Goal: Task Accomplishment & Management: Manage account settings

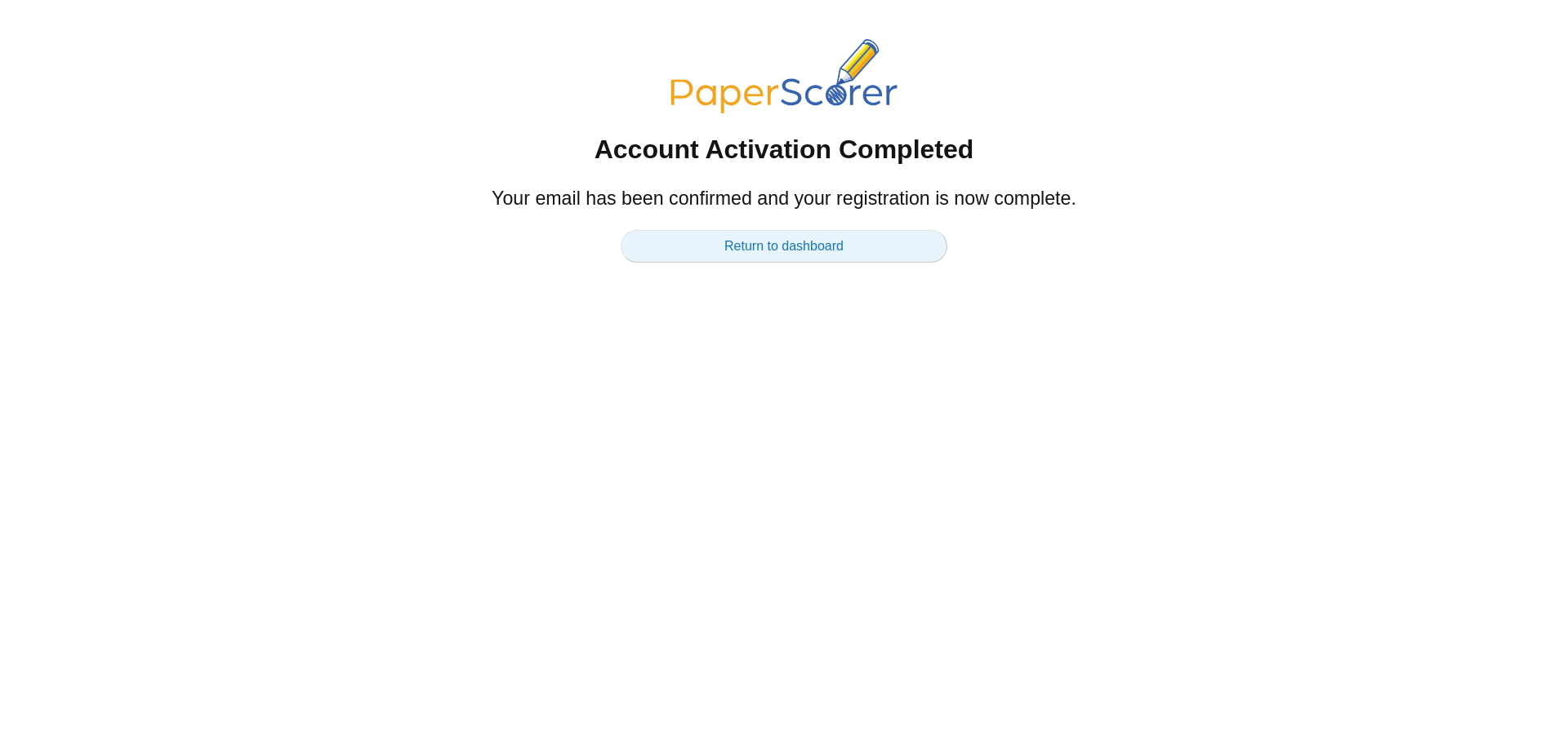
click at [783, 253] on link "Return to dashboard" at bounding box center [783, 247] width 326 height 33
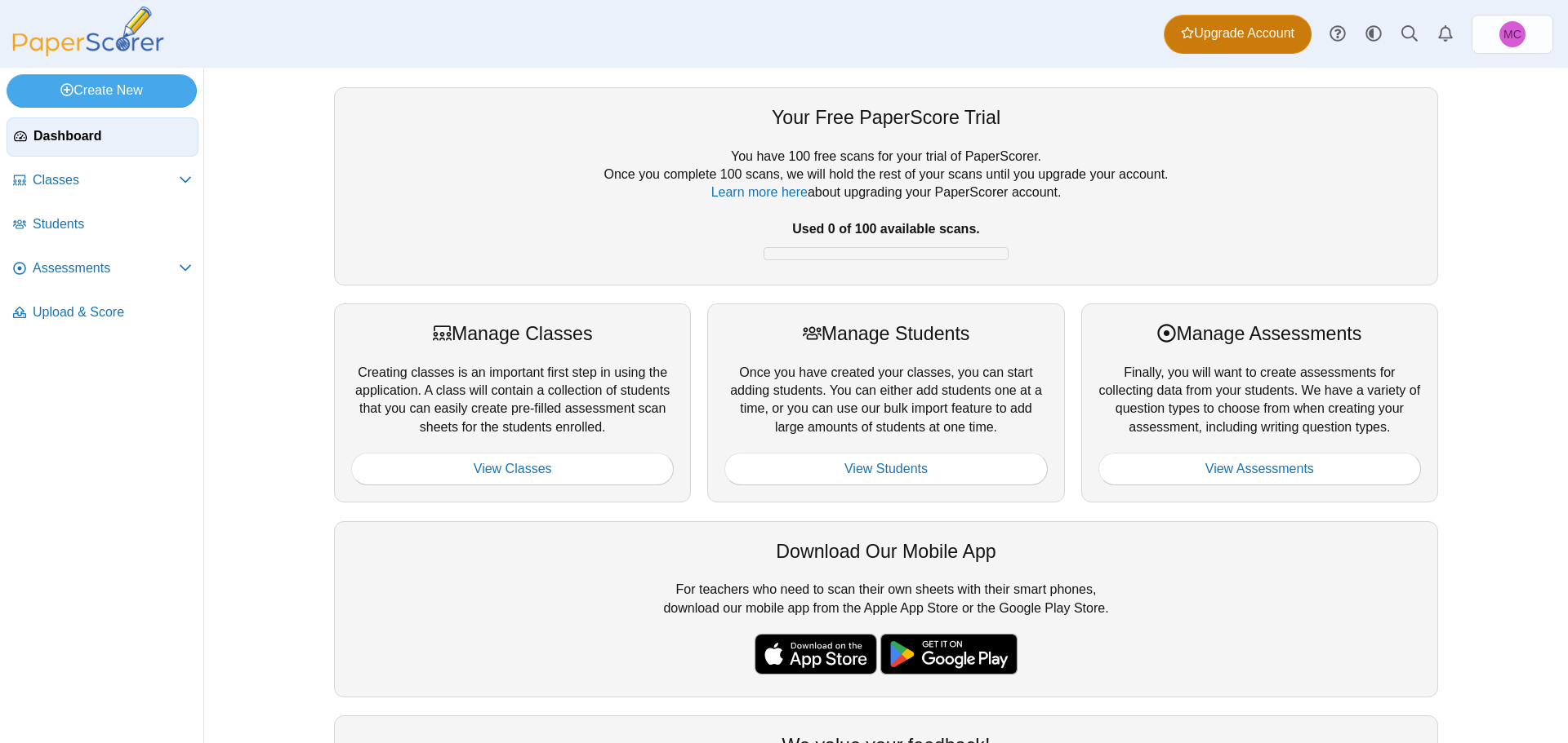
click at [1208, 34] on span "Upgrade Account" at bounding box center [1237, 33] width 113 height 18
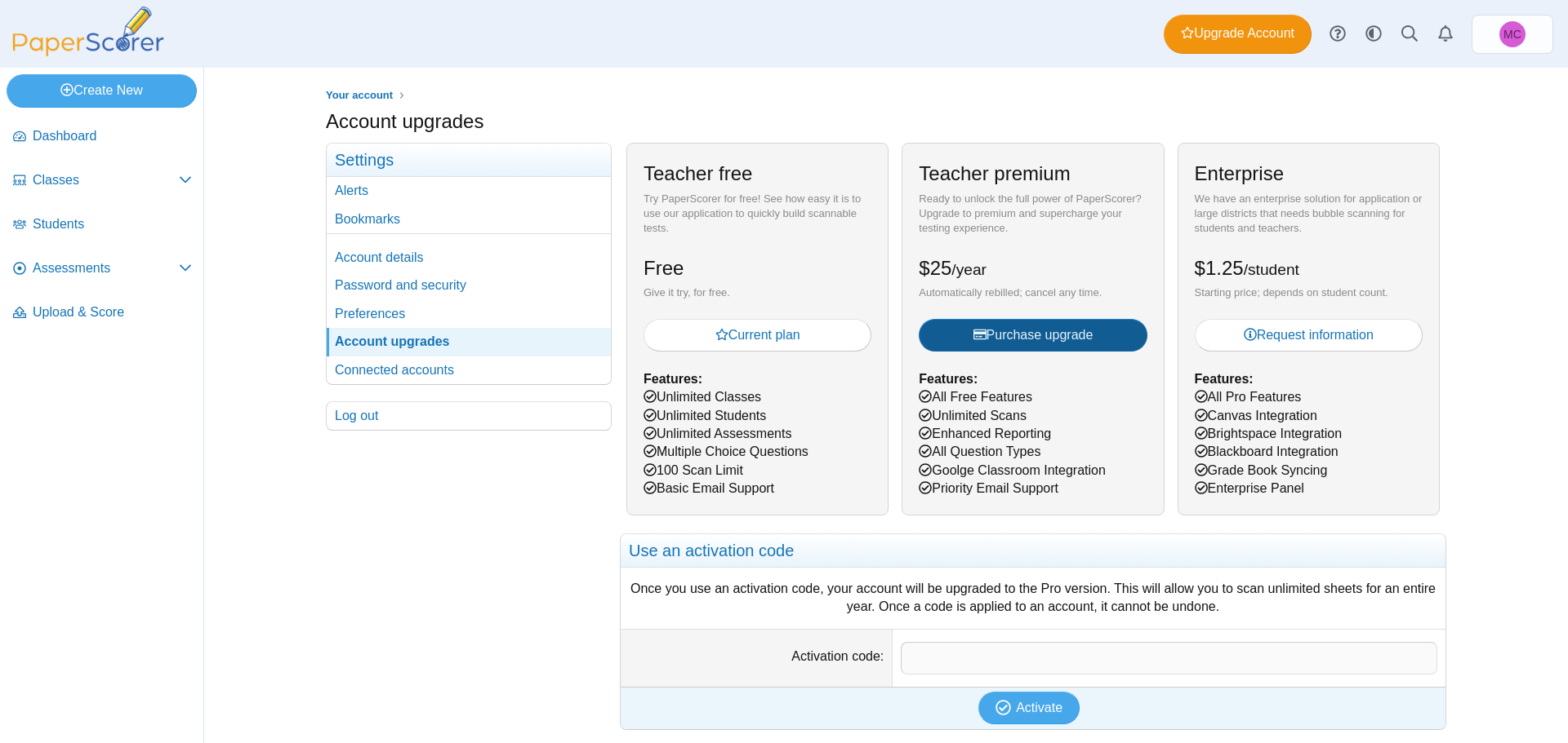
click at [1036, 339] on span "Purchase upgrade" at bounding box center [1033, 335] width 120 height 14
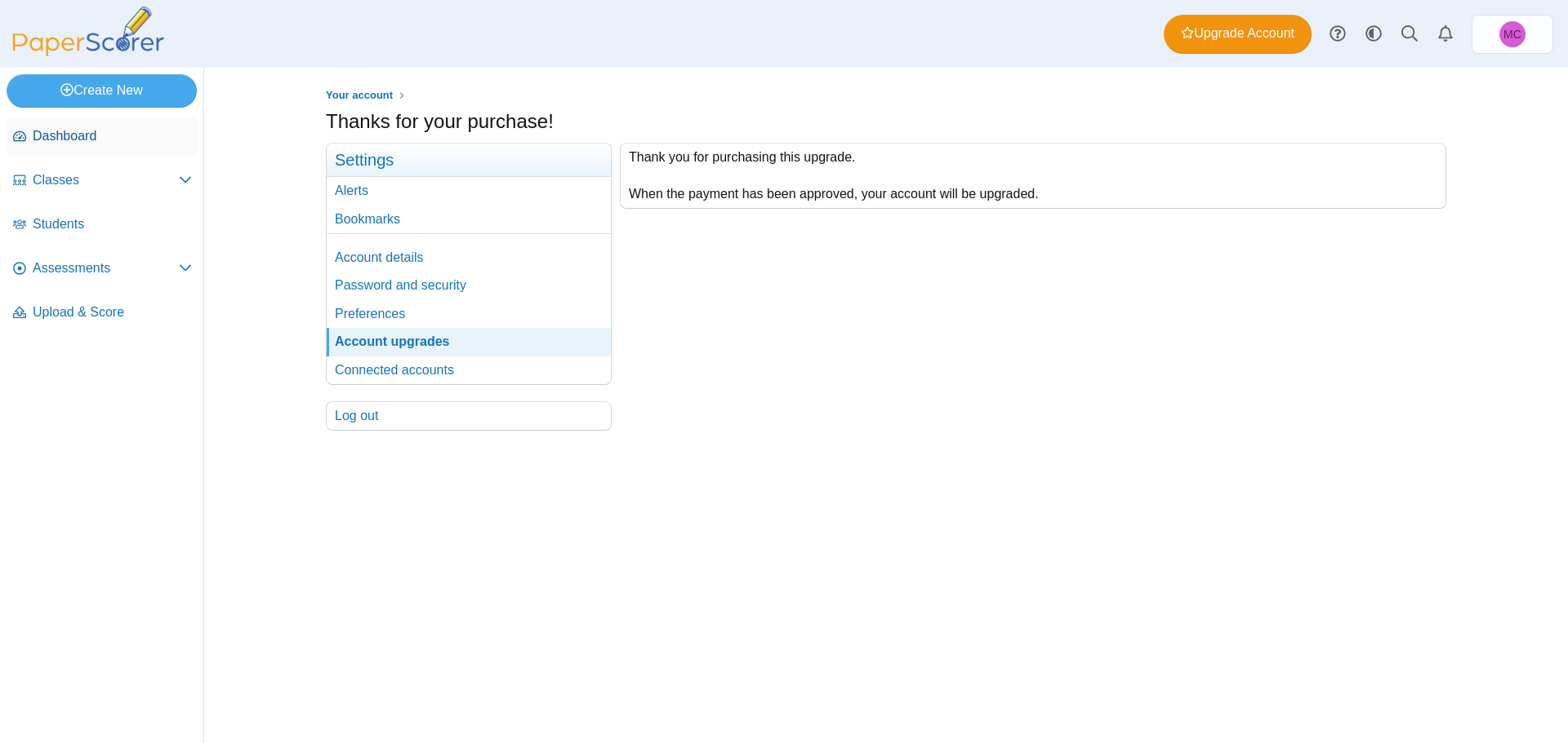
click at [57, 139] on span "Dashboard" at bounding box center [112, 136] width 159 height 18
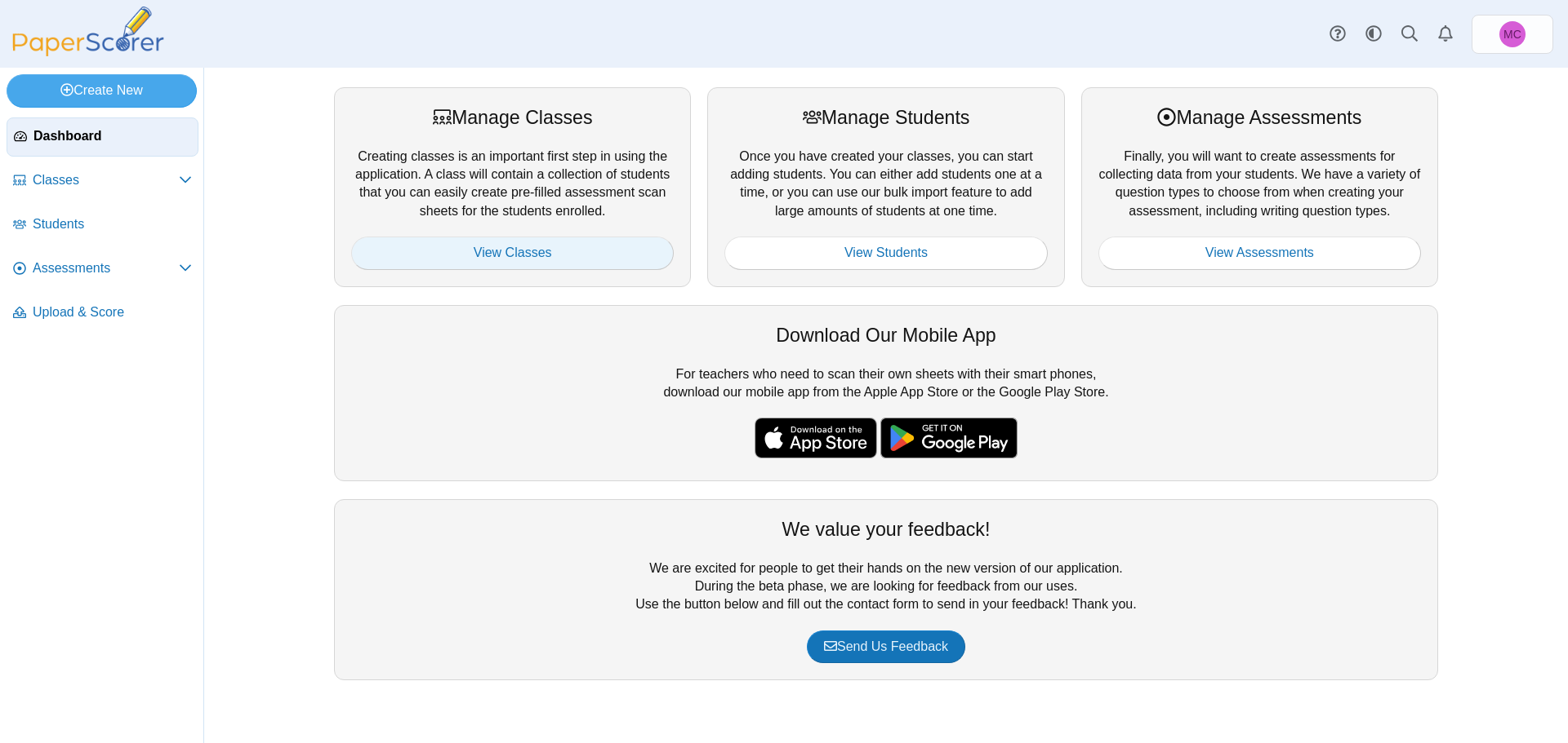
click at [535, 258] on link "View Classes" at bounding box center [512, 253] width 322 height 33
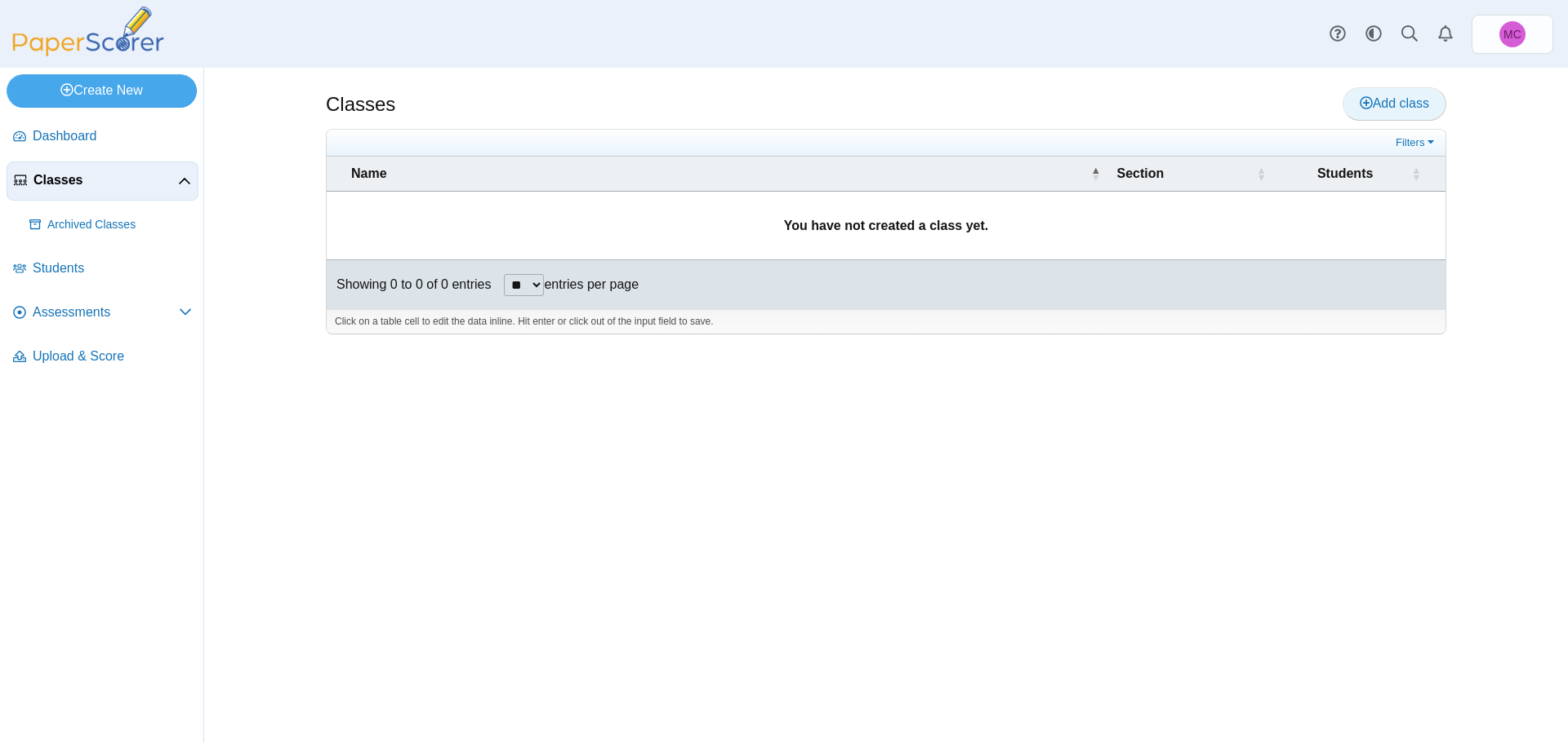
click at [1354, 106] on link "Add class" at bounding box center [1394, 104] width 104 height 33
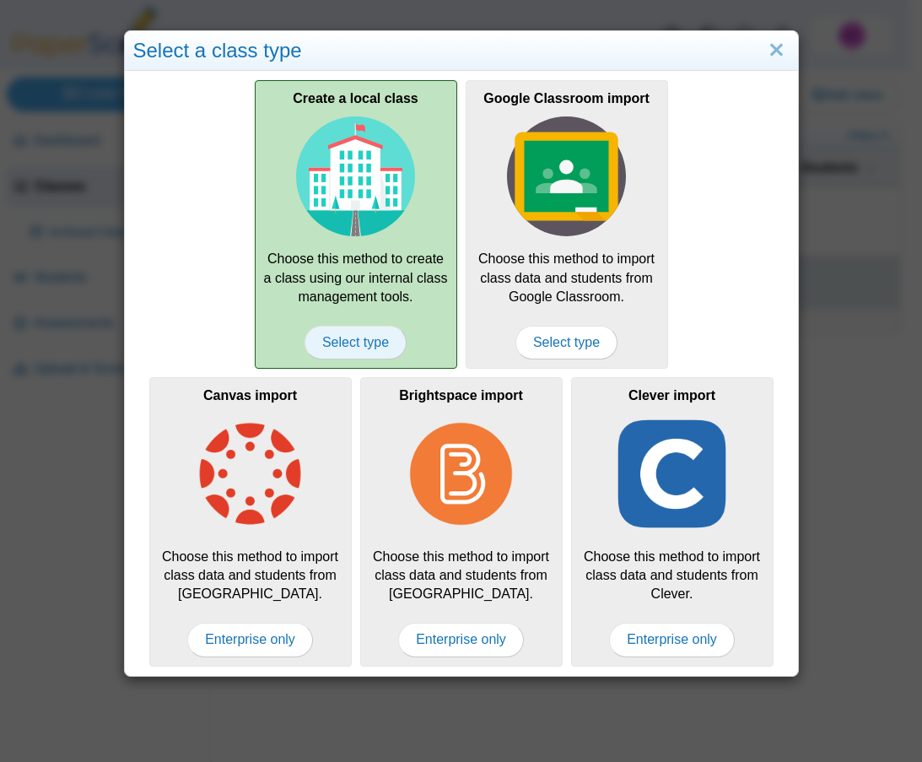
click at [343, 337] on span "Select type" at bounding box center [356, 343] width 102 height 34
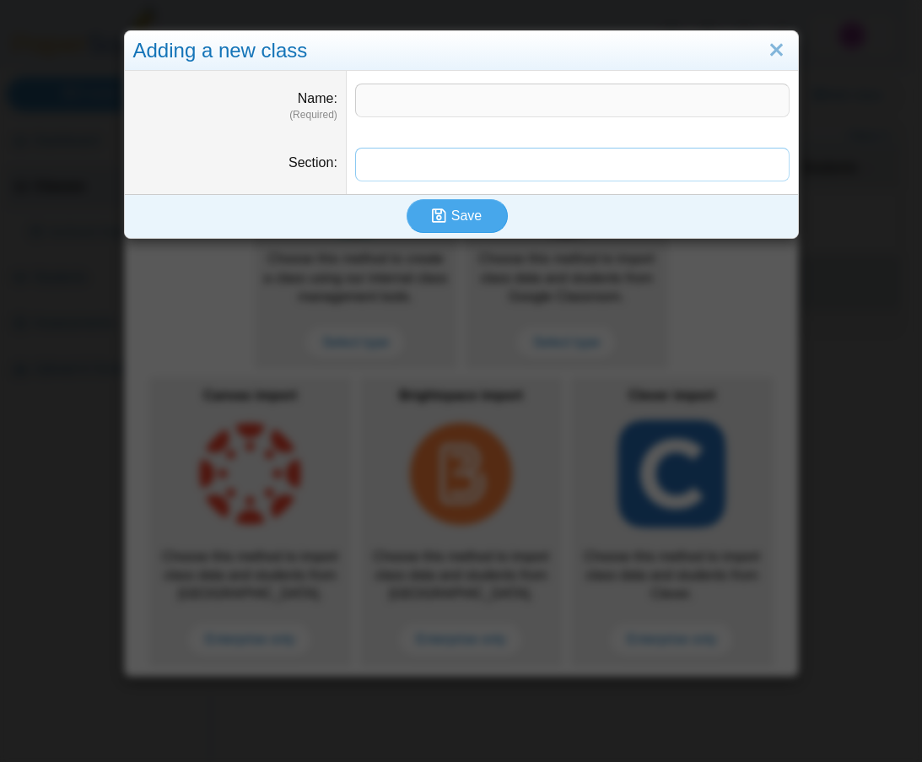
click at [405, 172] on input "Section" at bounding box center [572, 165] width 434 height 34
type input "**"
click at [393, 95] on input "Name" at bounding box center [572, 101] width 434 height 34
type input "**"
click at [423, 213] on button "Save" at bounding box center [457, 216] width 101 height 34
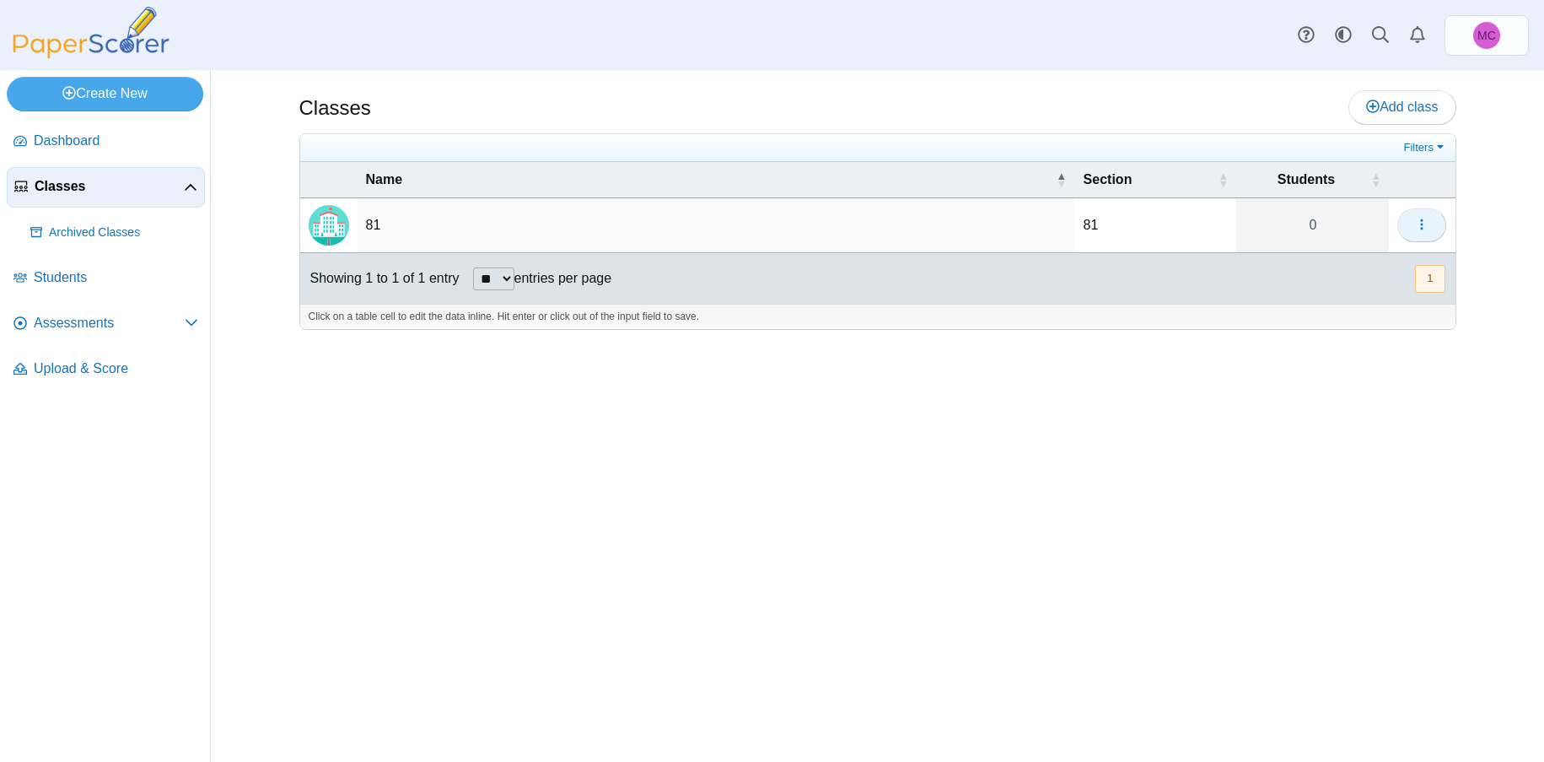
click at [921, 225] on button "button" at bounding box center [1422, 225] width 49 height 34
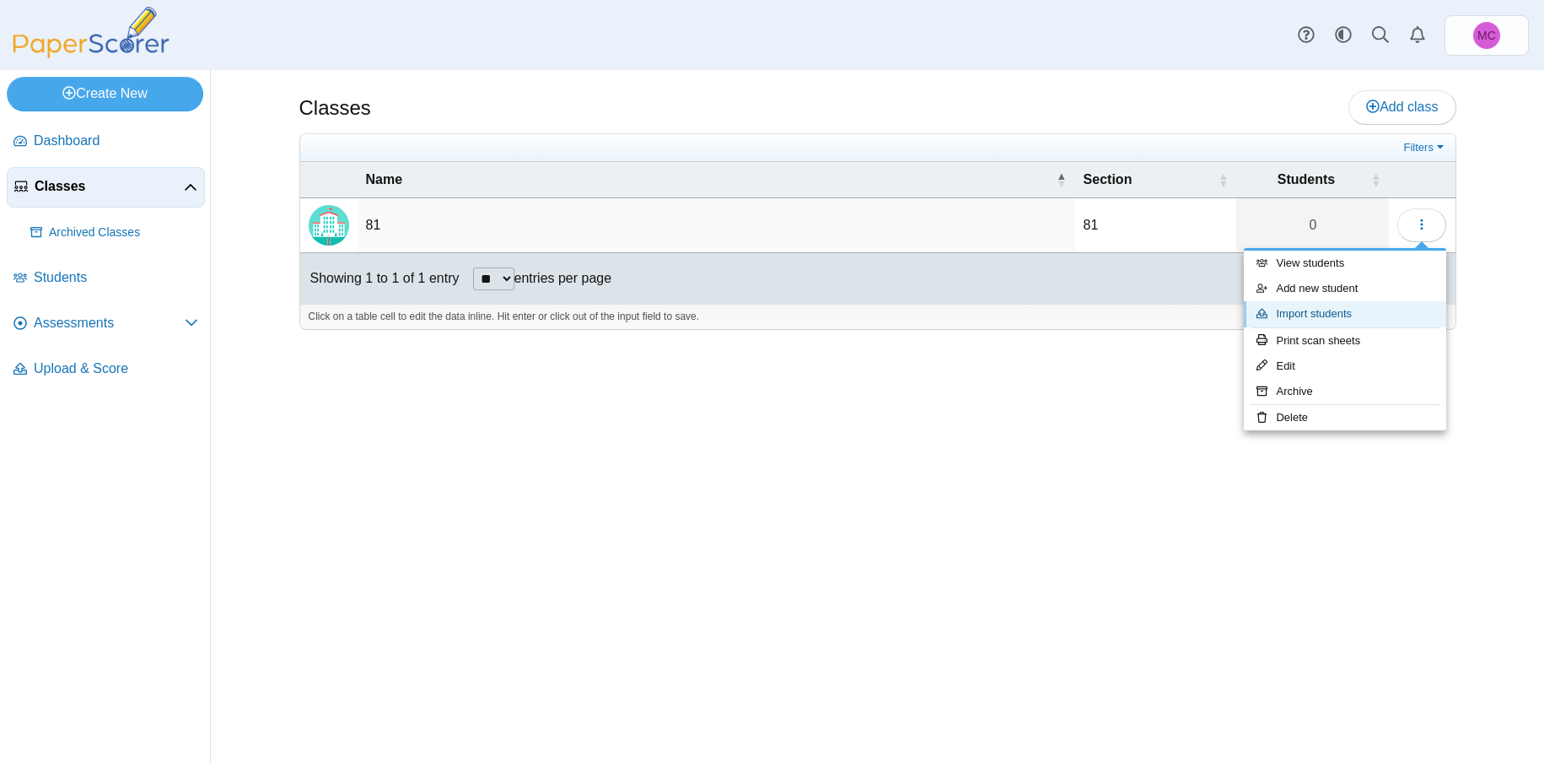
click at [921, 318] on link "Import students" at bounding box center [1345, 313] width 202 height 25
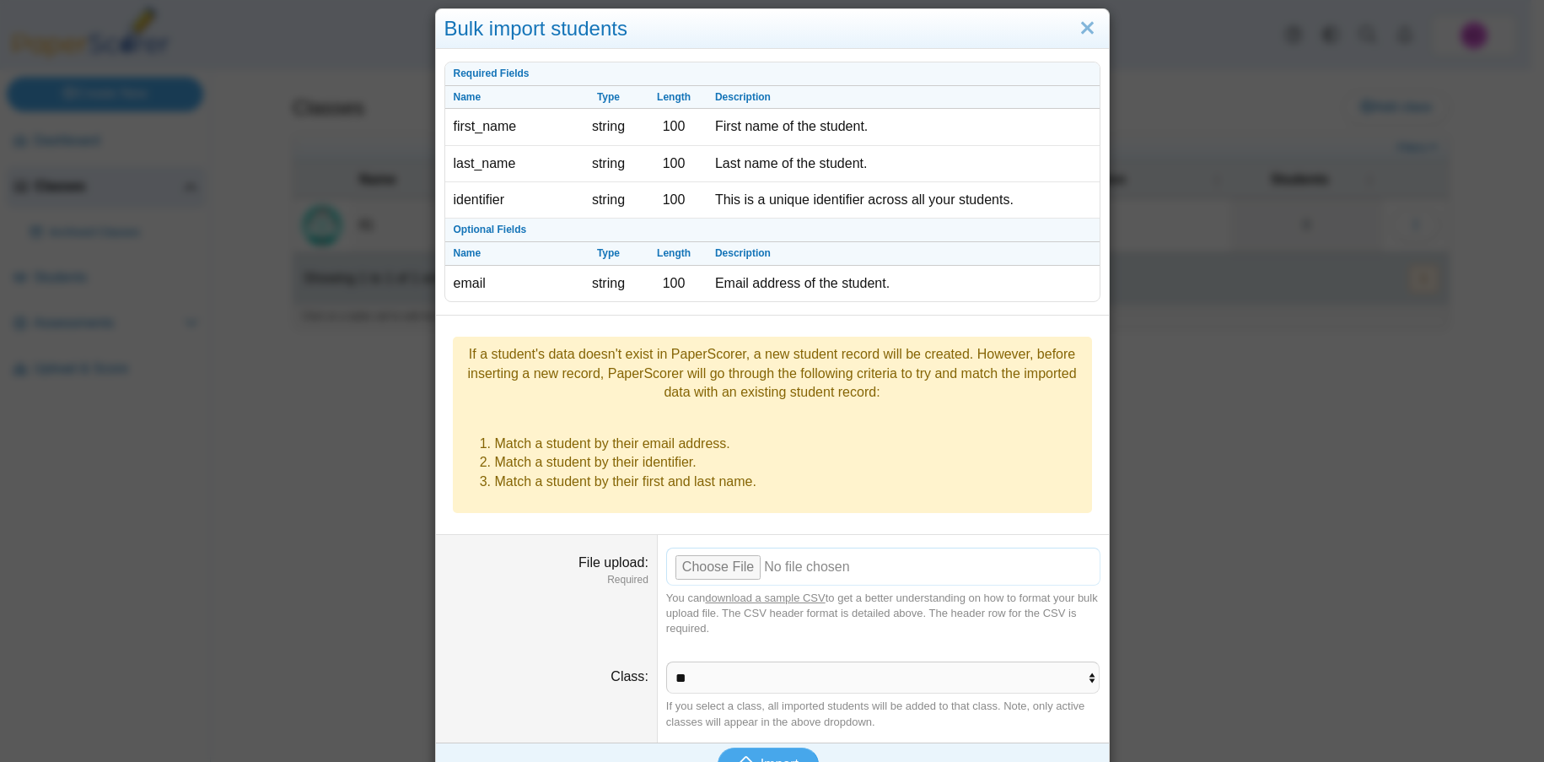
scroll to position [29, 0]
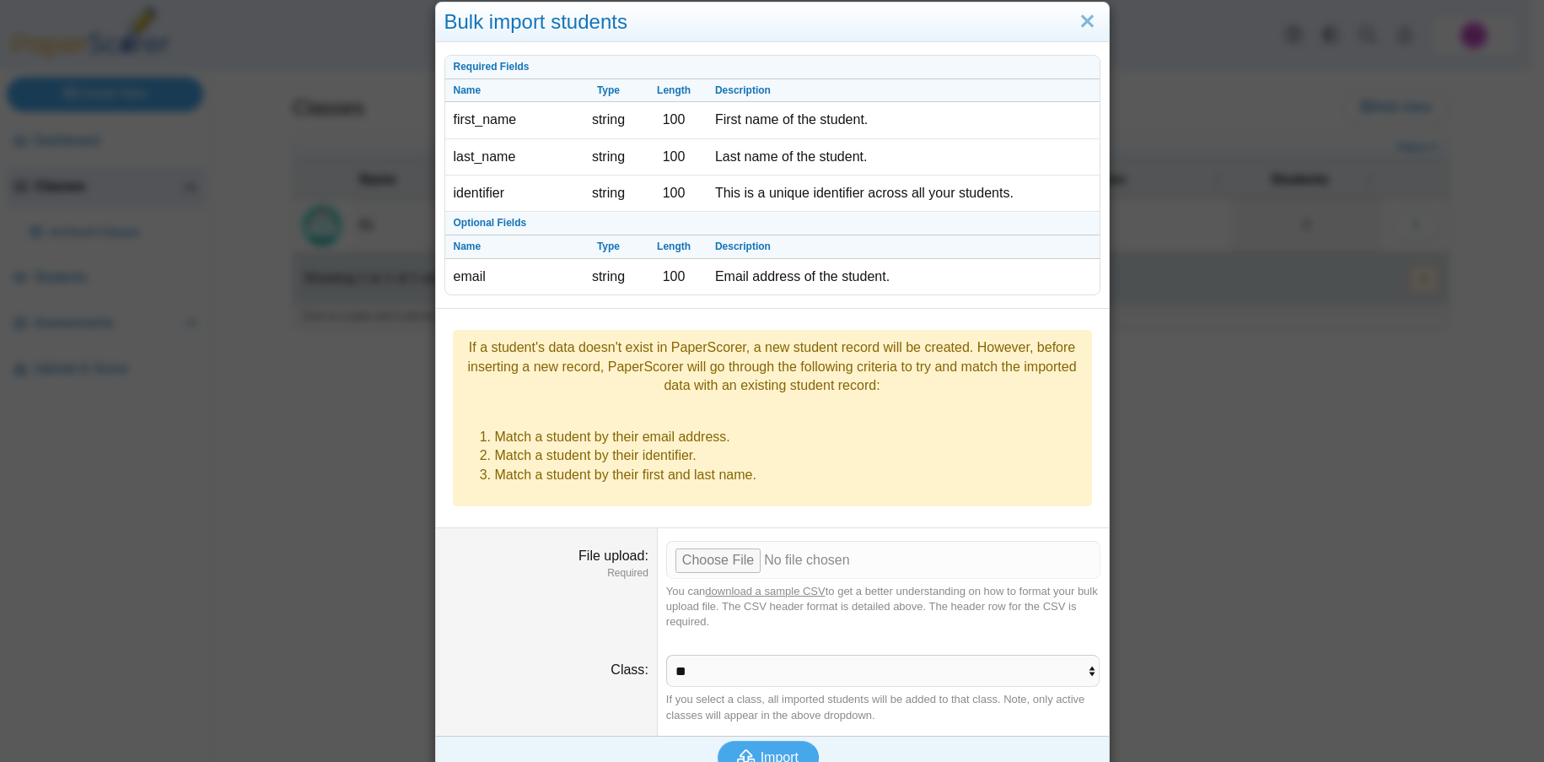
click at [748, 585] on link "download a sample CSV" at bounding box center [765, 591] width 120 height 13
click at [727, 541] on input "File upload" at bounding box center [883, 559] width 434 height 37
type input "**********"
click at [745, 749] on use "submit" at bounding box center [746, 757] width 19 height 16
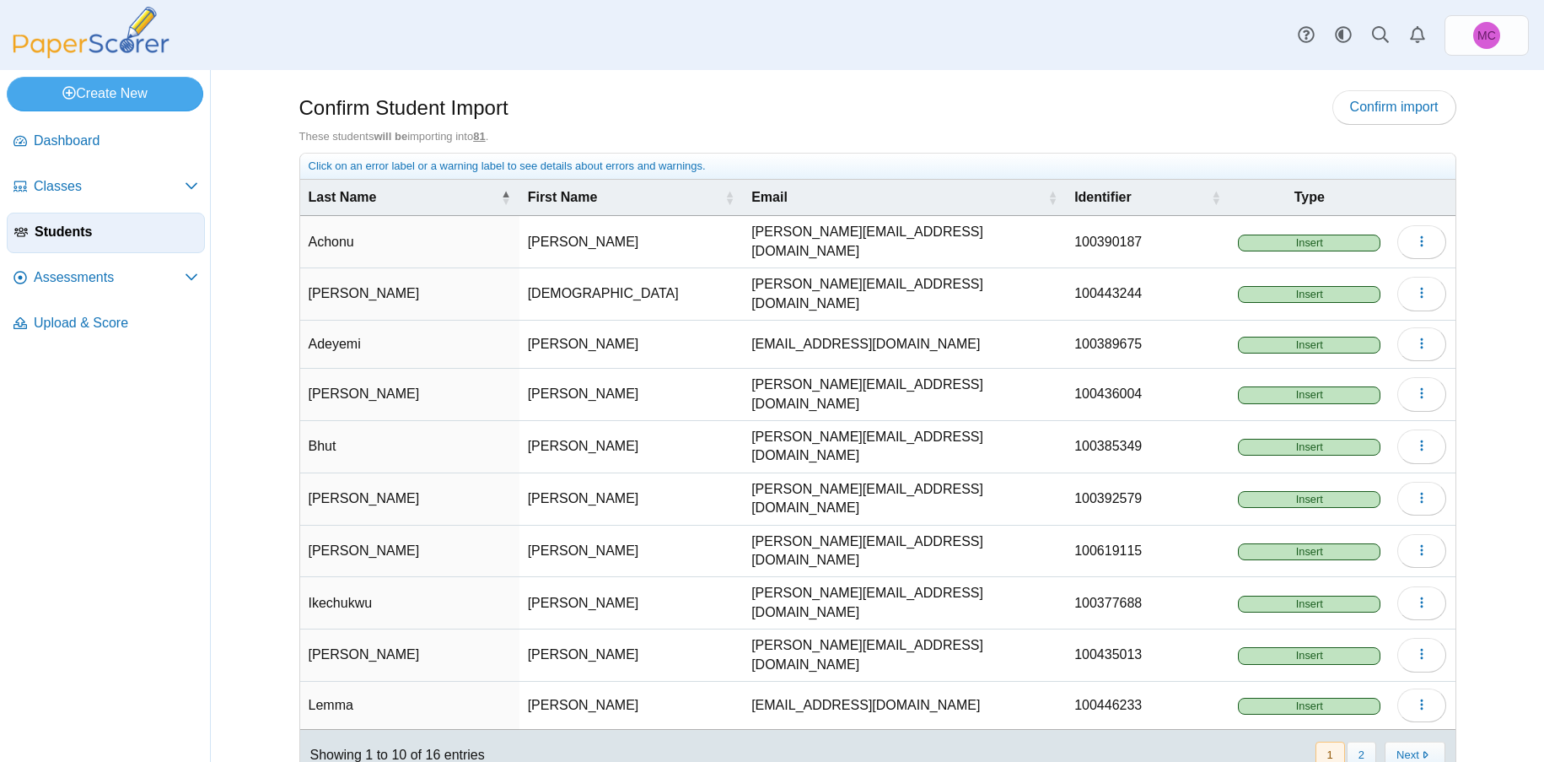
scroll to position [31, 0]
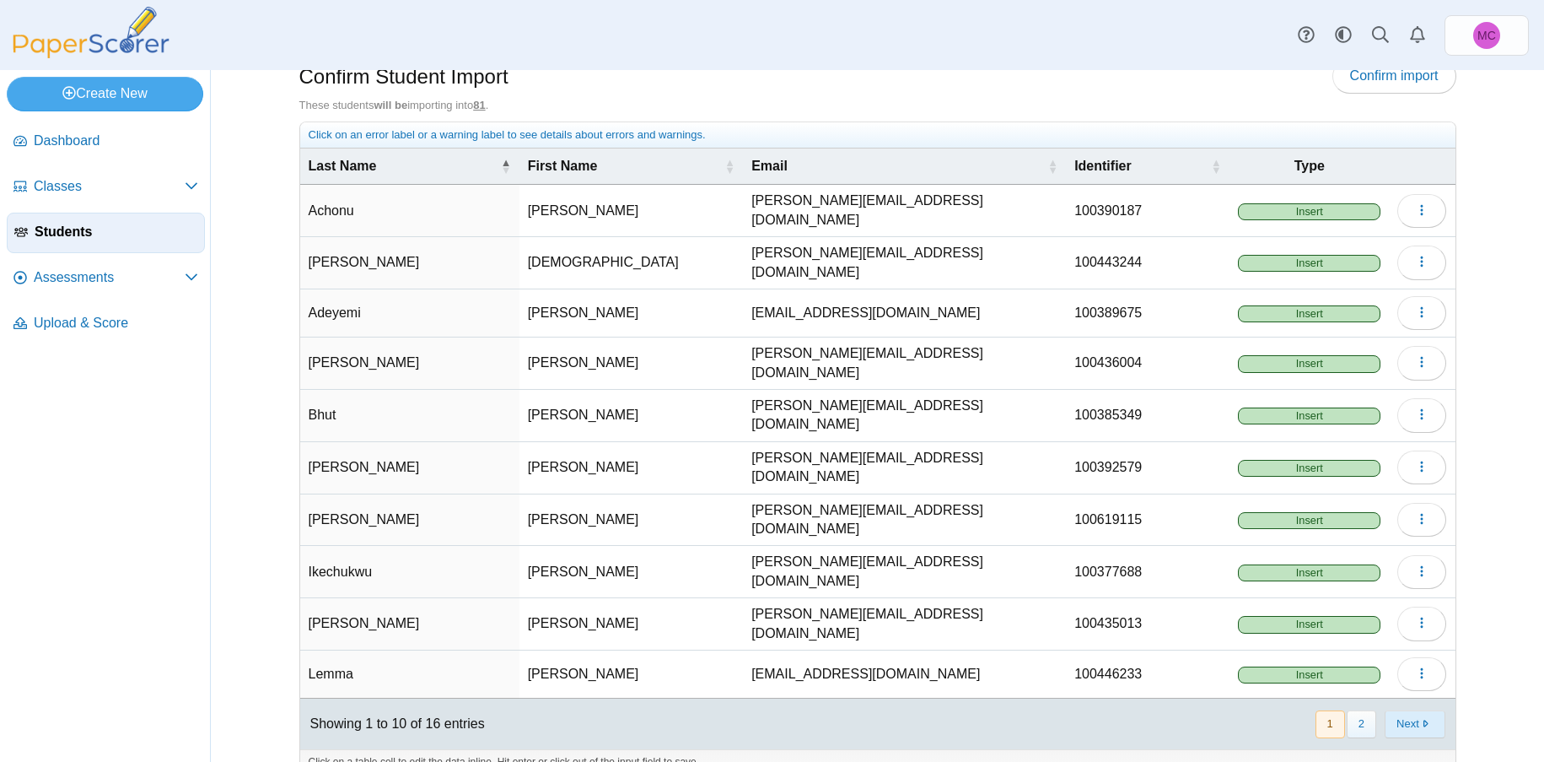
click at [1404, 710] on button "Next" at bounding box center [1415, 724] width 60 height 28
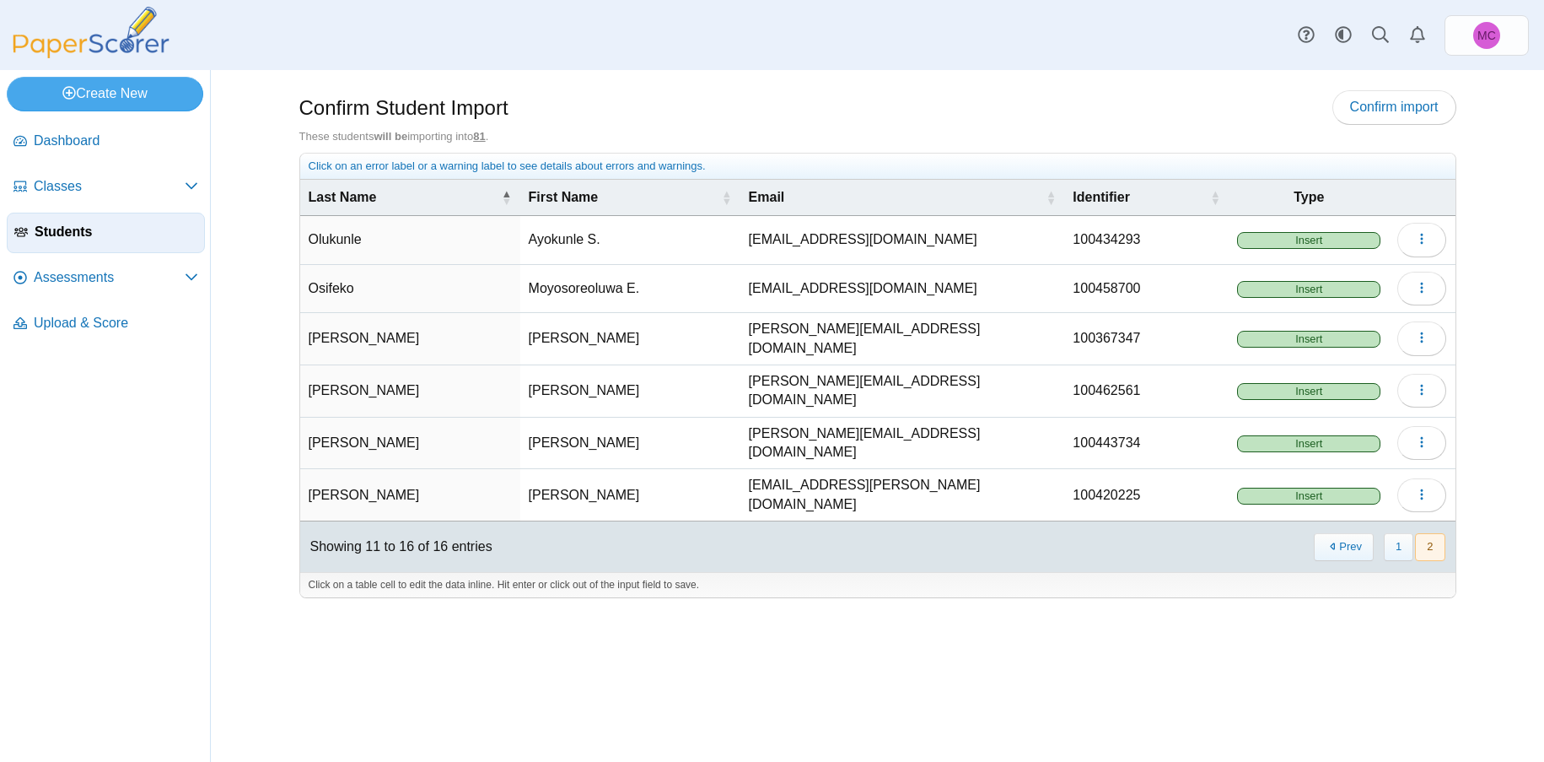
scroll to position [0, 0]
click at [1373, 109] on span "Confirm import" at bounding box center [1394, 107] width 89 height 14
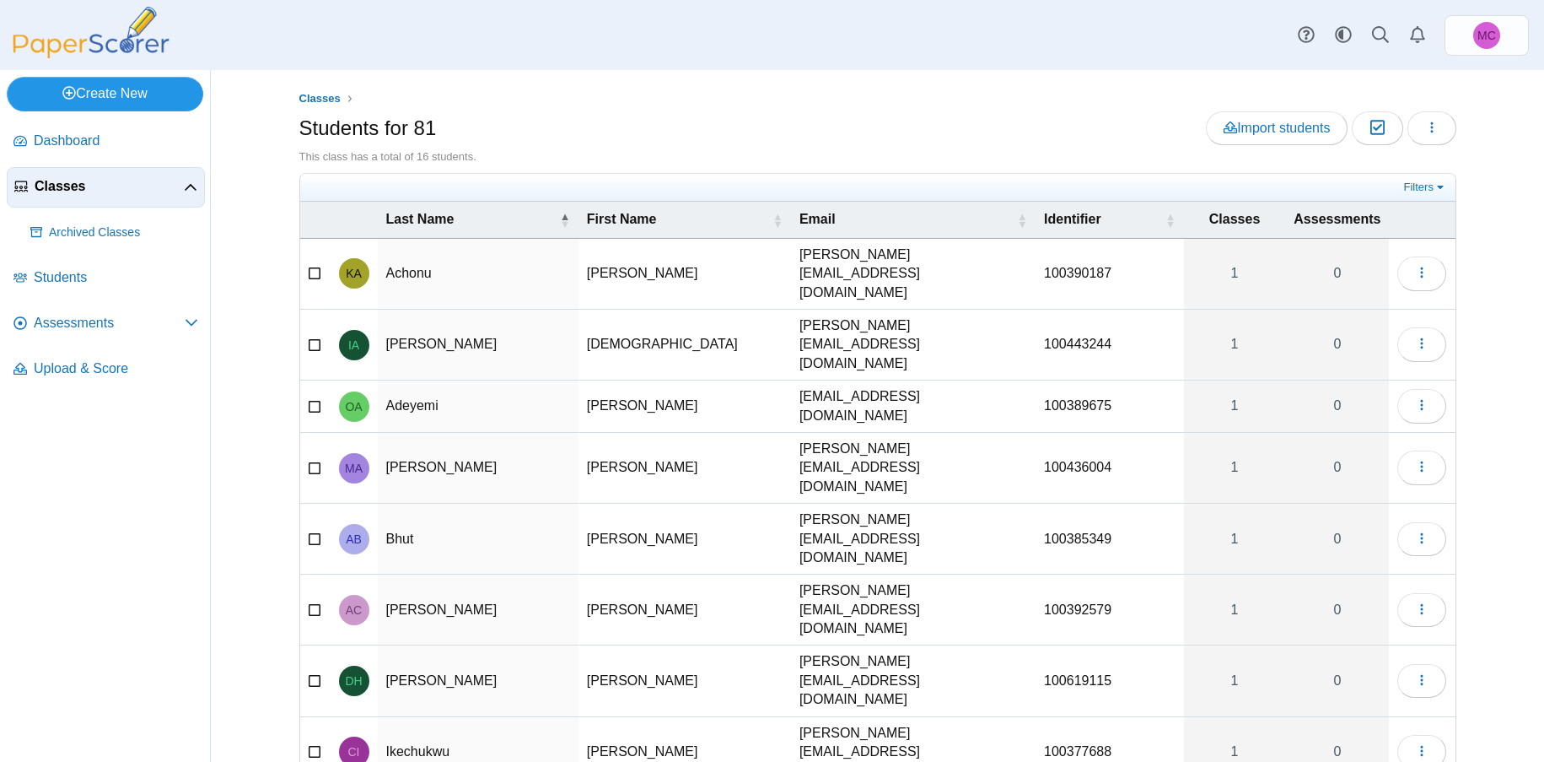
click at [132, 92] on link "Create New" at bounding box center [105, 94] width 197 height 34
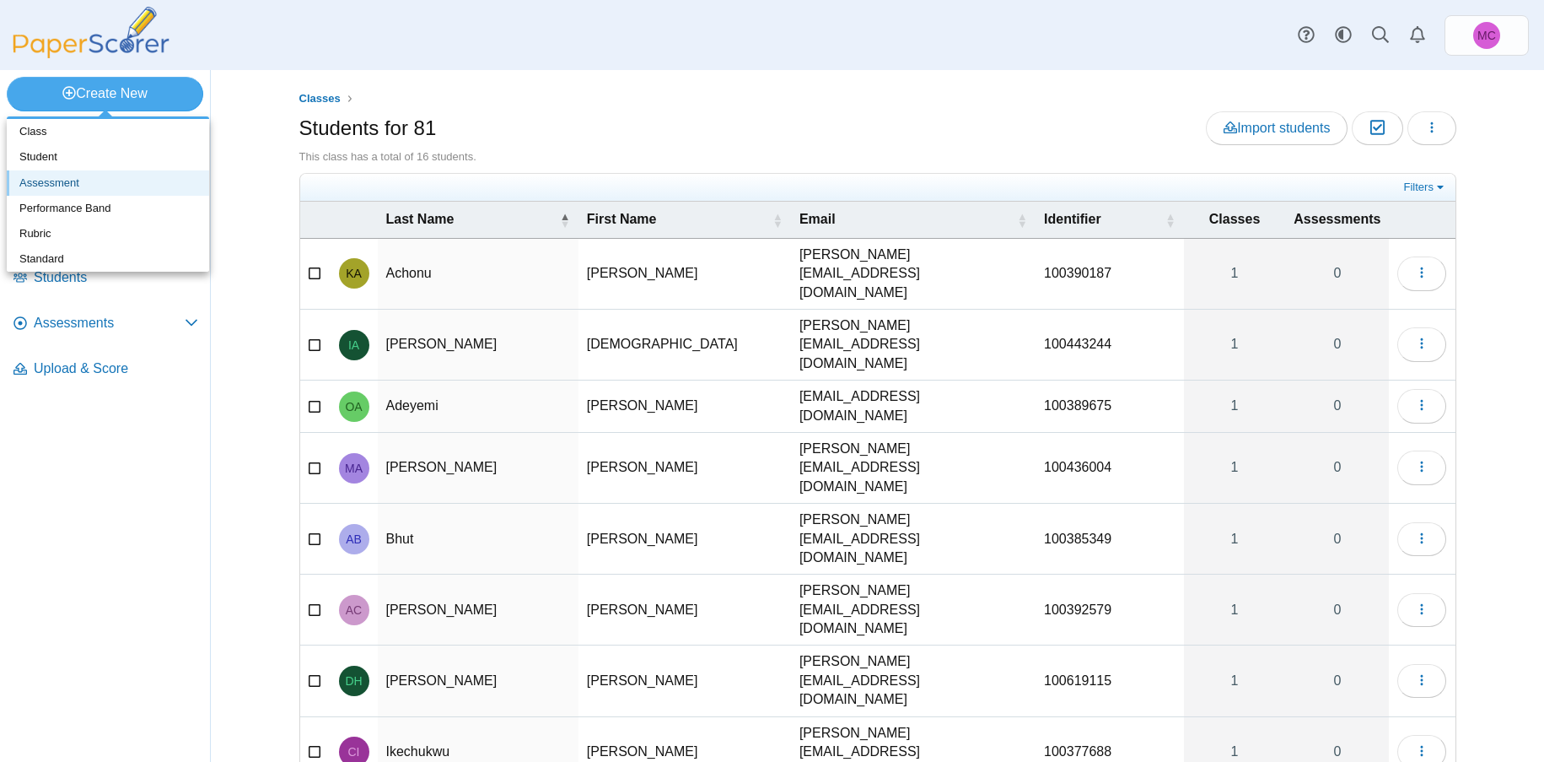
click at [110, 185] on link "Assessment" at bounding box center [108, 182] width 202 height 25
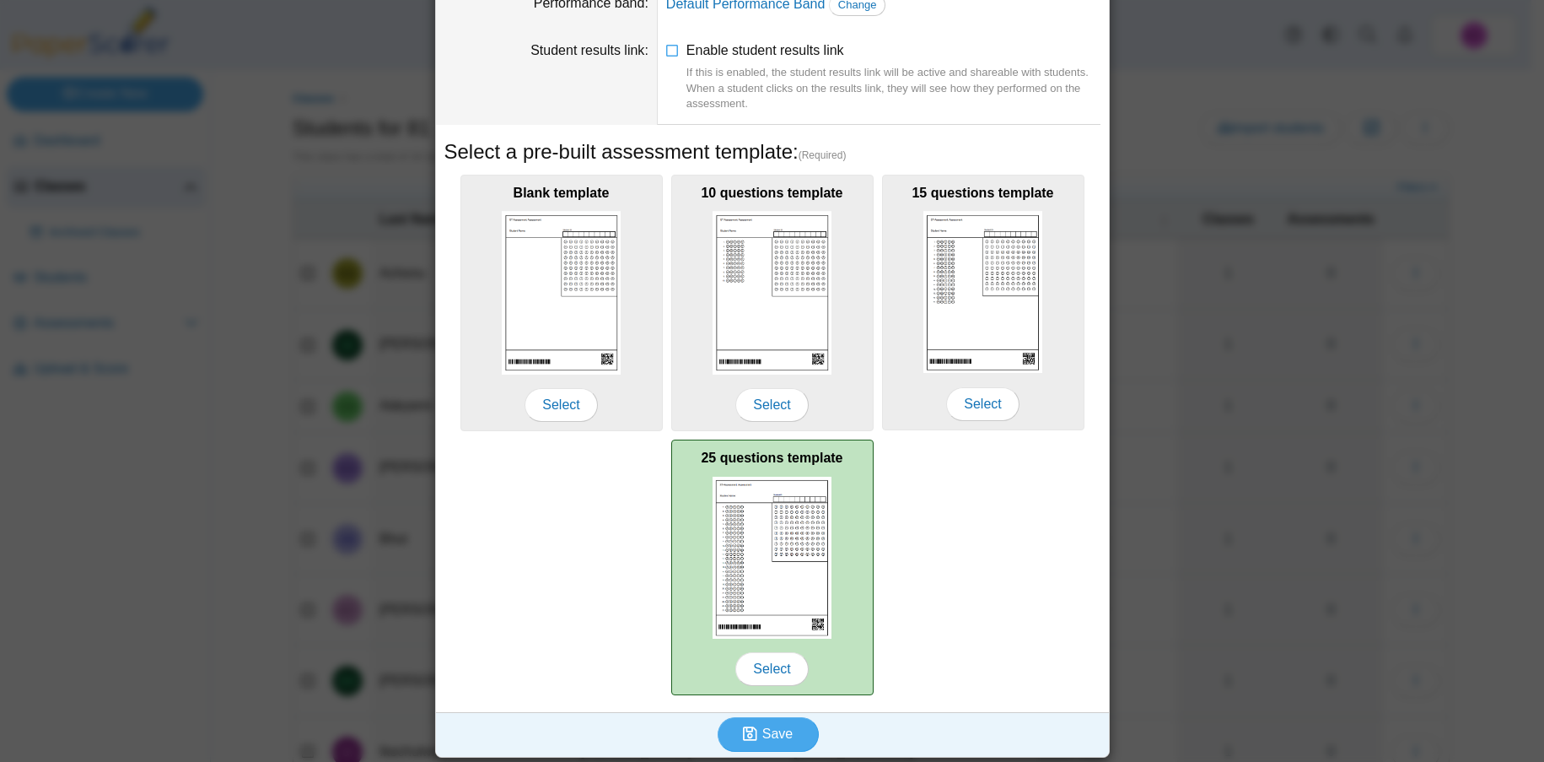
scroll to position [156, 0]
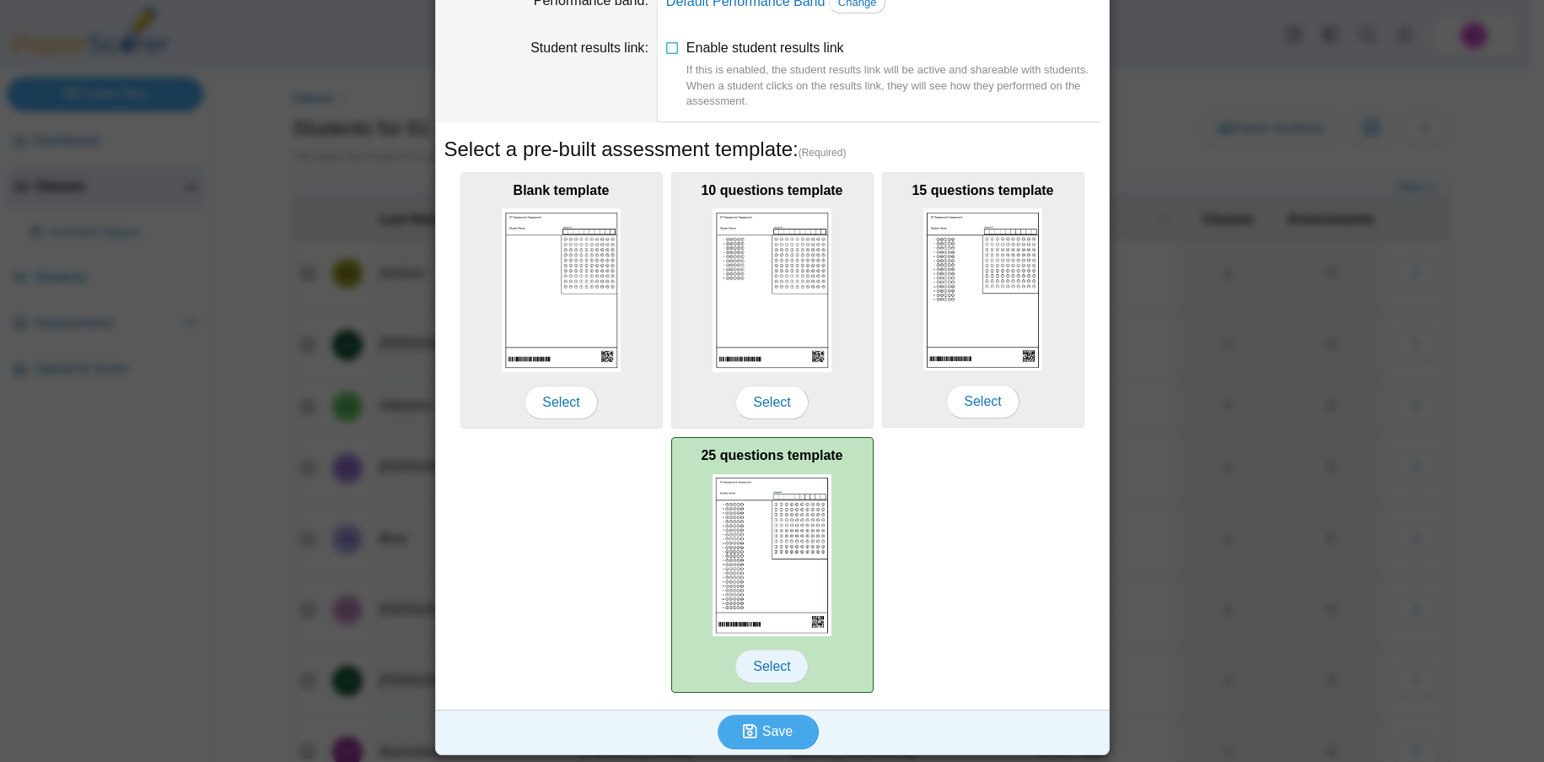
click at [764, 671] on span "Select" at bounding box center [772, 667] width 73 height 34
click at [774, 662] on span "Select" at bounding box center [772, 667] width 73 height 34
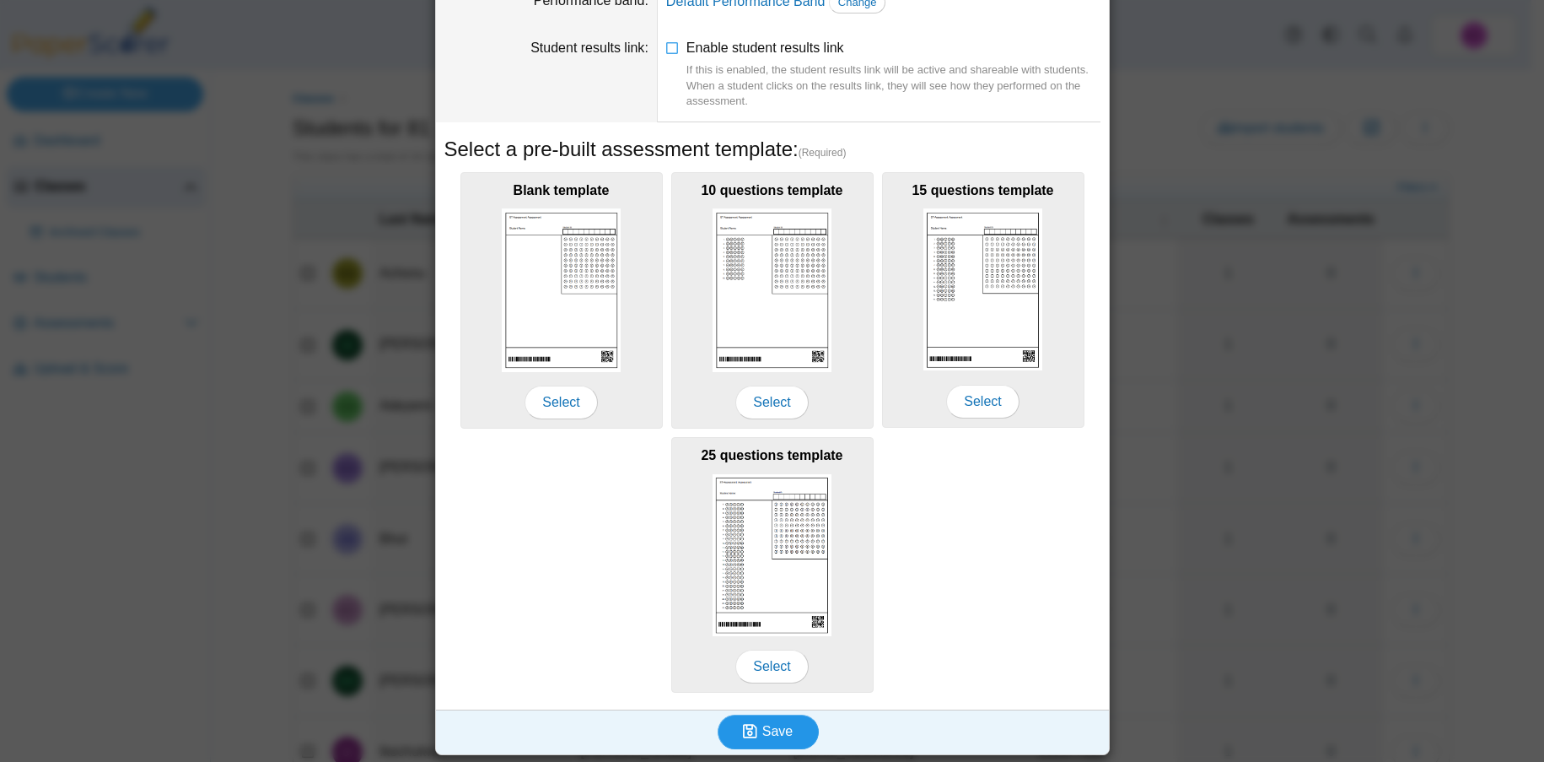
click at [768, 724] on span "Save" at bounding box center [778, 731] width 30 height 14
type input "******"
click at [776, 730] on span "Save" at bounding box center [778, 731] width 30 height 14
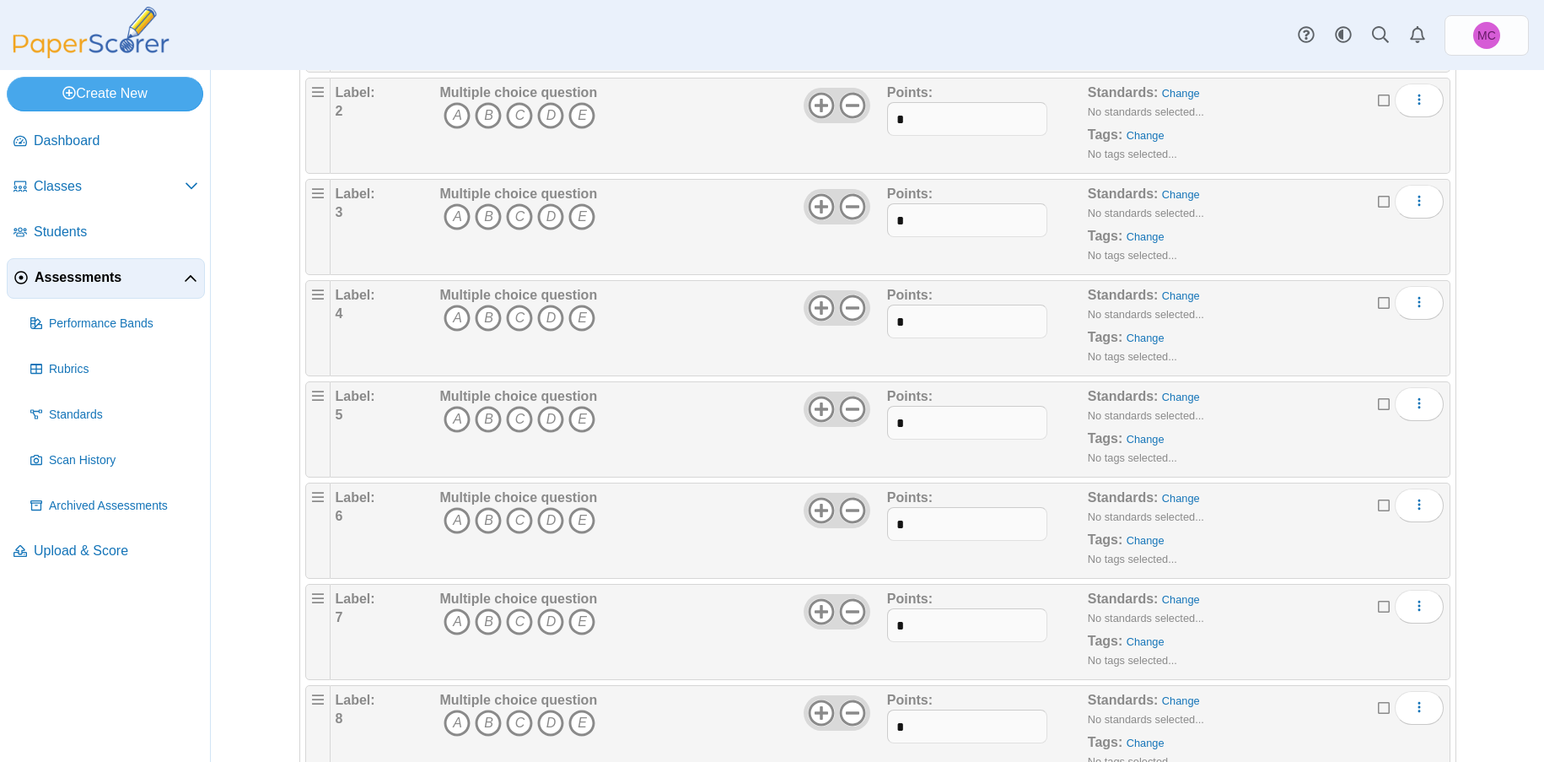
scroll to position [84, 0]
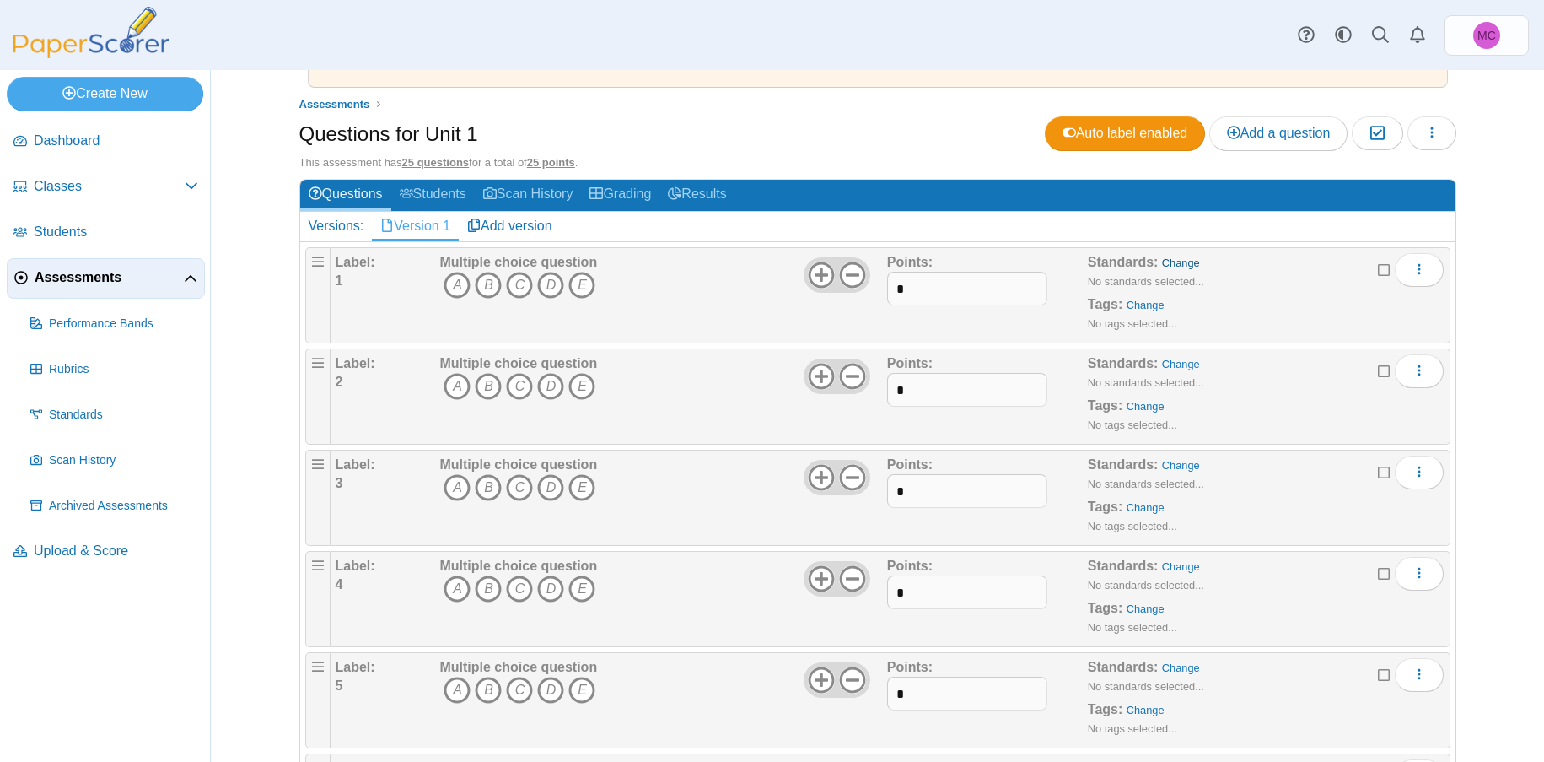
click at [1180, 264] on link "Change" at bounding box center [1181, 262] width 38 height 13
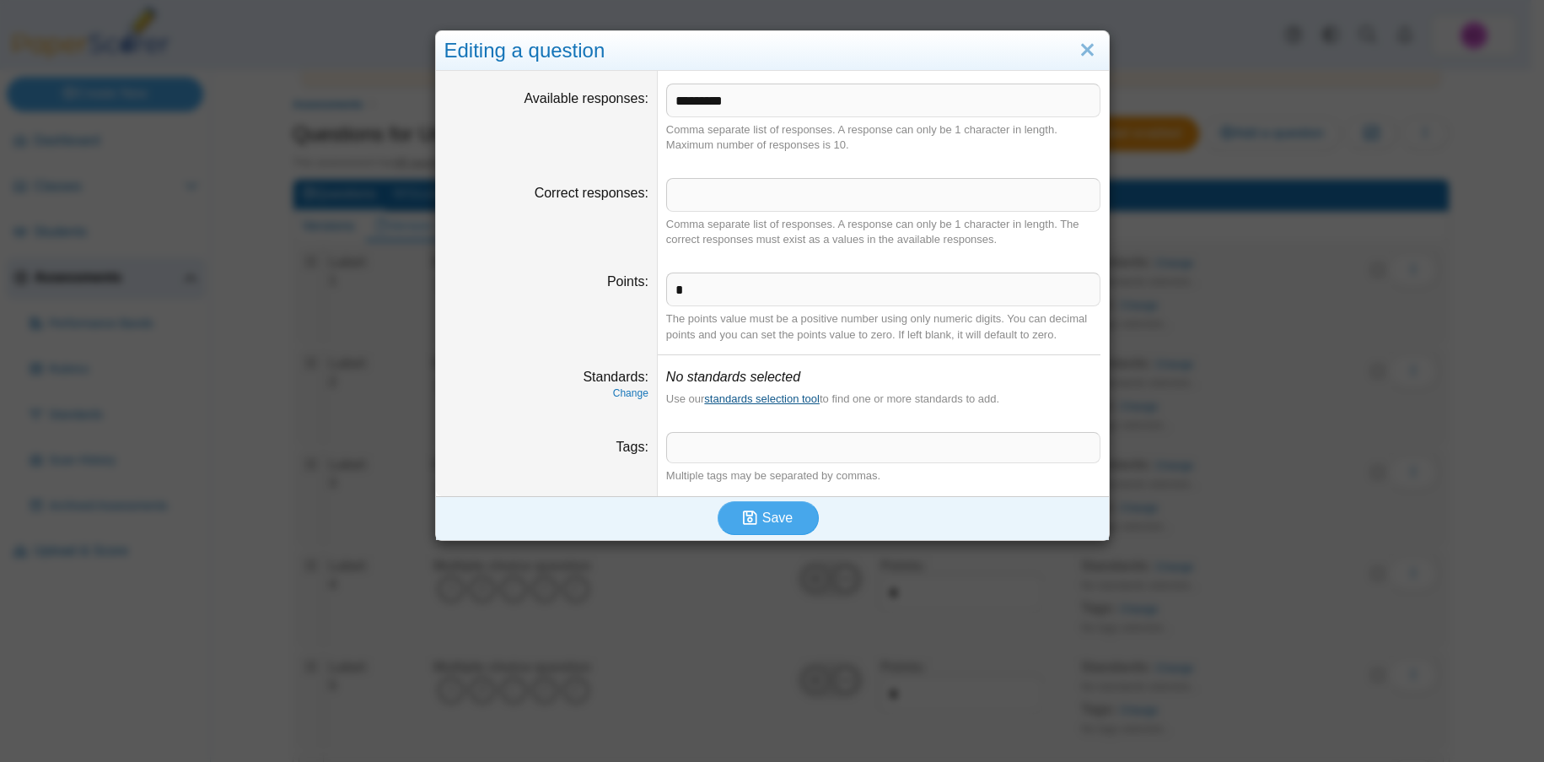
click at [778, 392] on link "standards selection tool" at bounding box center [762, 398] width 116 height 13
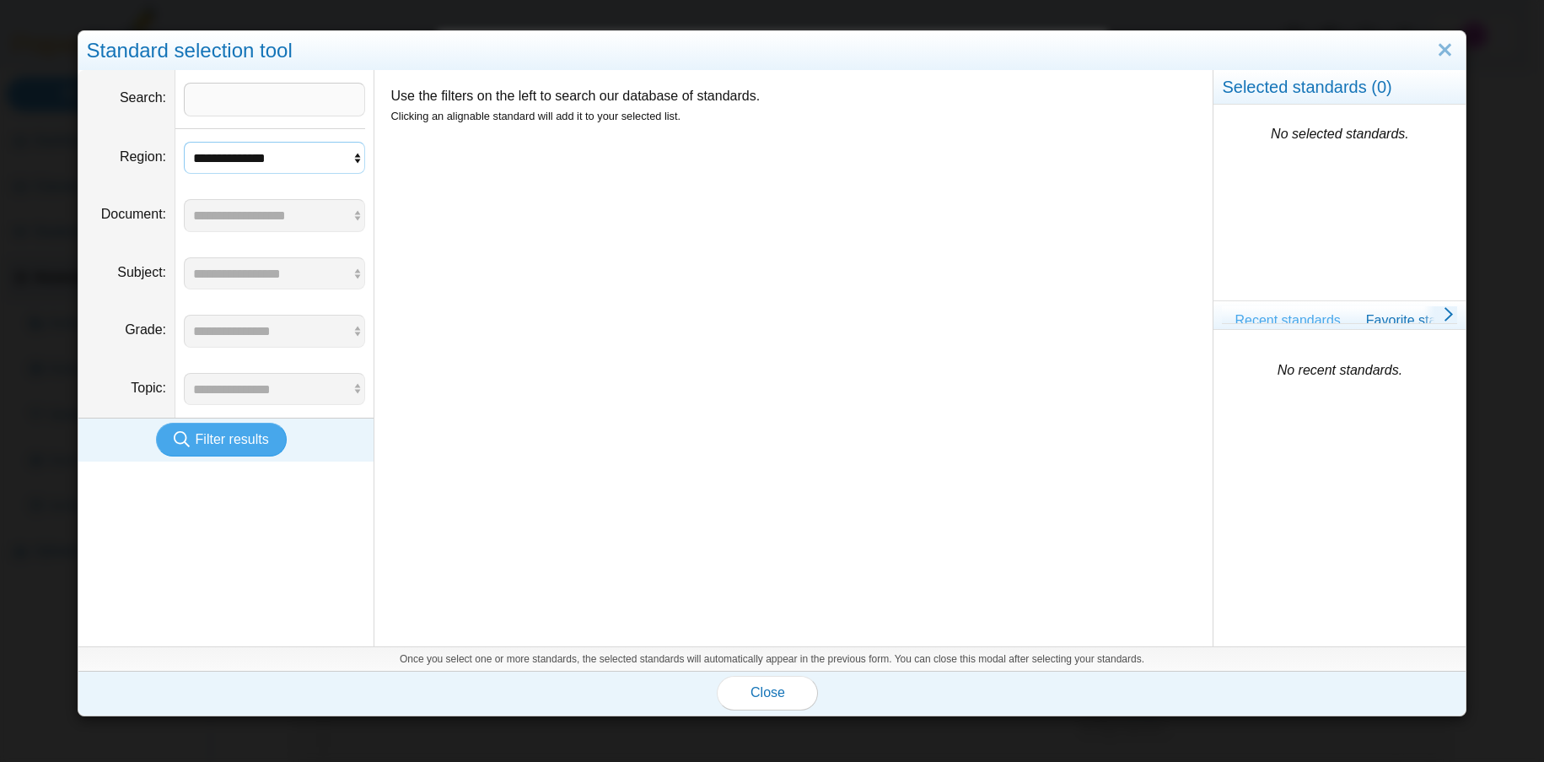
click at [321, 170] on select "**********" at bounding box center [274, 158] width 181 height 32
click at [243, 108] on input "Search" at bounding box center [274, 100] width 181 height 34
click at [215, 101] on input "Search" at bounding box center [274, 100] width 181 height 34
type input "*"
click at [245, 158] on select "**********" at bounding box center [274, 158] width 181 height 32
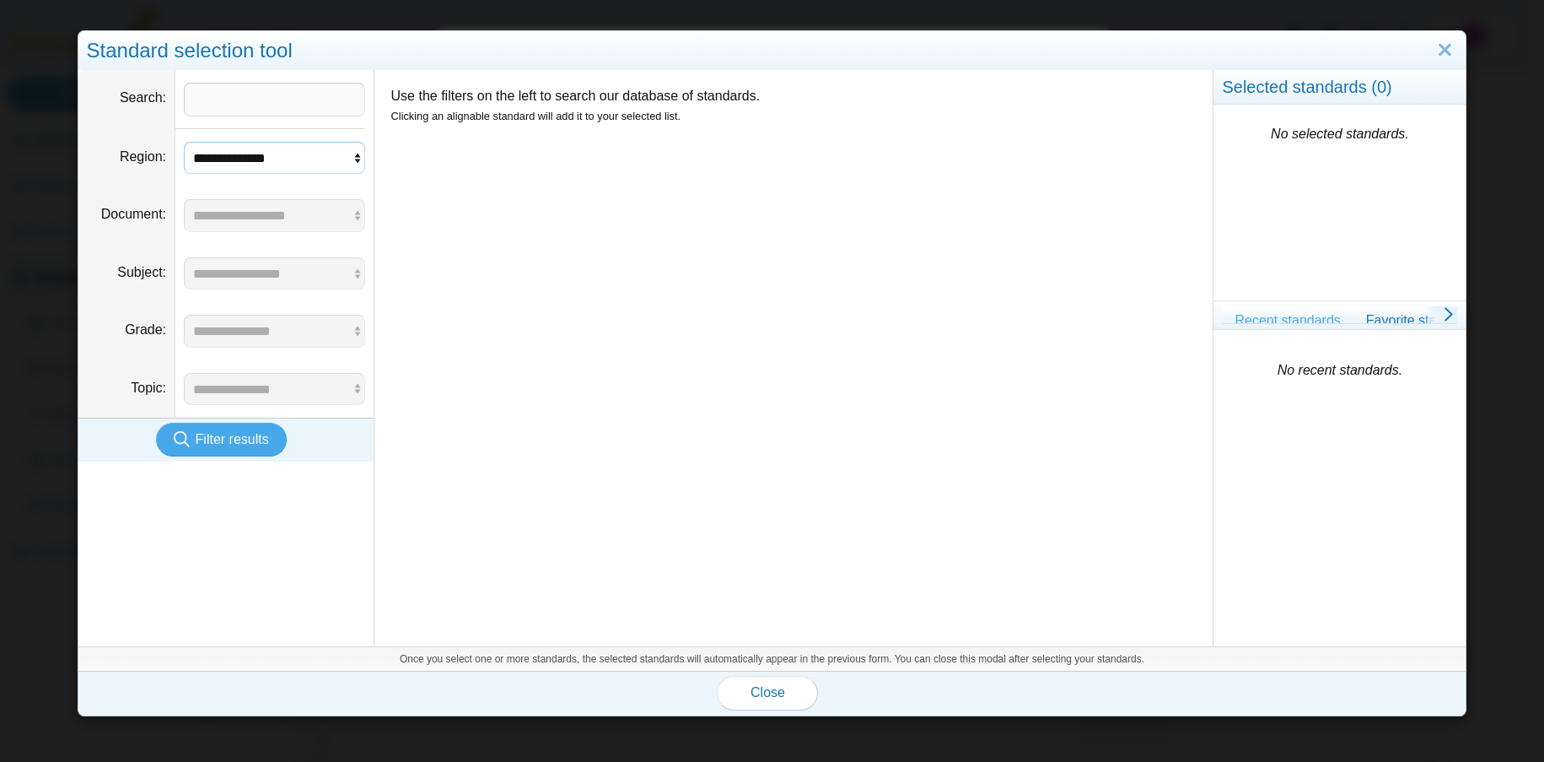
select select "*"
click at [184, 142] on select "**********" at bounding box center [274, 158] width 181 height 32
click at [229, 222] on select "**********" at bounding box center [274, 215] width 181 height 32
select select "*"
click at [184, 199] on select "**********" at bounding box center [274, 215] width 181 height 32
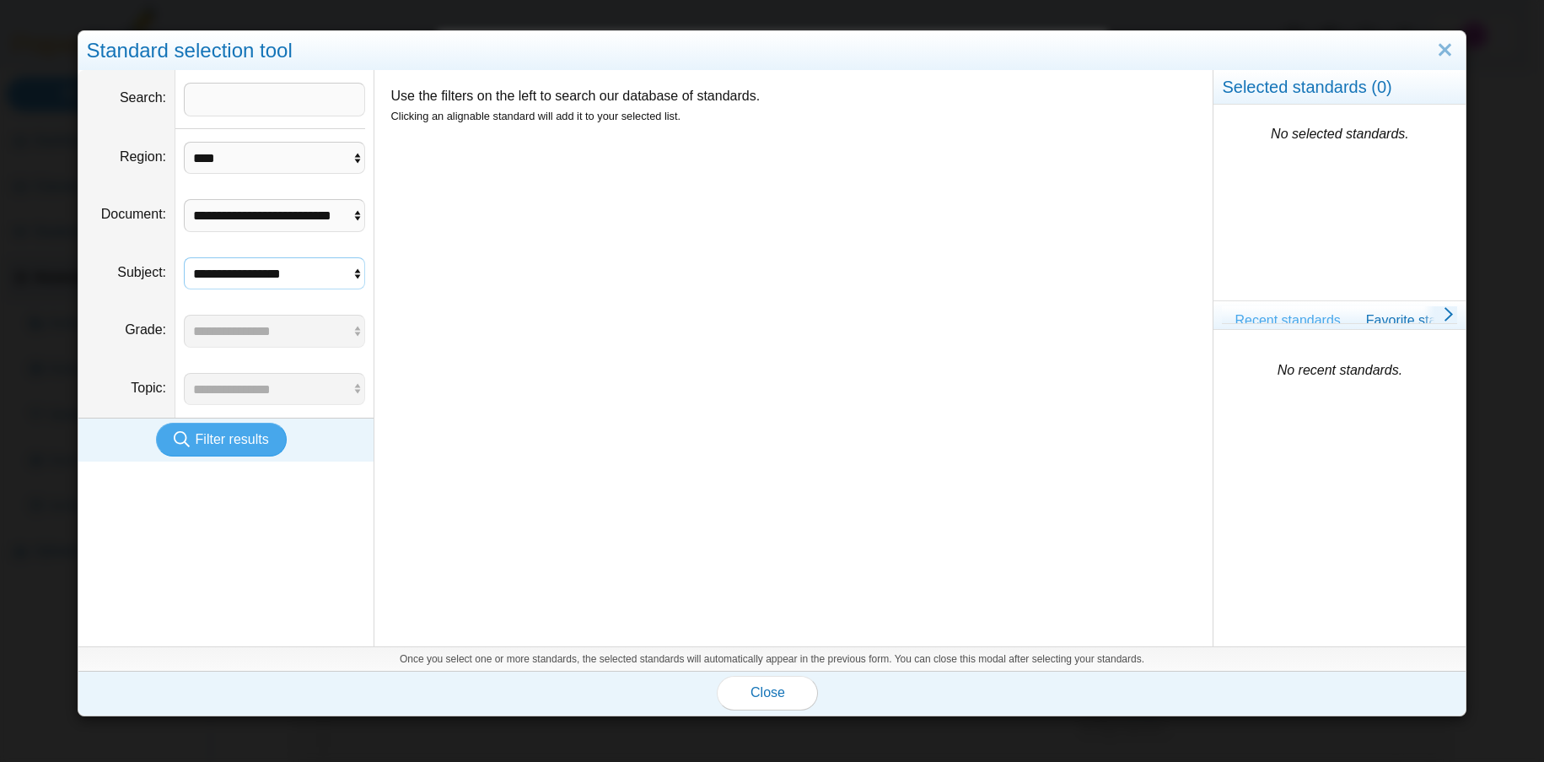
click at [228, 277] on select "**********" at bounding box center [274, 273] width 181 height 32
click at [254, 175] on dd "**********" at bounding box center [274, 157] width 198 height 57
click at [253, 164] on select "**********" at bounding box center [274, 158] width 181 height 32
select select "*"
click at [184, 142] on select "**********" at bounding box center [274, 158] width 181 height 32
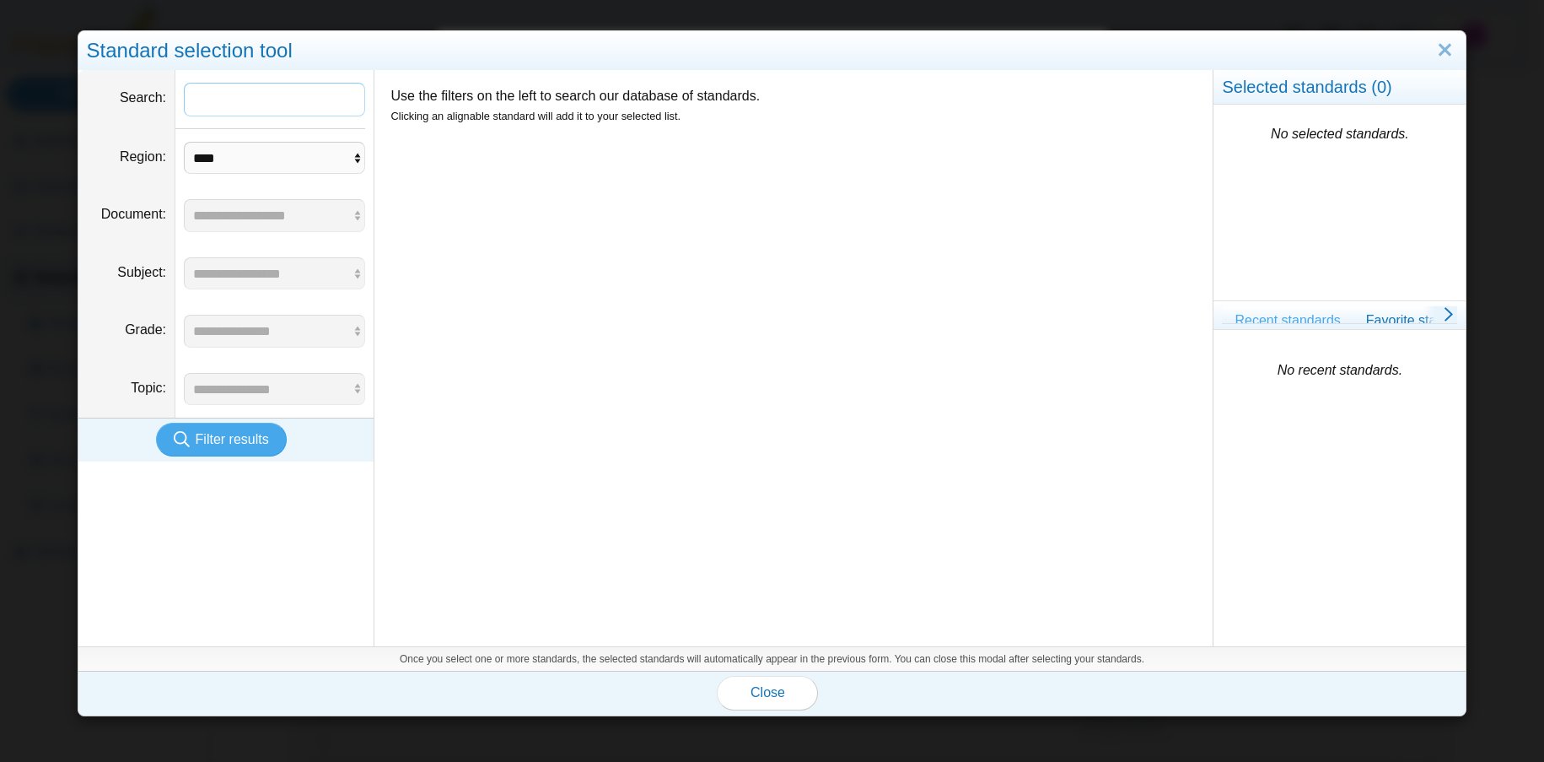
click at [251, 91] on input "Search" at bounding box center [274, 100] width 181 height 34
drag, startPoint x: 650, startPoint y: 106, endPoint x: 639, endPoint y: 115, distance: 13.8
click at [641, 113] on div "Use the filters on the left to search our database of standards. Clicking an al…" at bounding box center [794, 358] width 840 height 576
click at [225, 429] on button "Filter results" at bounding box center [221, 440] width 130 height 34
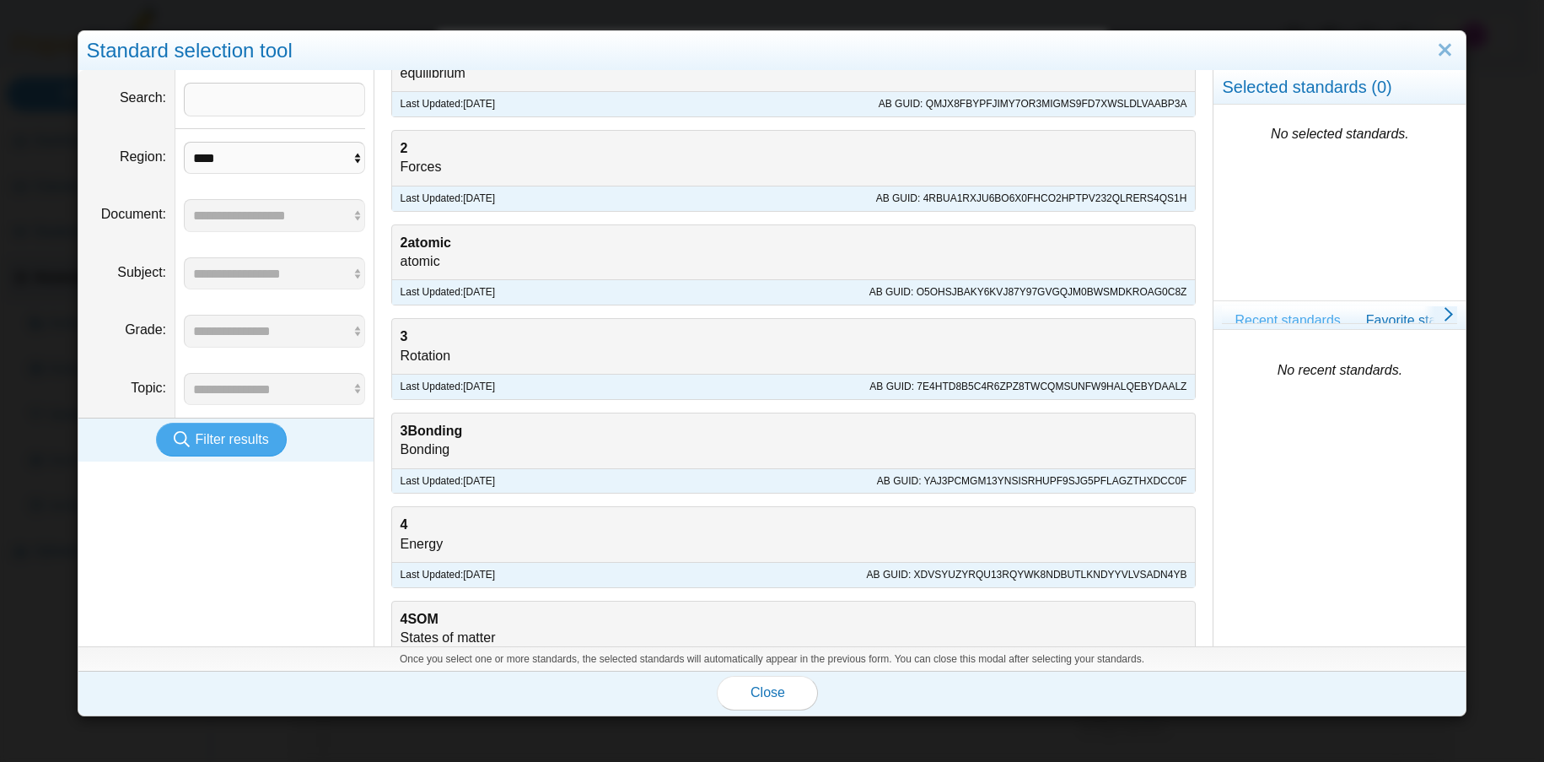
scroll to position [0, 0]
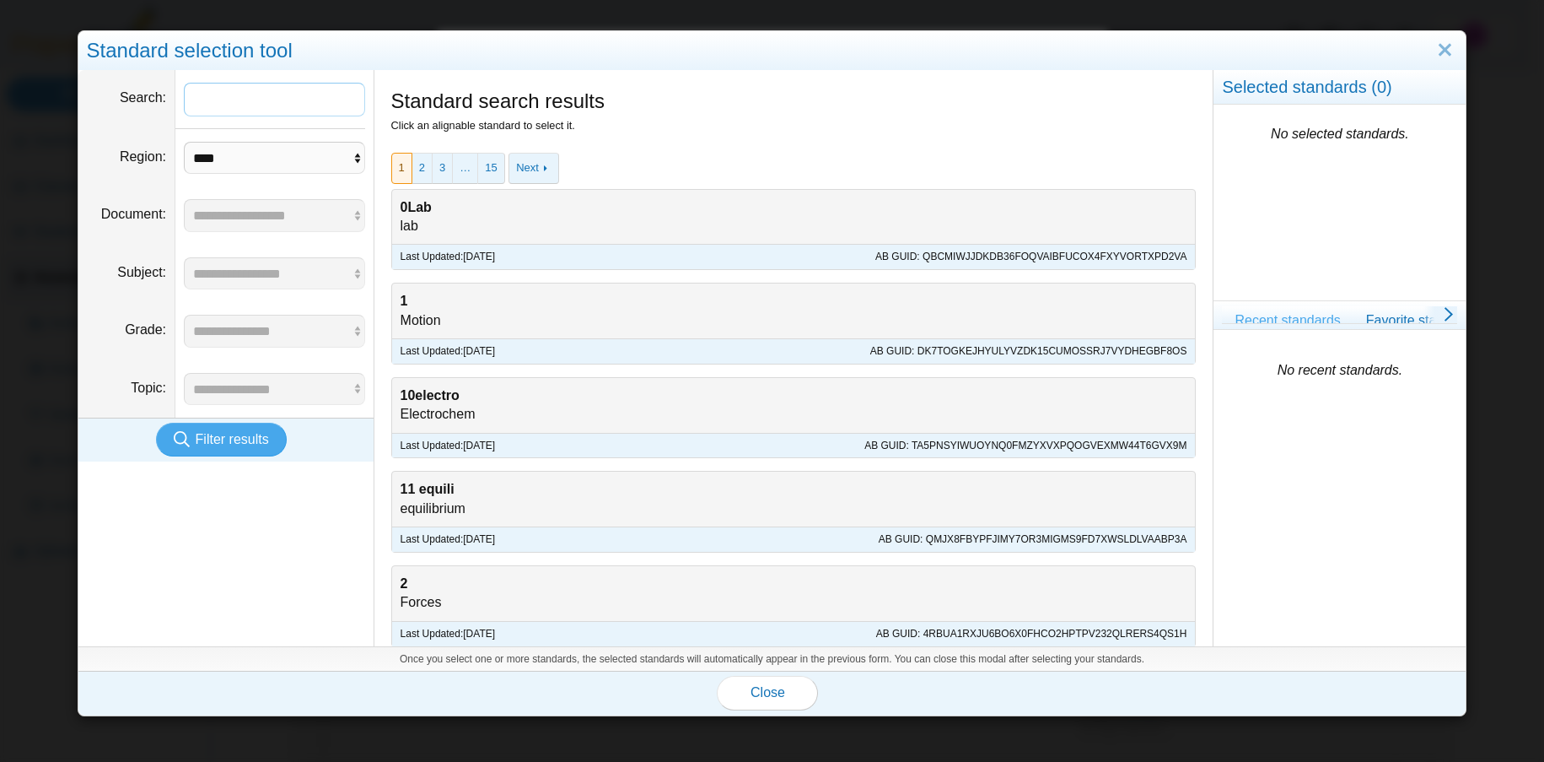
click at [296, 100] on input "Search" at bounding box center [274, 100] width 181 height 34
type input "*"
type input "**********"
click at [156, 423] on button "Filter results" at bounding box center [221, 440] width 130 height 34
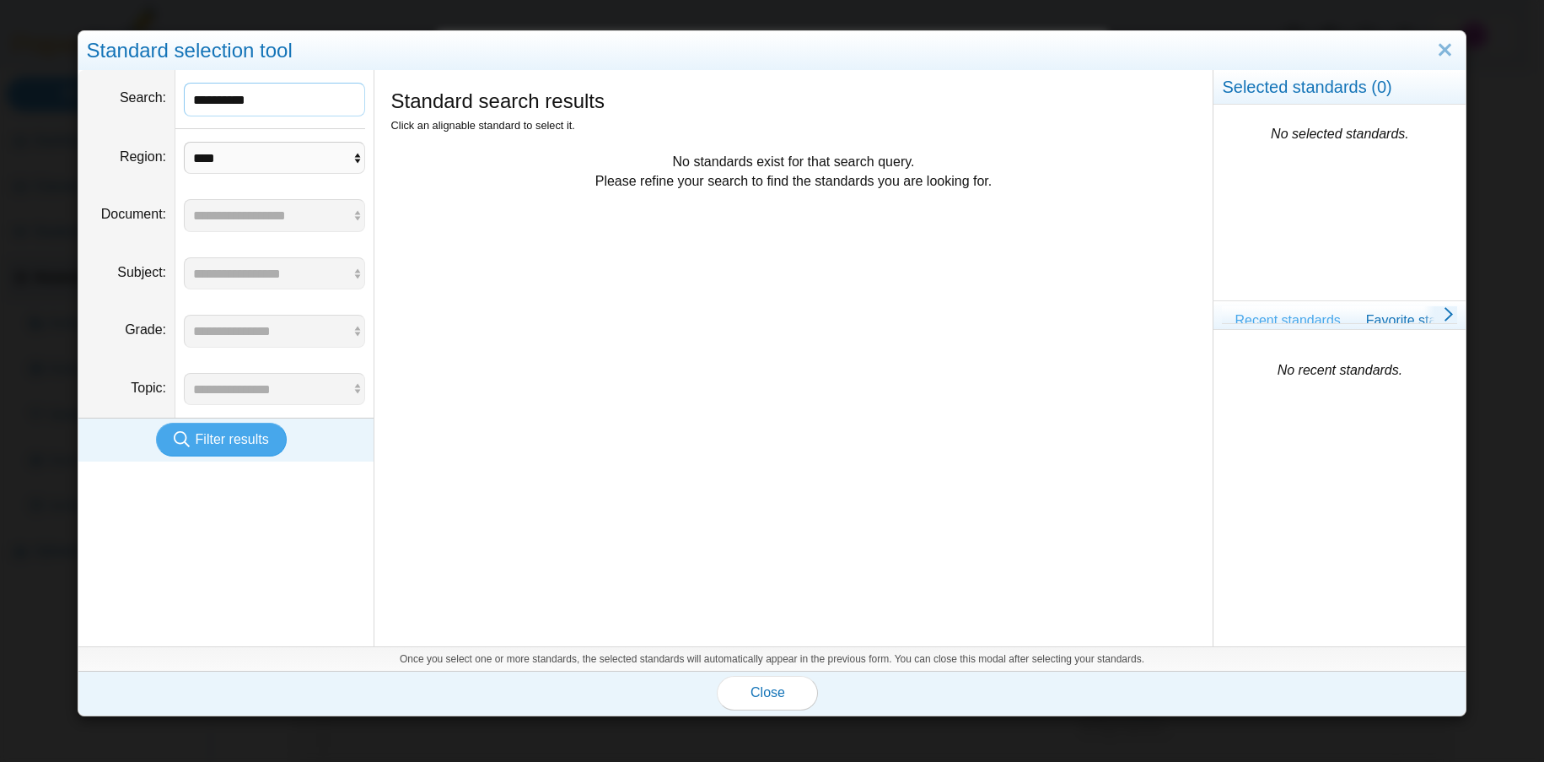
drag, startPoint x: 317, startPoint y: 105, endPoint x: 130, endPoint y: 113, distance: 187.5
click at [130, 113] on dl "**********" at bounding box center [225, 99] width 295 height 59
click at [276, 441] on button "Filter results" at bounding box center [221, 440] width 130 height 34
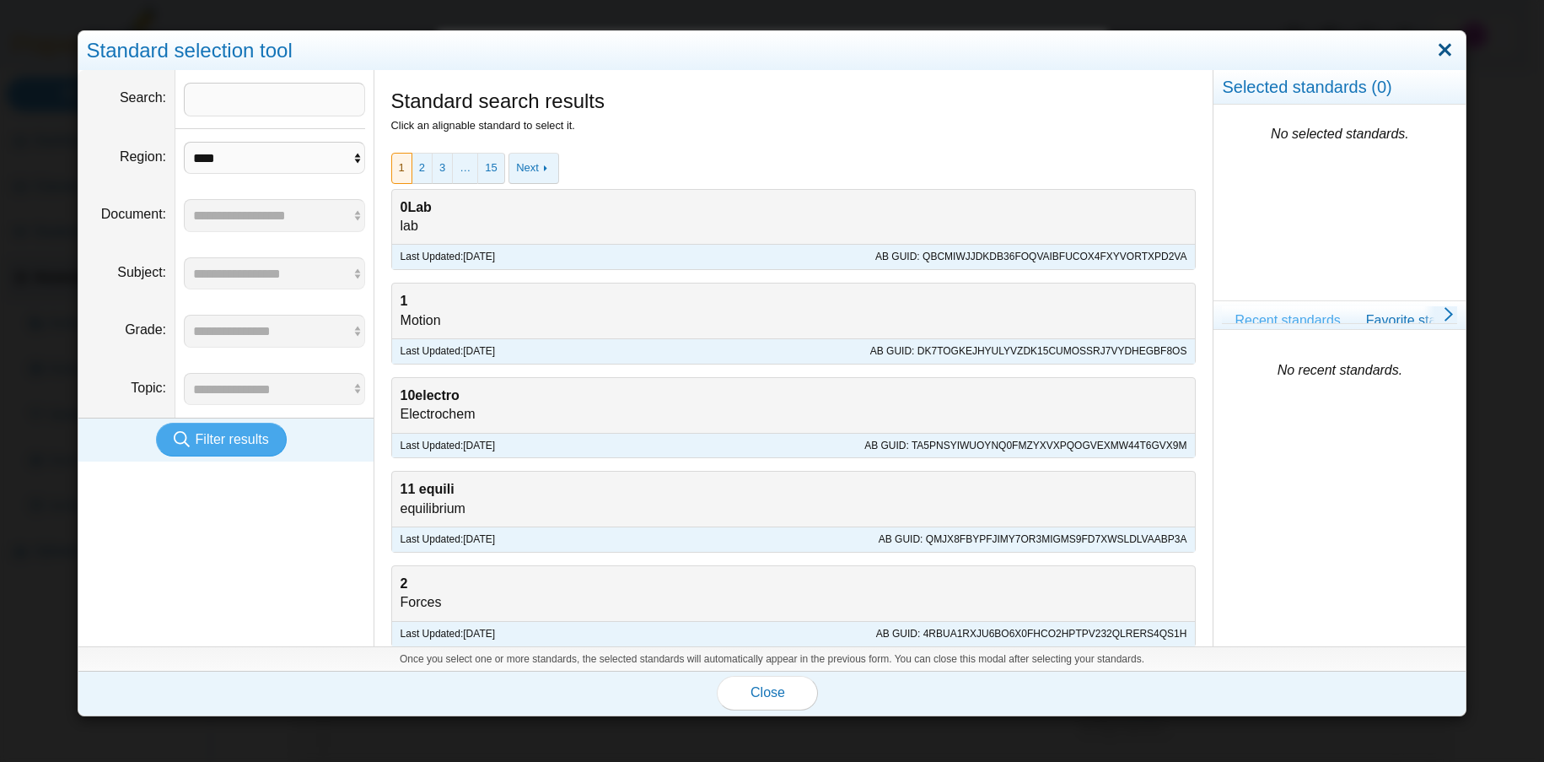
click at [1439, 51] on link "Close" at bounding box center [1445, 50] width 26 height 29
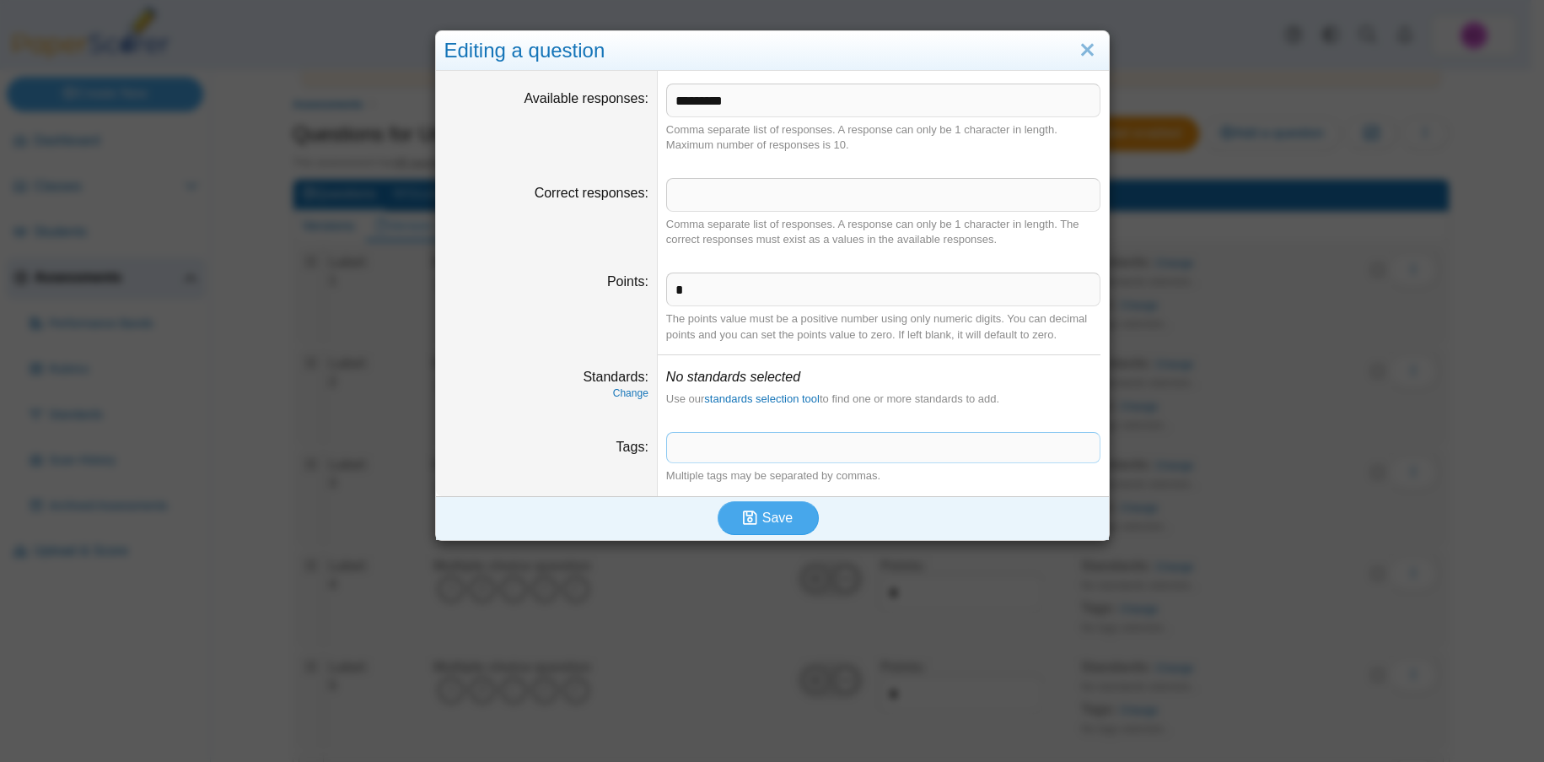
click at [695, 438] on span at bounding box center [883, 447] width 433 height 29
click at [737, 398] on link "standards selection tool" at bounding box center [762, 398] width 116 height 13
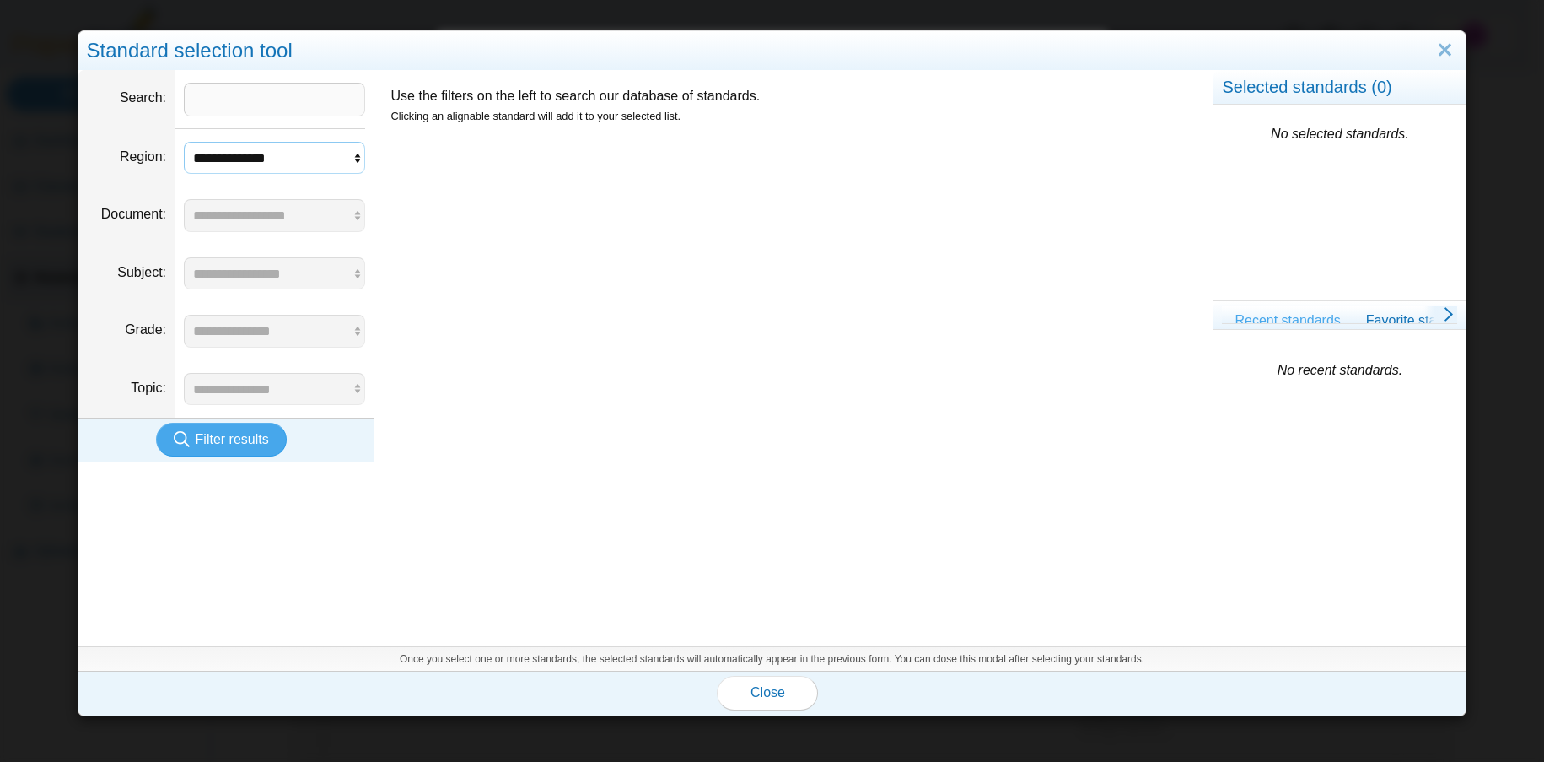
click at [256, 154] on select "**********" at bounding box center [274, 158] width 181 height 32
select select "*"
click at [184, 142] on select "**********" at bounding box center [274, 158] width 181 height 32
click at [296, 103] on input "Search" at bounding box center [274, 100] width 181 height 34
click at [1354, 130] on icon "No selected standards." at bounding box center [1340, 134] width 138 height 14
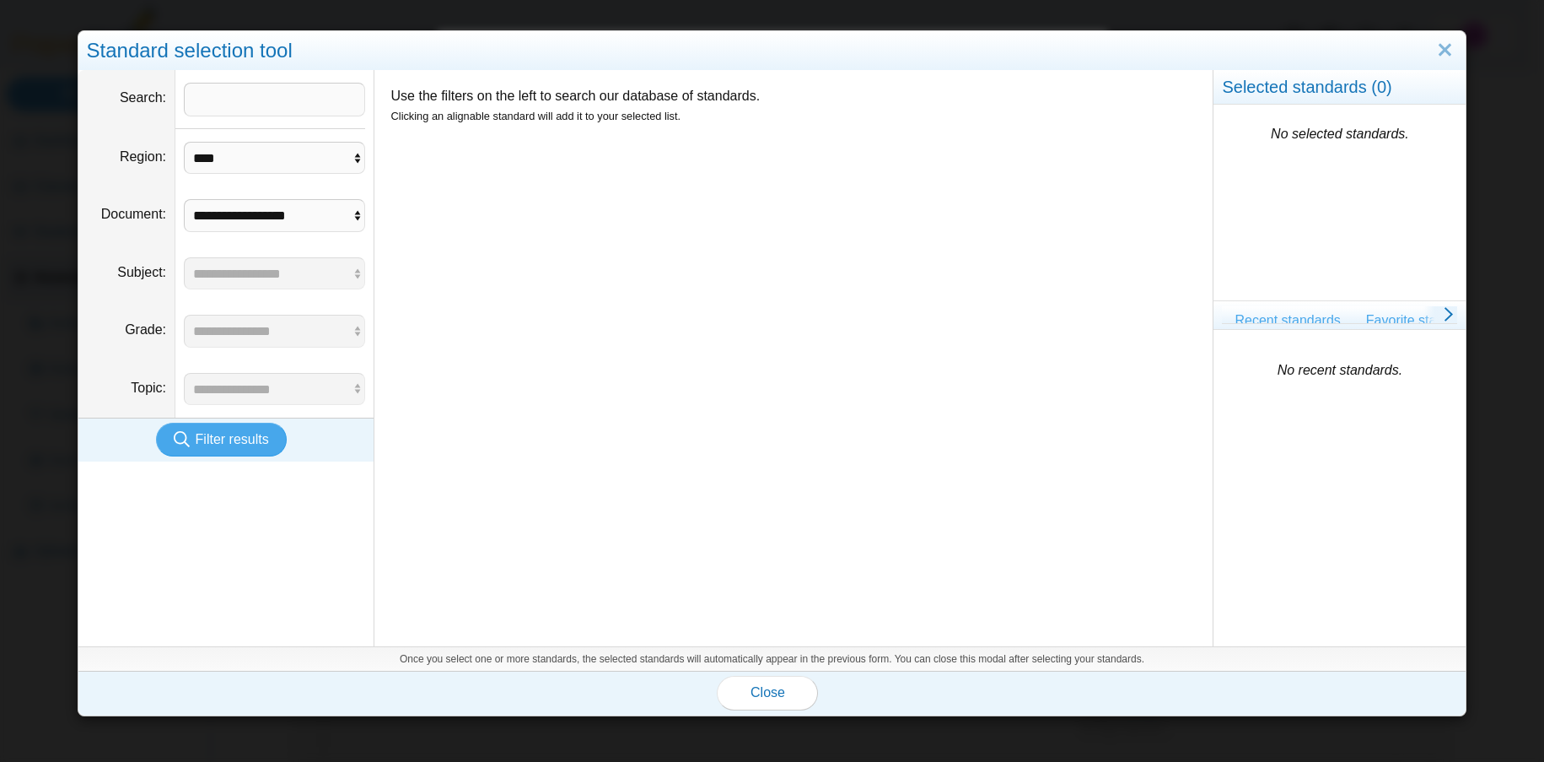
click at [1366, 321] on link "Favorite standards" at bounding box center [1422, 320] width 137 height 29
click at [245, 439] on span "Filter results" at bounding box center [232, 439] width 73 height 14
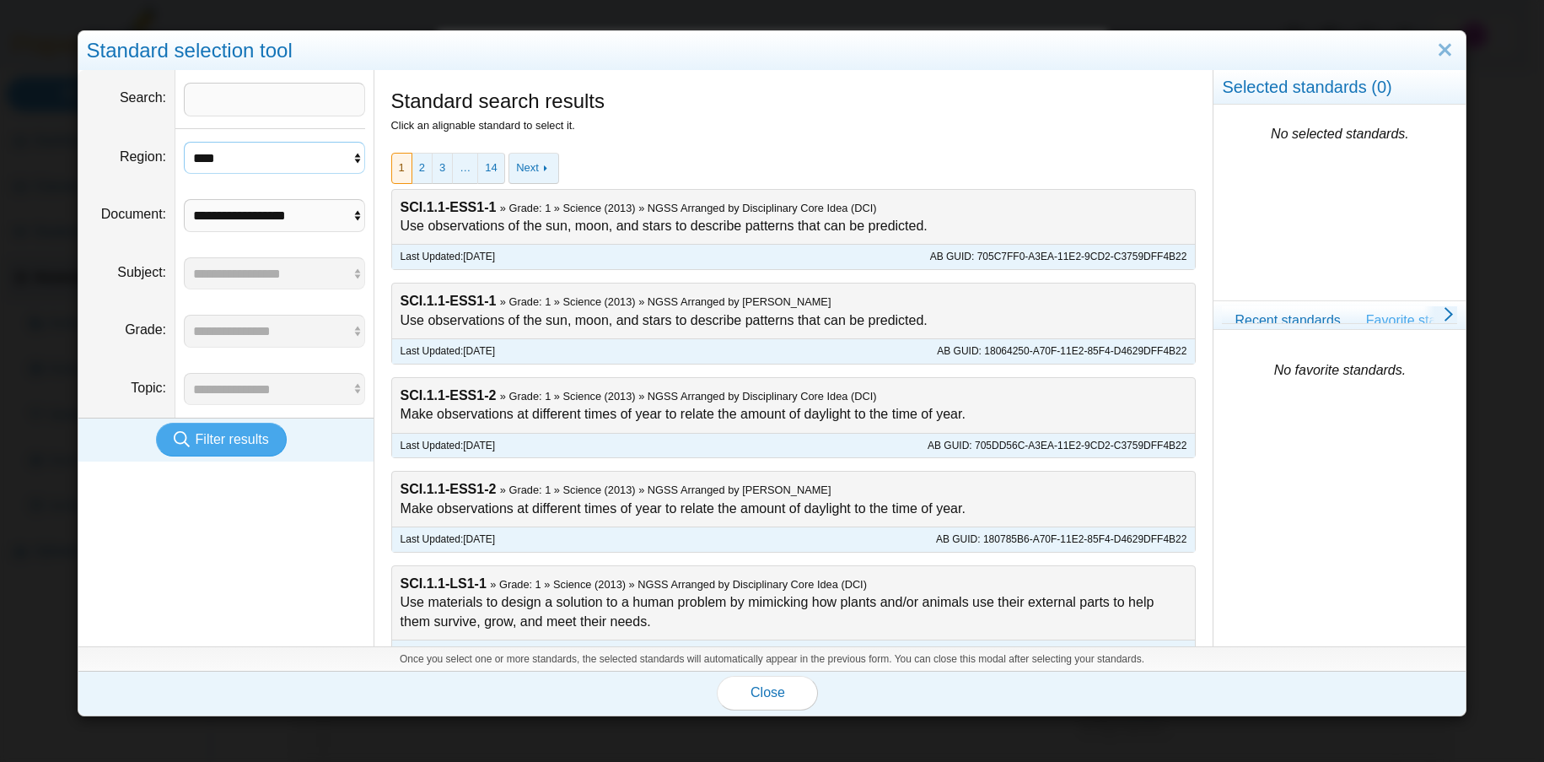
click at [216, 168] on select "**********" at bounding box center [274, 158] width 181 height 32
click at [184, 142] on select "**********" at bounding box center [274, 158] width 181 height 32
click at [224, 434] on span "Filter results" at bounding box center [232, 439] width 73 height 14
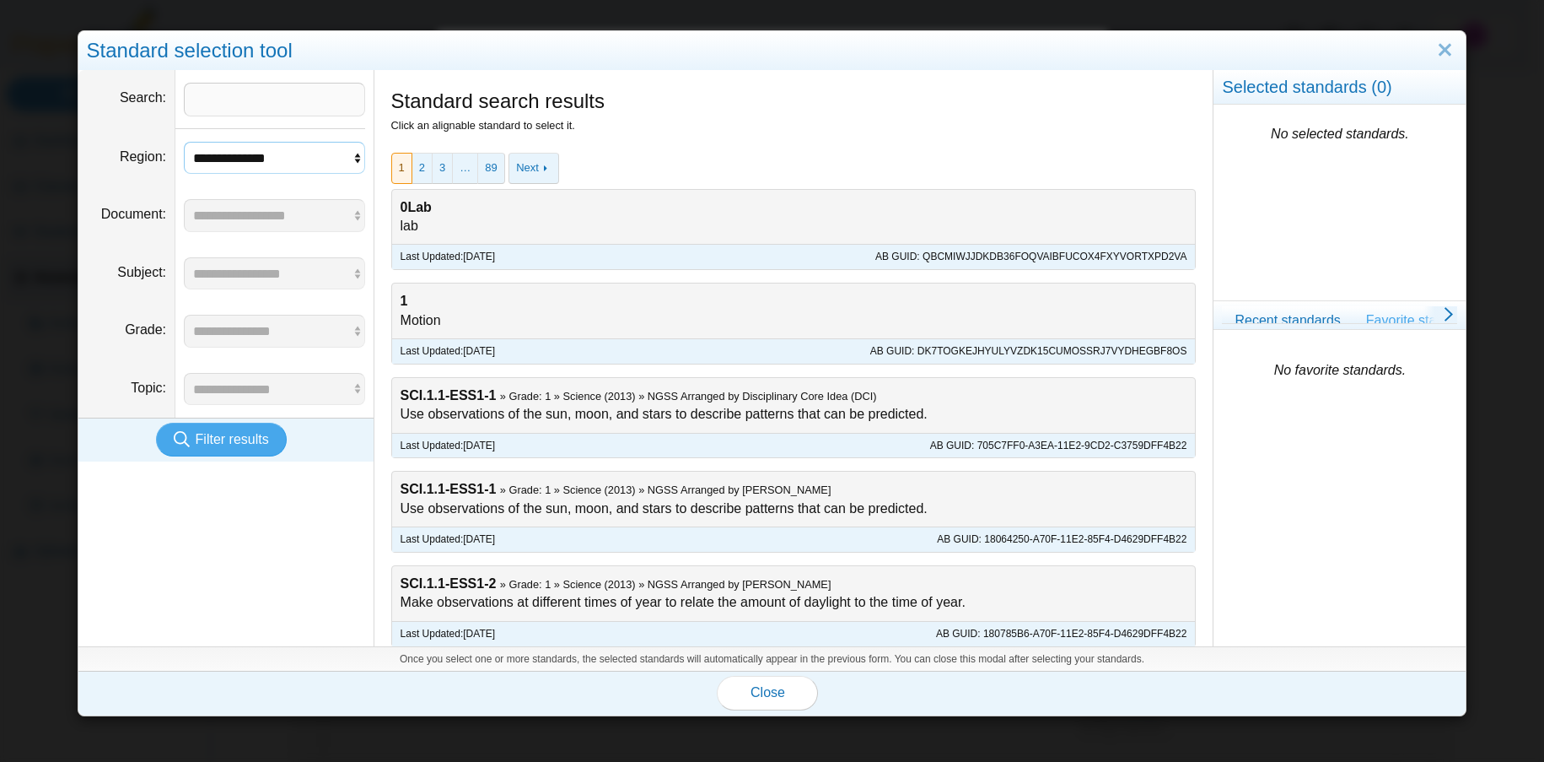
click at [321, 158] on select "**********" at bounding box center [274, 158] width 181 height 32
click at [184, 142] on select "**********" at bounding box center [274, 158] width 181 height 32
click at [273, 190] on dd "**********" at bounding box center [274, 214] width 198 height 57
click at [292, 161] on select "**********" at bounding box center [274, 158] width 181 height 32
select select "*"
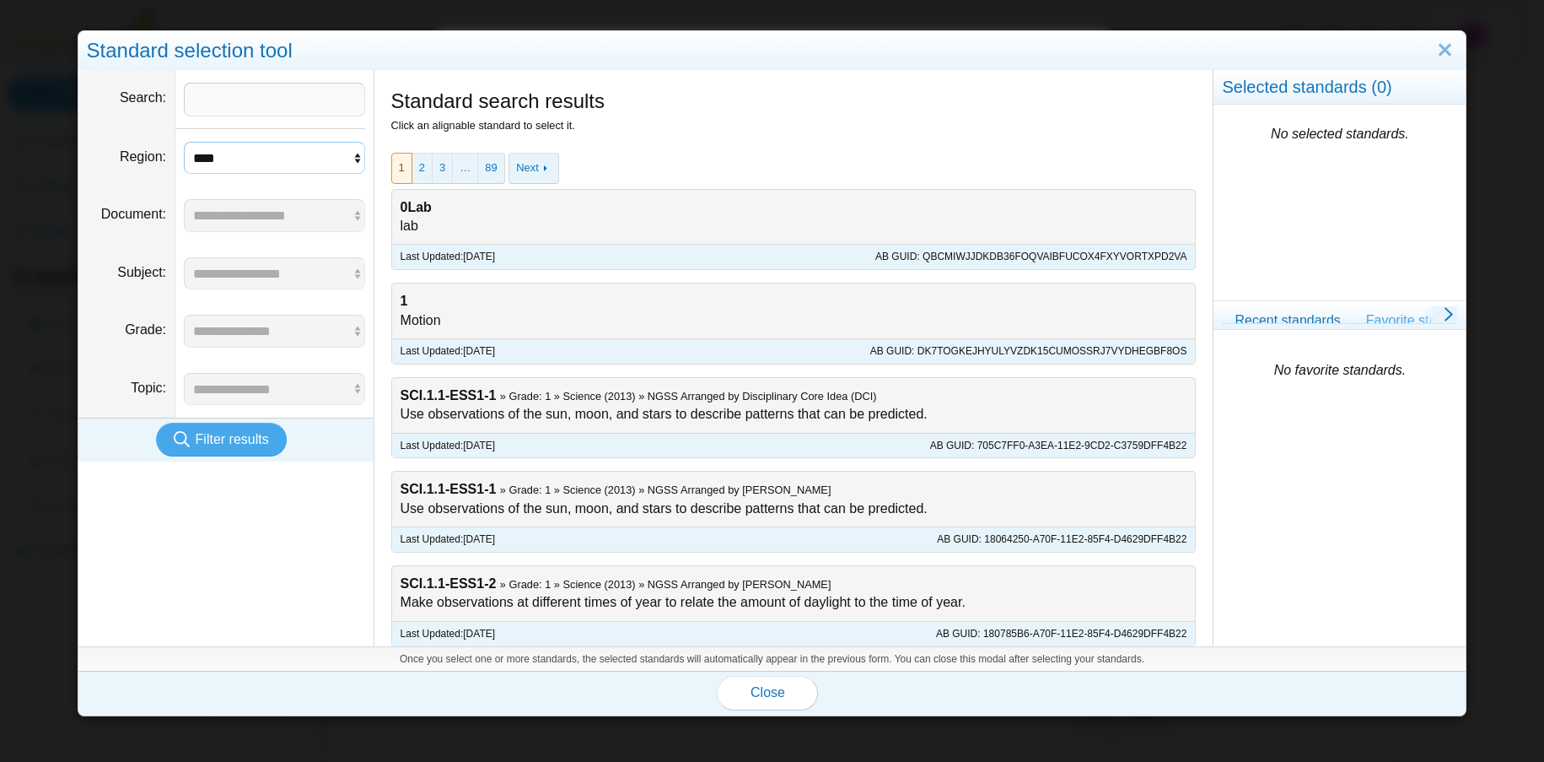
click at [184, 142] on select "**********" at bounding box center [274, 158] width 181 height 32
click at [284, 154] on select "**********" at bounding box center [274, 158] width 181 height 32
click at [278, 89] on input "Search" at bounding box center [274, 100] width 181 height 34
click at [273, 164] on select "**********" at bounding box center [274, 158] width 181 height 32
click at [270, 90] on input "Search" at bounding box center [274, 100] width 181 height 34
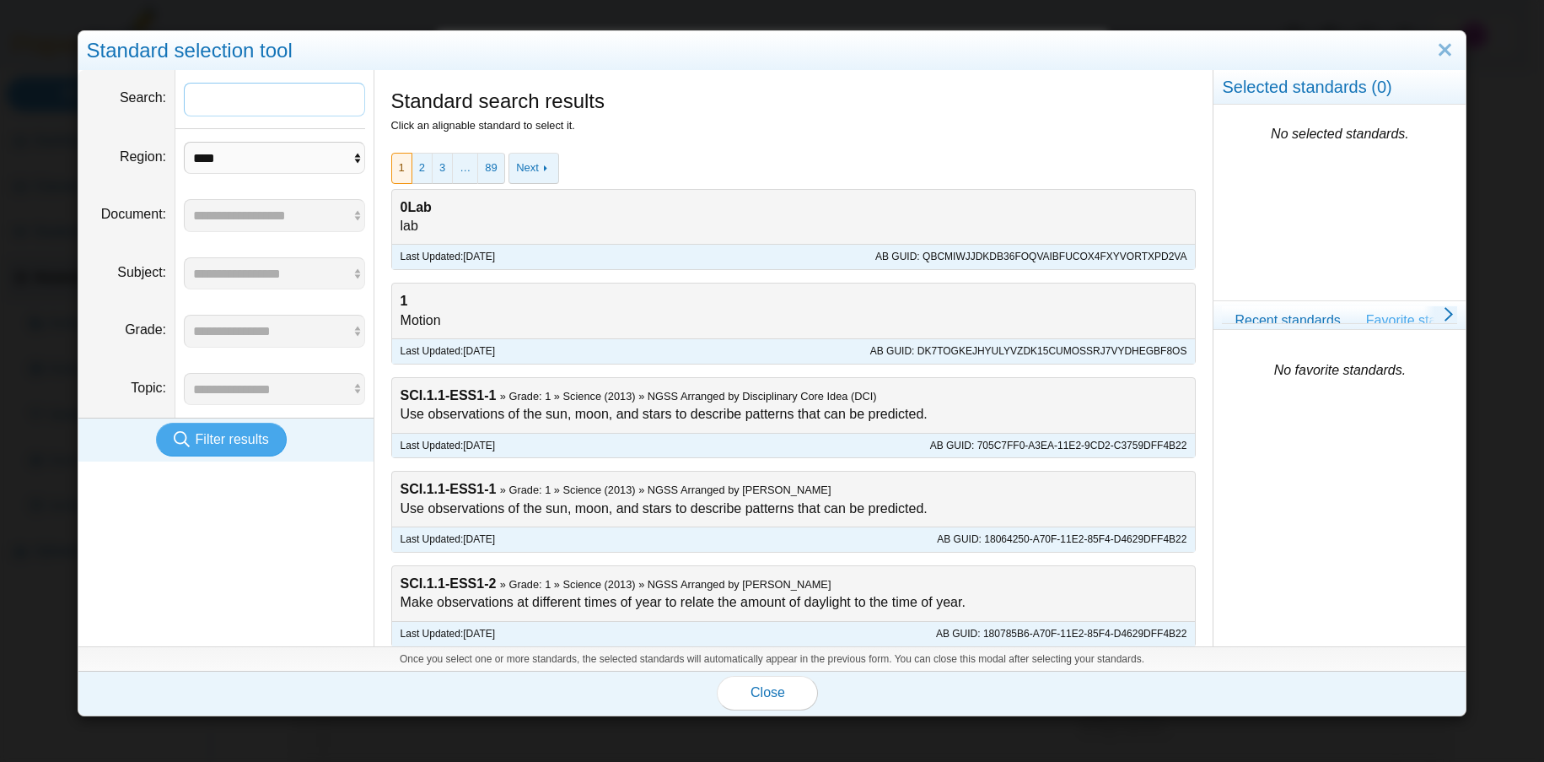
click at [261, 104] on input "Search" at bounding box center [274, 100] width 181 height 34
click at [267, 107] on input "Search" at bounding box center [274, 100] width 181 height 34
paste input "**********"
type input "**********"
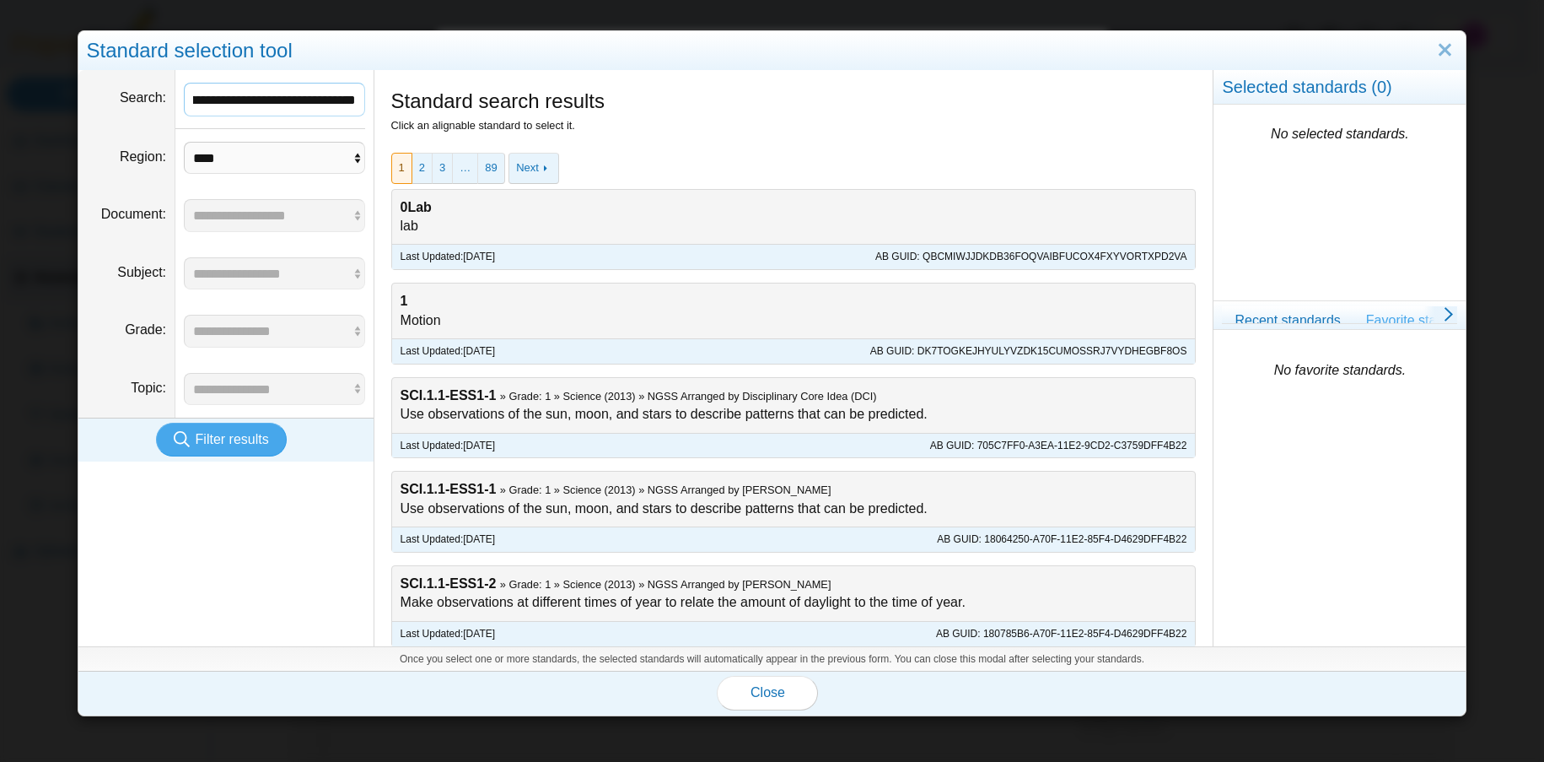
click at [156, 423] on button "Filter results" at bounding box center [221, 440] width 130 height 34
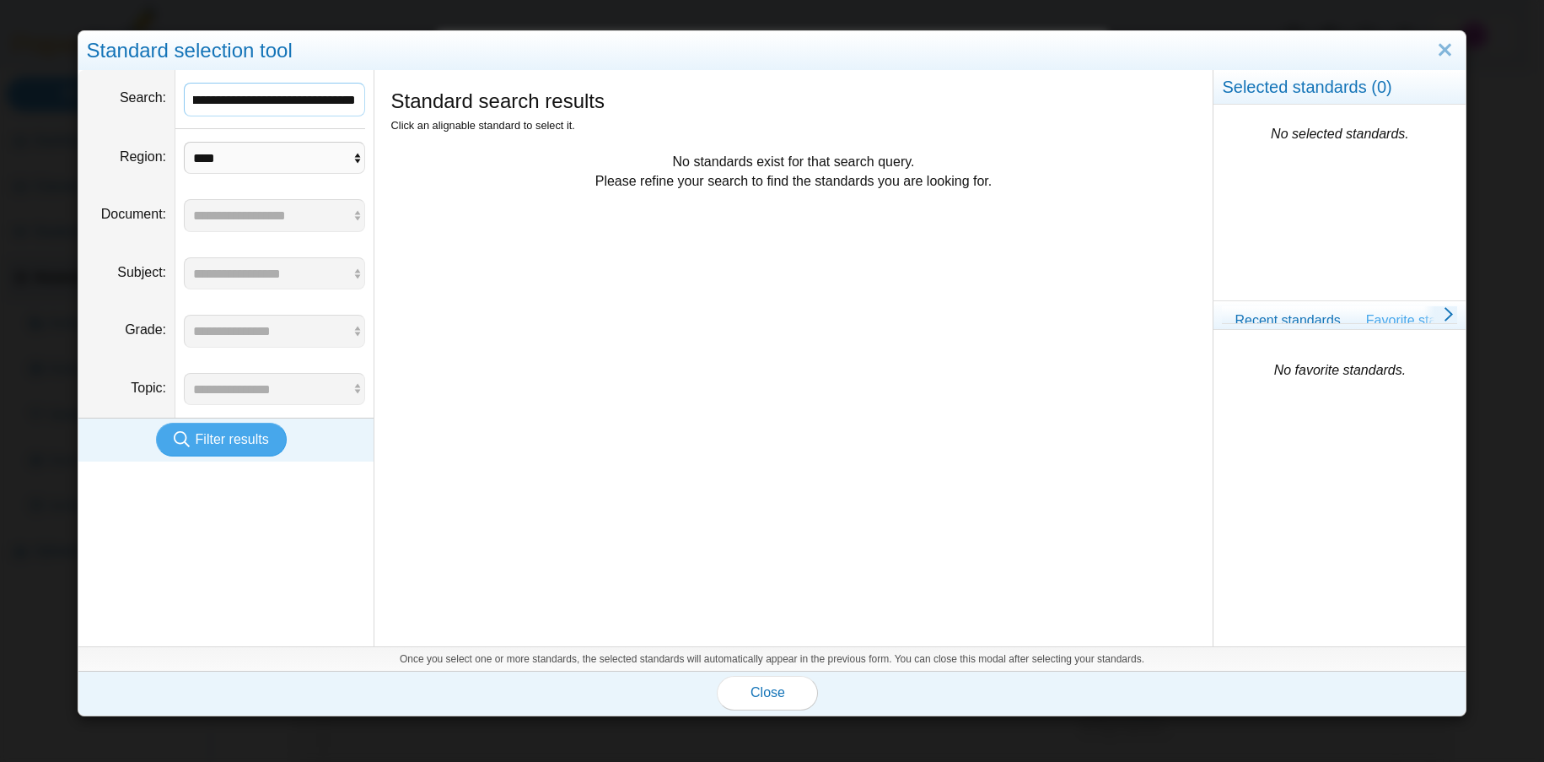
scroll to position [0, 0]
drag, startPoint x: 298, startPoint y: 106, endPoint x: 64, endPoint y: 110, distance: 233.7
click at [64, 110] on div "**********" at bounding box center [772, 381] width 1544 height 762
type input "**********"
click at [156, 423] on button "Filter results" at bounding box center [221, 440] width 130 height 34
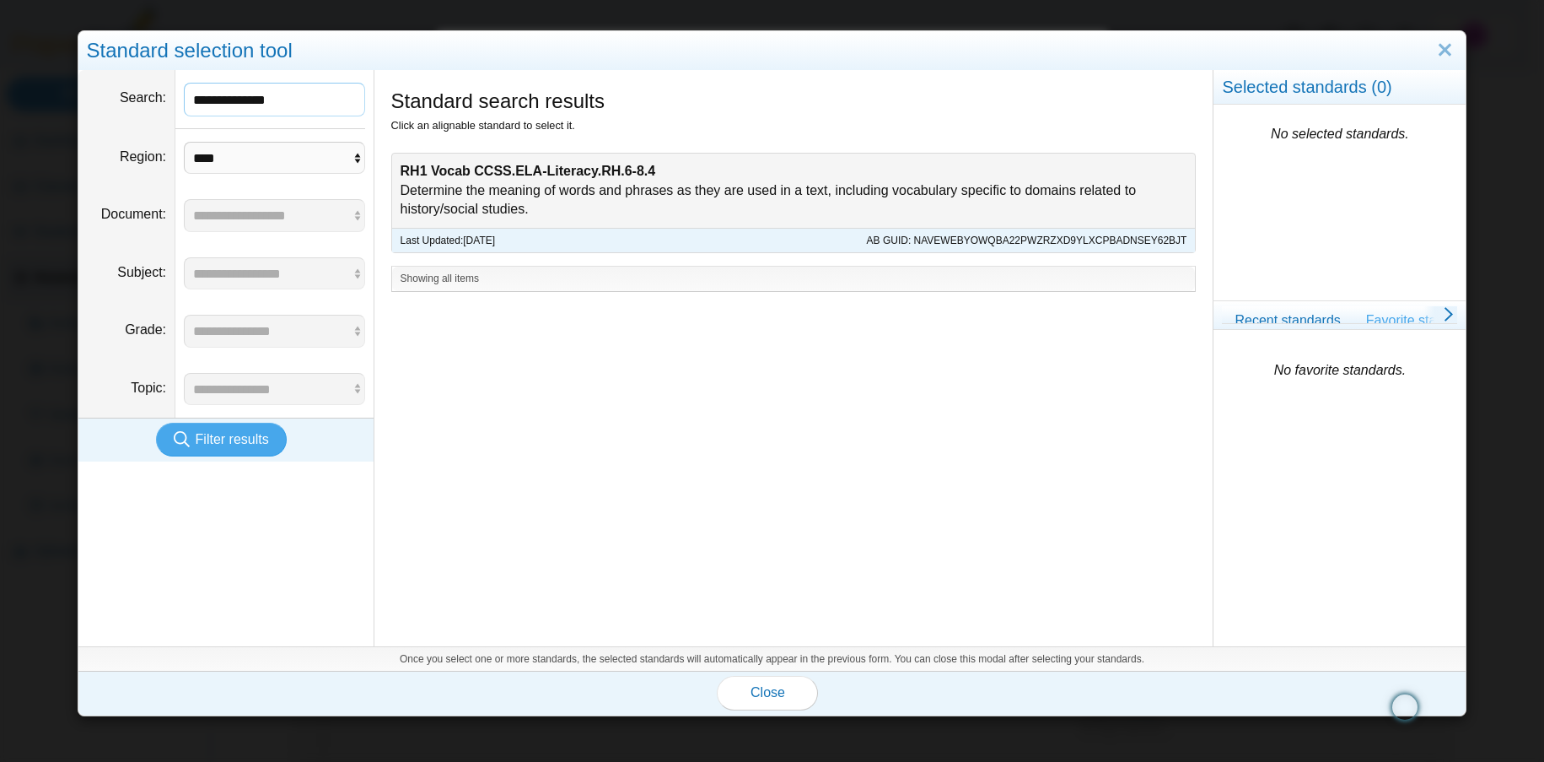
drag, startPoint x: 305, startPoint y: 99, endPoint x: 148, endPoint y: 99, distance: 156.1
click at [148, 99] on dl "**********" at bounding box center [225, 99] width 295 height 59
paste input "**********"
type input "**********"
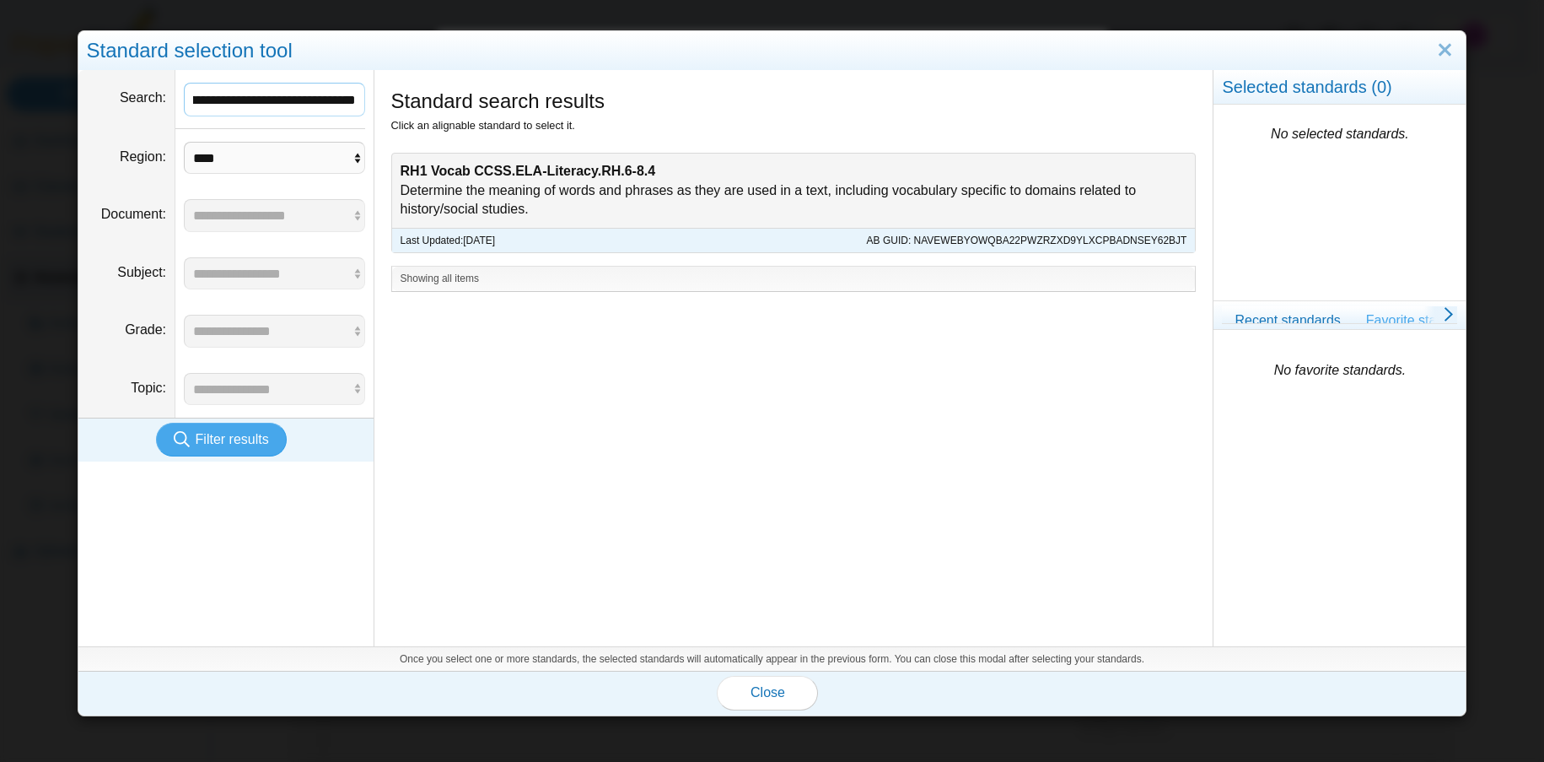
click at [156, 423] on button "Filter results" at bounding box center [221, 440] width 130 height 34
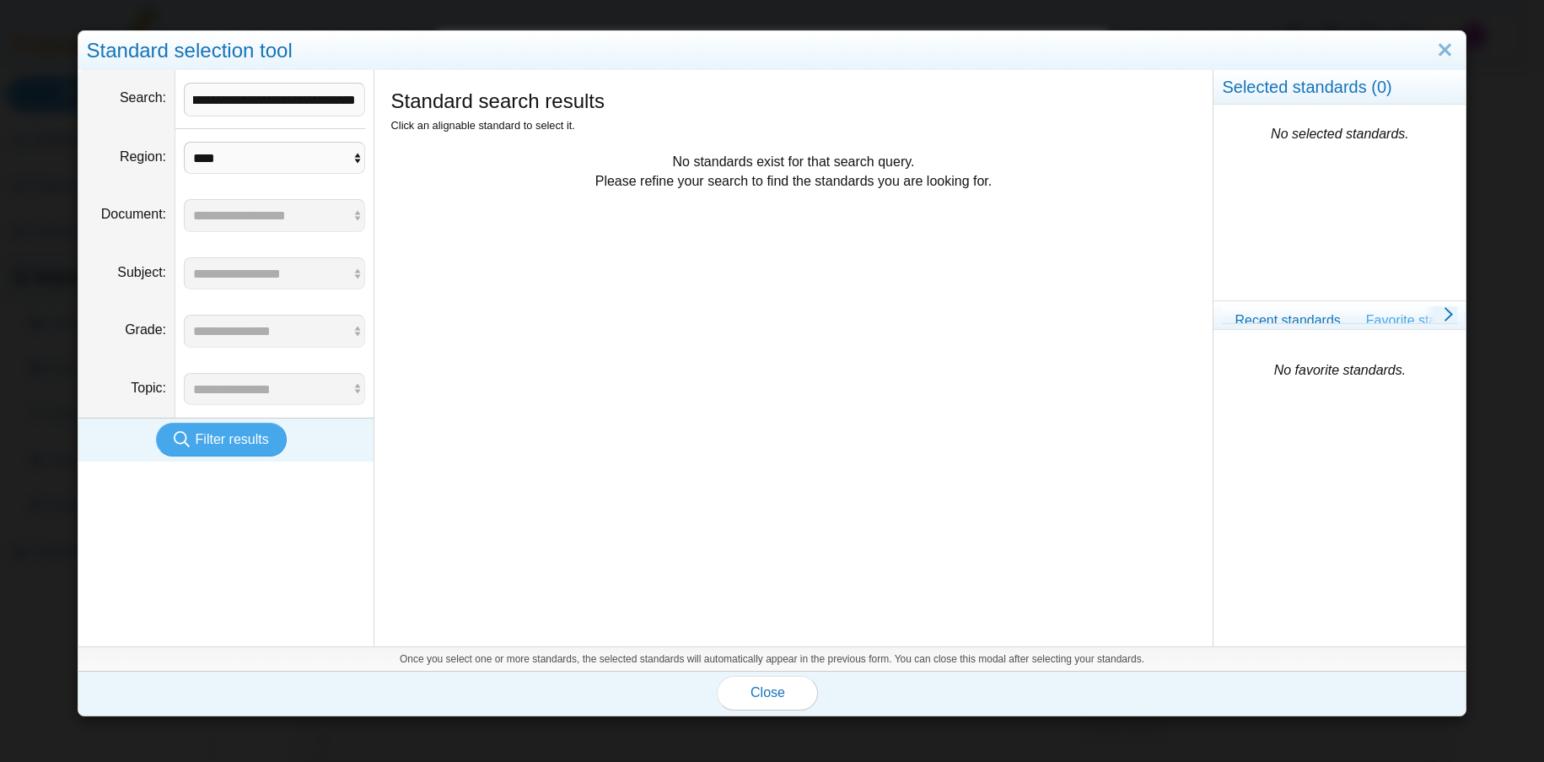
scroll to position [0, 0]
click at [1432, 46] on link "Close" at bounding box center [1445, 50] width 26 height 29
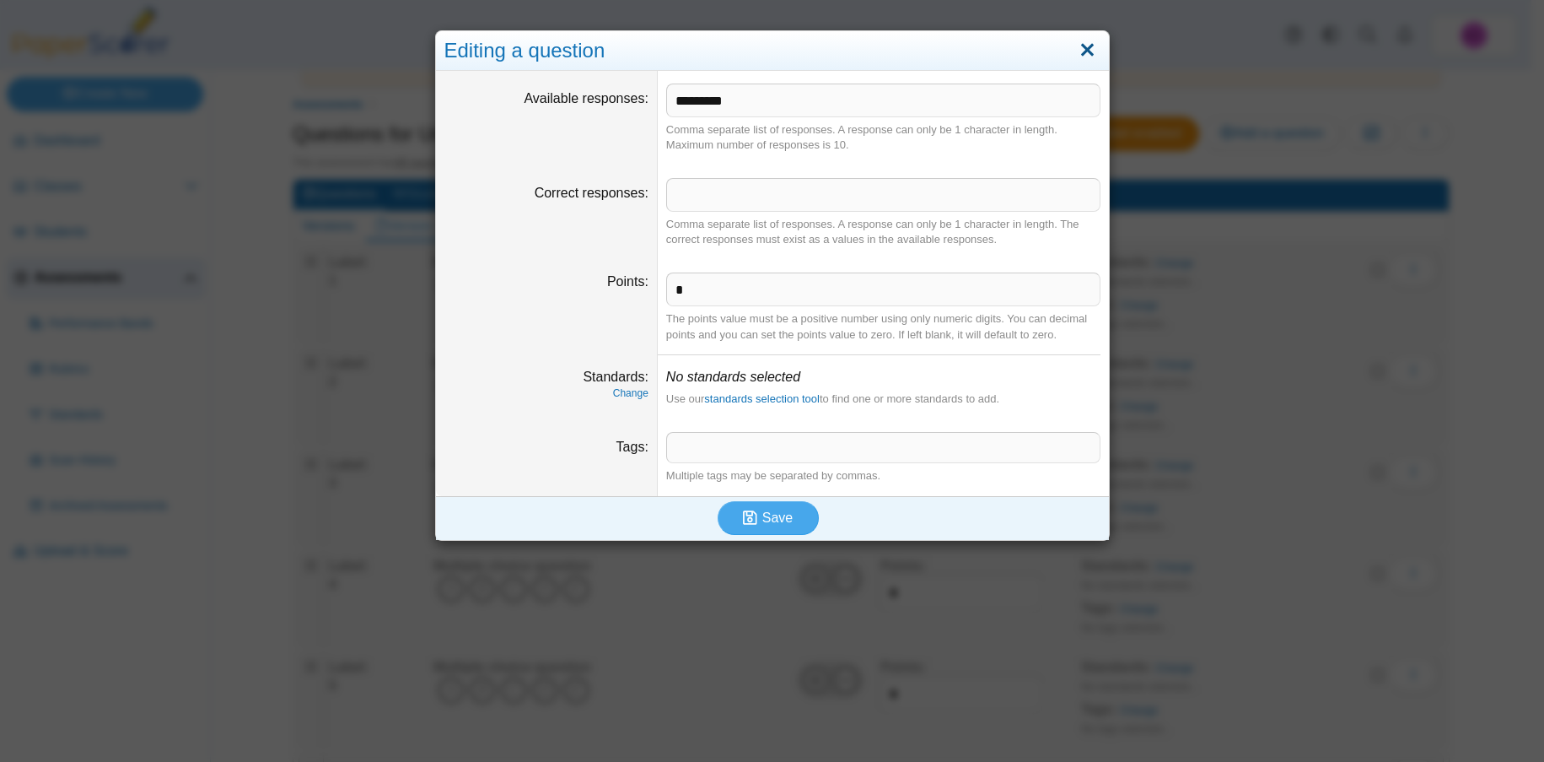
click at [1075, 55] on link "Close" at bounding box center [1088, 50] width 26 height 29
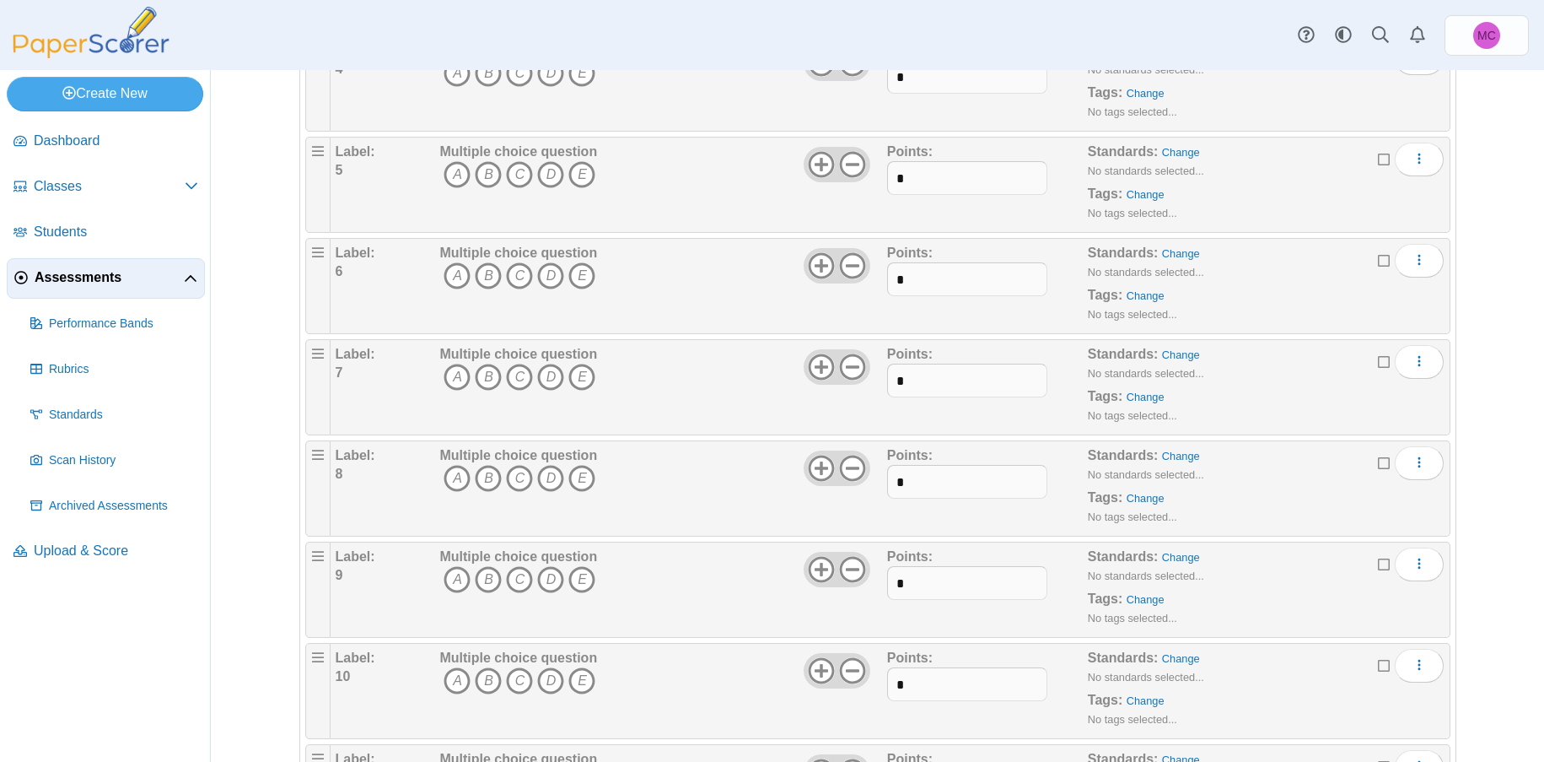
scroll to position [759, 0]
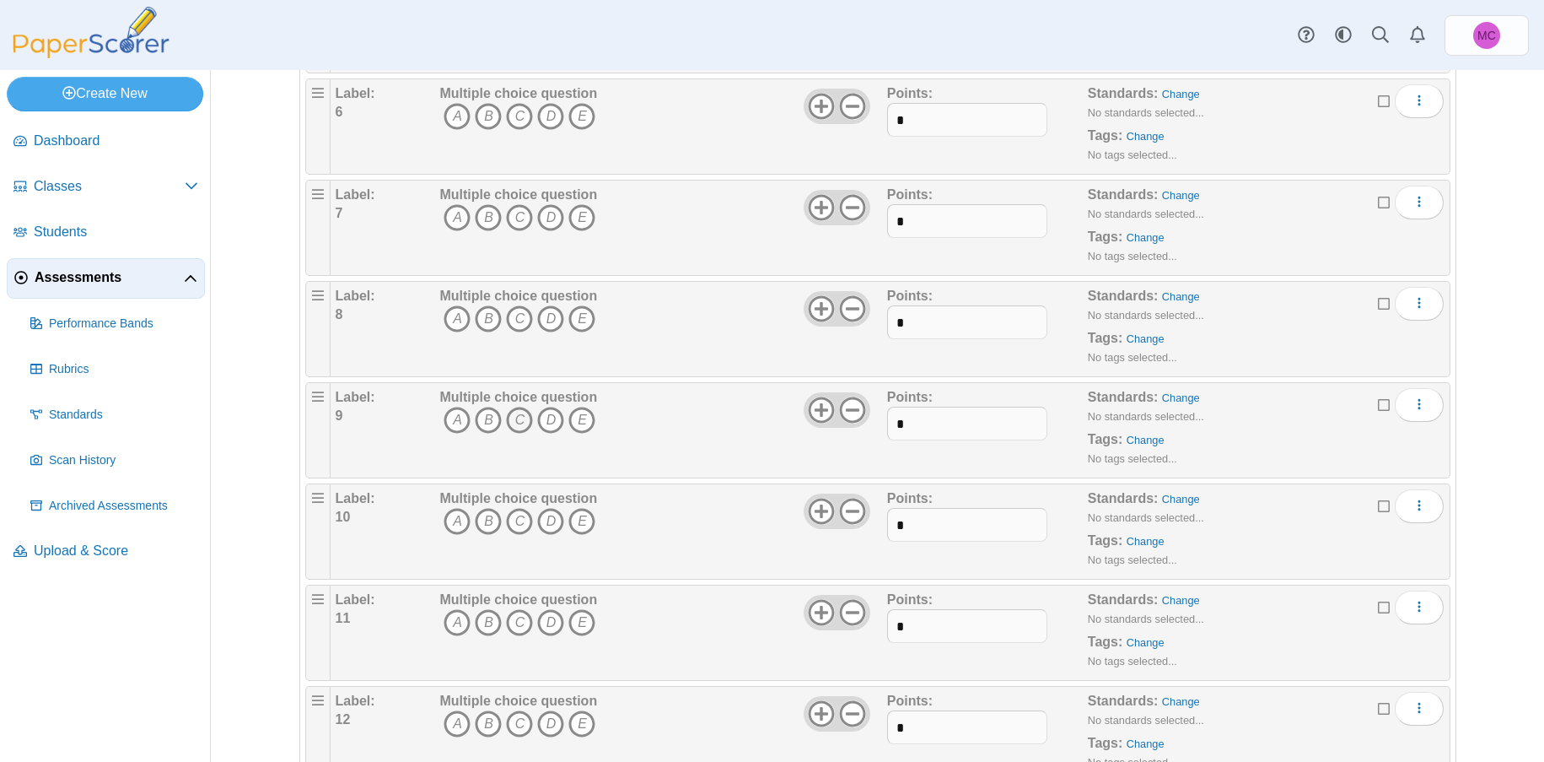
click at [508, 423] on icon "C" at bounding box center [519, 420] width 27 height 27
click at [537, 419] on icon "D" at bounding box center [550, 420] width 27 height 27
click at [526, 419] on icon "C" at bounding box center [519, 420] width 27 height 27
click at [541, 419] on icon "D" at bounding box center [550, 420] width 27 height 27
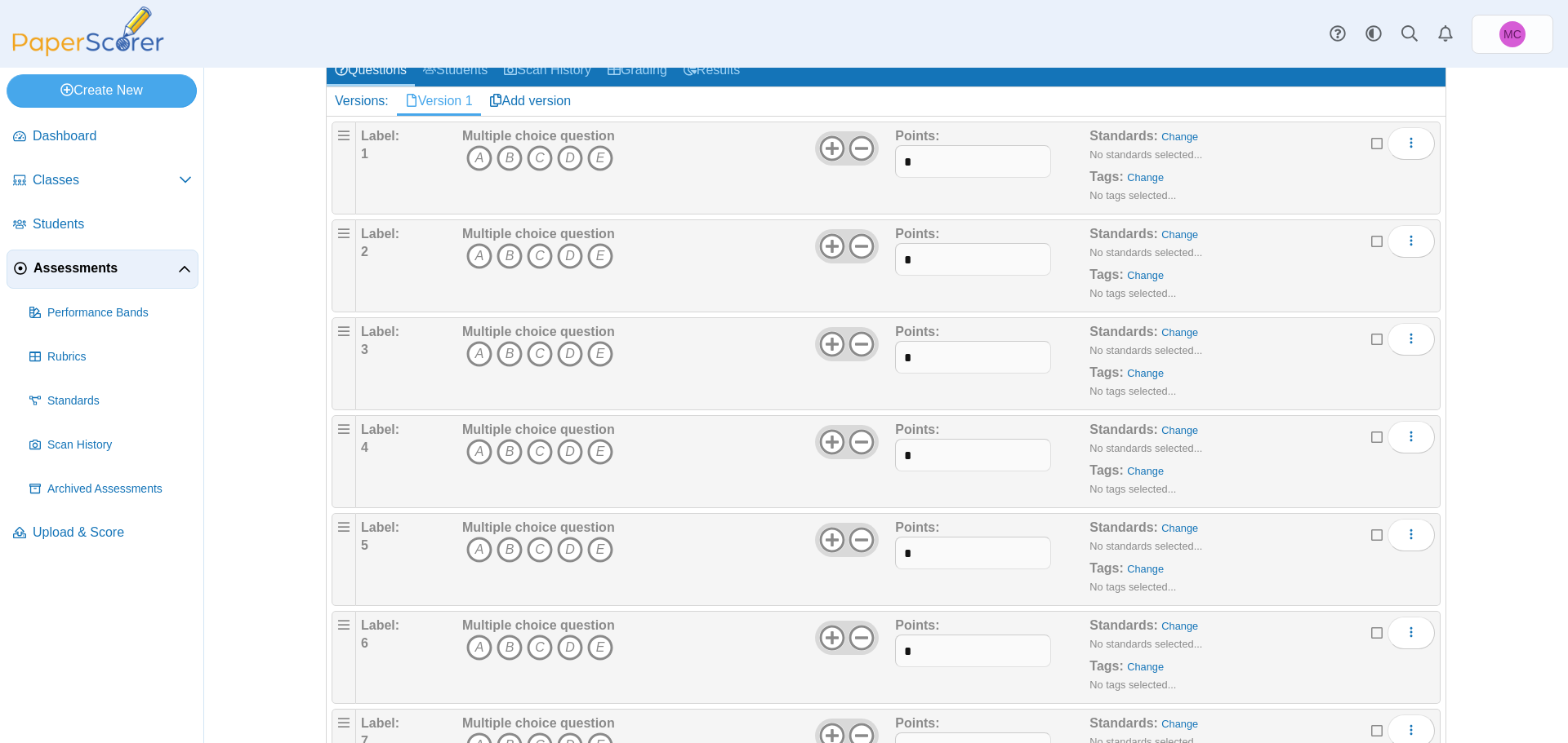
scroll to position [0, 0]
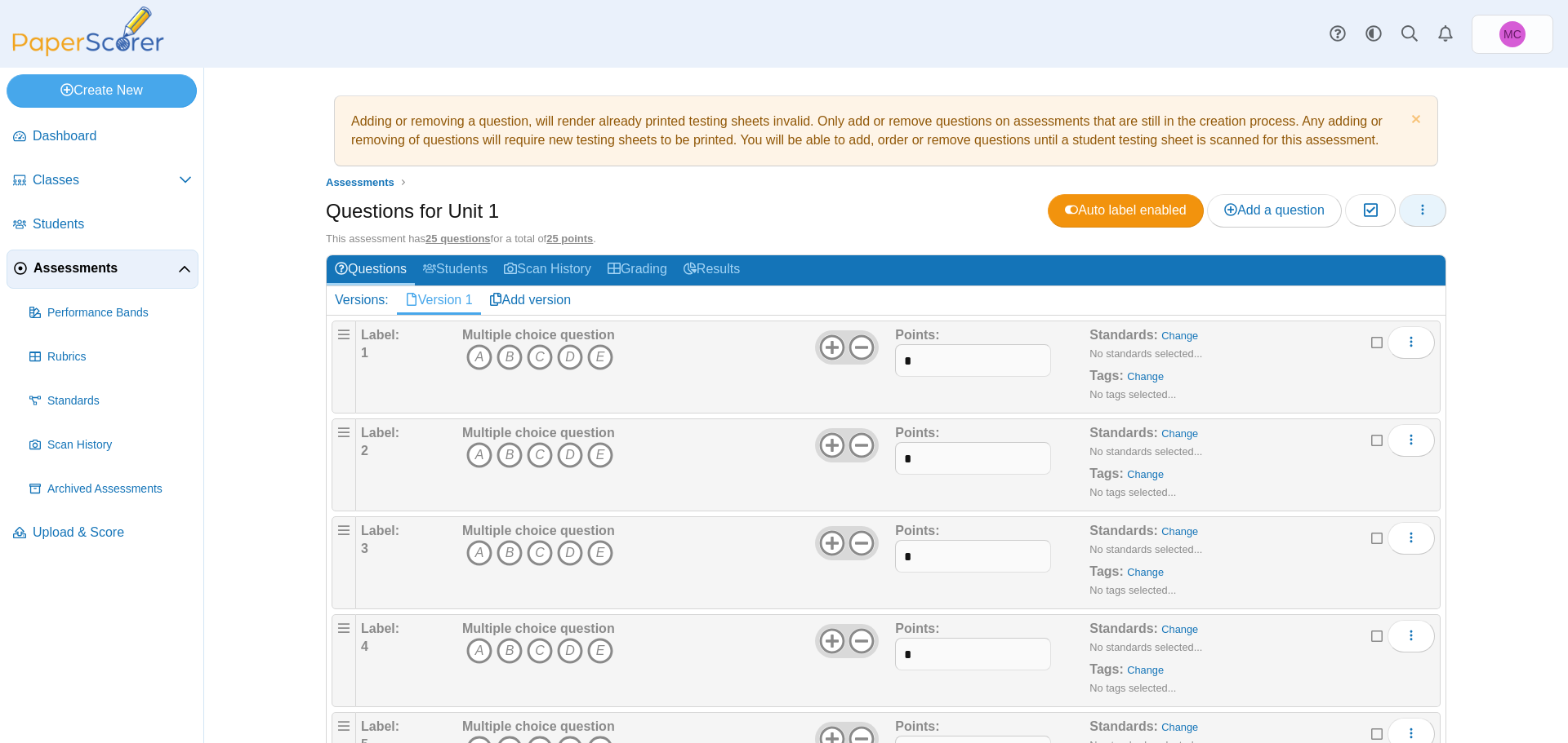
drag, startPoint x: 1413, startPoint y: 223, endPoint x: 1413, endPoint y: 212, distance: 11.0
click at [1413, 212] on button "button" at bounding box center [1422, 211] width 47 height 33
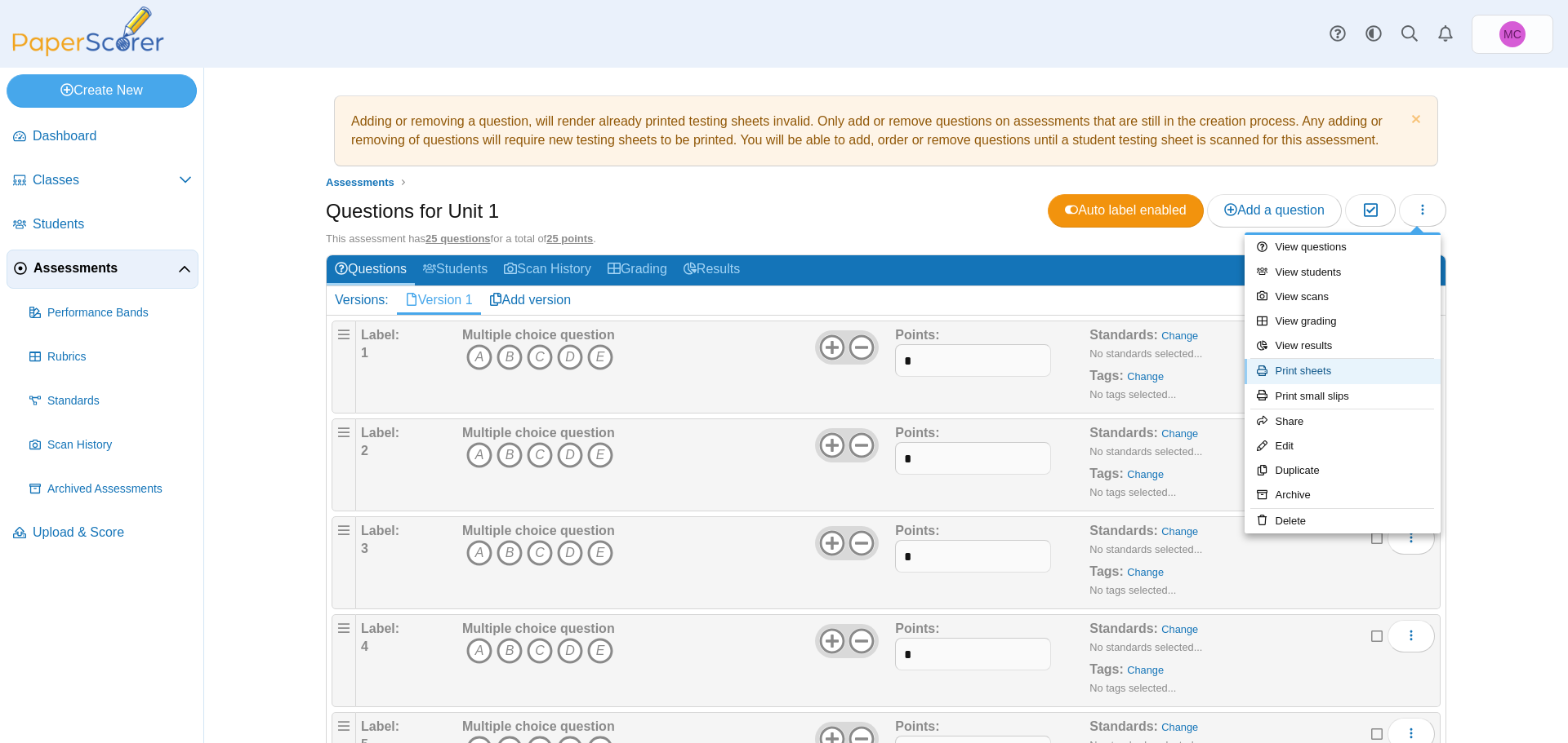
click at [1332, 373] on link "Print sheets" at bounding box center [1342, 371] width 196 height 24
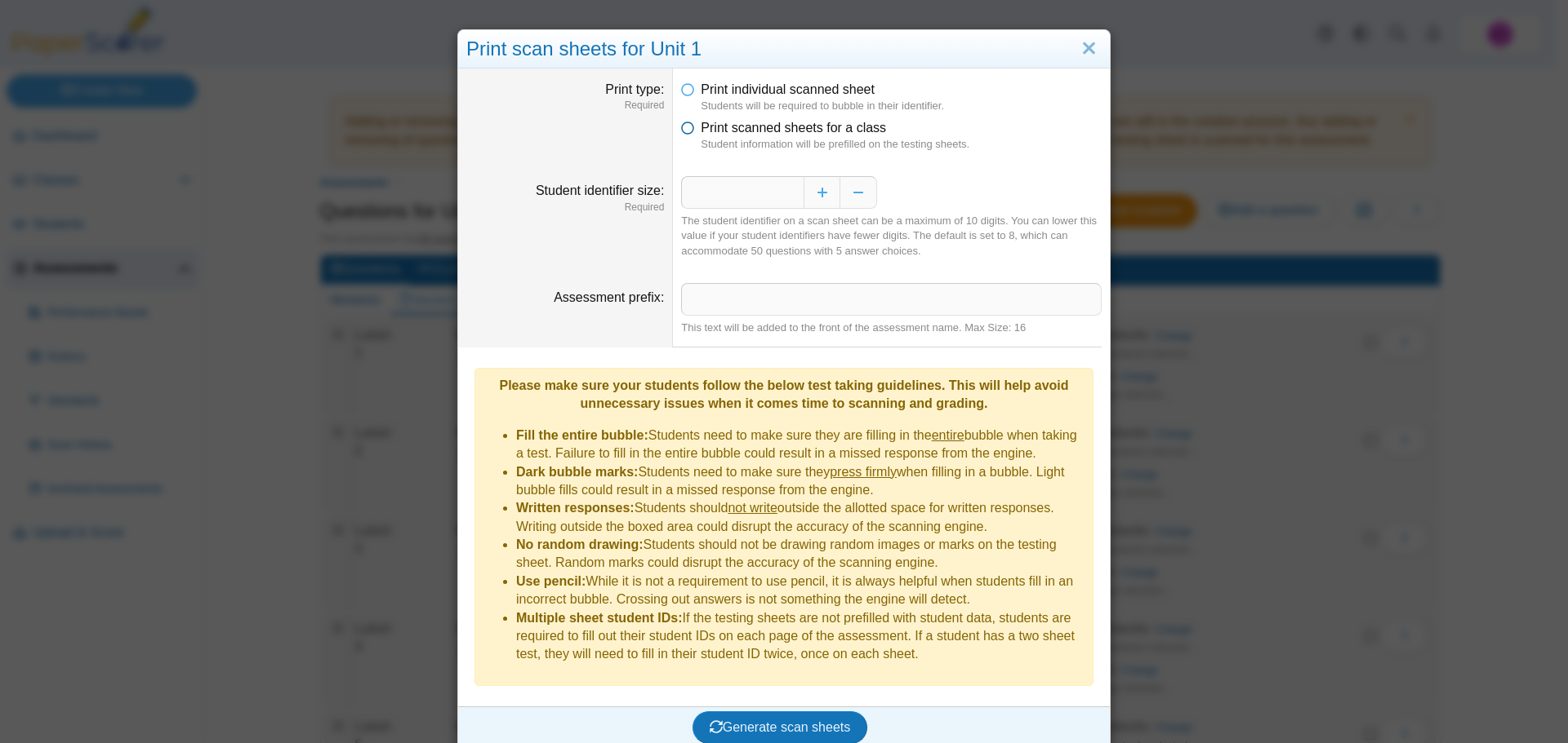
click at [680, 129] on icon at bounding box center [686, 125] width 13 height 12
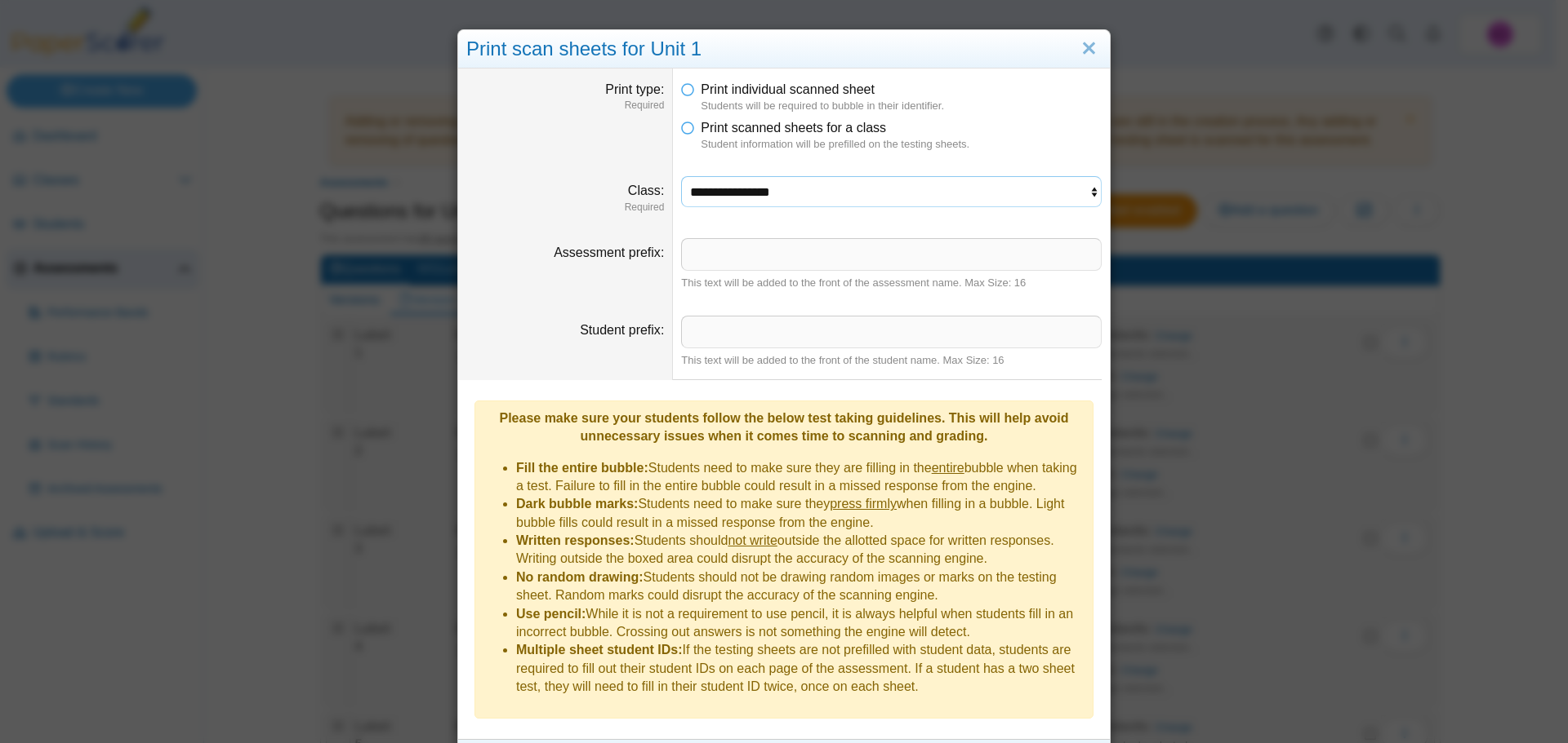
click at [688, 201] on select "**********" at bounding box center [890, 192] width 420 height 31
select select "**********"
click at [680, 176] on select "**********" at bounding box center [890, 192] width 420 height 31
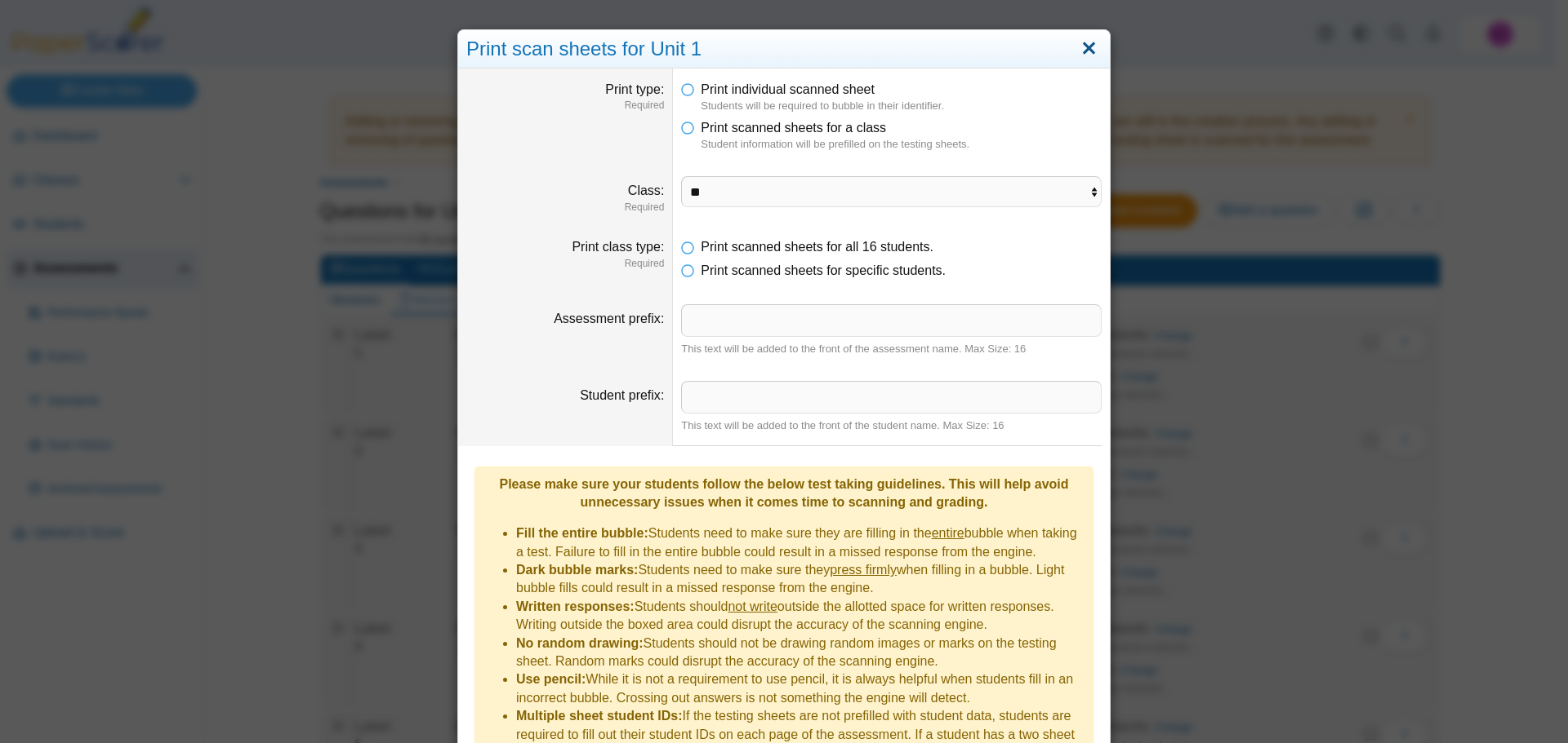
click at [1086, 44] on link "Close" at bounding box center [1089, 48] width 25 height 28
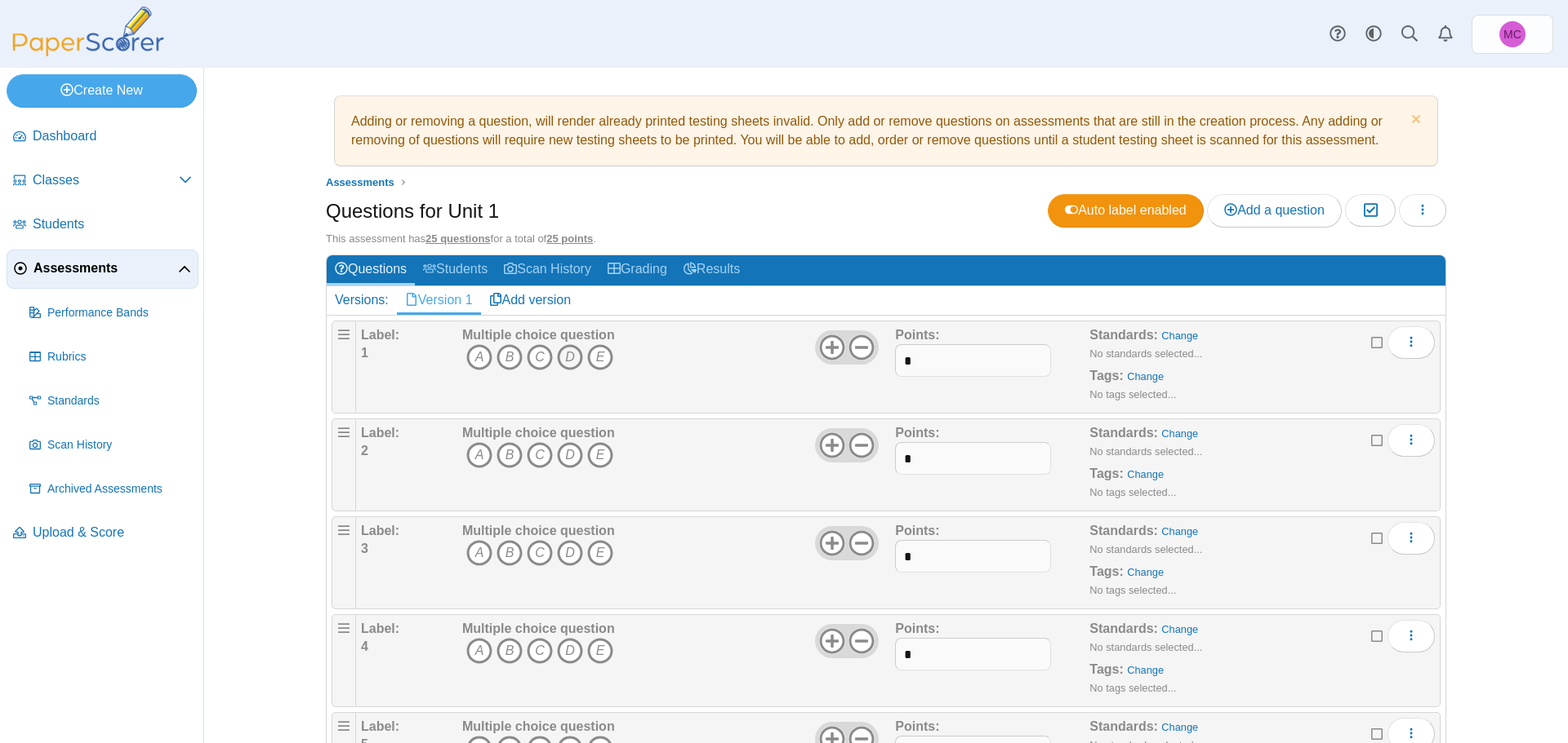
click at [564, 357] on icon "D" at bounding box center [569, 357] width 26 height 26
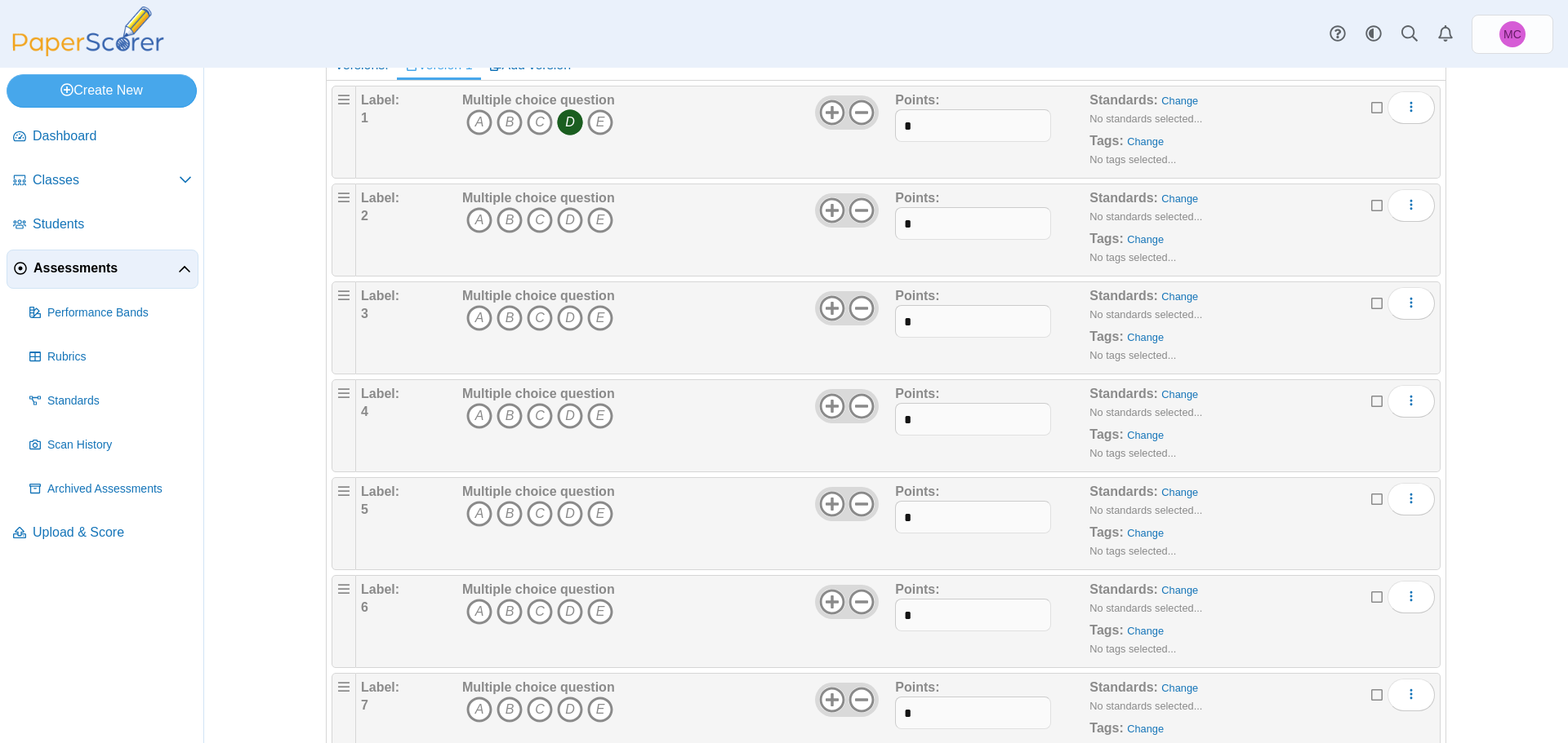
scroll to position [245, 0]
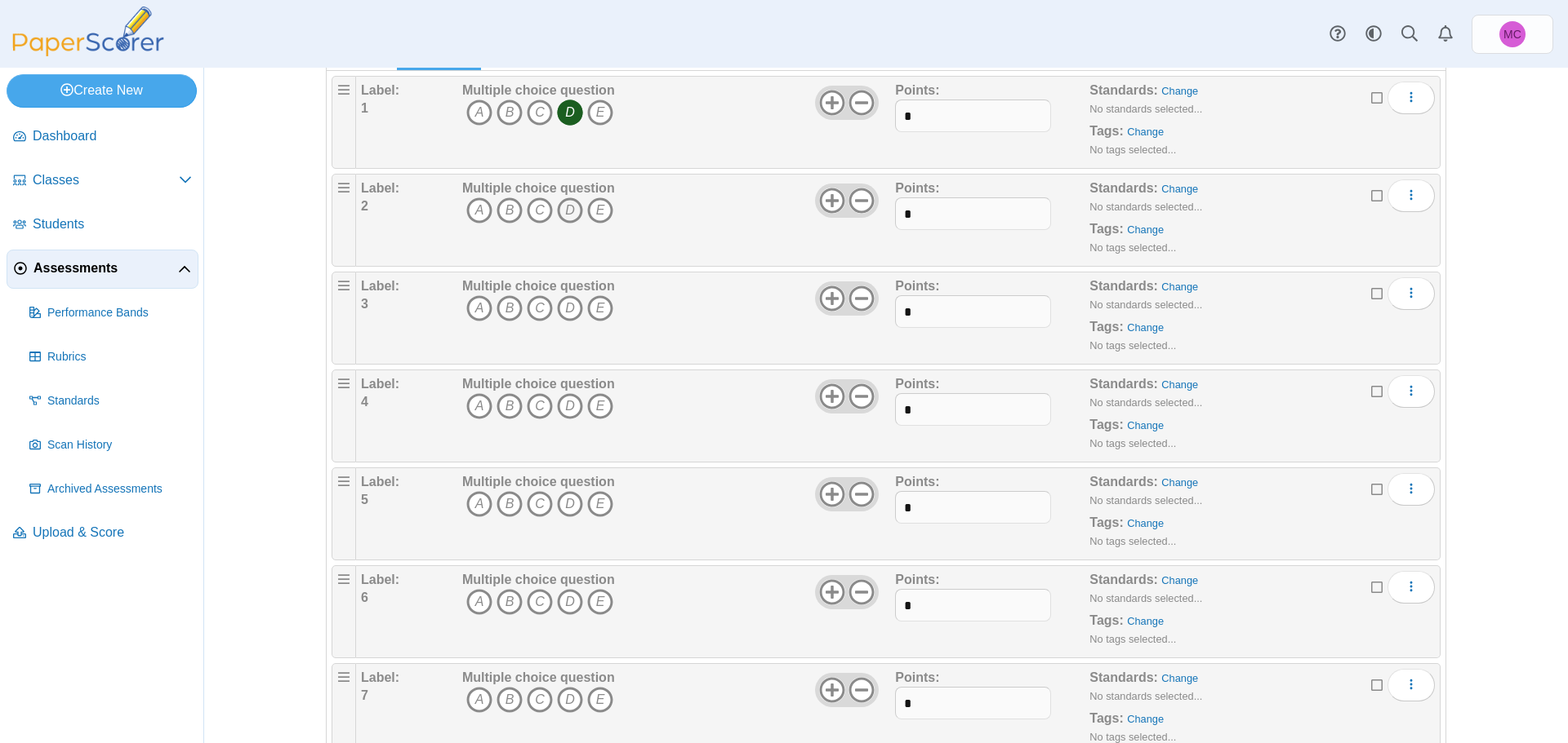
click at [563, 208] on icon "D" at bounding box center [569, 210] width 26 height 26
click at [473, 310] on icon "A" at bounding box center [479, 308] width 26 height 26
click at [560, 412] on icon "D" at bounding box center [569, 406] width 26 height 26
click at [503, 498] on icon "B" at bounding box center [509, 504] width 26 height 26
click at [535, 600] on icon "C" at bounding box center [539, 602] width 26 height 26
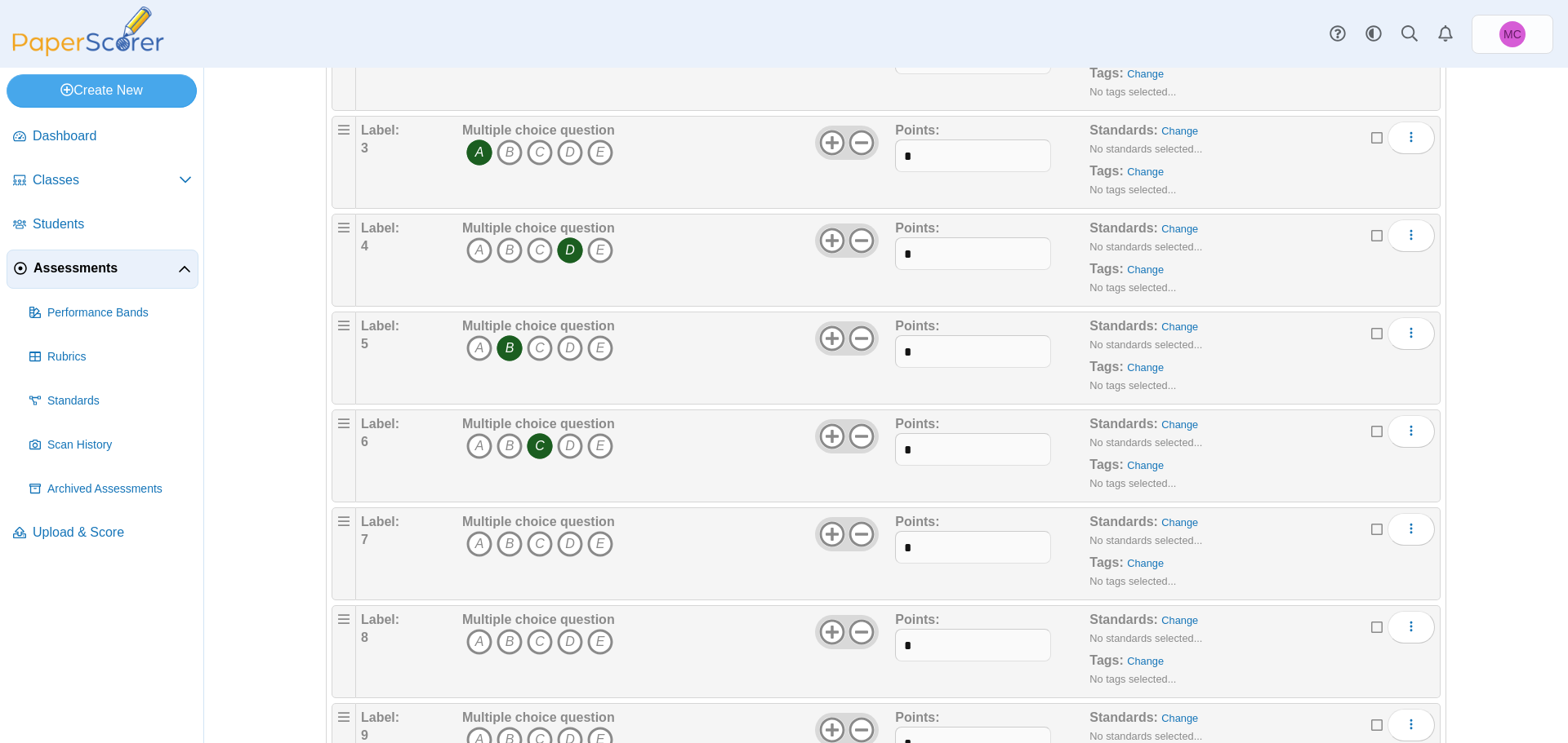
scroll to position [408, 0]
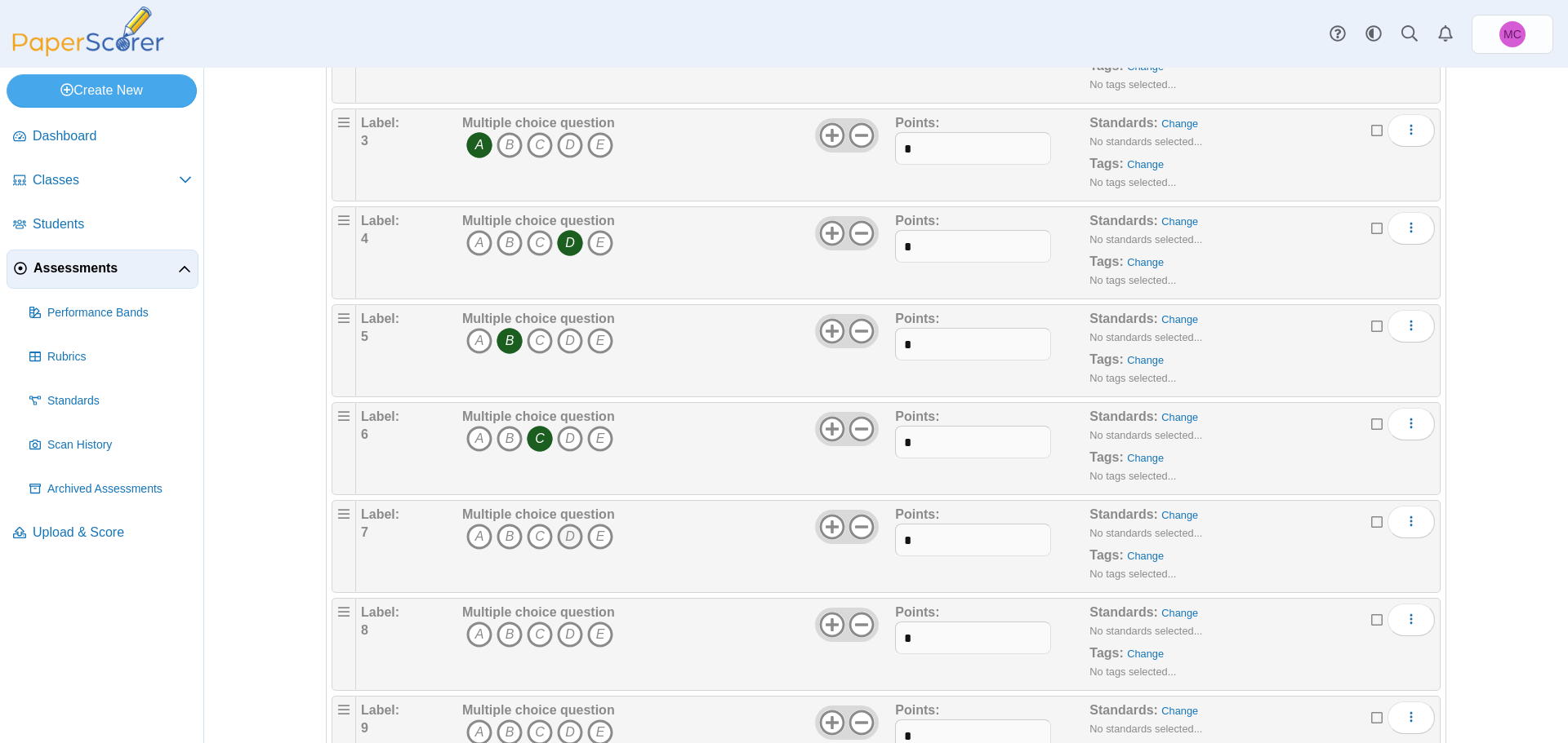
click at [557, 542] on icon "D" at bounding box center [569, 537] width 26 height 26
click at [507, 629] on icon "B" at bounding box center [509, 635] width 26 height 26
click at [572, 637] on icon "D" at bounding box center [569, 635] width 26 height 26
click at [826, 626] on use at bounding box center [831, 625] width 25 height 25
click at [853, 620] on icon at bounding box center [860, 625] width 26 height 26
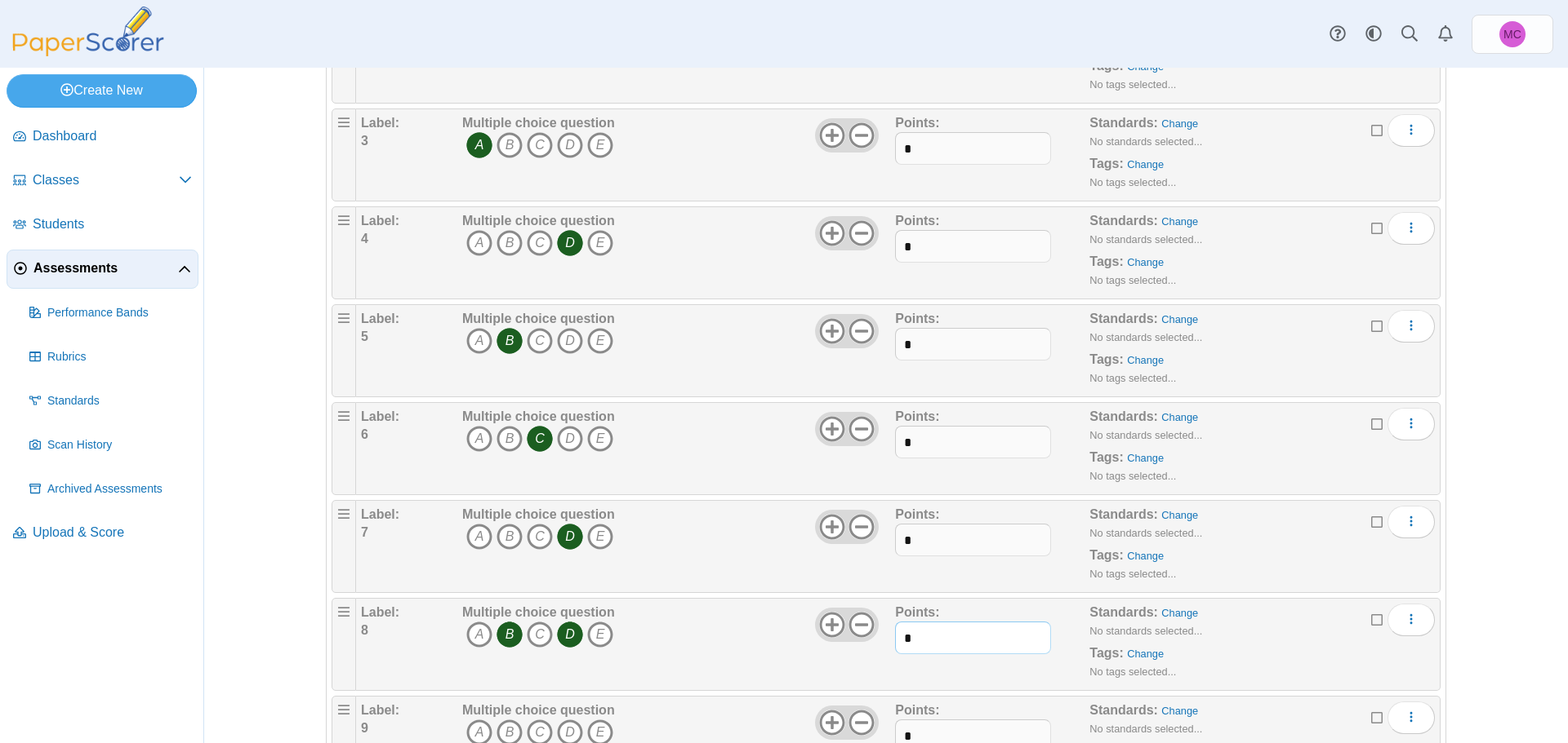
click at [988, 639] on input "*" at bounding box center [972, 639] width 155 height 33
type input "*"
click at [744, 660] on div "Multiple choice question A B C D" at bounding box center [676, 644] width 437 height 81
click at [1404, 622] on icon "More options" at bounding box center [1410, 618] width 13 height 13
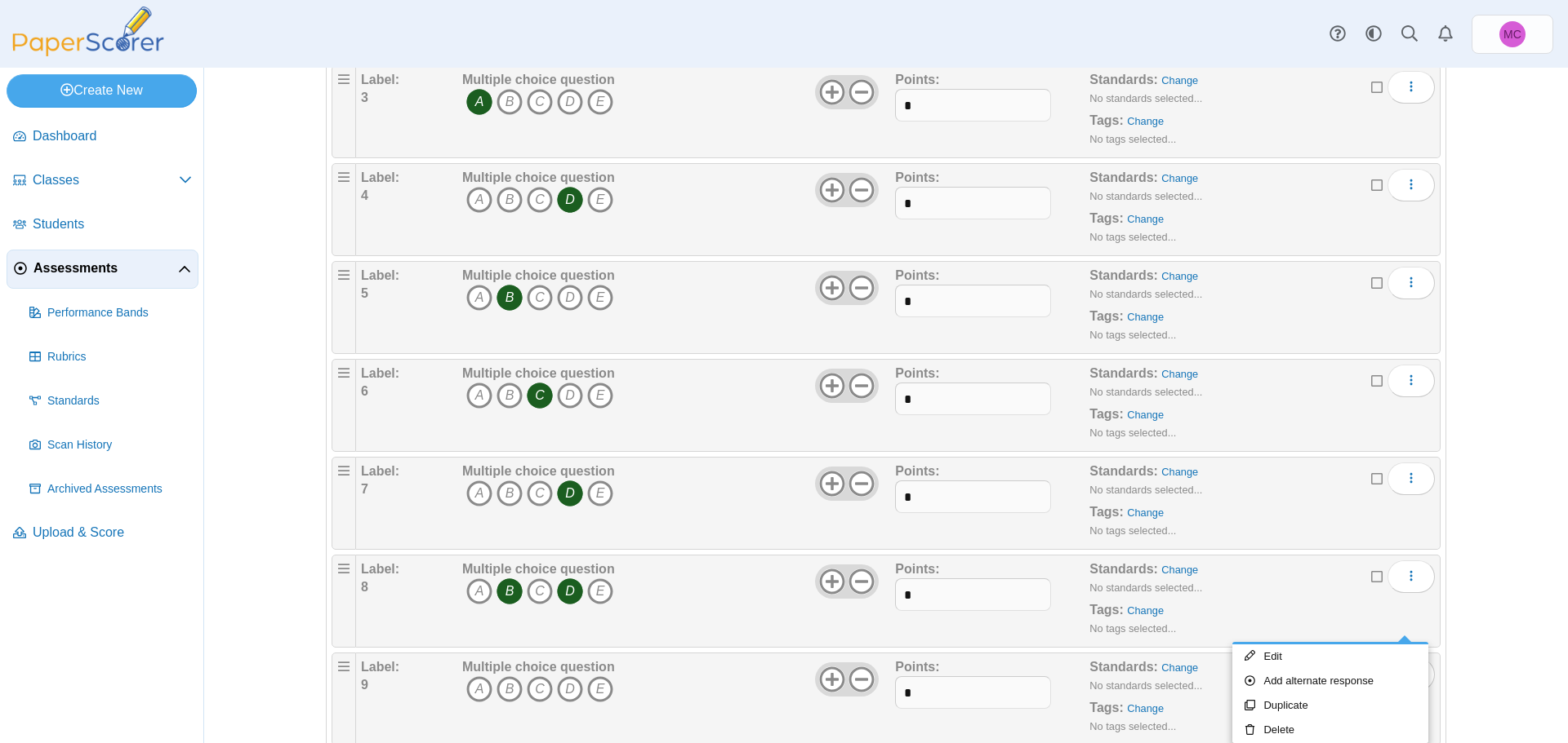
scroll to position [571, 0]
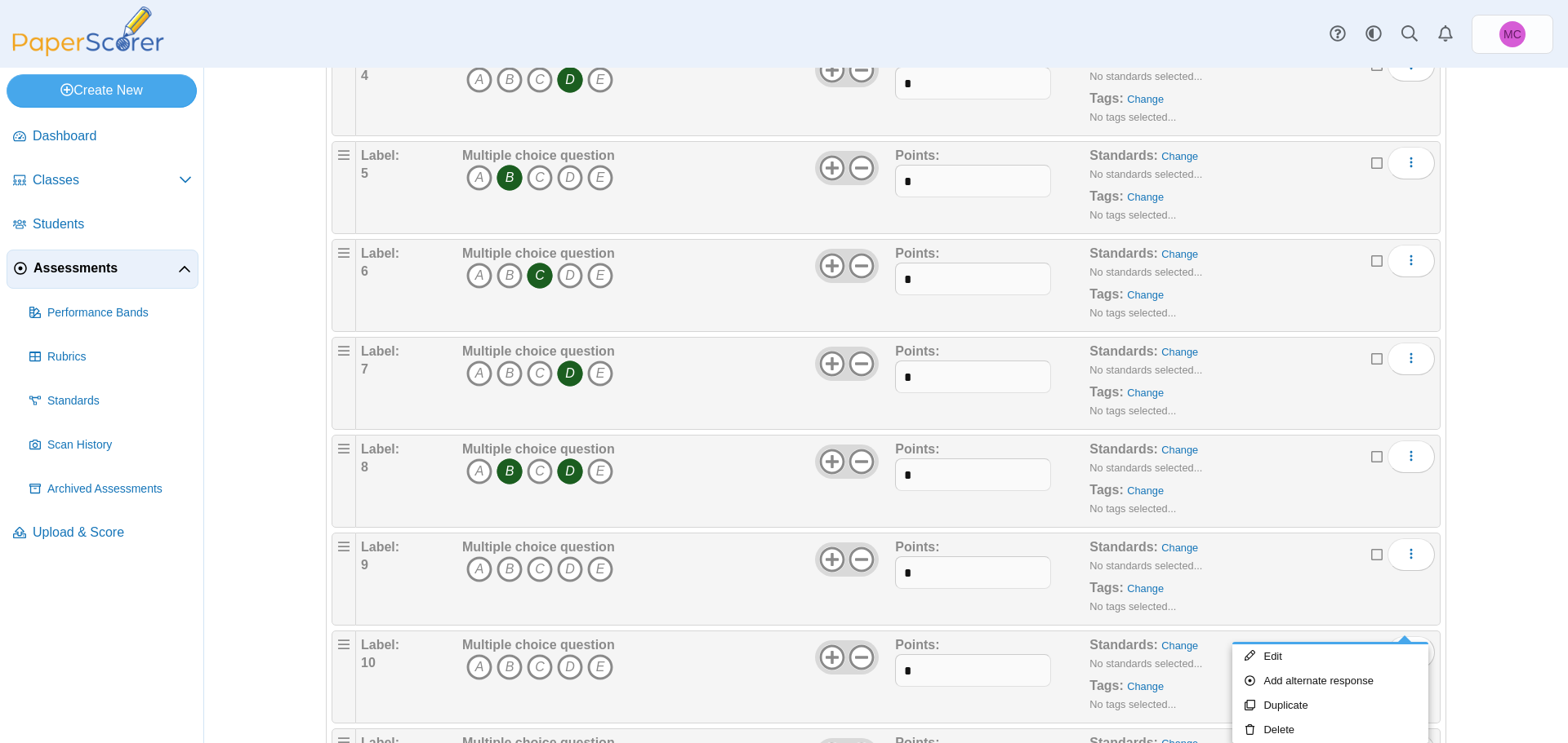
click at [1371, 555] on icon at bounding box center [1376, 552] width 13 height 12
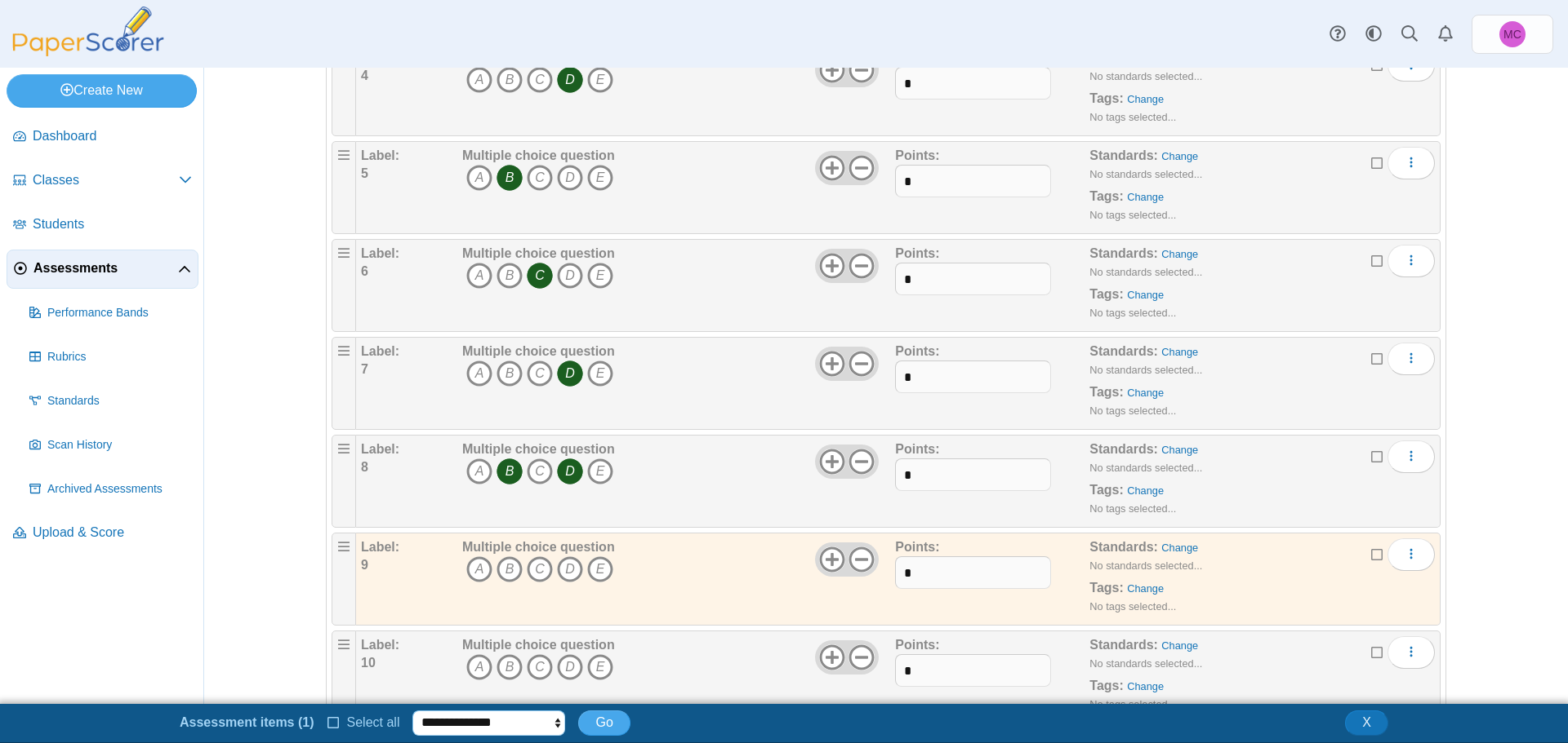
click at [487, 722] on select "**********" at bounding box center [489, 723] width 153 height 24
click at [1364, 557] on div "Label: 9 Multiple choice question A B C D E *" at bounding box center [897, 580] width 1073 height 81
click at [1371, 555] on icon at bounding box center [1376, 552] width 13 height 12
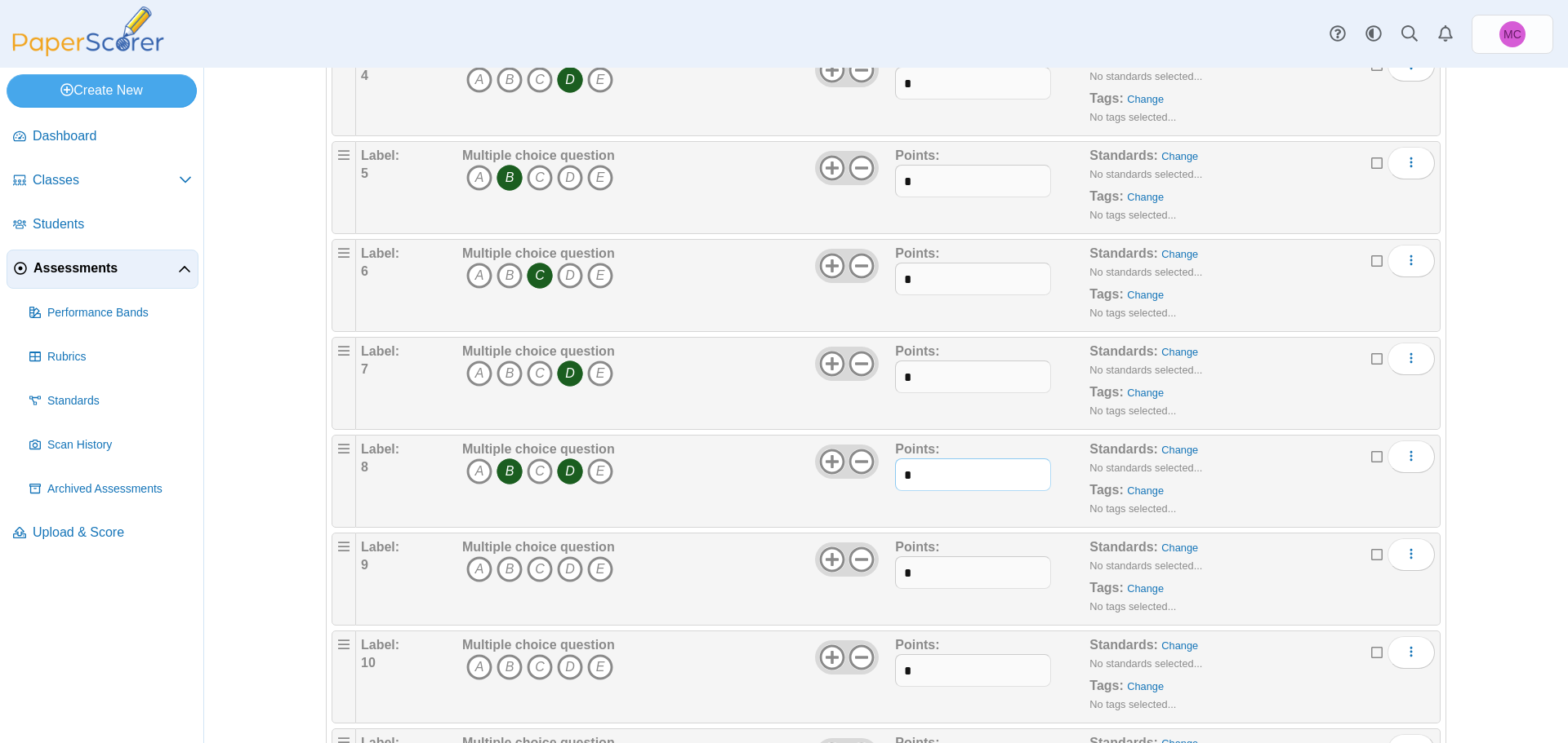
click at [913, 474] on input "*" at bounding box center [972, 475] width 155 height 33
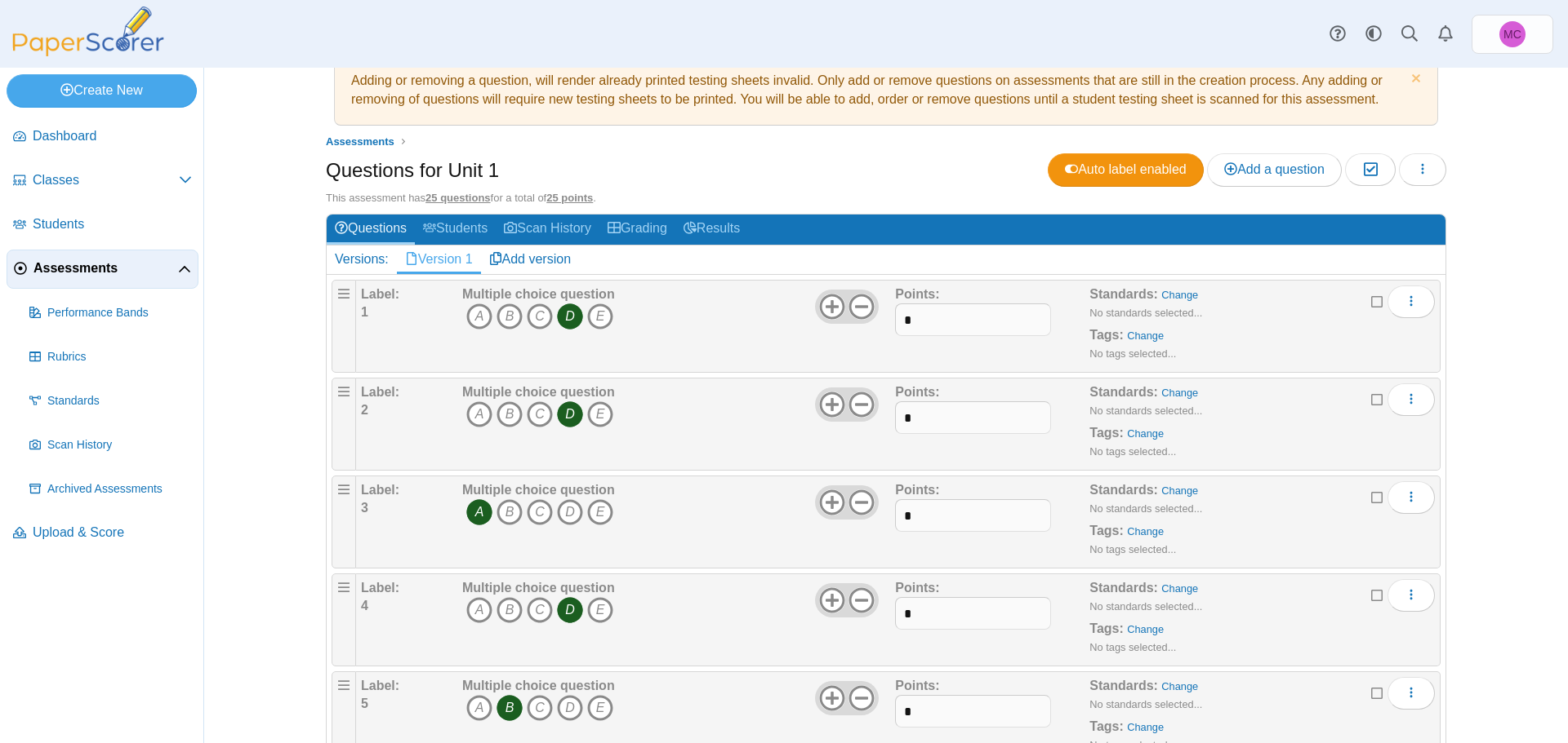
scroll to position [0, 0]
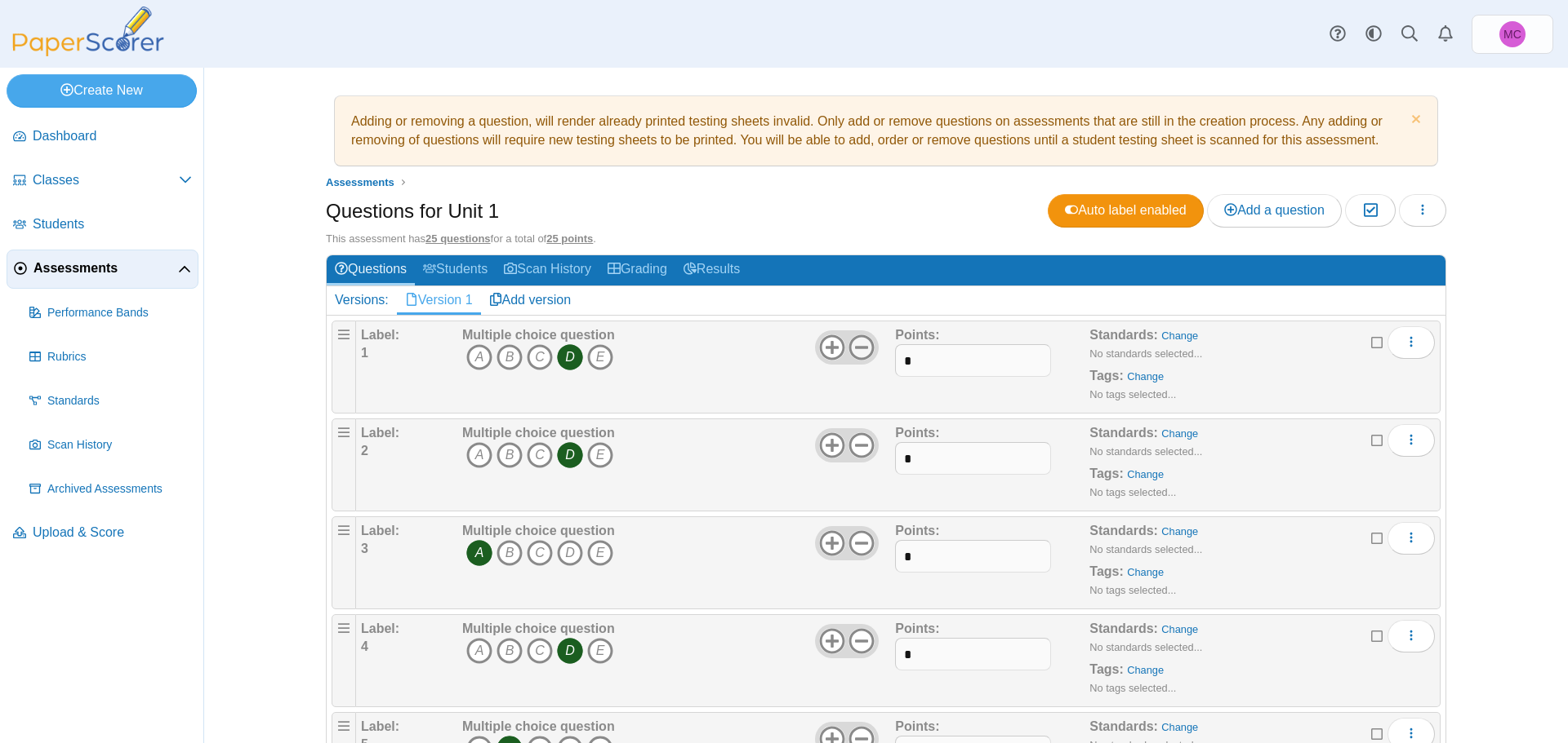
type input "*"
click at [863, 344] on icon at bounding box center [860, 347] width 26 height 26
click at [852, 446] on icon at bounding box center [860, 445] width 26 height 26
click at [855, 545] on icon at bounding box center [860, 543] width 26 height 26
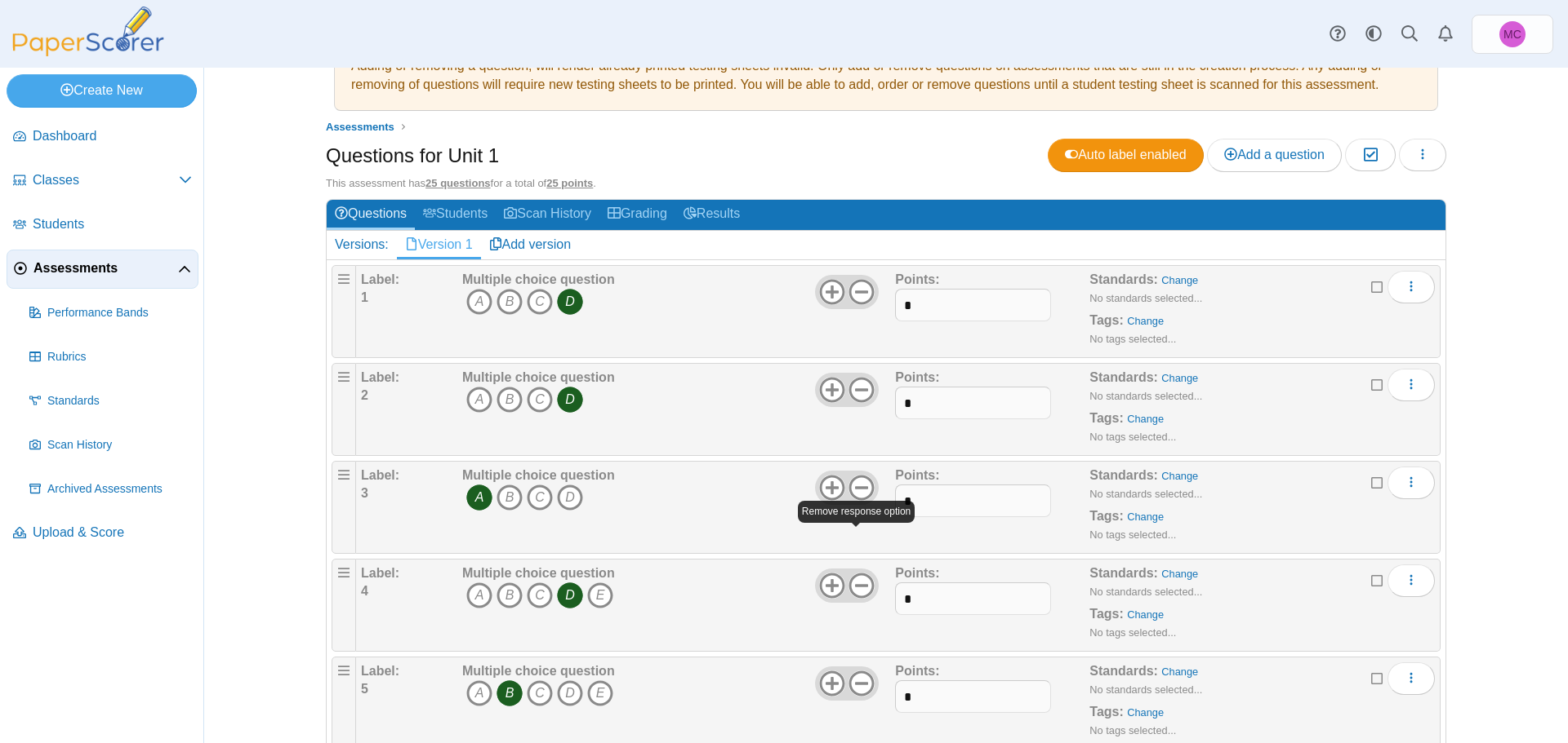
scroll to position [163, 0]
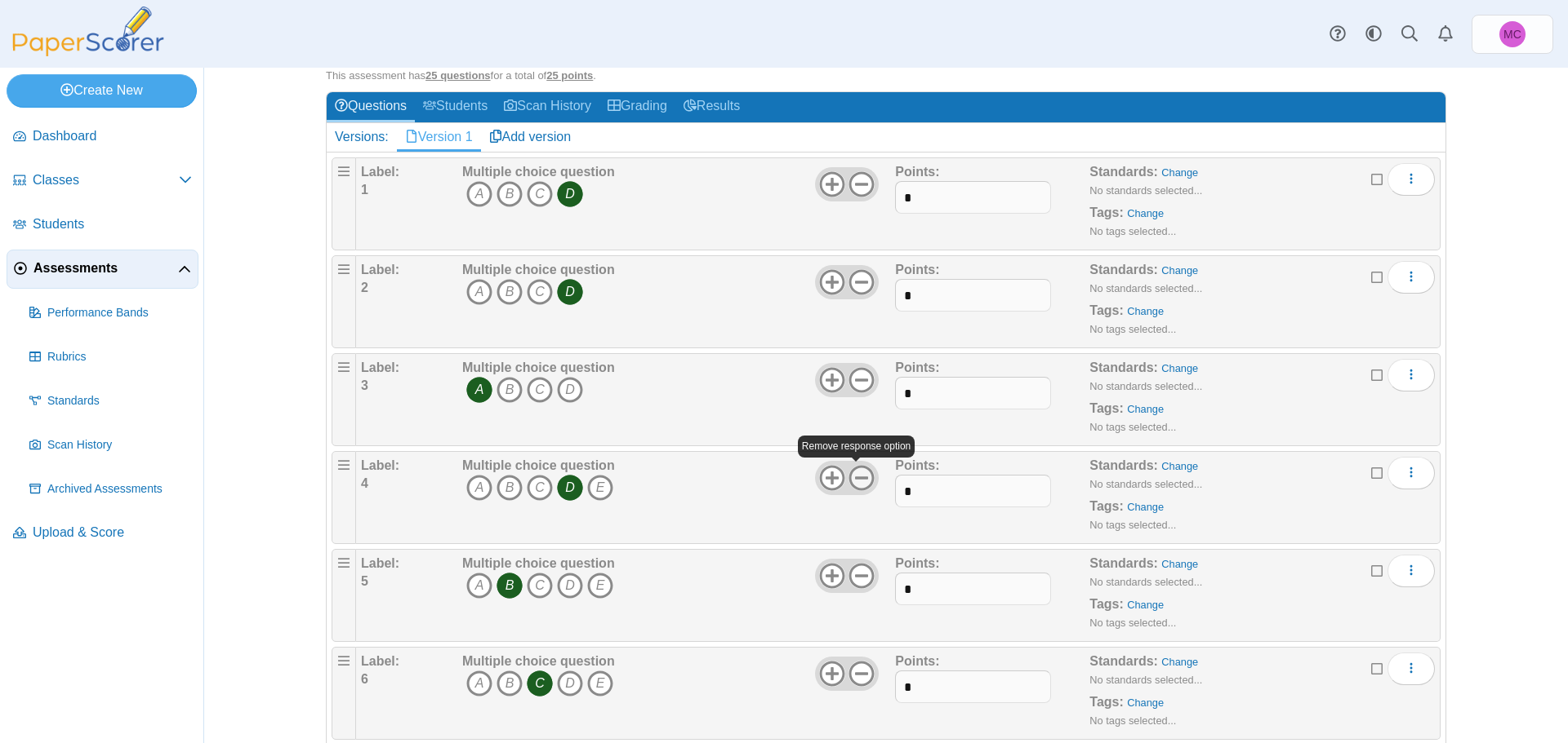
click at [860, 480] on icon at bounding box center [860, 478] width 26 height 26
click at [848, 576] on icon at bounding box center [860, 576] width 26 height 26
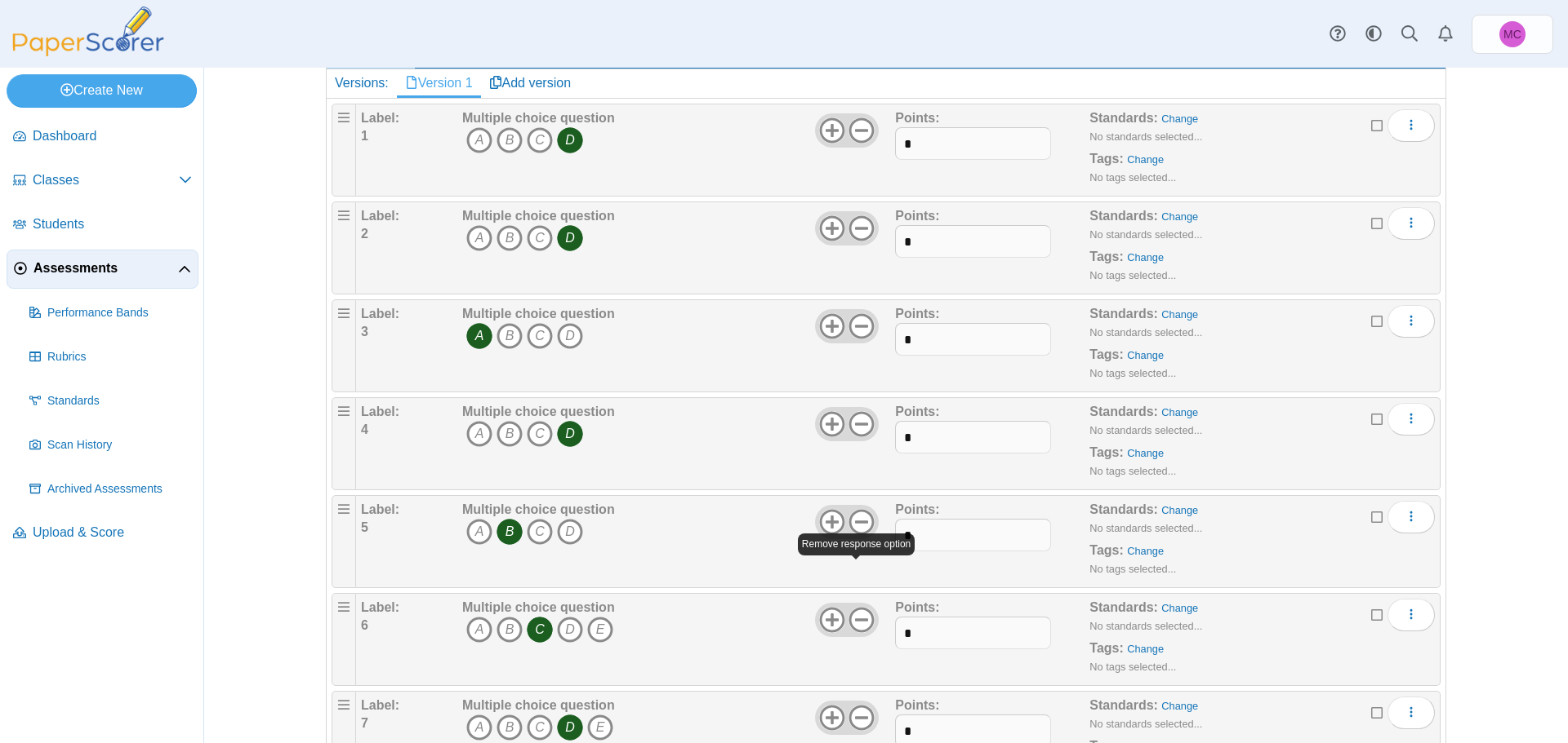
scroll to position [245, 0]
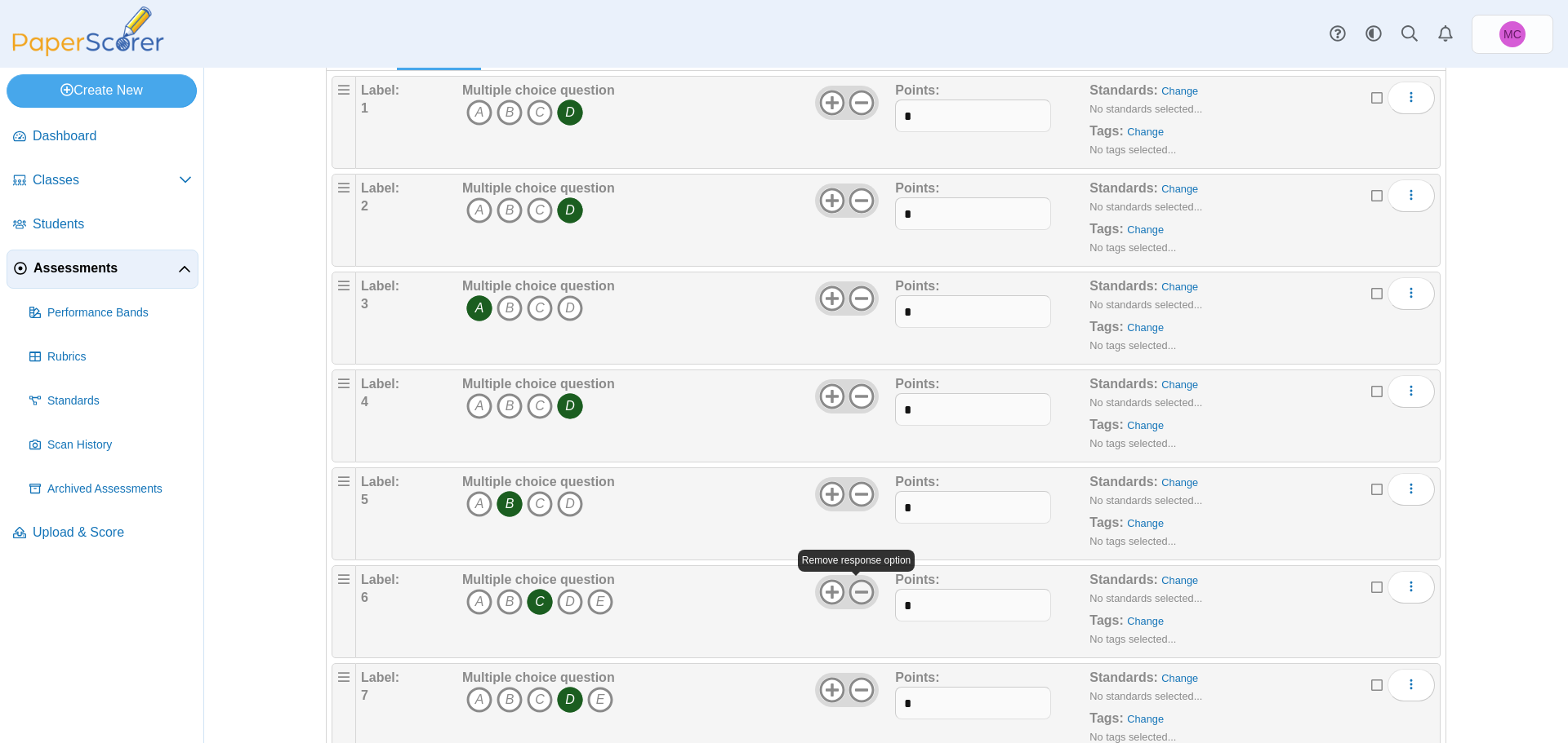
click at [858, 590] on icon at bounding box center [860, 592] width 26 height 26
click at [853, 687] on icon at bounding box center [860, 690] width 26 height 26
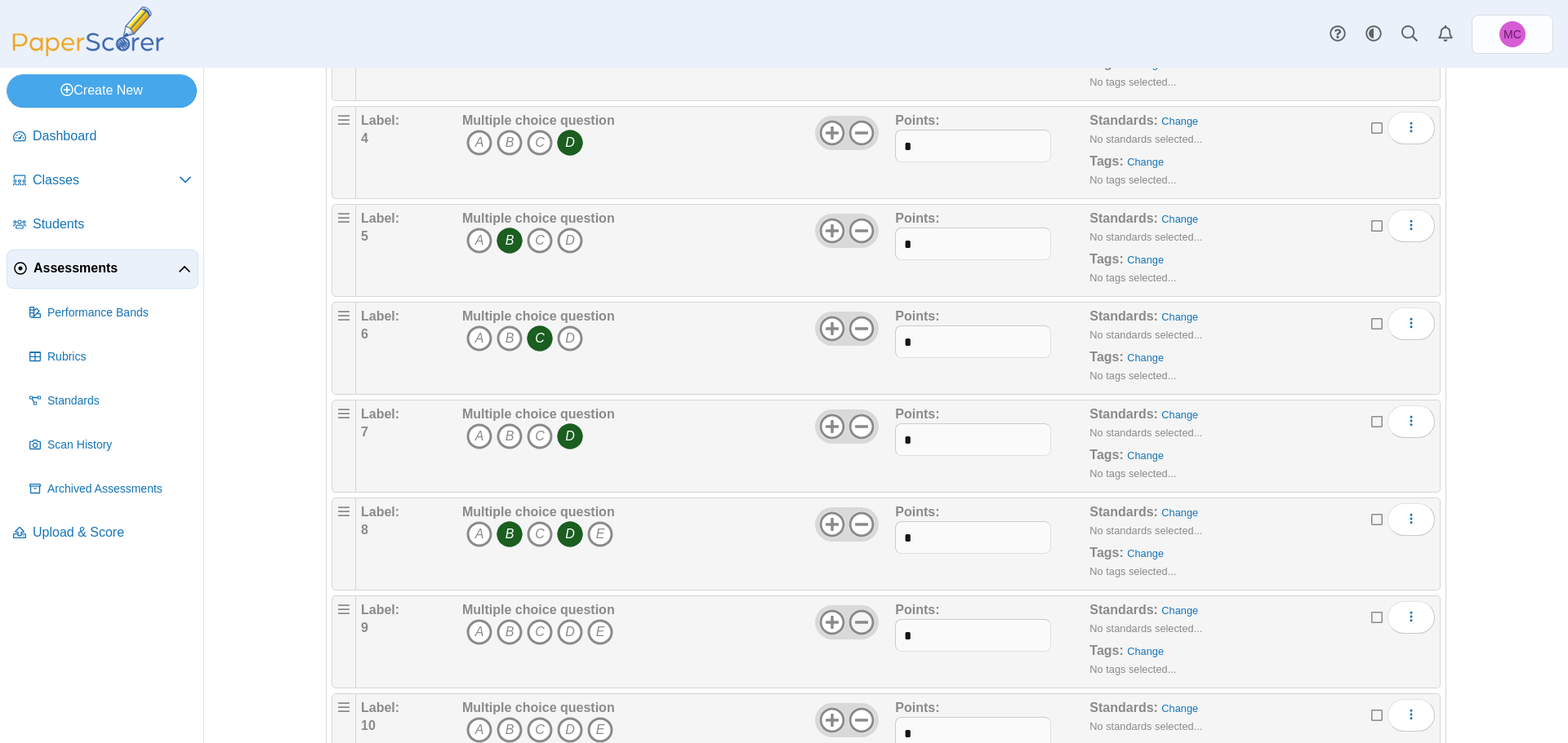
scroll to position [571, 0]
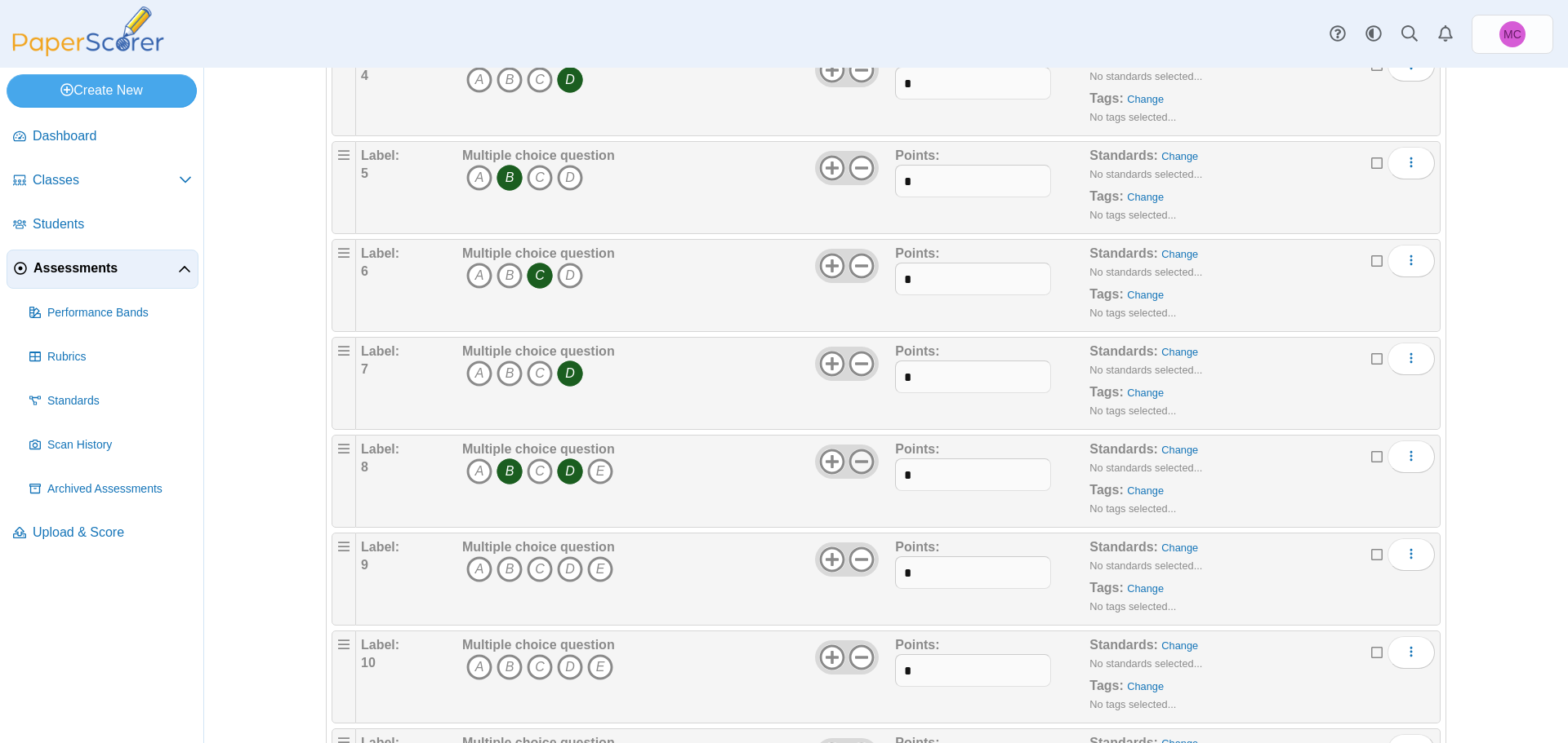
click at [858, 463] on icon at bounding box center [860, 461] width 26 height 26
click at [859, 571] on use at bounding box center [861, 559] width 25 height 25
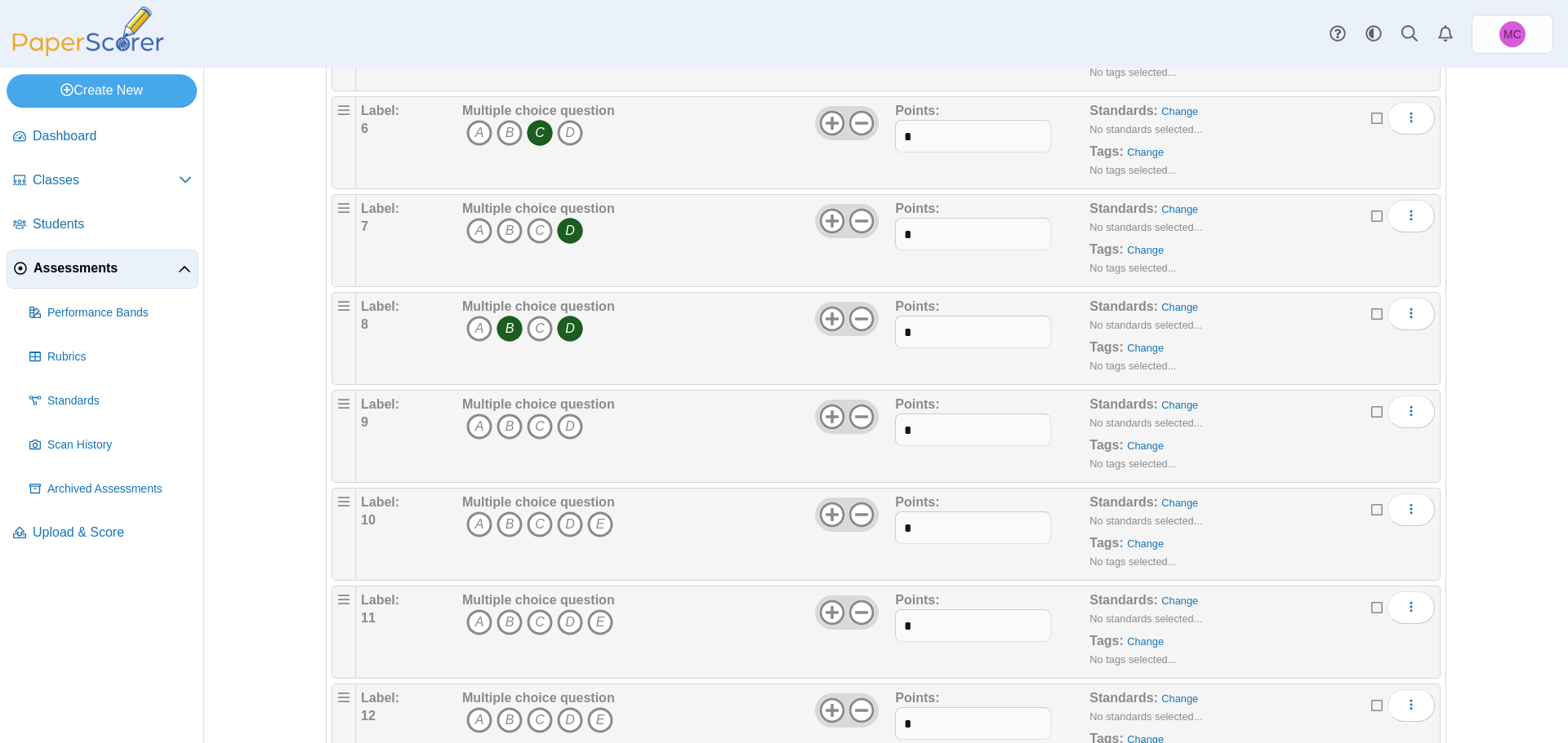
scroll to position [734, 0]
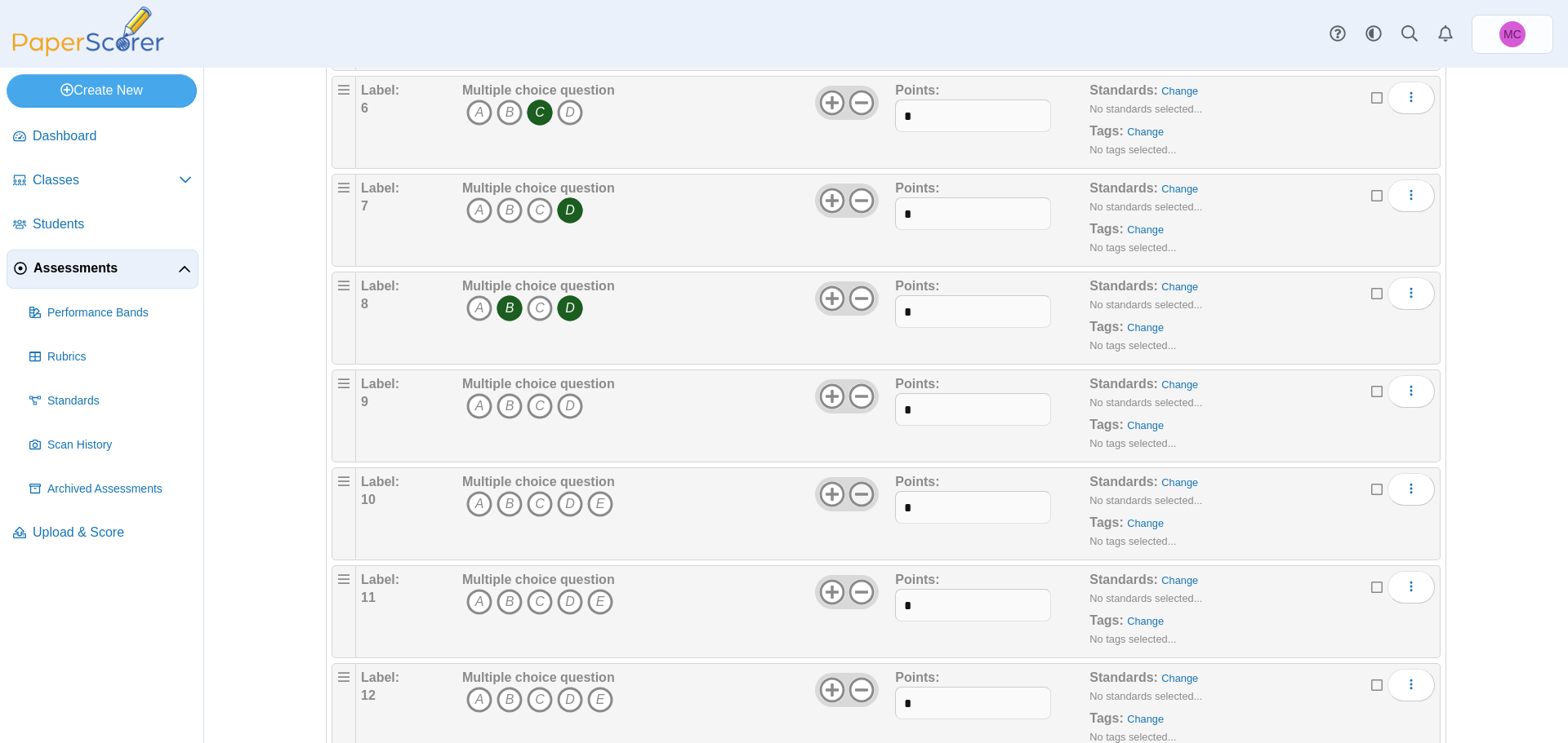
click at [848, 503] on icon at bounding box center [860, 494] width 26 height 26
click at [855, 593] on icon at bounding box center [860, 592] width 26 height 26
click at [853, 691] on icon at bounding box center [860, 690] width 26 height 26
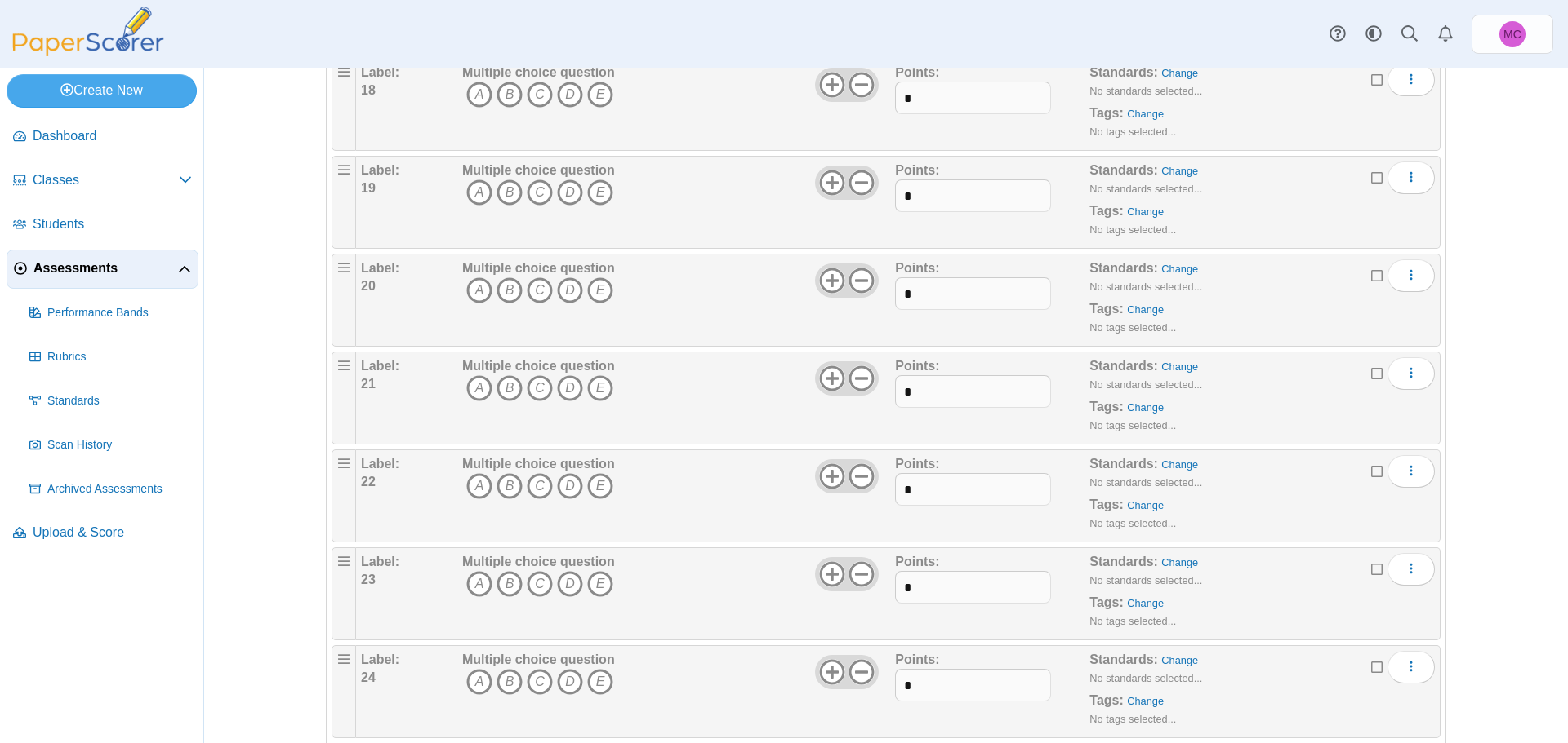
scroll to position [2058, 0]
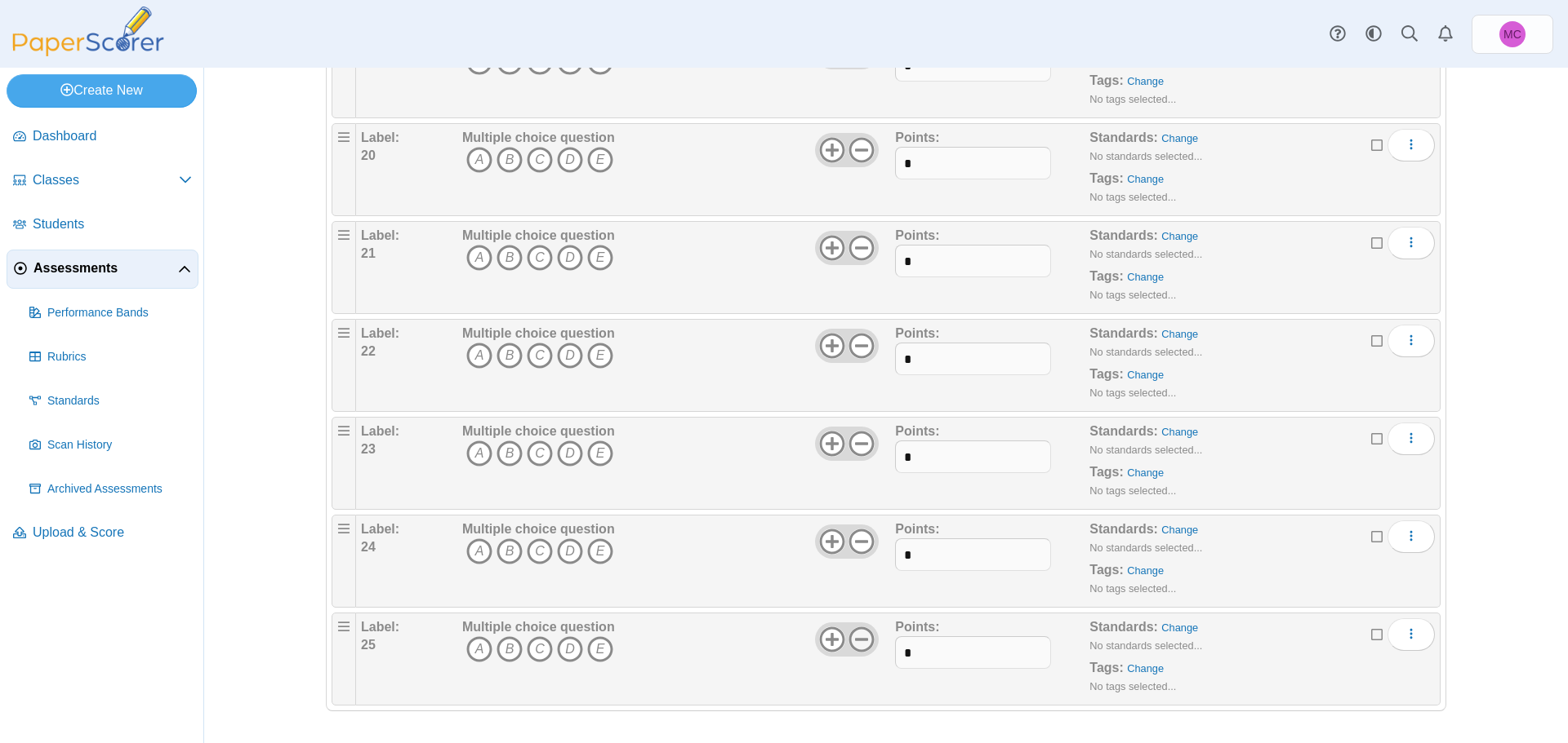
click at [850, 635] on icon at bounding box center [860, 639] width 26 height 26
click at [861, 540] on use at bounding box center [861, 542] width 25 height 25
drag, startPoint x: 859, startPoint y: 438, endPoint x: 859, endPoint y: 425, distance: 13.0
click at [859, 436] on icon at bounding box center [860, 443] width 26 height 26
drag, startPoint x: 853, startPoint y: 343, endPoint x: 859, endPoint y: 332, distance: 12.5
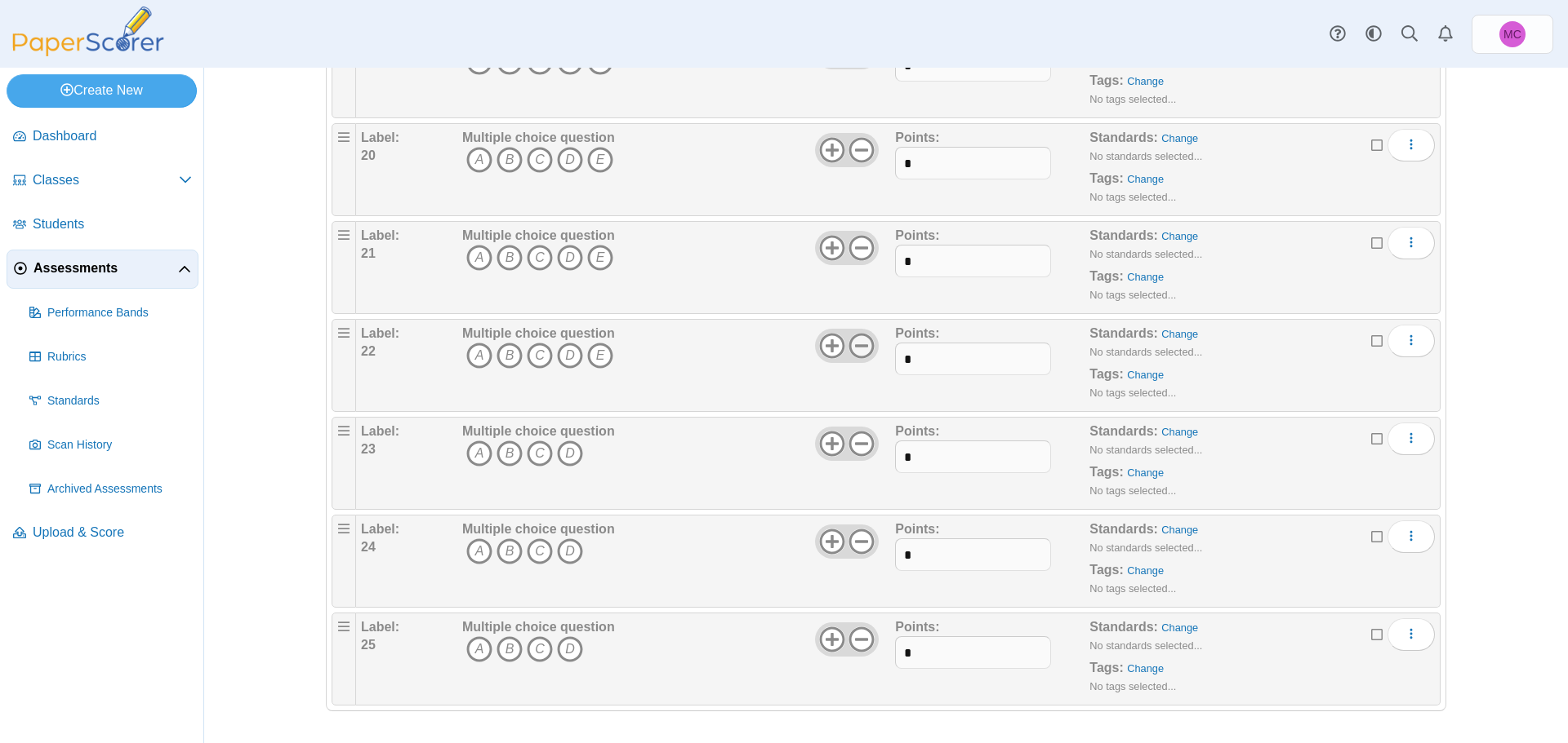
click at [853, 342] on icon at bounding box center [860, 345] width 26 height 26
drag, startPoint x: 851, startPoint y: 253, endPoint x: 870, endPoint y: 182, distance: 73.5
click at [853, 247] on icon at bounding box center [860, 248] width 26 height 26
click at [852, 143] on icon at bounding box center [860, 150] width 26 height 26
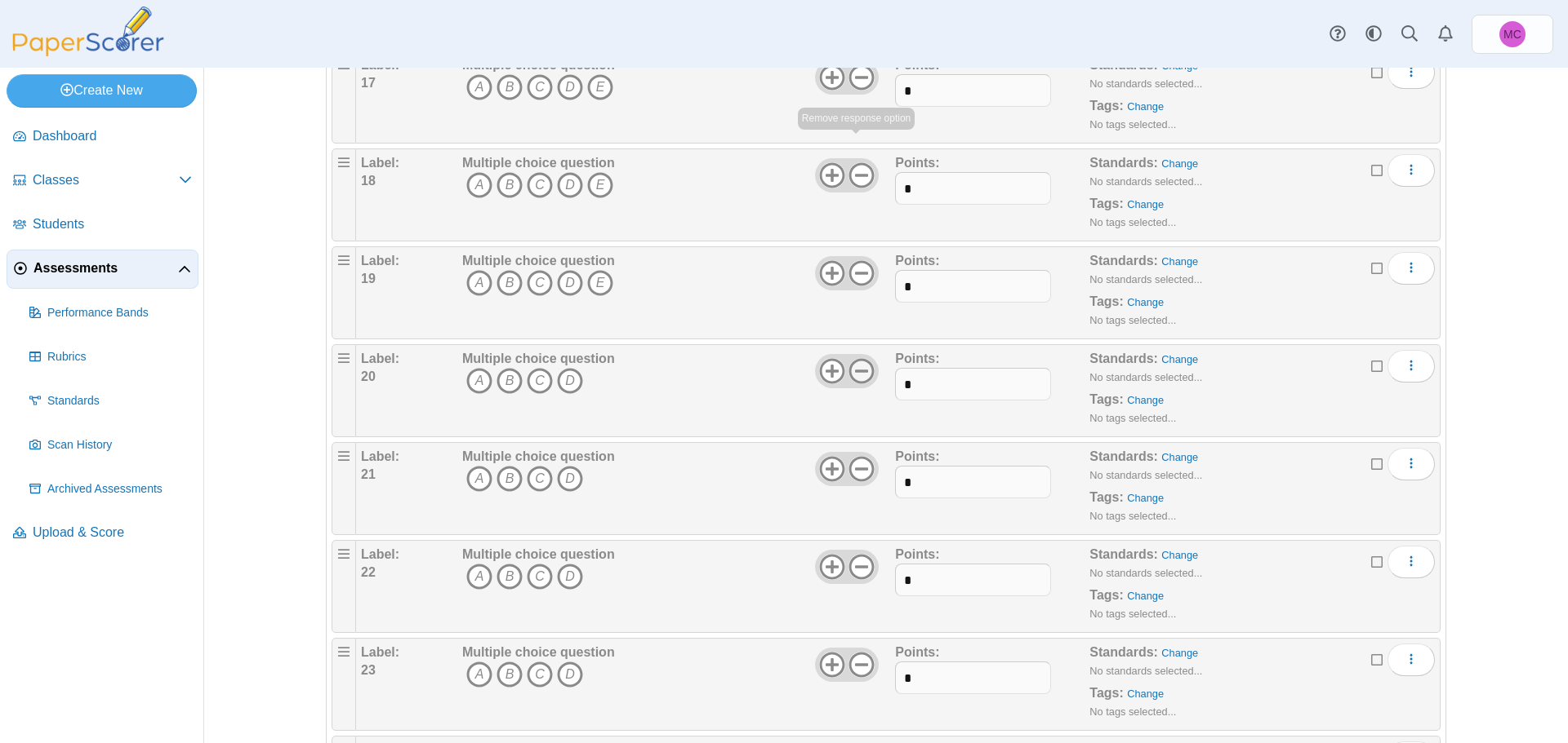
scroll to position [1813, 0]
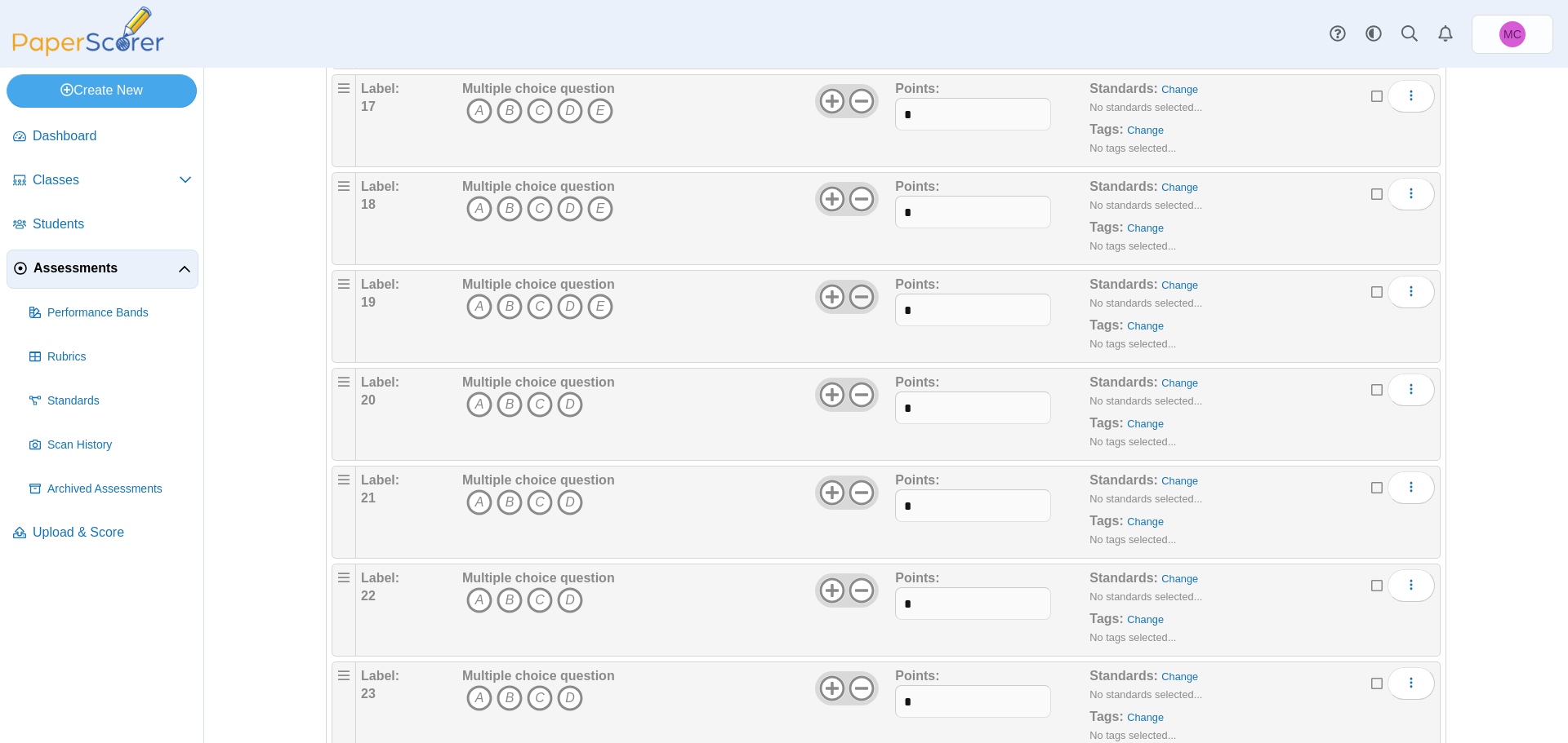
click at [859, 292] on icon at bounding box center [860, 297] width 26 height 26
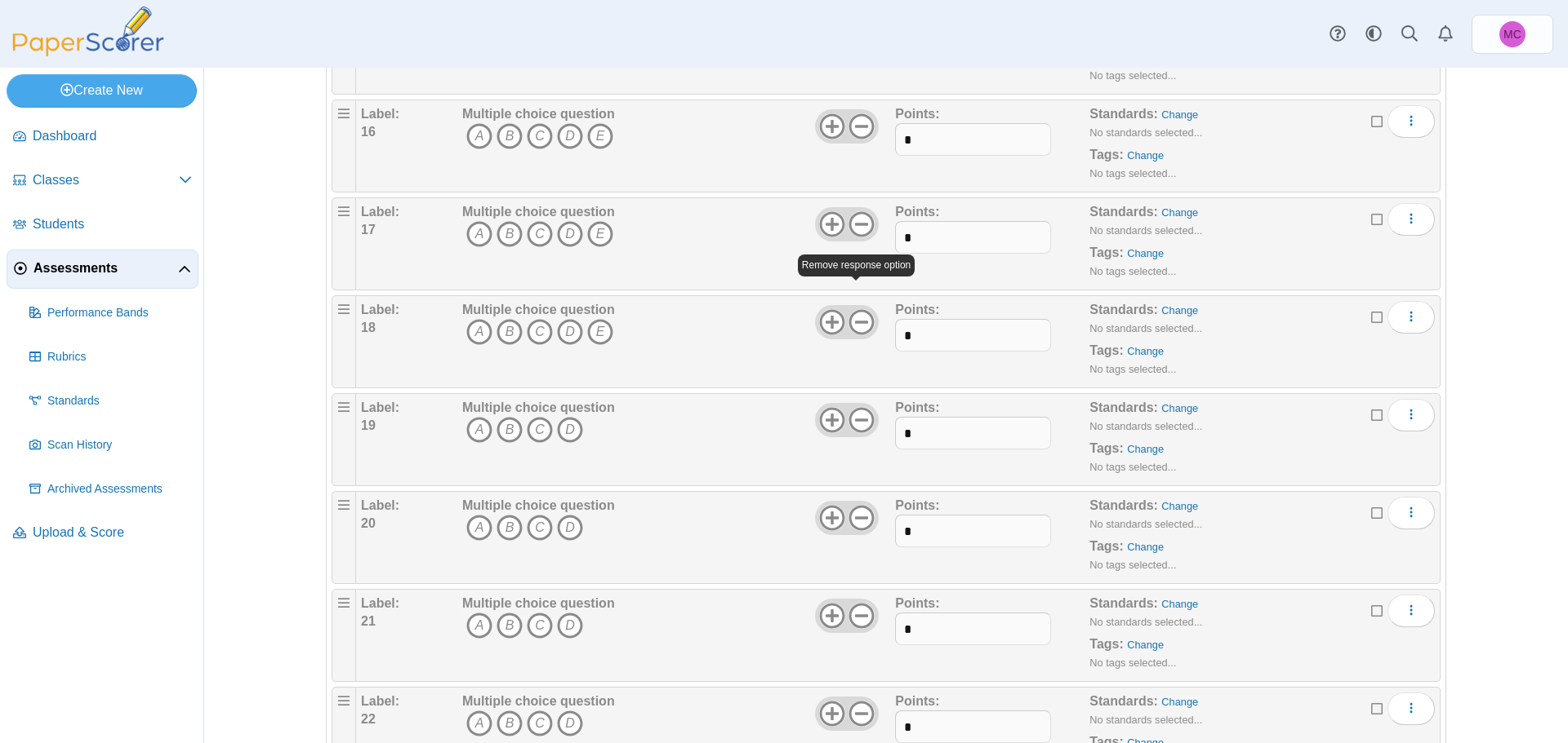
scroll to position [1568, 0]
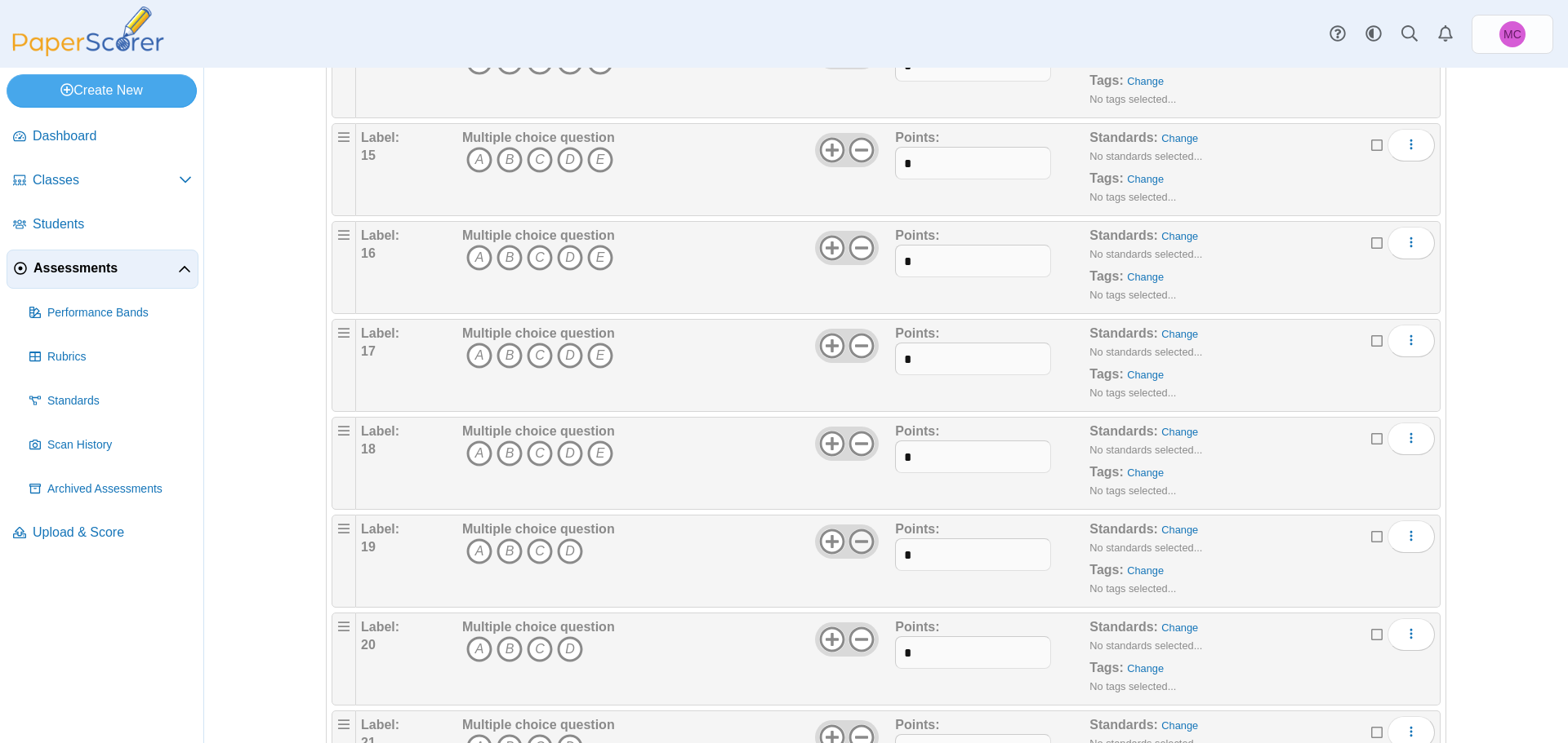
click at [856, 540] on icon at bounding box center [860, 542] width 26 height 26
click at [801, 548] on div "Multiple choice question A B C" at bounding box center [676, 561] width 437 height 81
drag, startPoint x: 827, startPoint y: 538, endPoint x: 856, endPoint y: 425, distance: 116.7
click at [825, 535] on use at bounding box center [831, 542] width 25 height 25
drag, startPoint x: 863, startPoint y: 442, endPoint x: 864, endPoint y: 400, distance: 42.0
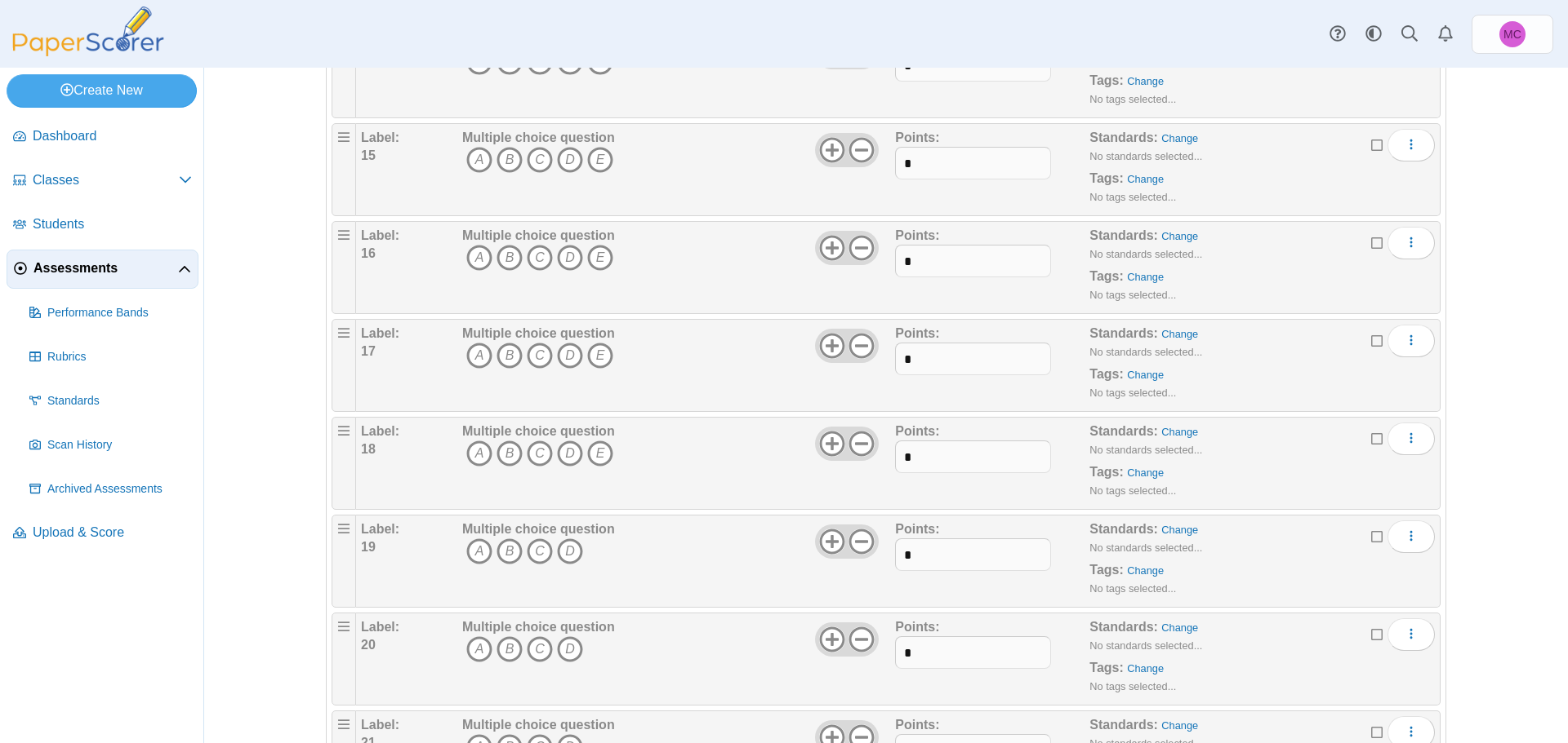
click at [863, 441] on icon at bounding box center [860, 443] width 26 height 26
click at [856, 347] on icon at bounding box center [860, 345] width 26 height 26
click at [859, 244] on icon at bounding box center [860, 248] width 26 height 26
click at [853, 156] on icon at bounding box center [860, 150] width 26 height 26
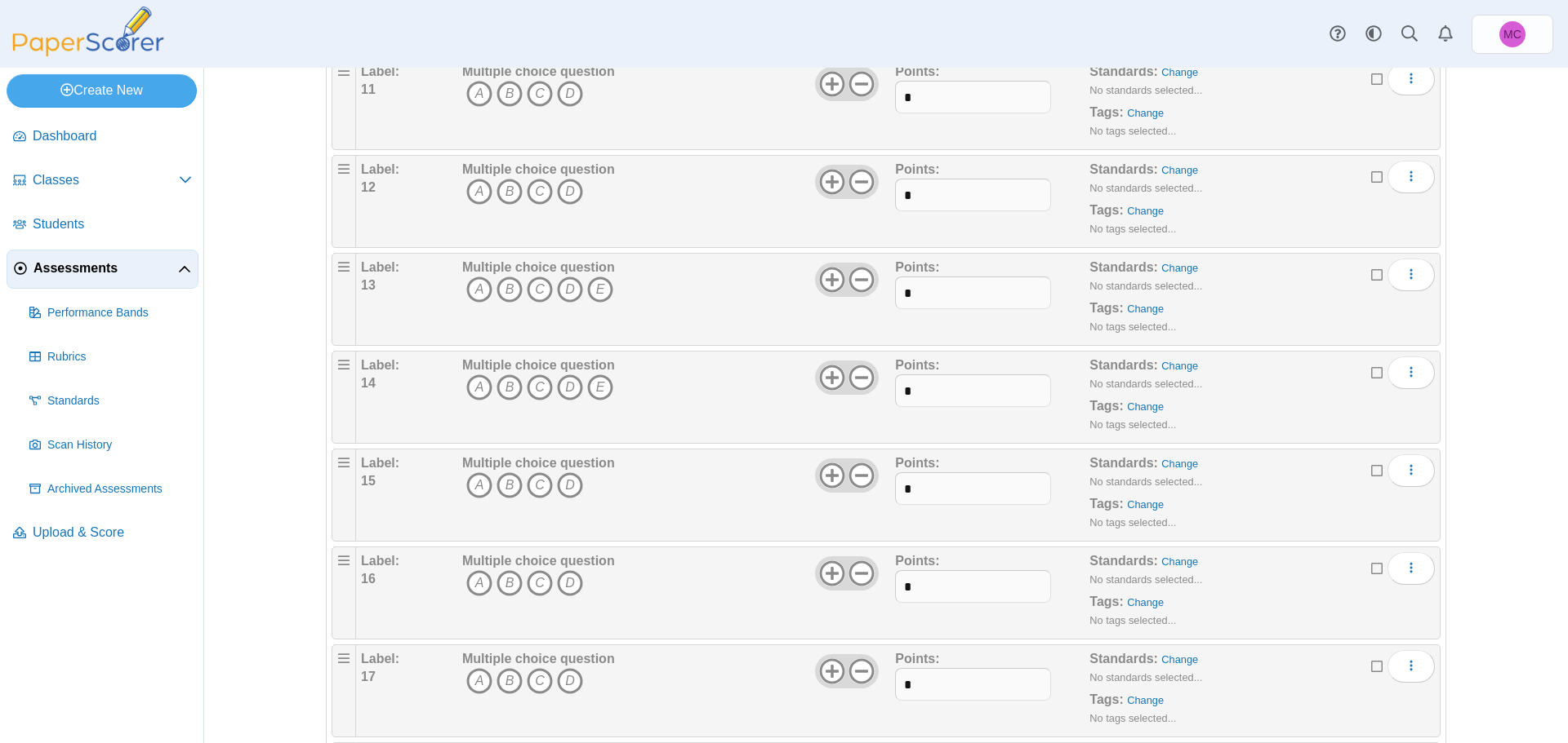
scroll to position [1242, 0]
click at [855, 372] on icon at bounding box center [860, 378] width 26 height 26
click at [851, 281] on use at bounding box center [861, 281] width 25 height 25
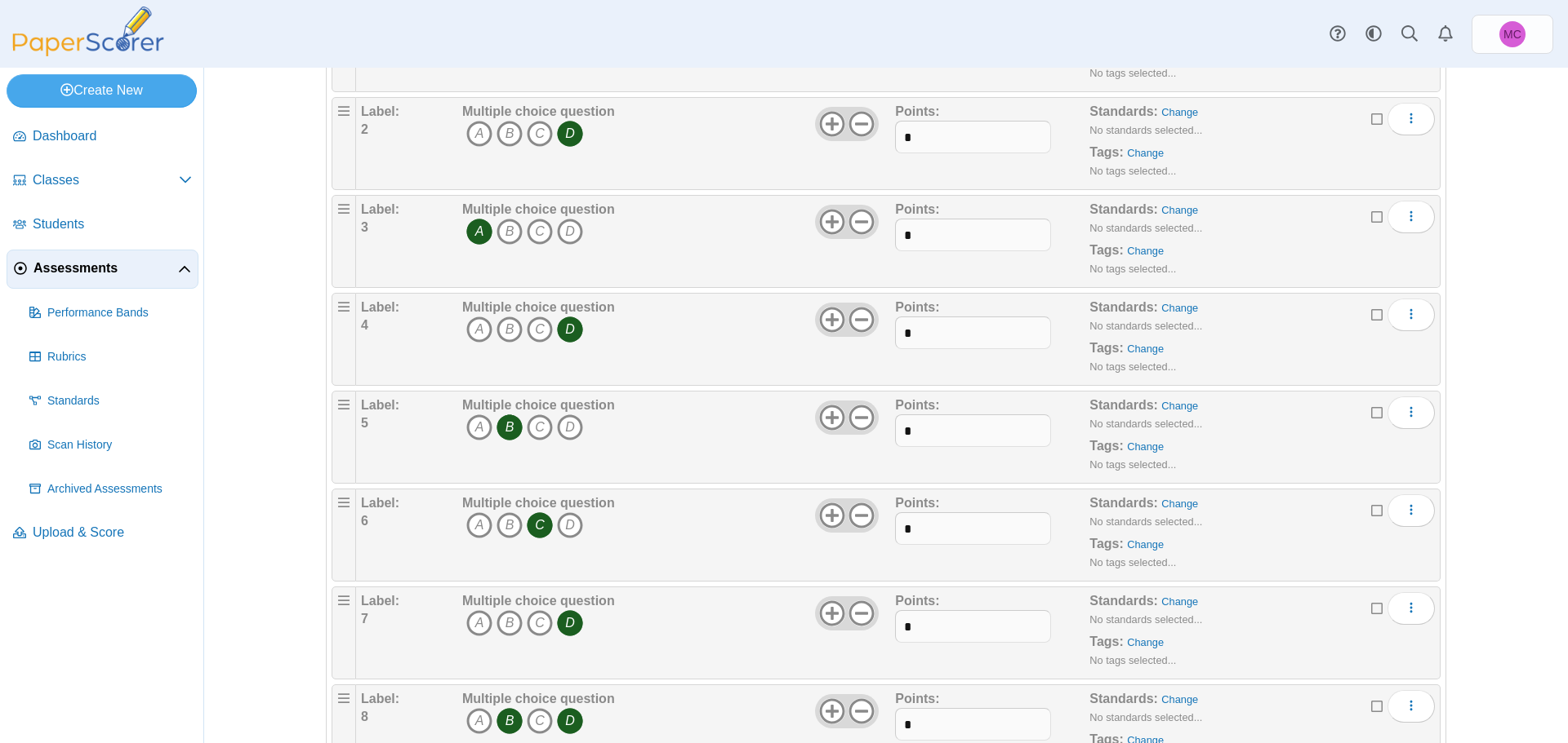
scroll to position [670, 0]
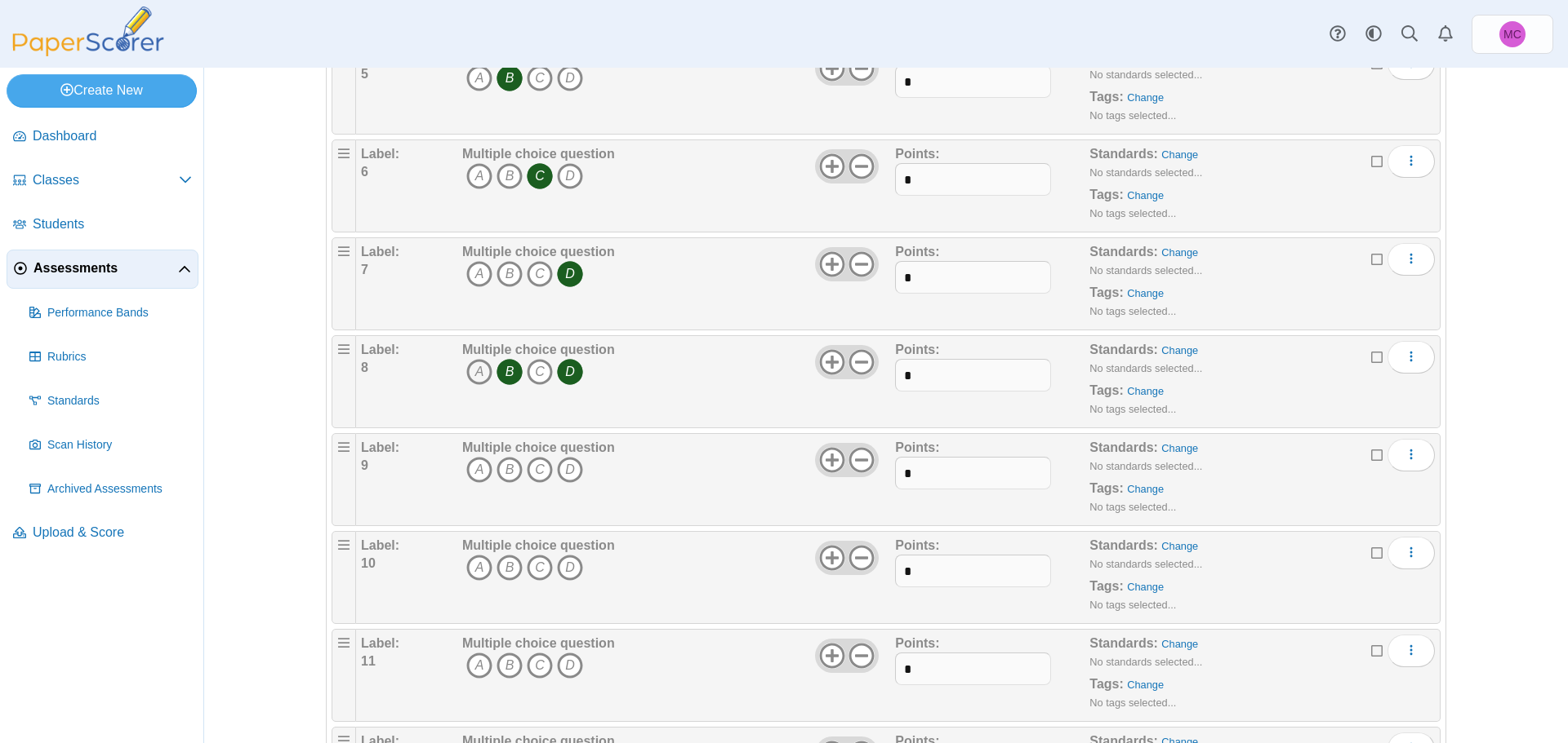
click at [473, 377] on icon "A" at bounding box center [479, 372] width 26 height 26
click at [473, 476] on icon "A" at bounding box center [479, 469] width 26 height 26
click at [506, 472] on icon "B" at bounding box center [509, 469] width 26 height 26
click at [535, 561] on icon "C" at bounding box center [539, 568] width 26 height 26
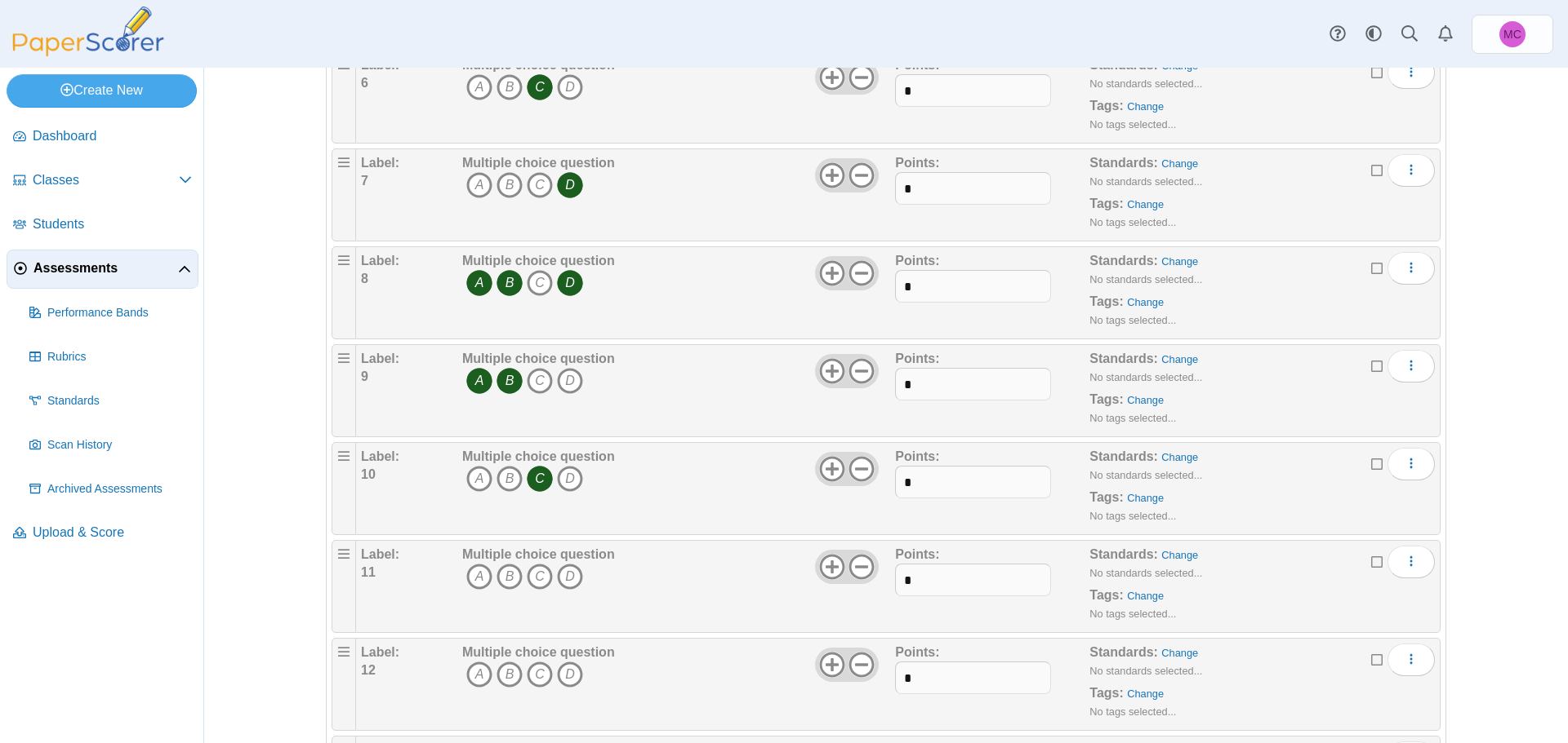
scroll to position [915, 0]
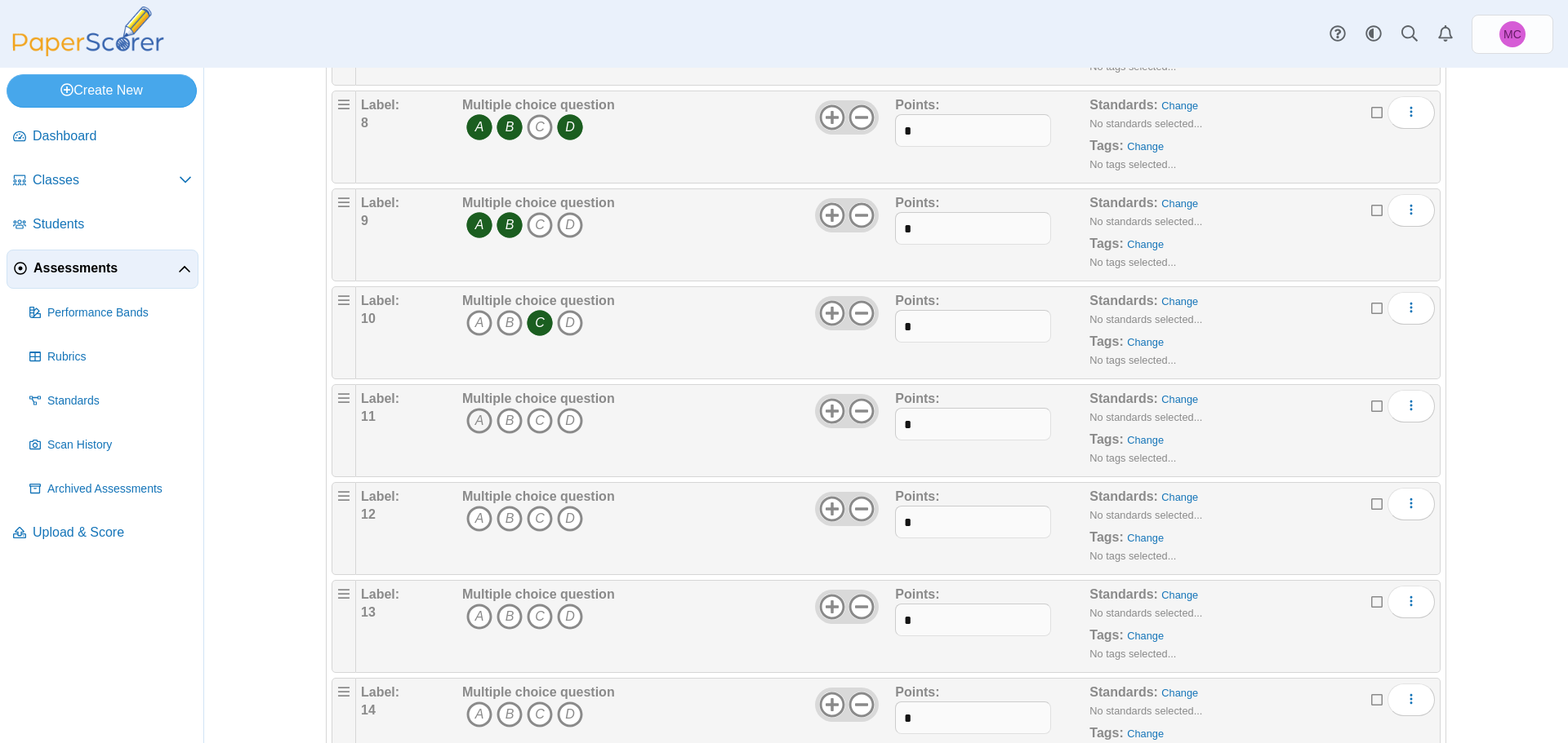
click at [479, 425] on icon "A" at bounding box center [479, 421] width 26 height 26
click at [503, 519] on icon "B" at bounding box center [509, 519] width 26 height 26
click at [560, 620] on icon "D" at bounding box center [569, 616] width 26 height 26
click at [510, 708] on icon "B" at bounding box center [509, 714] width 26 height 26
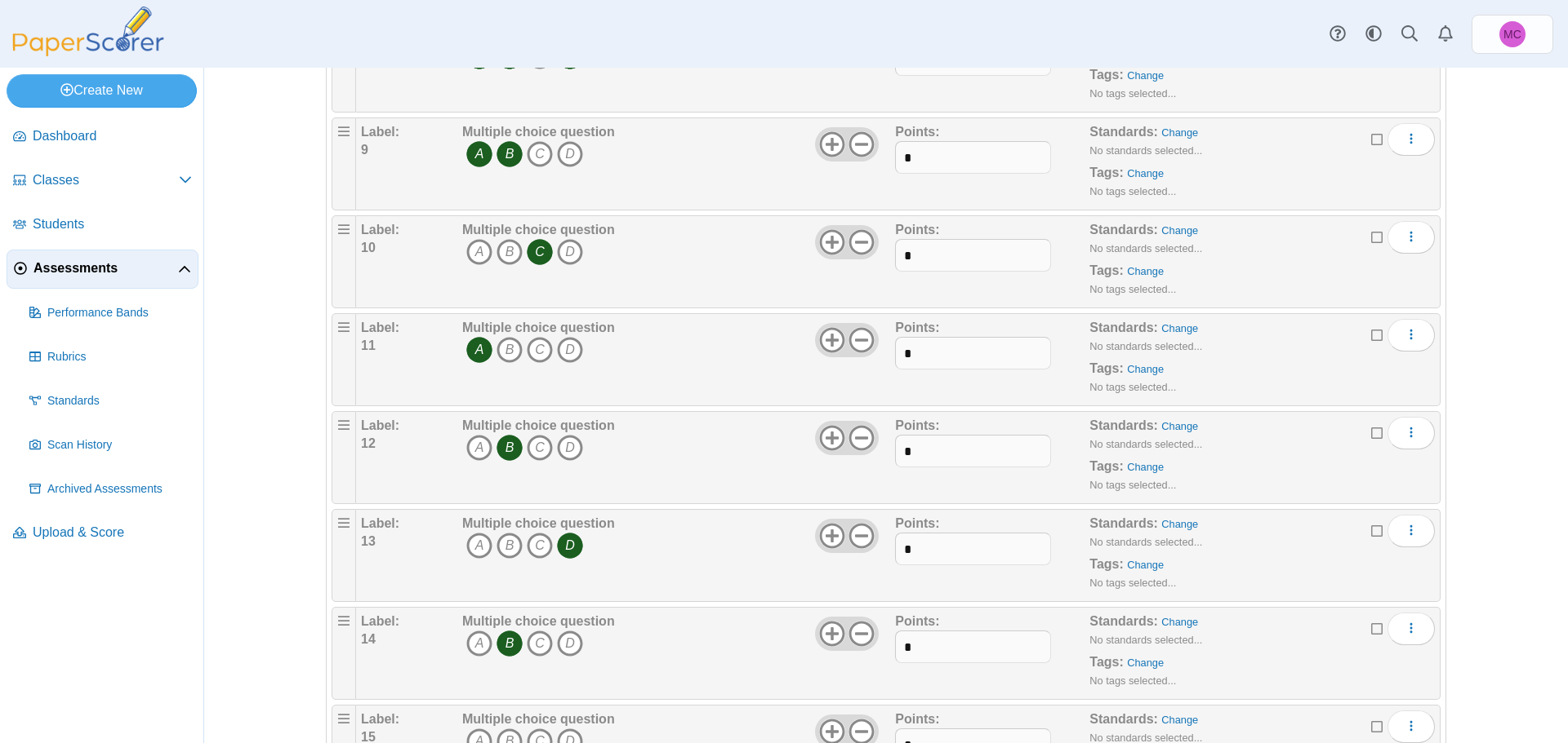
scroll to position [1079, 0]
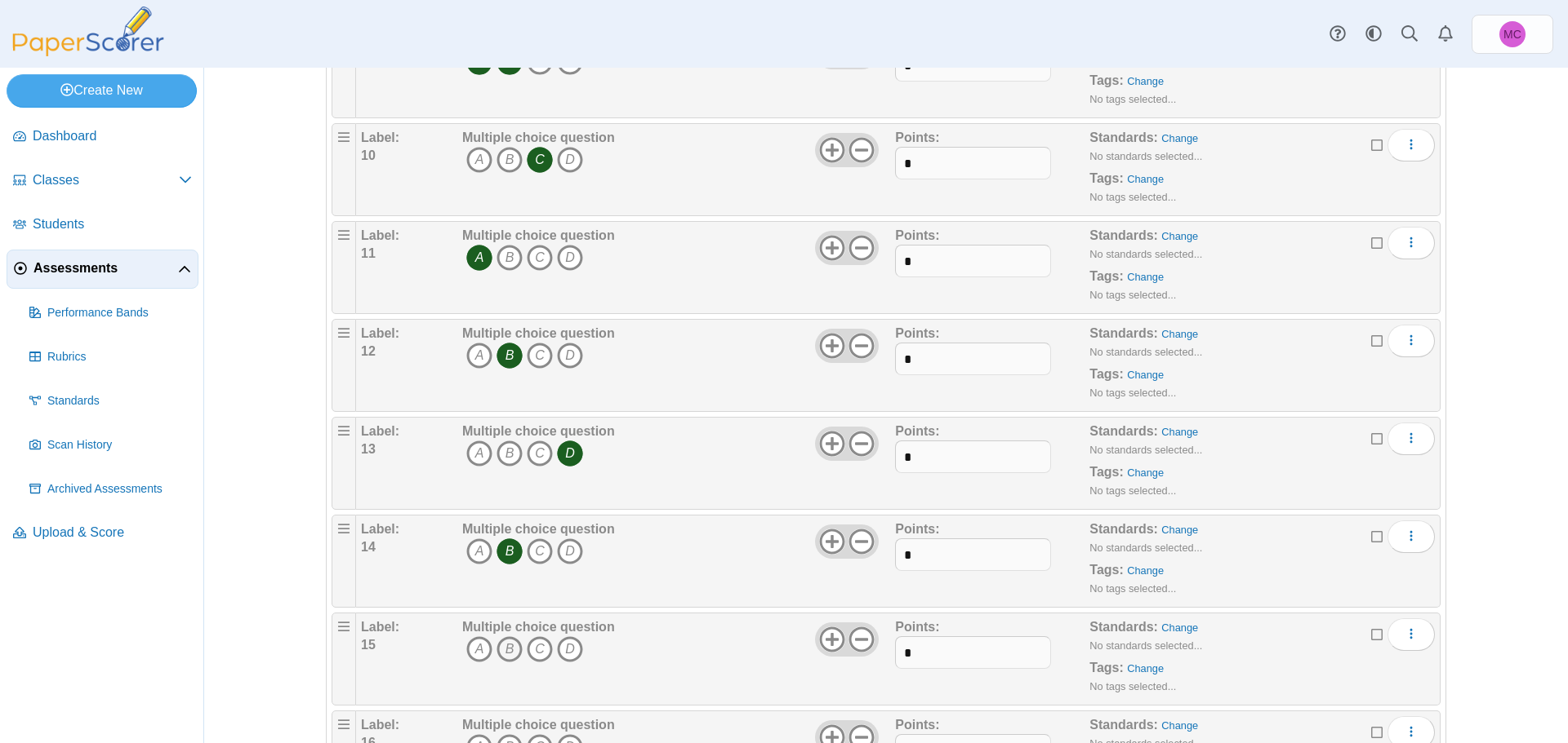
click at [509, 649] on icon "B" at bounding box center [509, 649] width 26 height 26
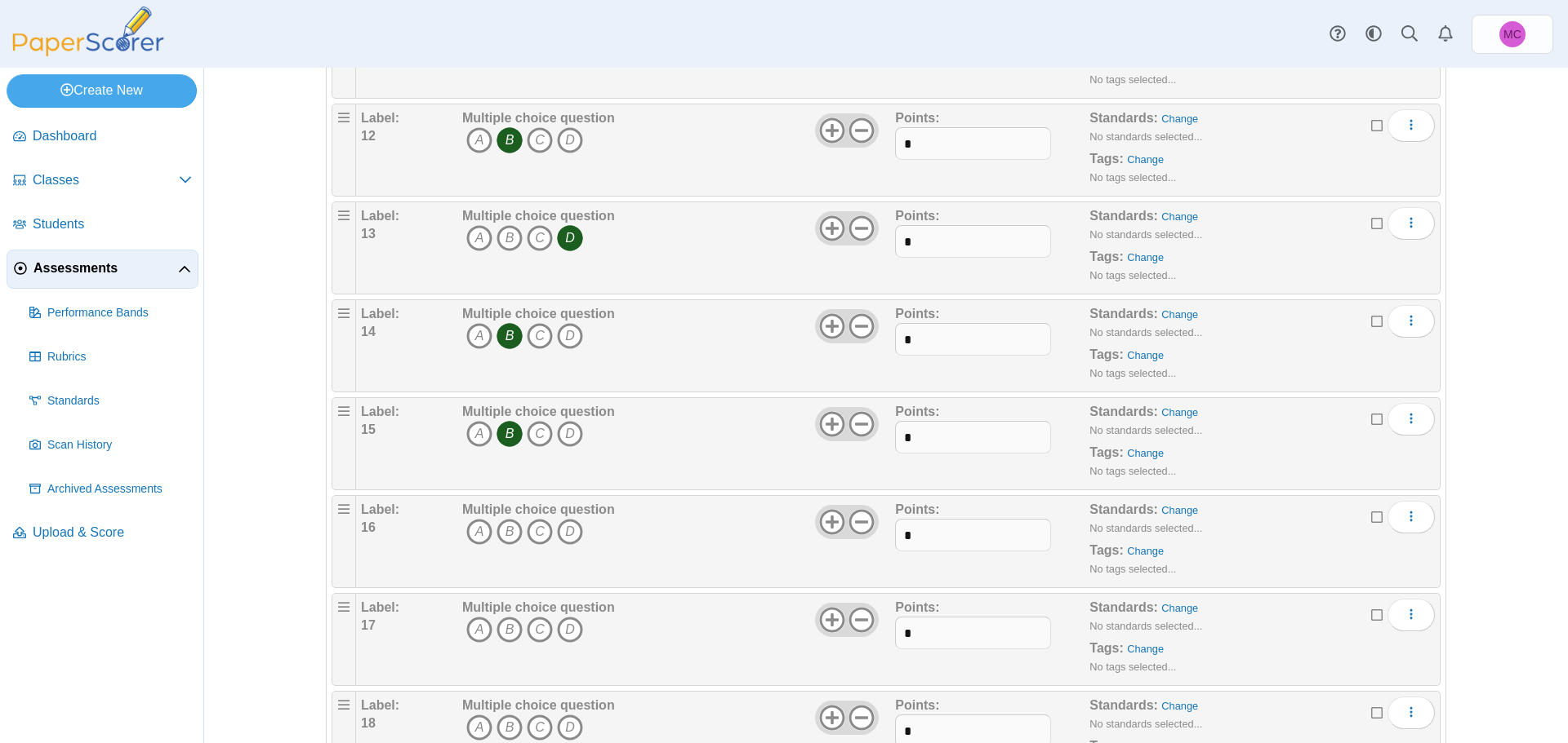
scroll to position [1323, 0]
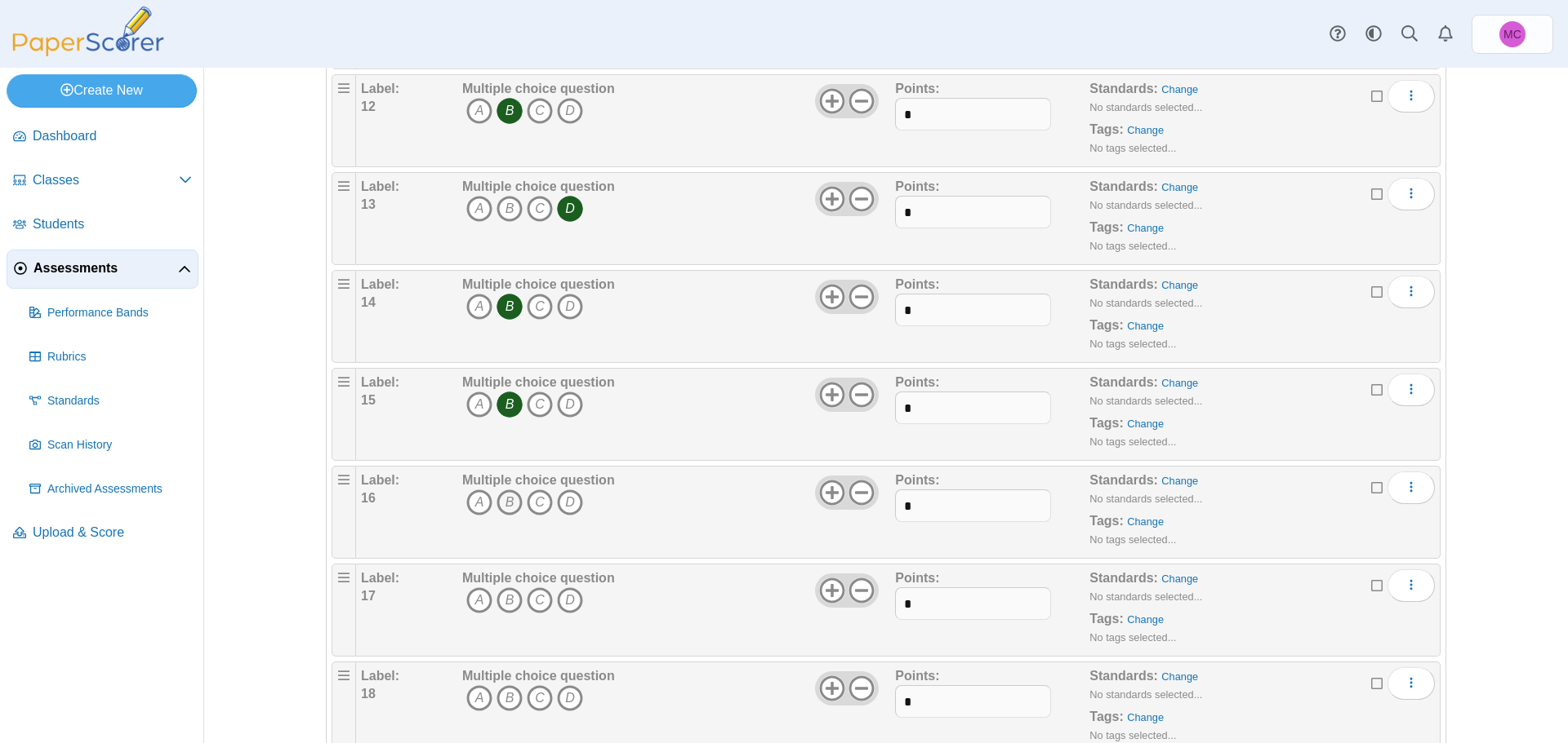
click at [511, 508] on icon "B" at bounding box center [509, 502] width 26 height 26
click at [498, 608] on icon "B" at bounding box center [509, 600] width 26 height 26
click at [530, 701] on icon "C" at bounding box center [539, 698] width 26 height 26
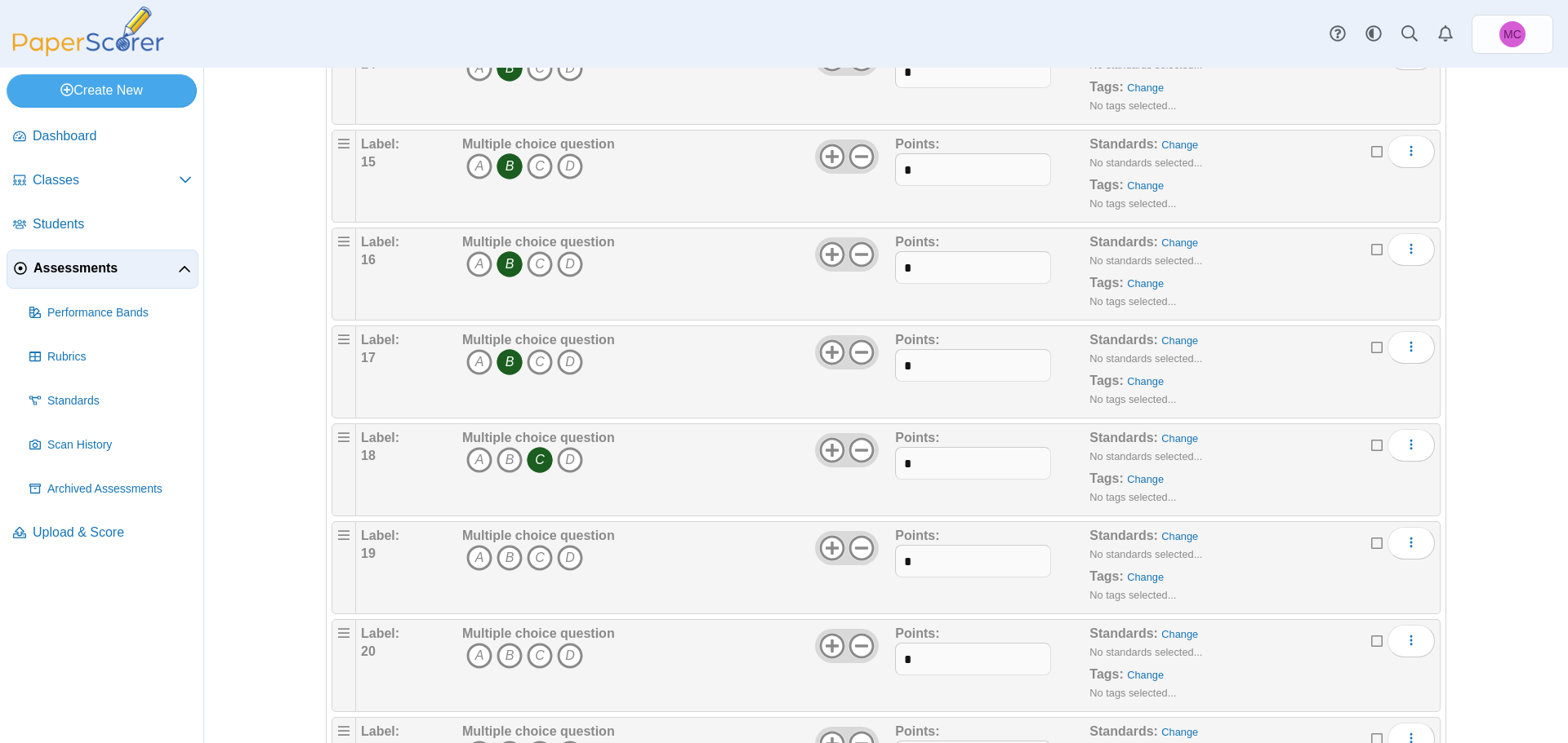
scroll to position [1568, 0]
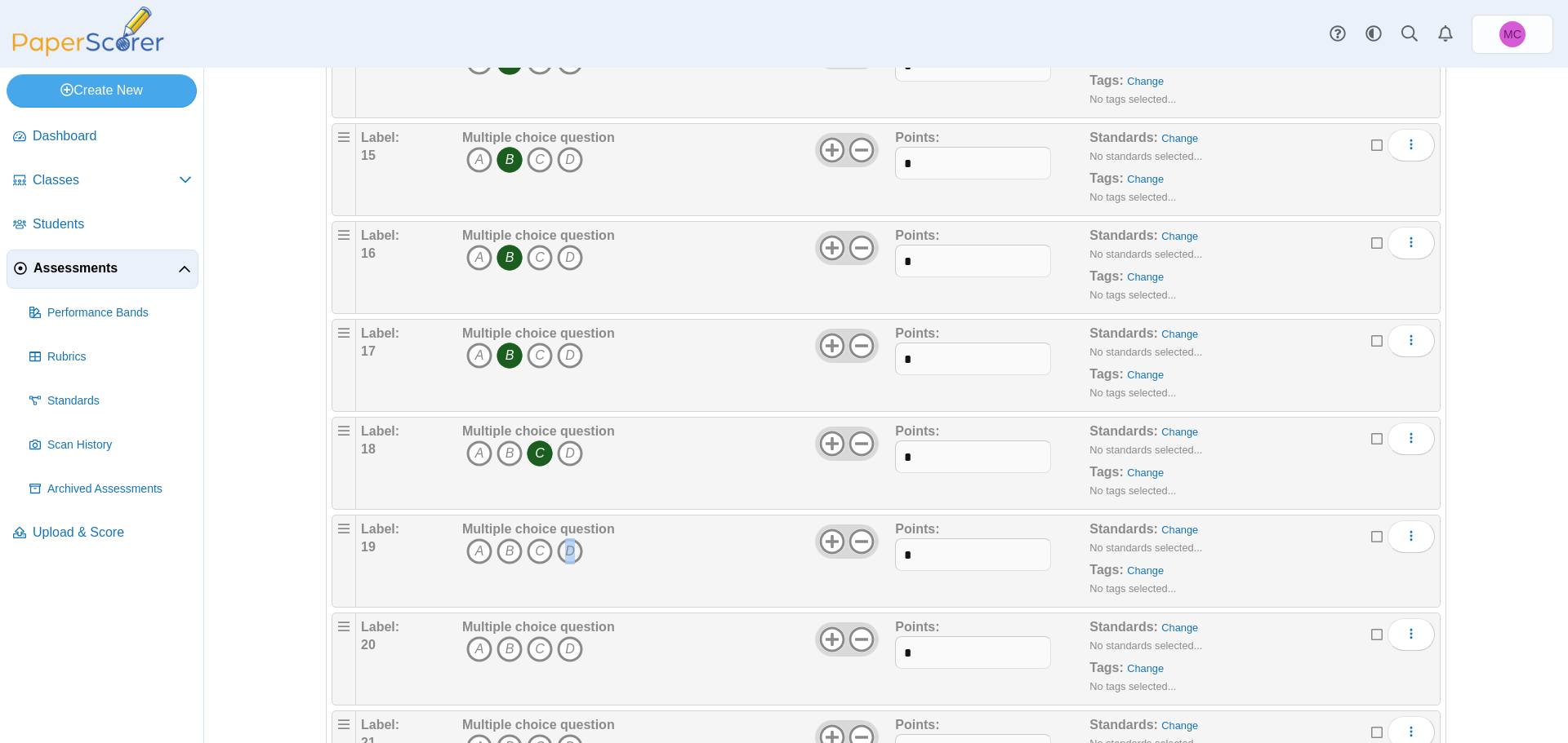
click at [564, 555] on icon "D" at bounding box center [569, 551] width 26 height 26
click at [503, 651] on icon "B" at bounding box center [509, 649] width 26 height 26
click at [548, 651] on span "A B C D" at bounding box center [538, 651] width 153 height 30
click at [541, 646] on icon "C" at bounding box center [539, 649] width 26 height 26
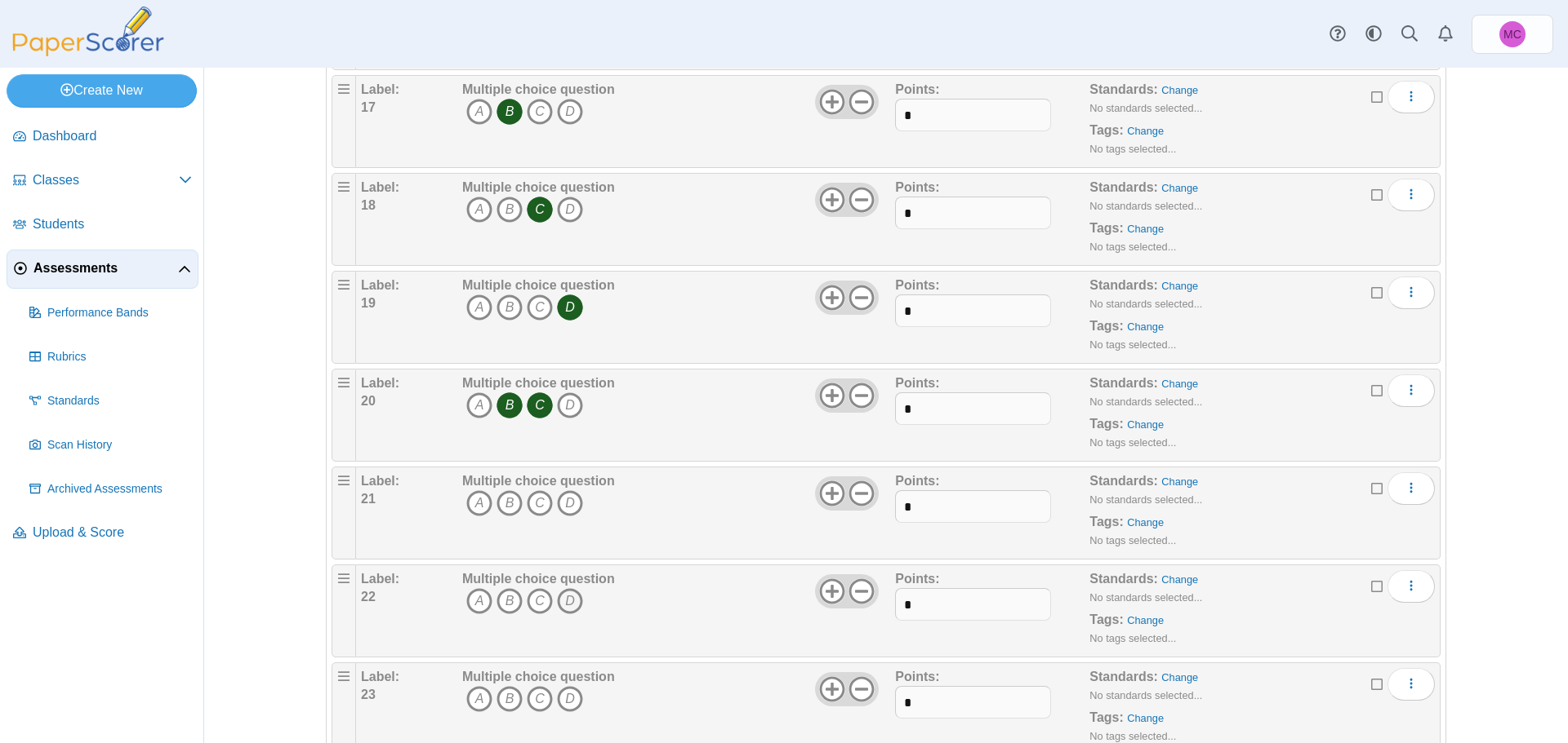
scroll to position [1813, 0]
click at [539, 504] on icon "C" at bounding box center [539, 502] width 26 height 26
click at [528, 604] on icon "C" at bounding box center [539, 600] width 26 height 26
click at [507, 698] on icon "B" at bounding box center [509, 698] width 26 height 26
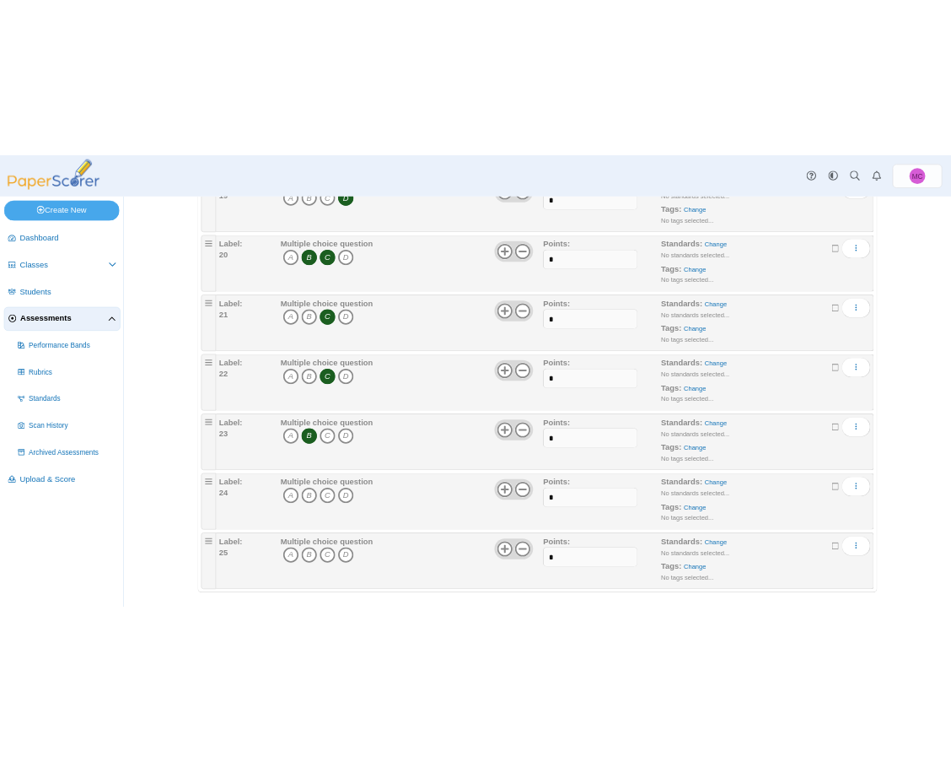
scroll to position [2127, 0]
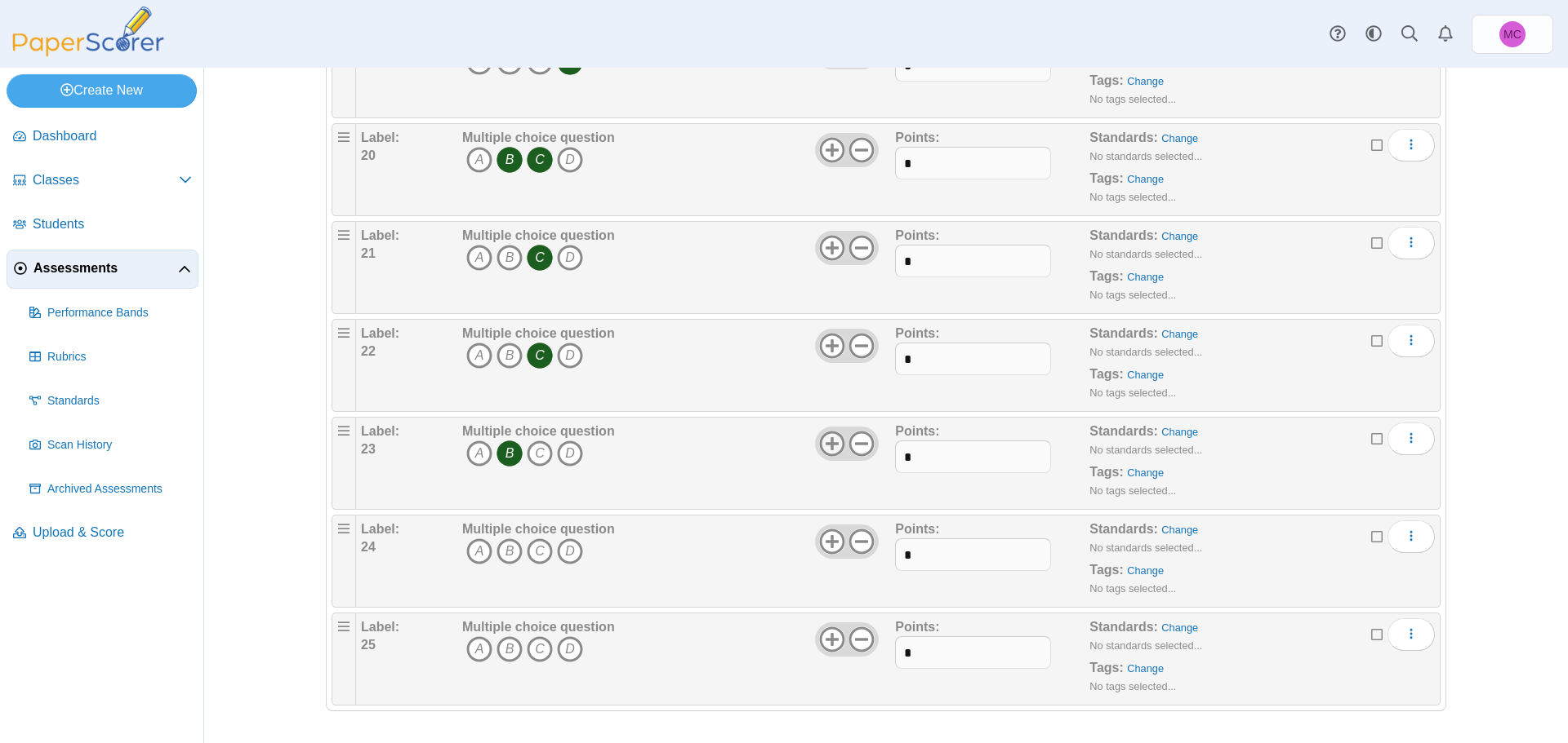
click at [826, 446] on use at bounding box center [831, 443] width 25 height 25
click at [468, 550] on icon "A" at bounding box center [479, 551] width 26 height 26
click at [499, 648] on icon "B" at bounding box center [509, 649] width 26 height 26
click at [534, 649] on icon "C" at bounding box center [539, 649] width 26 height 26
click at [834, 644] on icon at bounding box center [831, 639] width 26 height 26
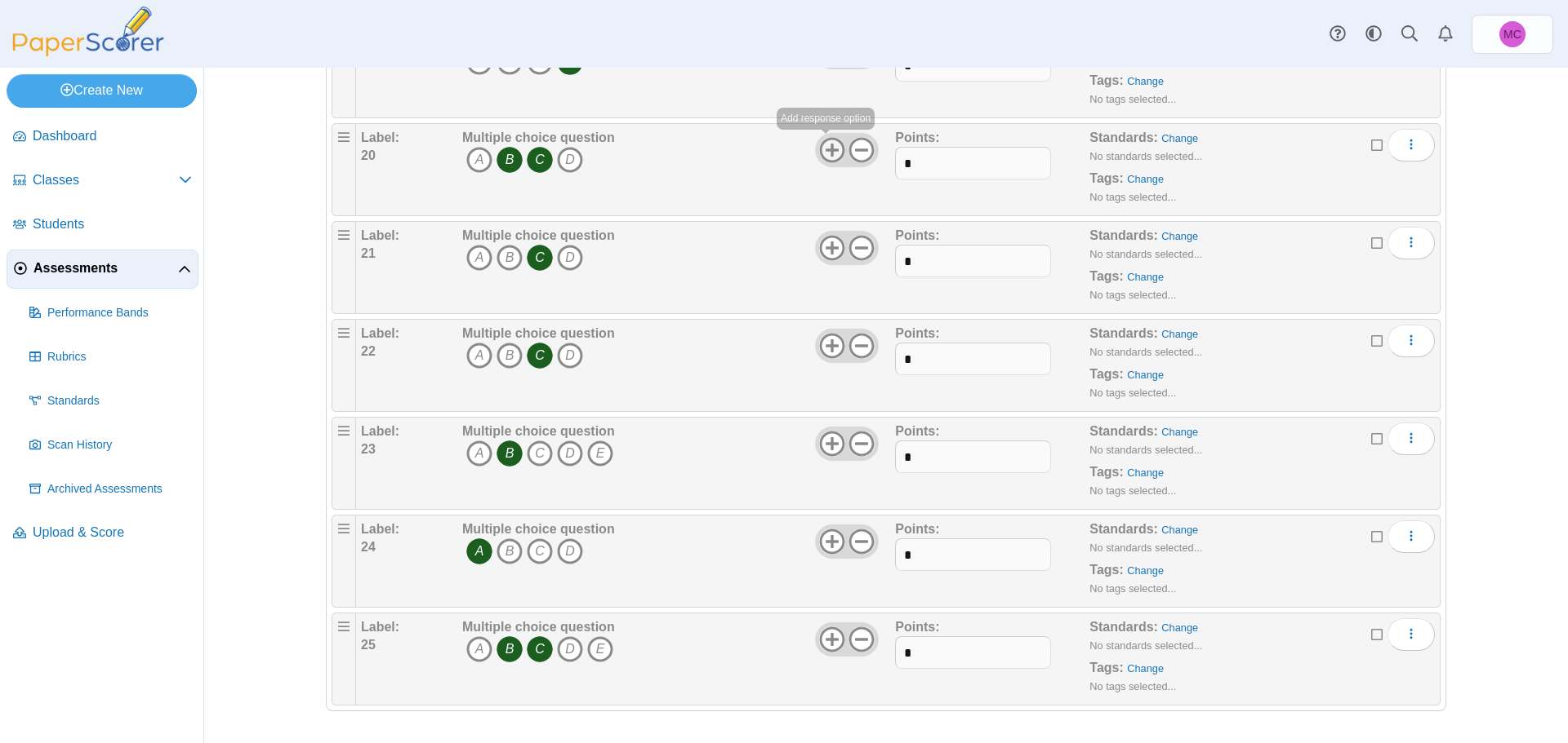
click at [827, 147] on use at bounding box center [831, 150] width 25 height 25
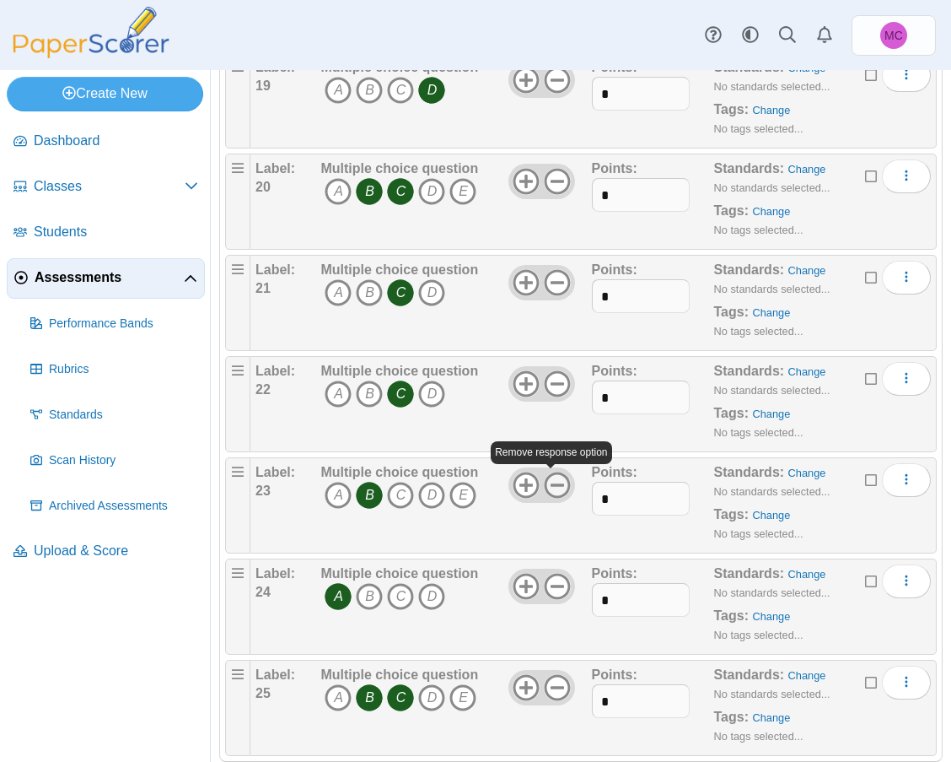
click at [559, 482] on icon at bounding box center [557, 485] width 27 height 27
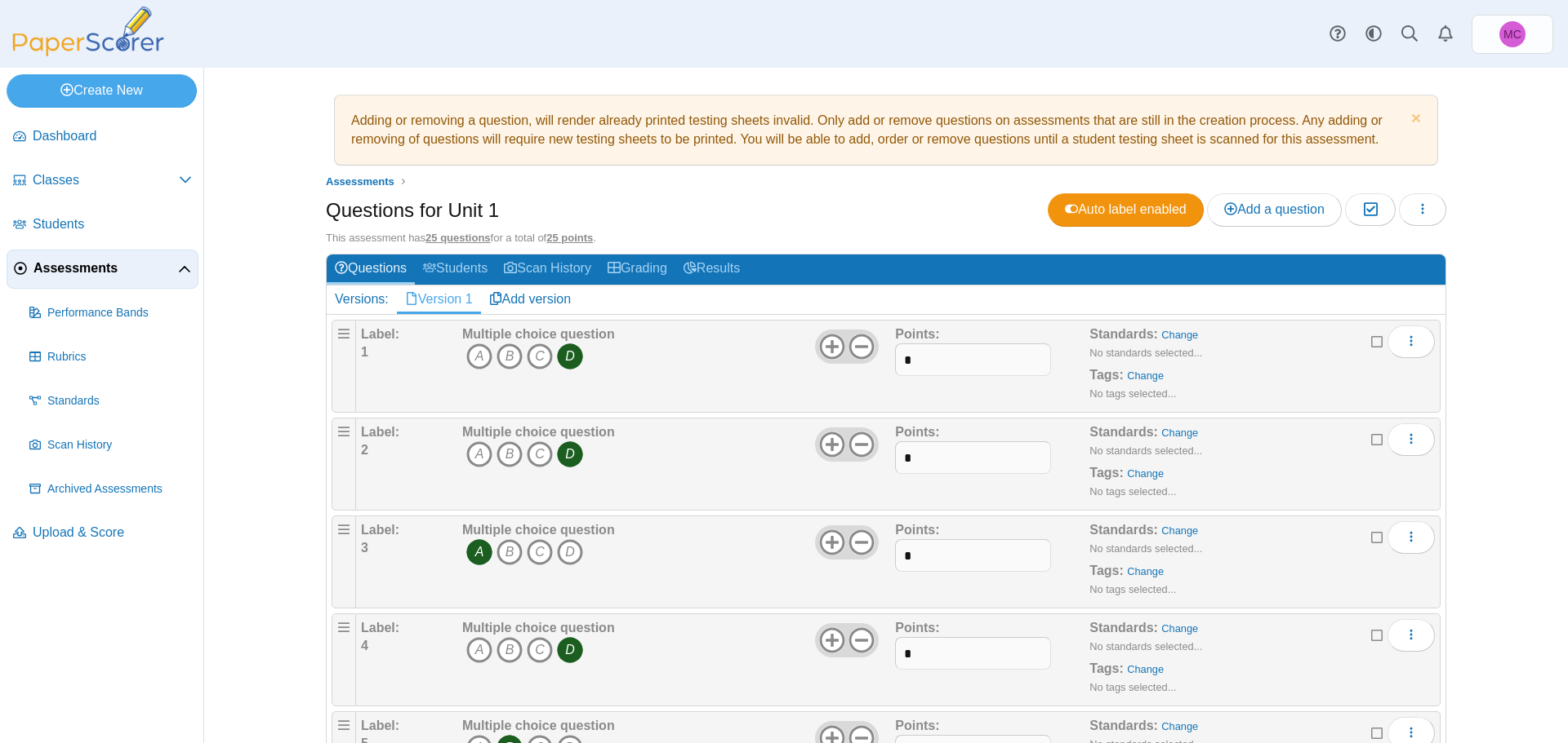
scroll to position [0, 0]
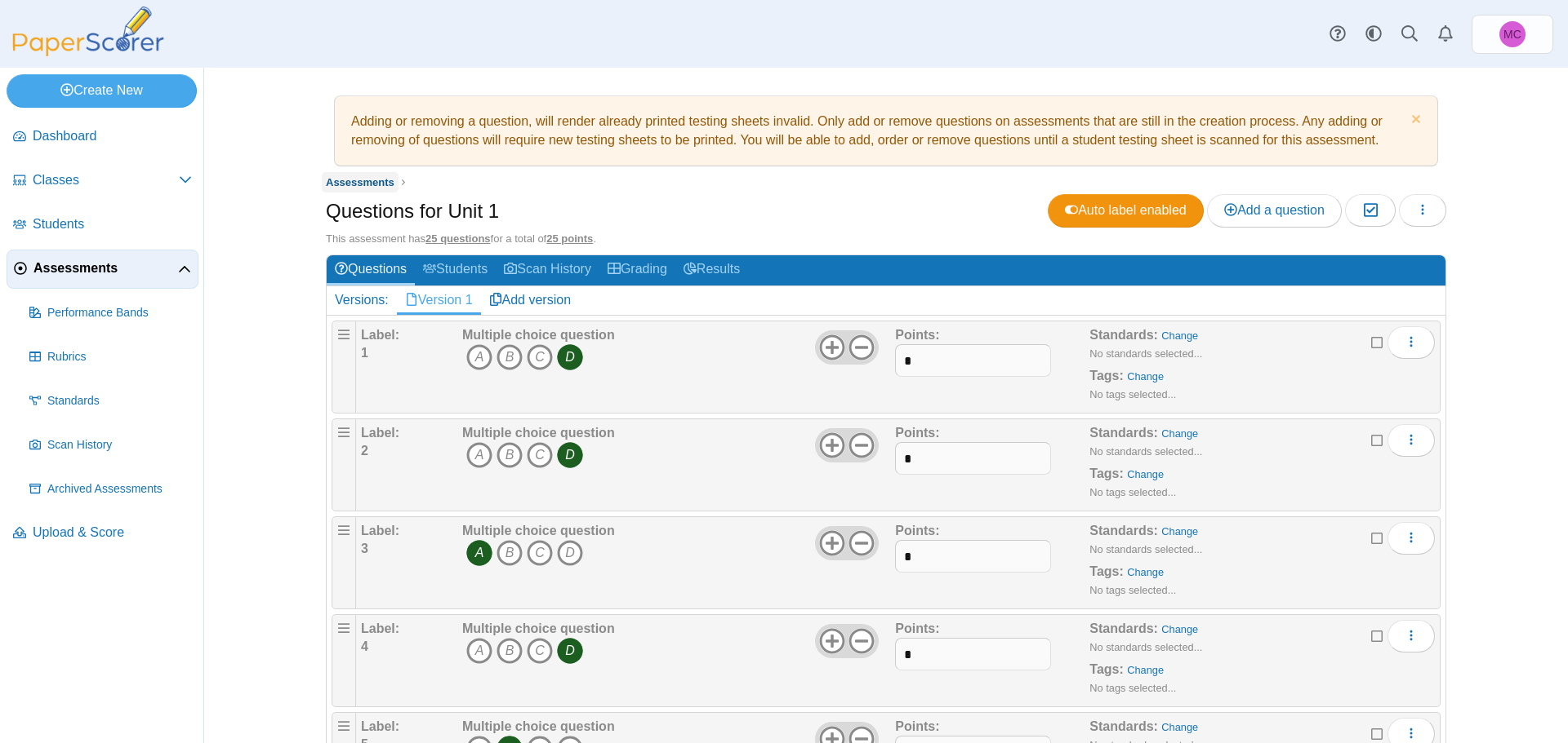
click at [364, 186] on span "Assessments" at bounding box center [360, 182] width 69 height 13
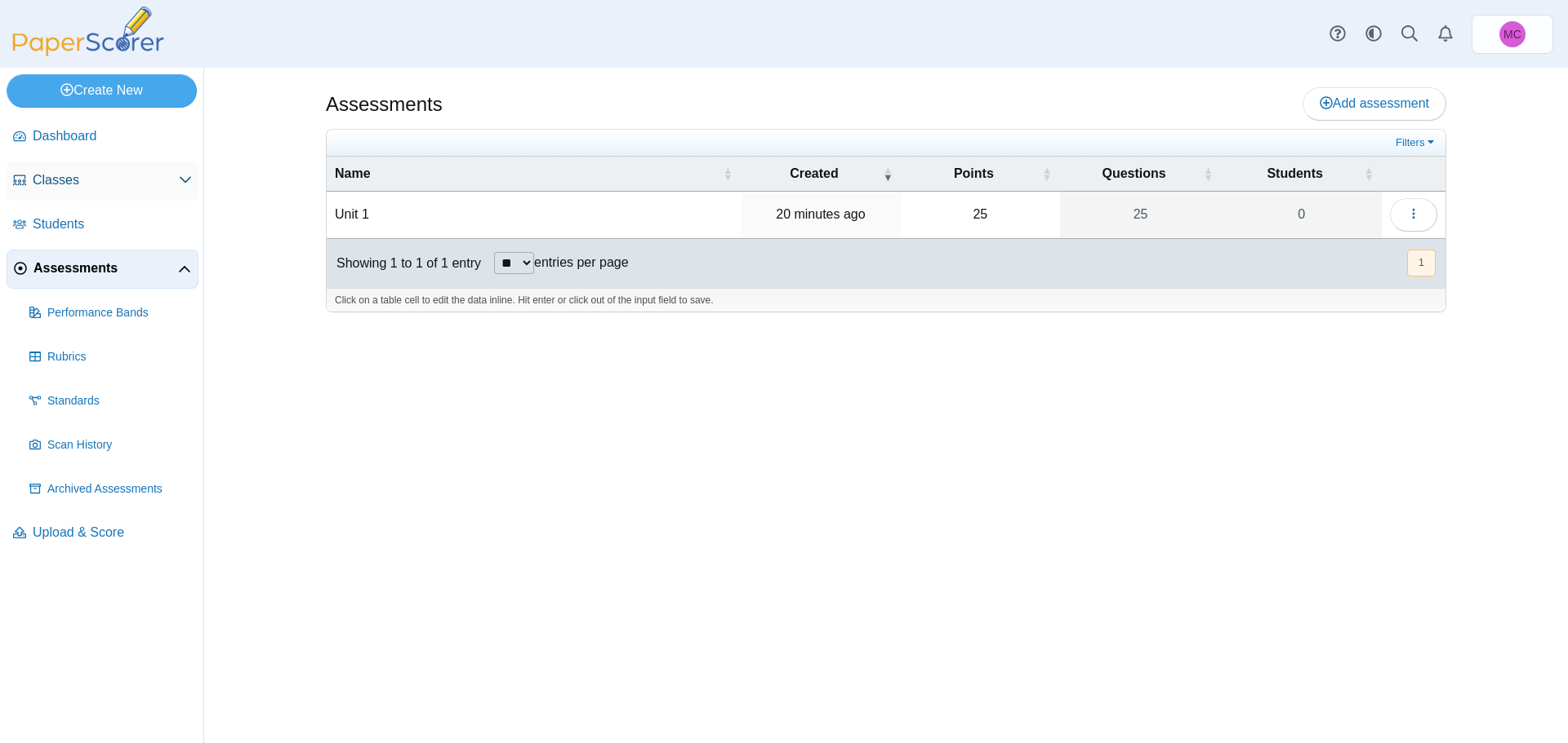
click at [72, 172] on span "Classes" at bounding box center [106, 180] width 146 height 18
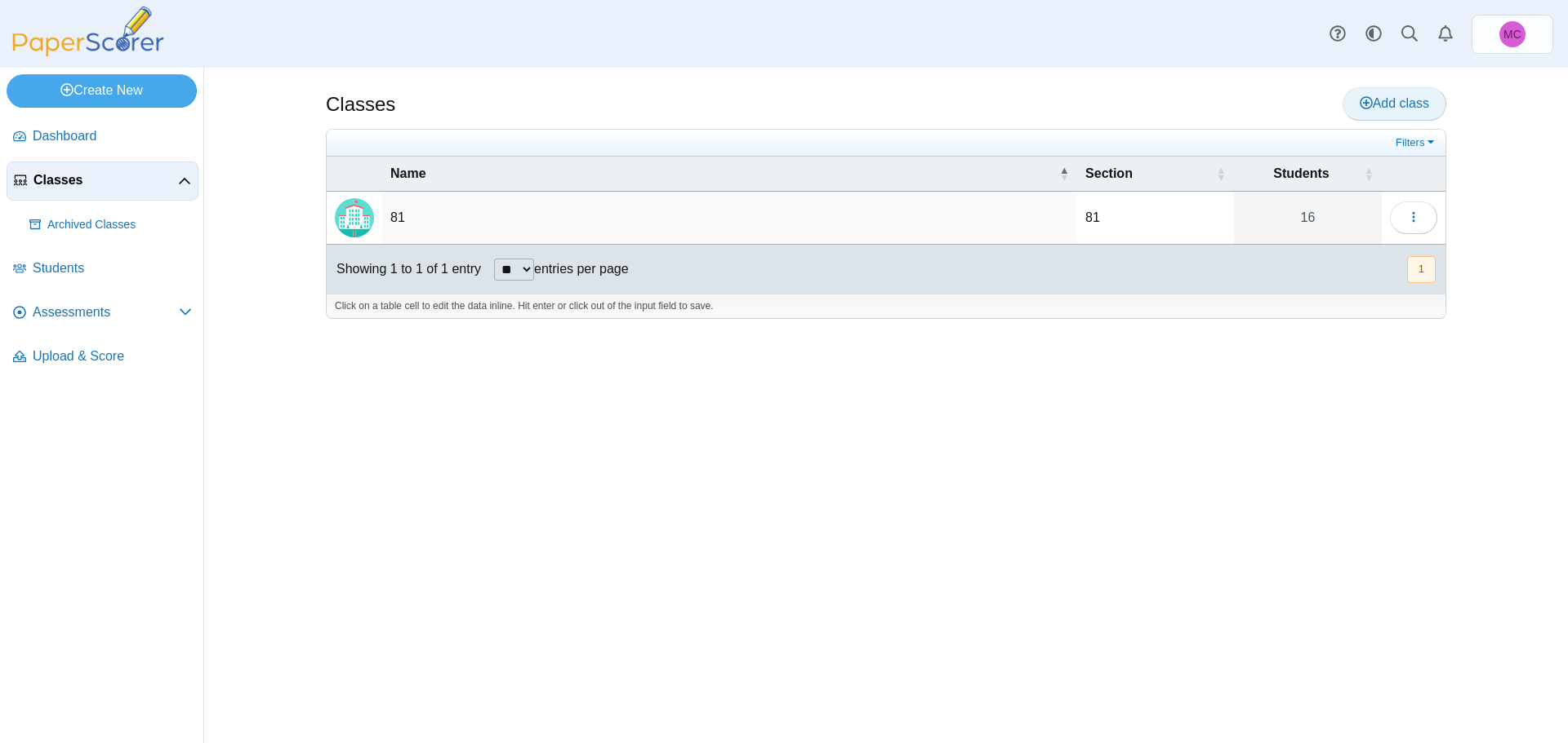
click at [1381, 115] on link "Add class" at bounding box center [1394, 104] width 104 height 33
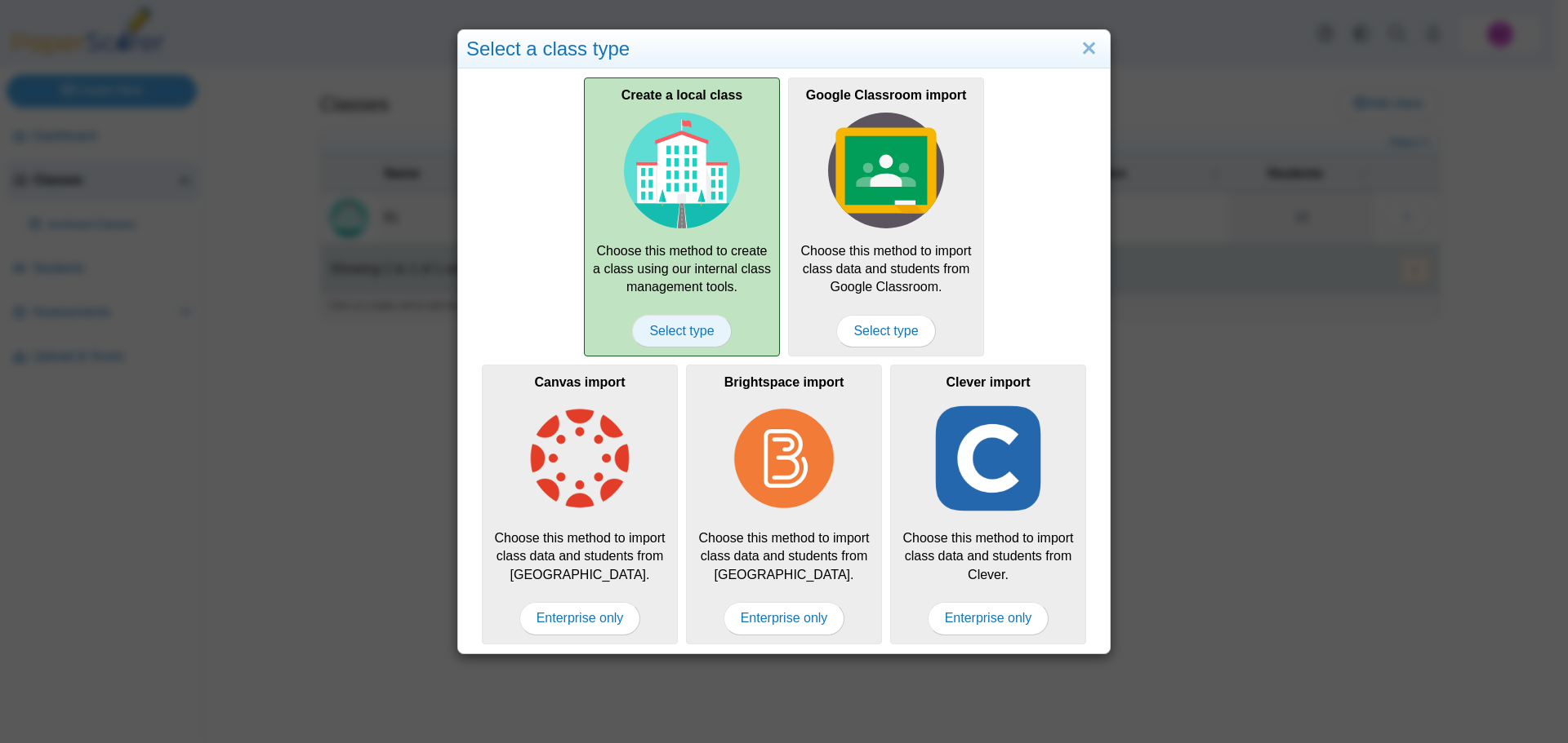
click at [702, 339] on span "Select type" at bounding box center [681, 332] width 99 height 33
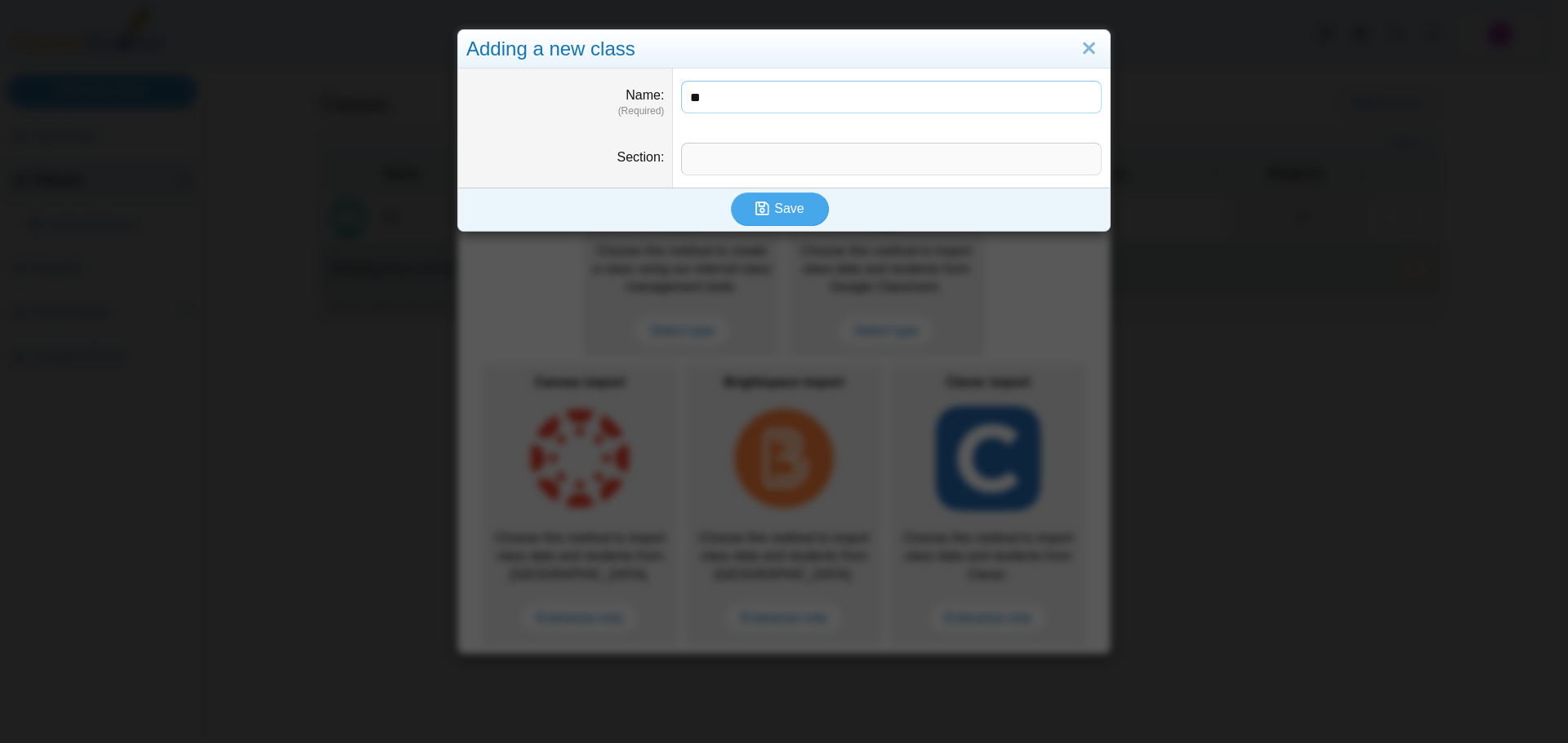
type input "**"
click at [780, 155] on input "Section" at bounding box center [890, 160] width 420 height 33
type input "**"
click at [755, 204] on use "submit" at bounding box center [762, 208] width 14 height 14
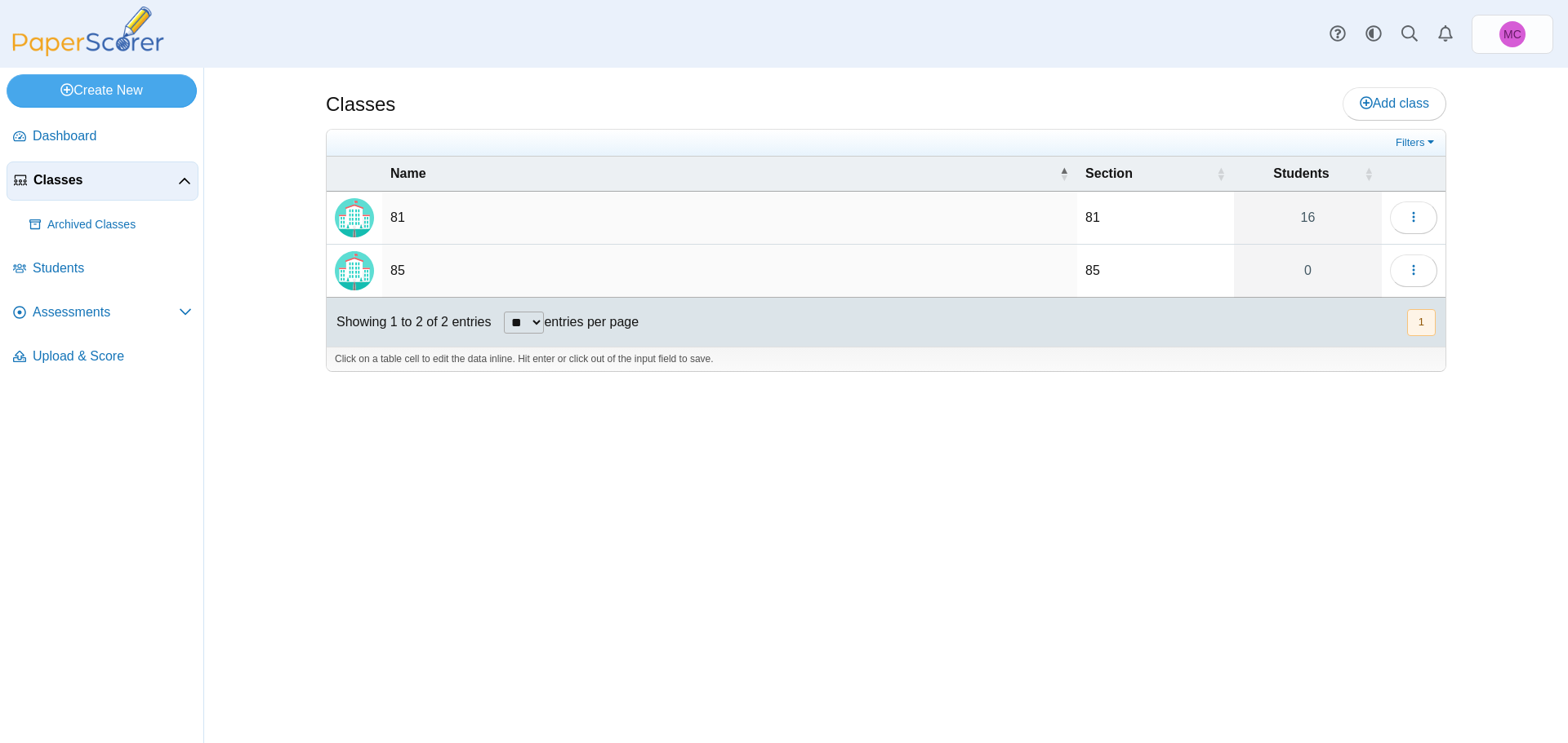
drag, startPoint x: 384, startPoint y: 268, endPoint x: 1317, endPoint y: 276, distance: 933.0
click at [389, 268] on td "85" at bounding box center [730, 271] width 695 height 53
click at [1429, 269] on button "button" at bounding box center [1413, 271] width 47 height 33
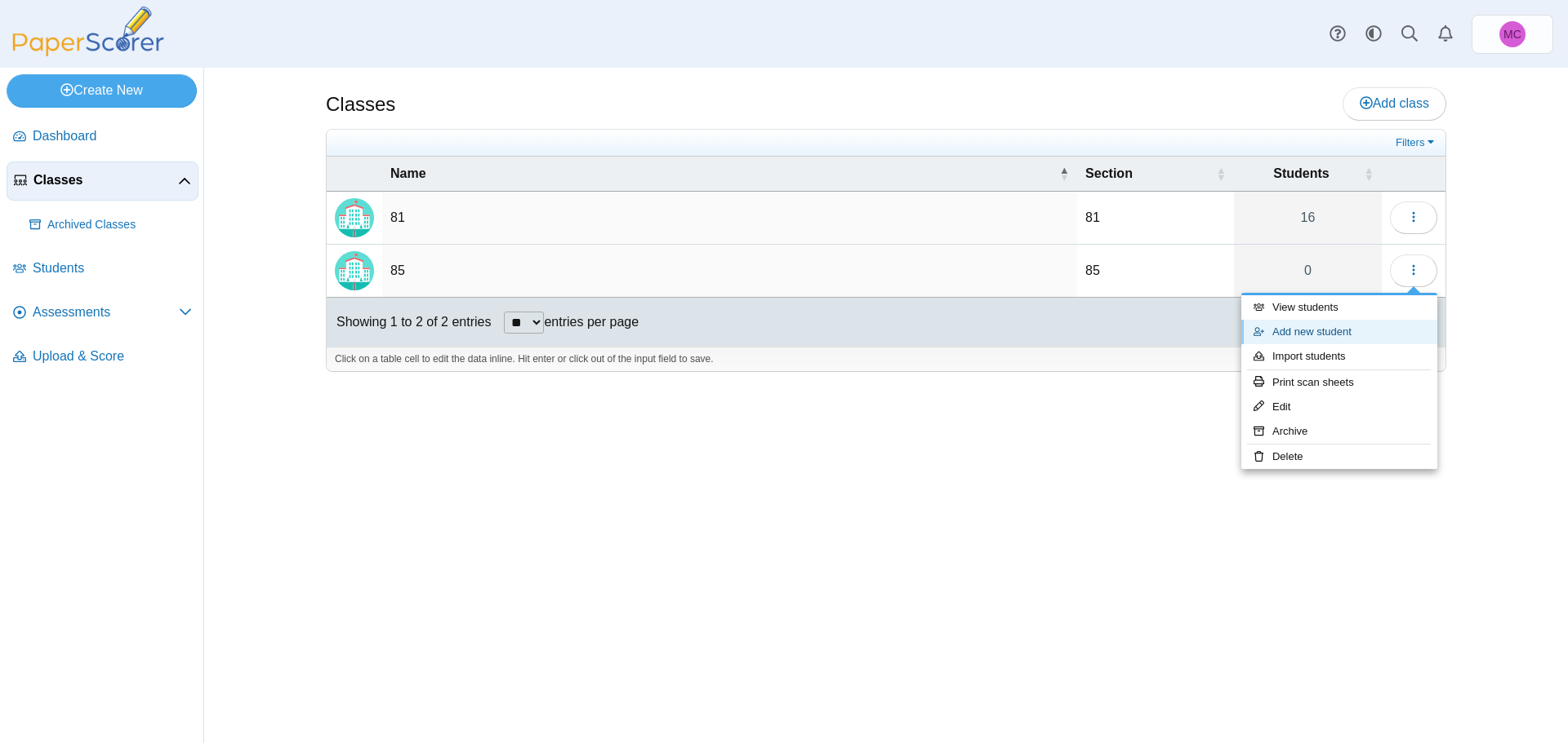
click at [1325, 337] on link "Add new student" at bounding box center [1339, 332] width 196 height 24
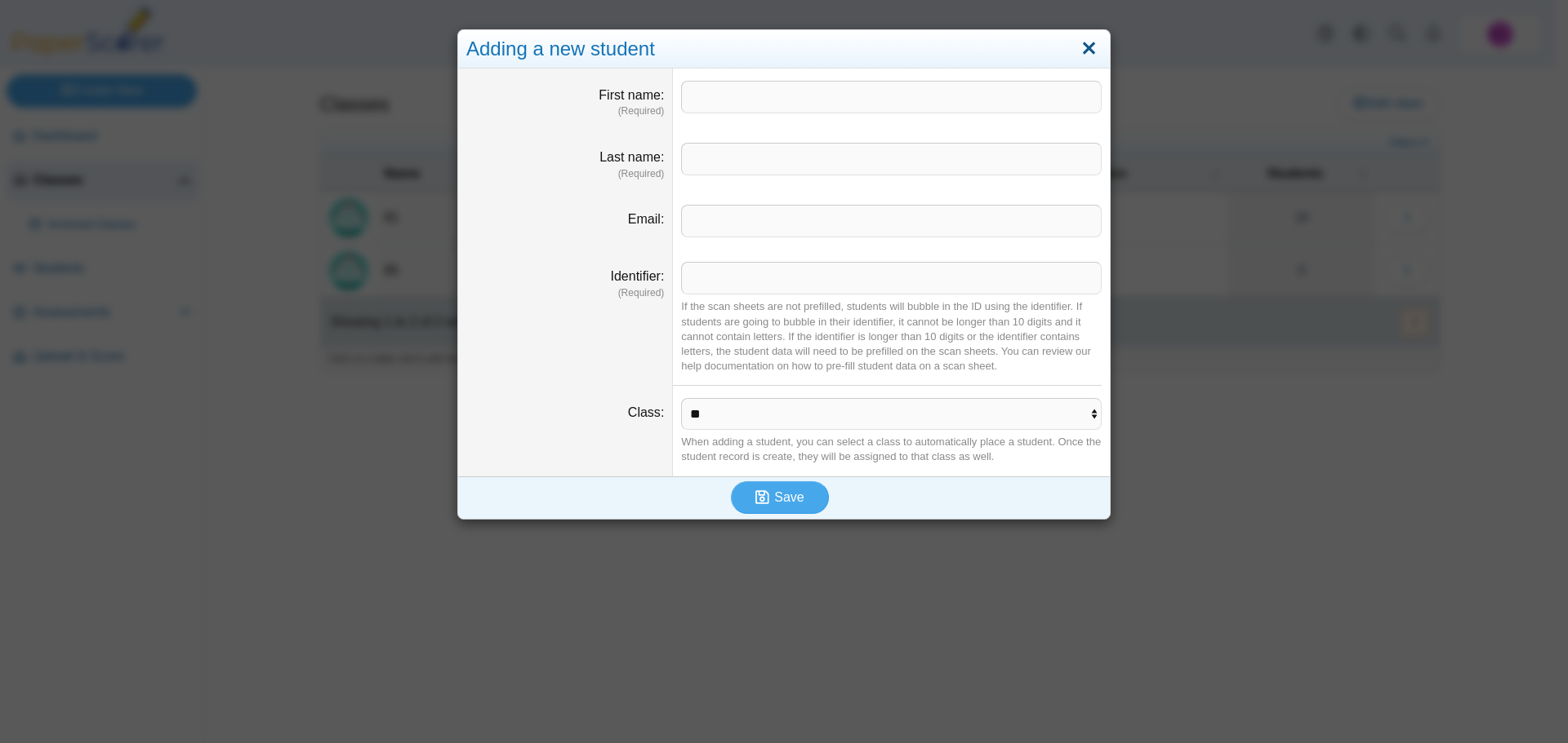
click at [1078, 52] on link "Close" at bounding box center [1089, 48] width 25 height 28
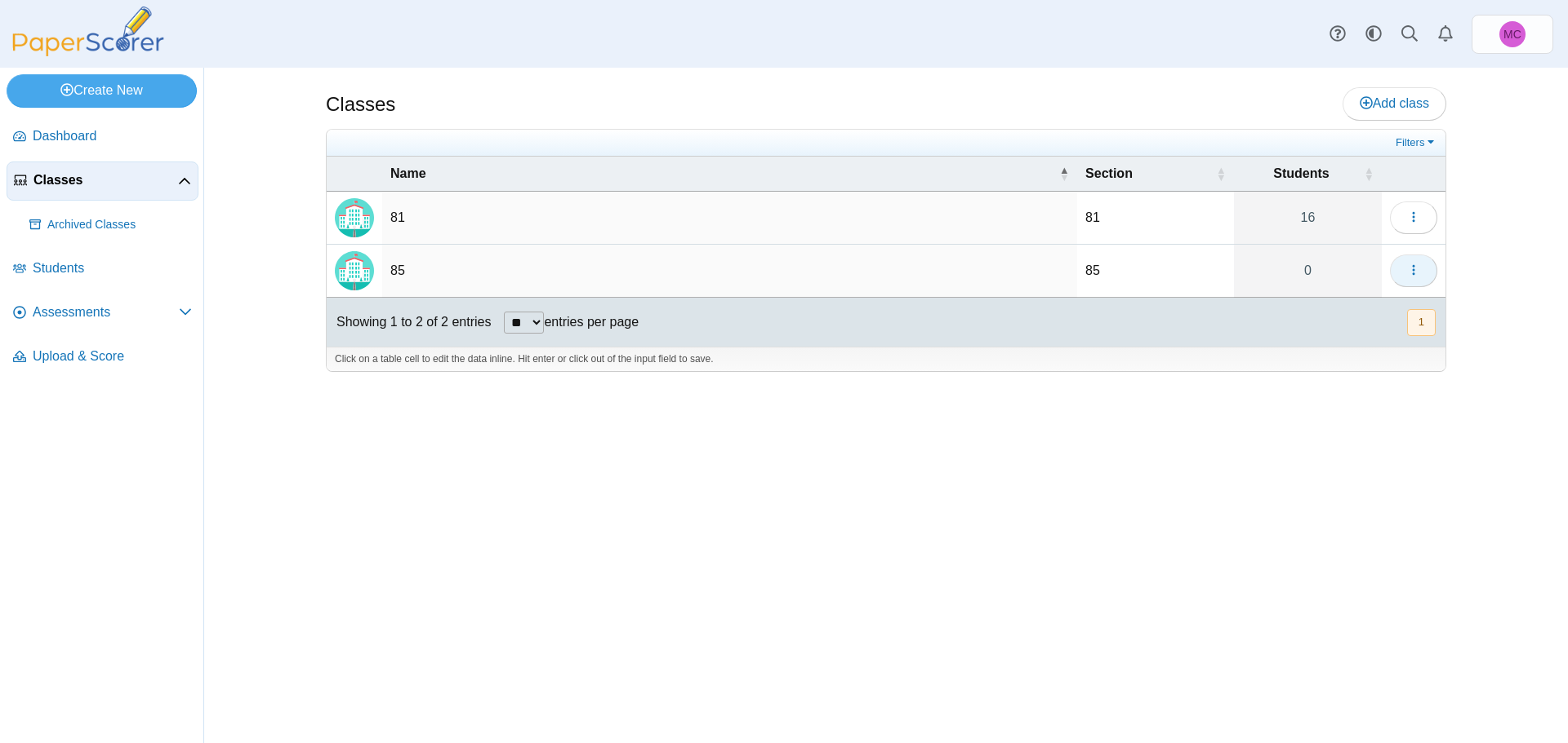
click at [1427, 263] on button "button" at bounding box center [1413, 271] width 47 height 33
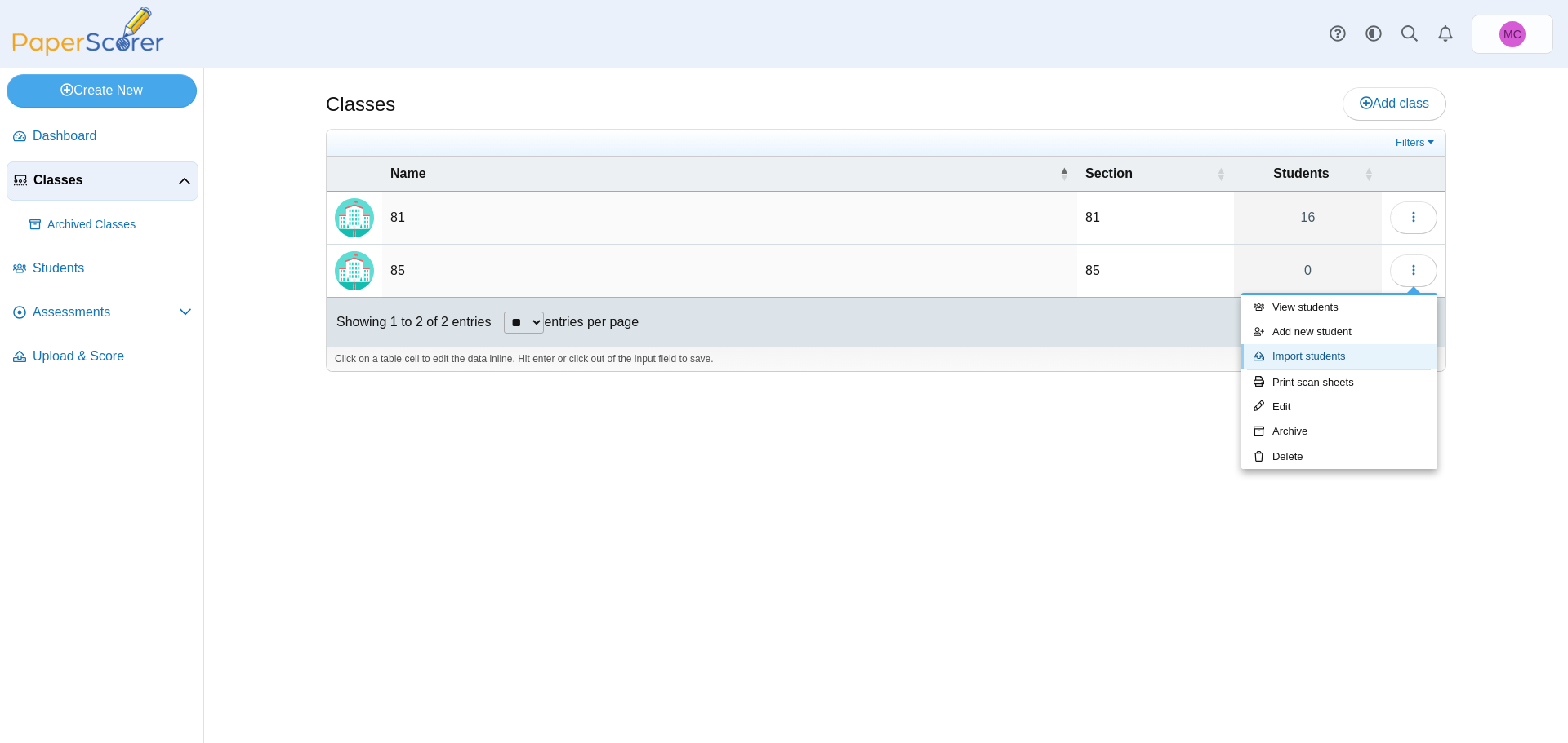
click at [1328, 365] on link "Import students" at bounding box center [1339, 356] width 196 height 24
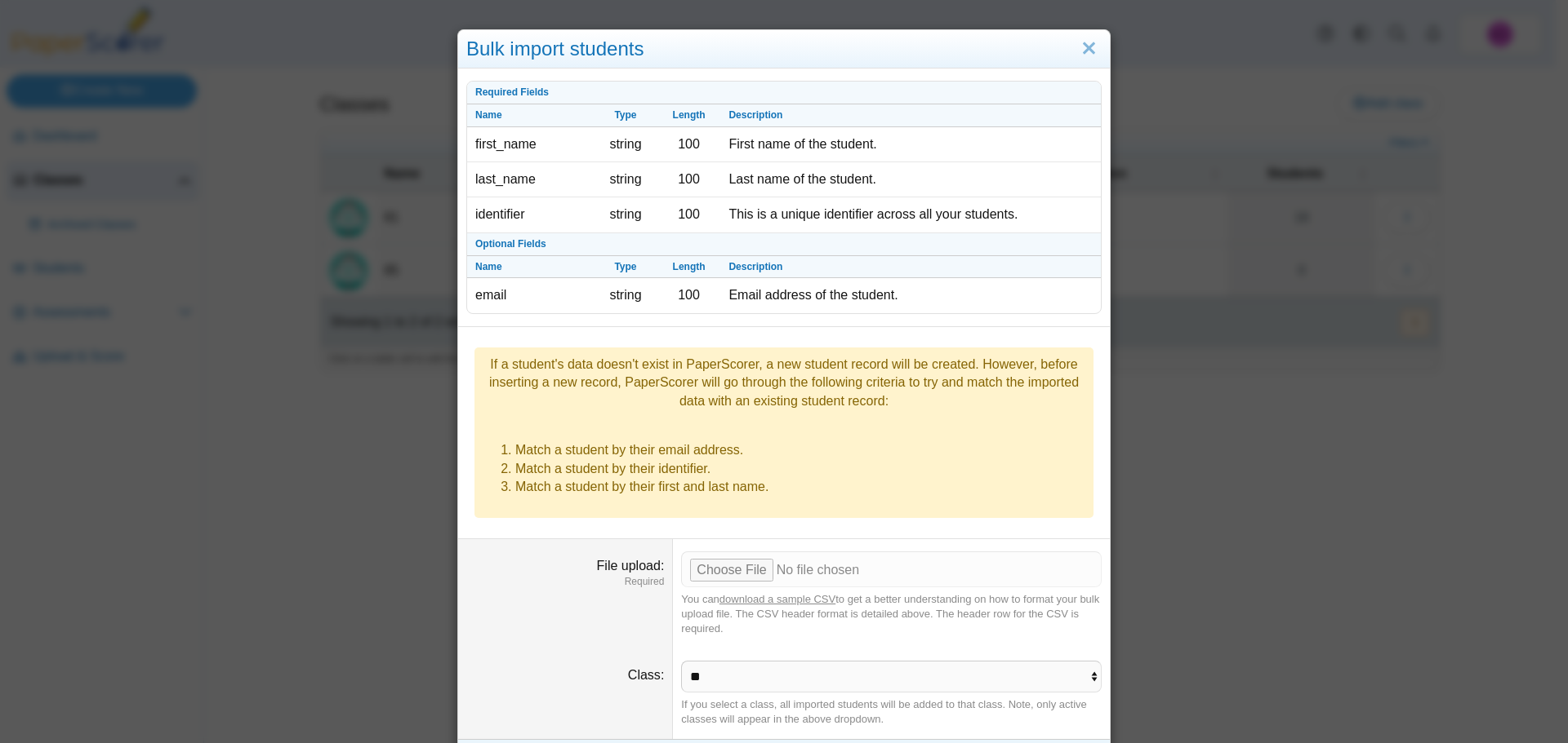
click at [797, 593] on link "download a sample CSV" at bounding box center [777, 599] width 116 height 13
click at [753, 551] on input "File upload" at bounding box center [890, 569] width 420 height 36
type input "**********"
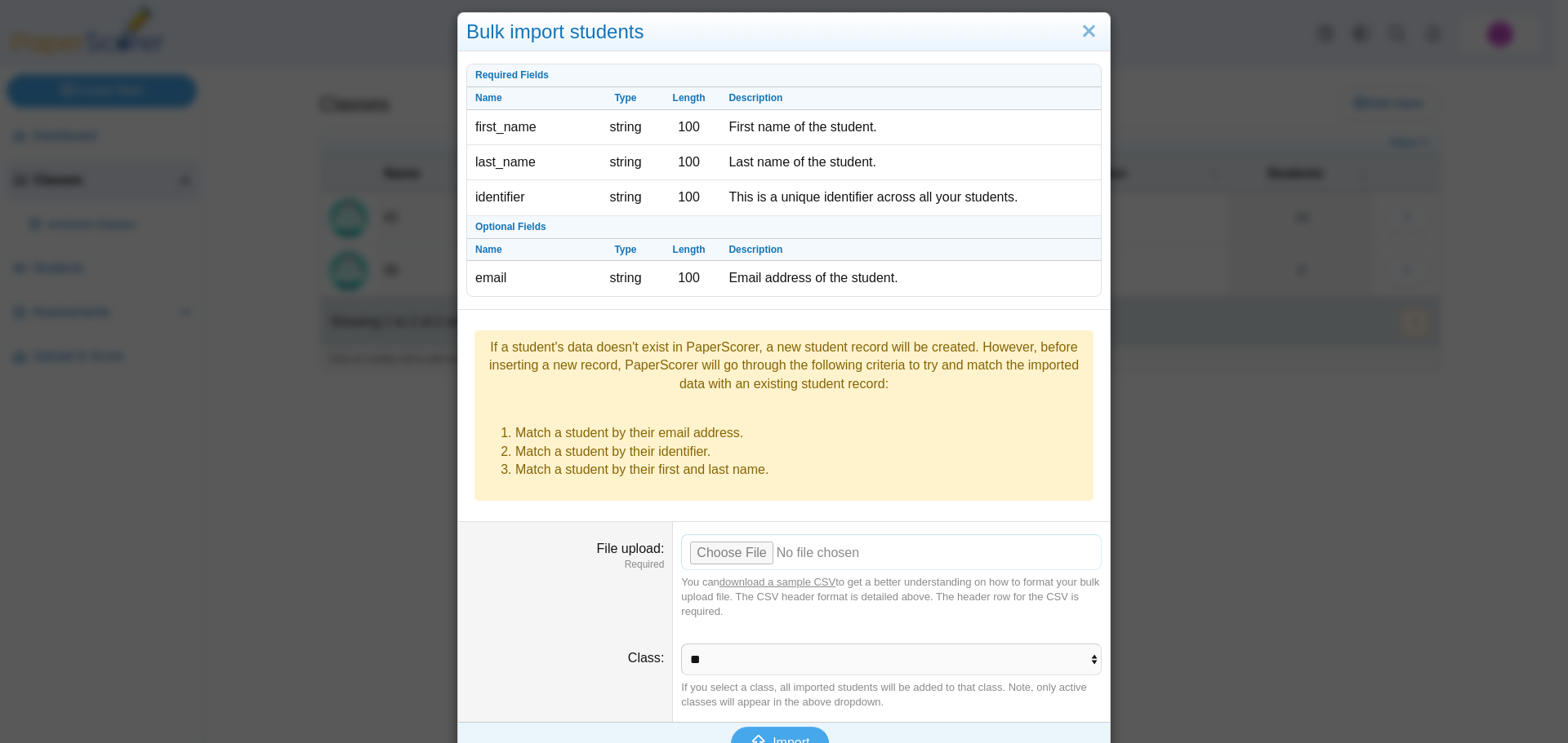
scroll to position [22, 0]
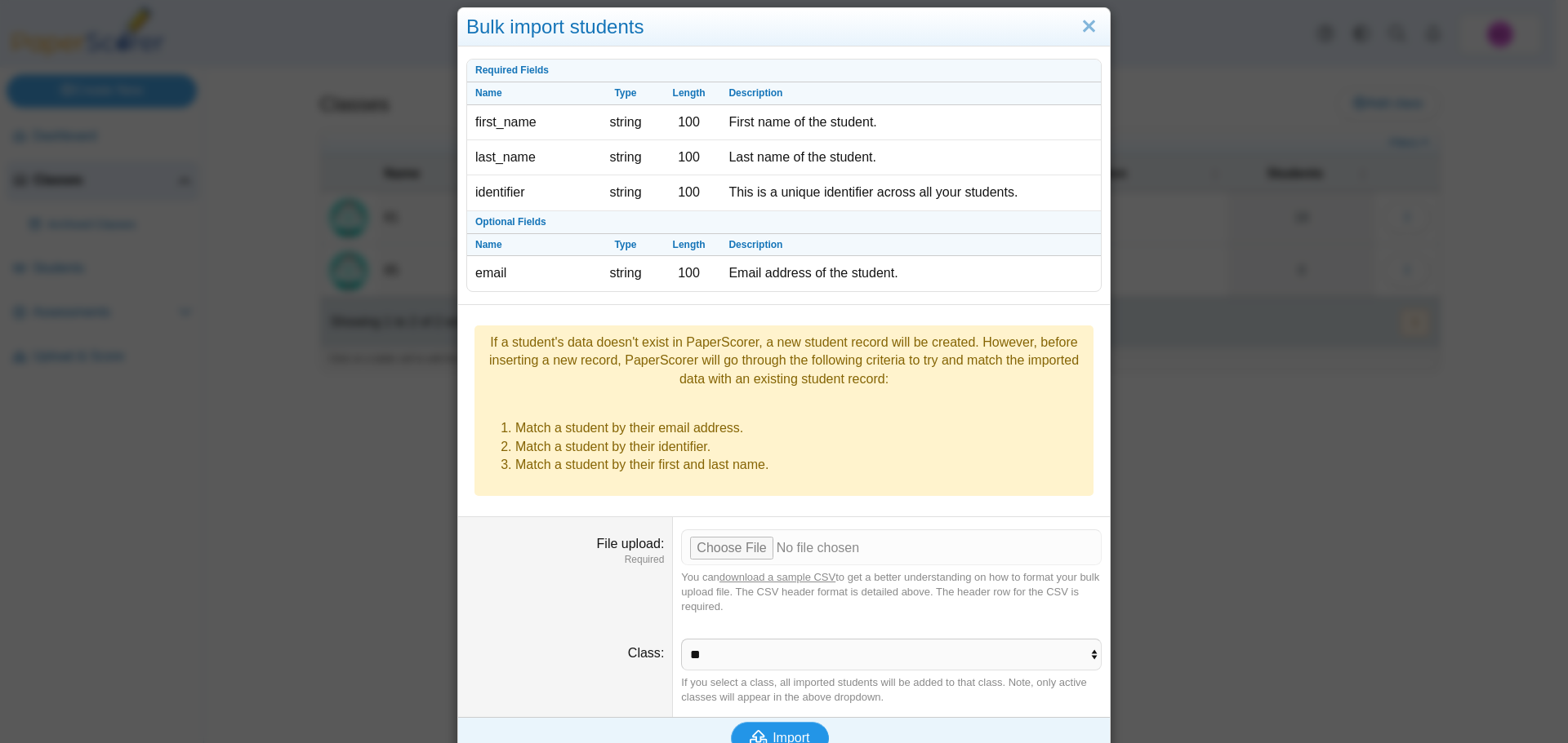
click at [772, 731] on span "Import" at bounding box center [791, 738] width 37 height 14
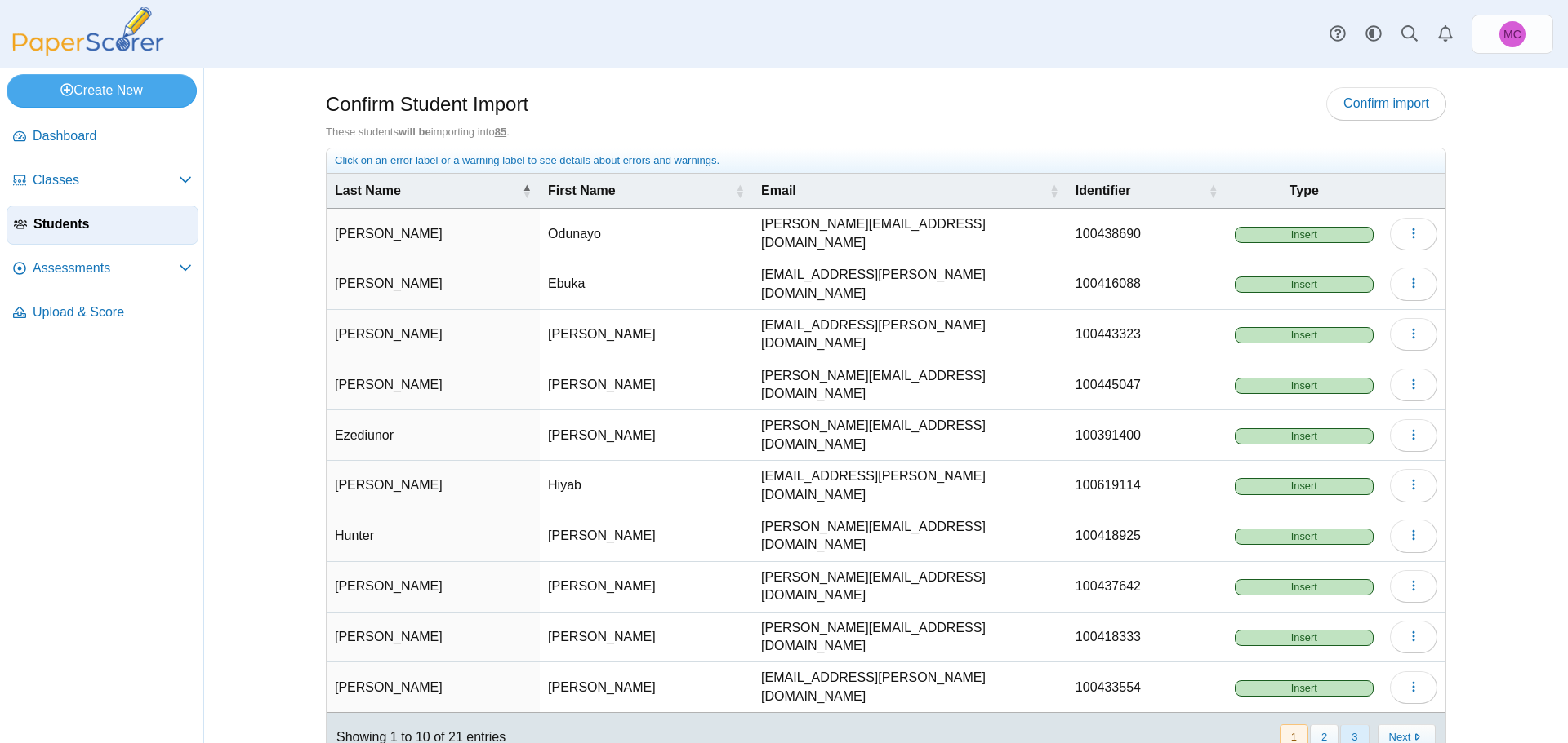
click at [1340, 725] on button "3" at bounding box center [1354, 738] width 29 height 27
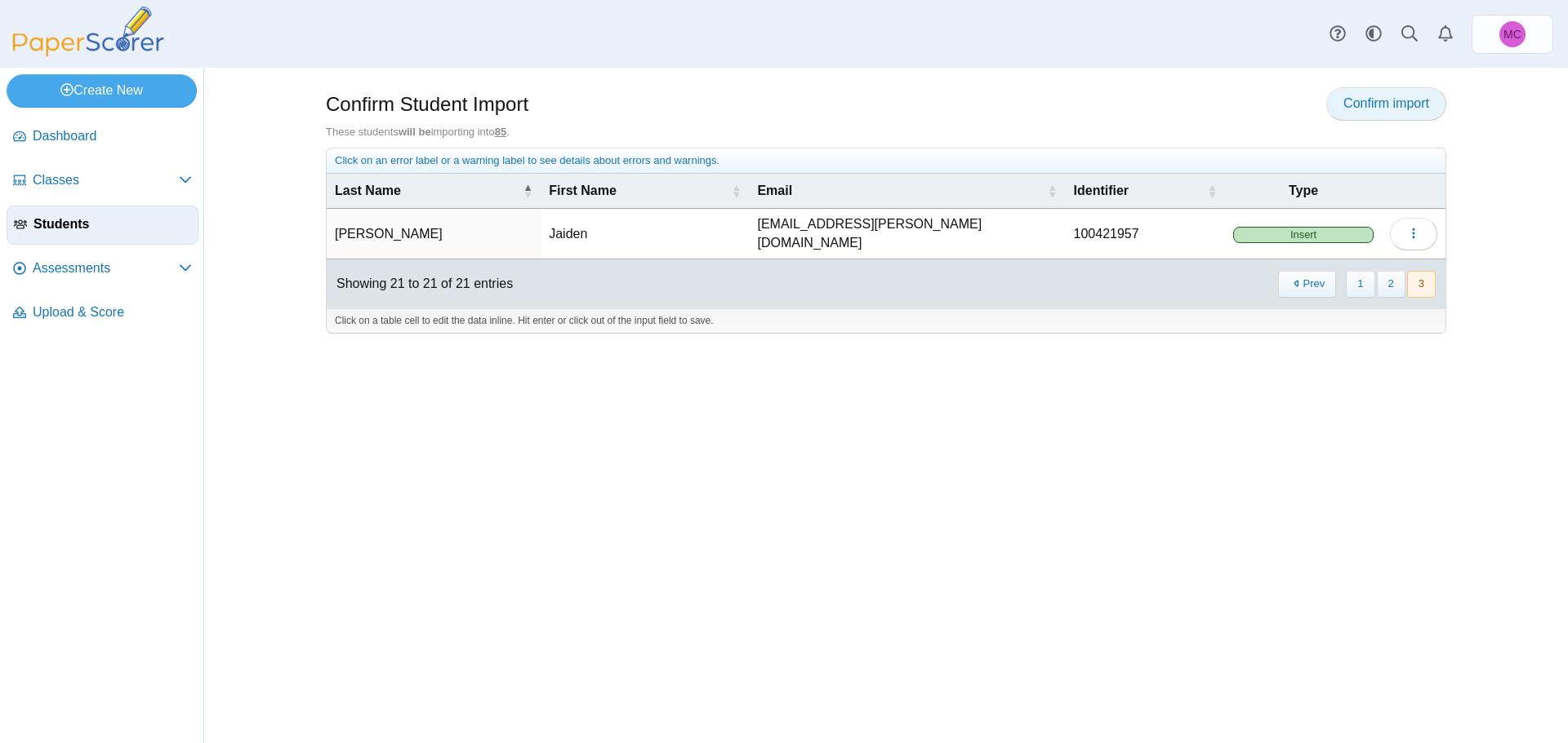
click at [1410, 93] on link "Confirm import" at bounding box center [1386, 104] width 120 height 33
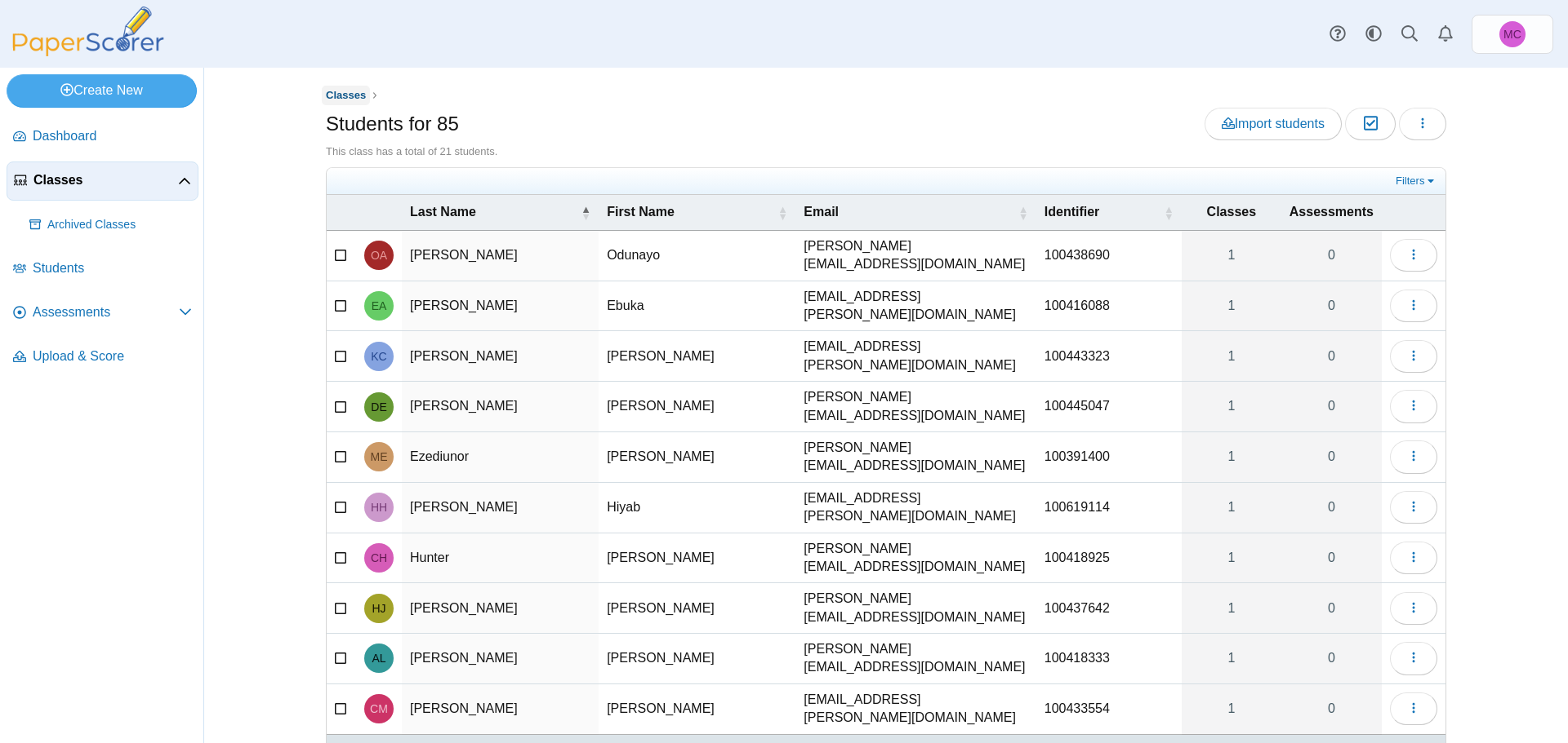
click at [336, 90] on span "Classes" at bounding box center [346, 95] width 40 height 13
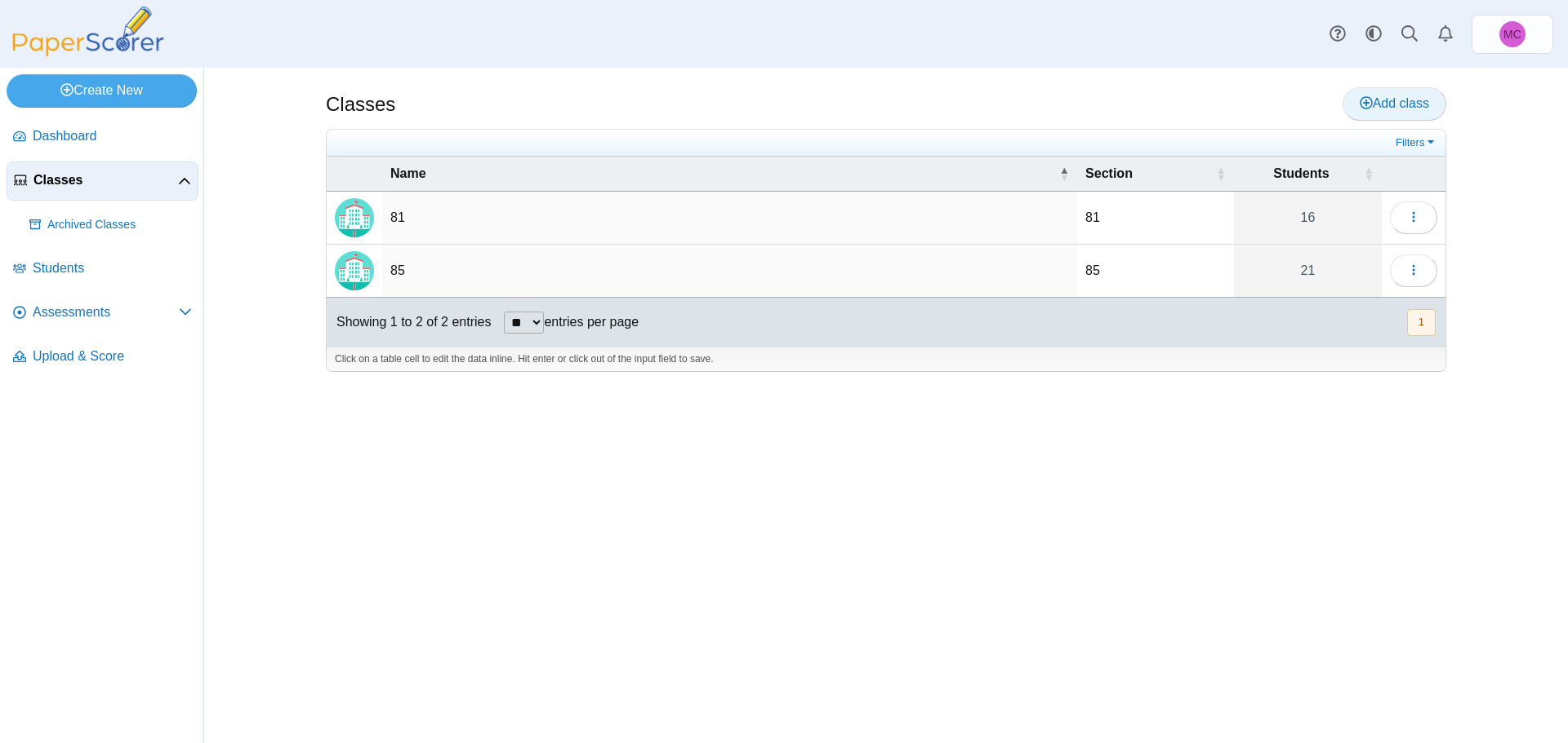
click at [1374, 116] on link "Add class" at bounding box center [1394, 104] width 104 height 33
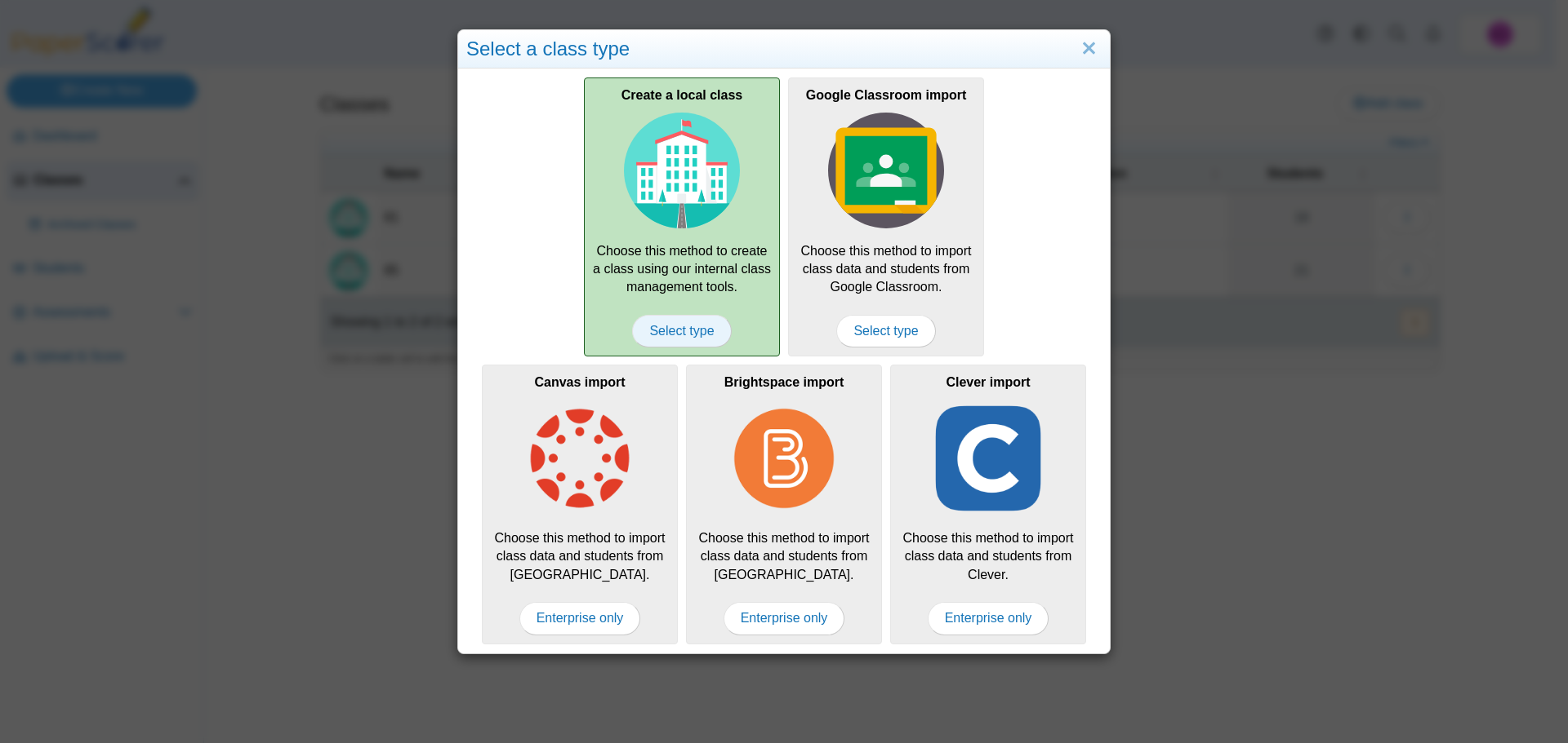
click at [672, 337] on span "Select type" at bounding box center [681, 332] width 99 height 33
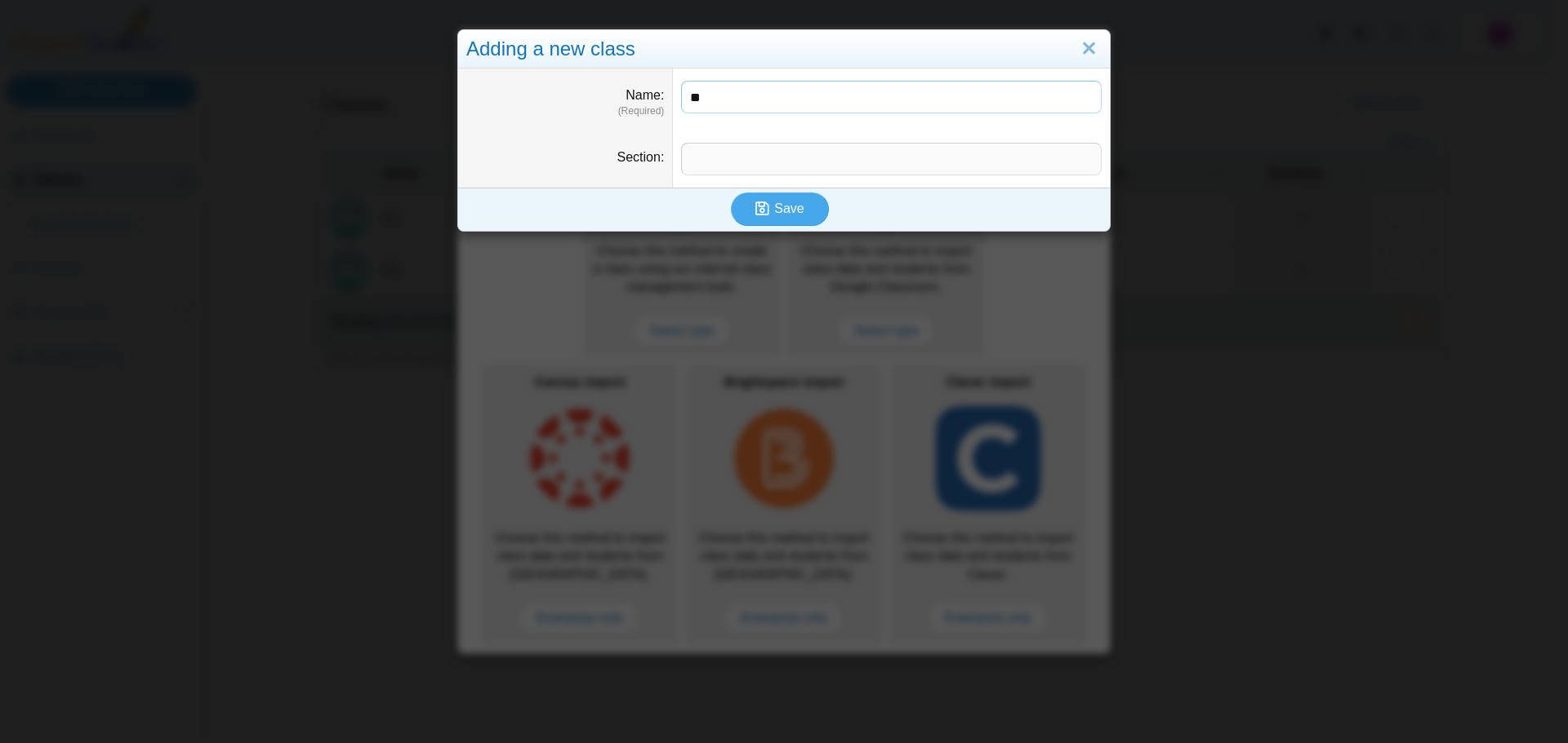
type input "**"
click at [863, 168] on input "Section" at bounding box center [890, 160] width 420 height 33
type input "**"
click at [774, 216] on span "Save" at bounding box center [789, 208] width 29 height 14
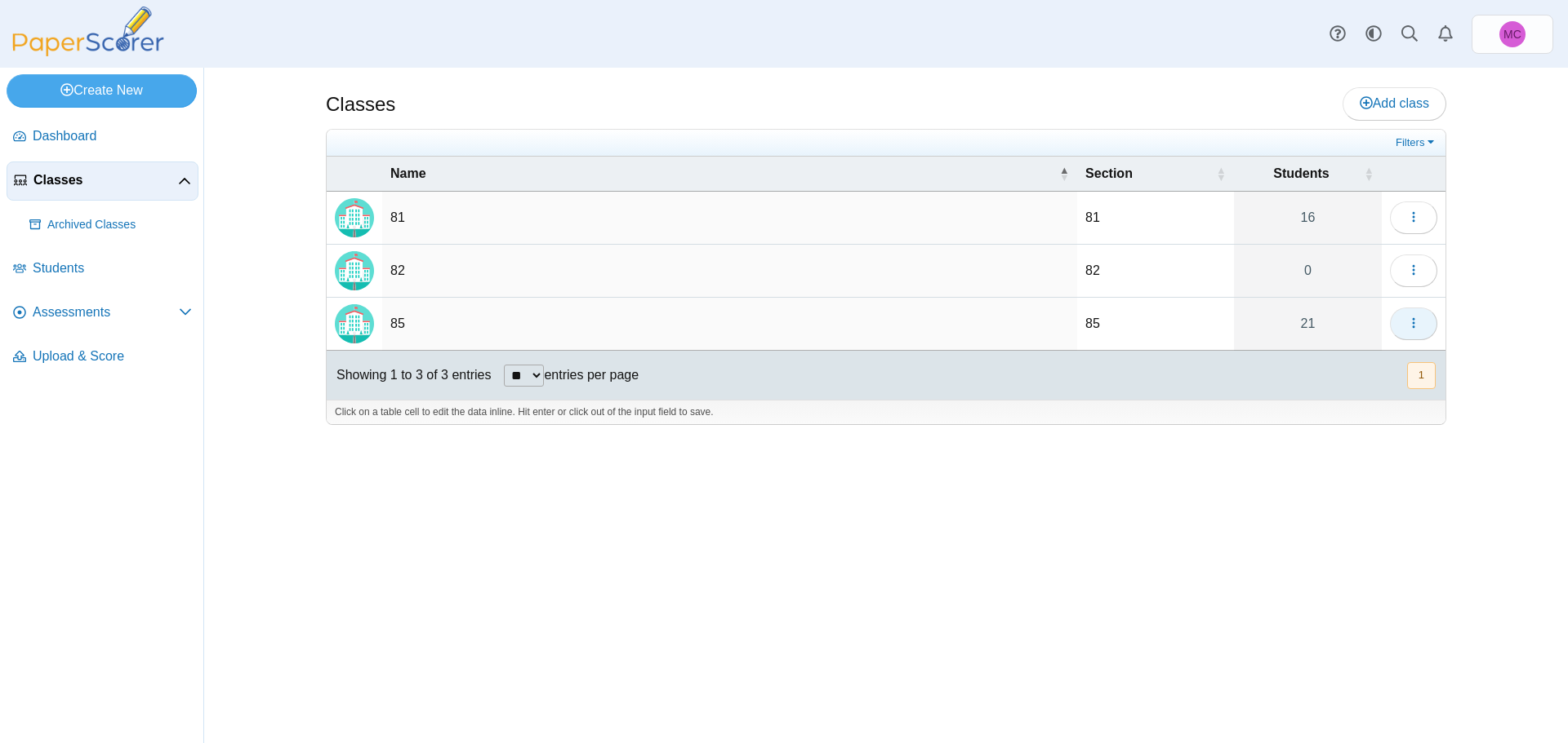
click at [1414, 317] on icon "button" at bounding box center [1412, 322] width 13 height 13
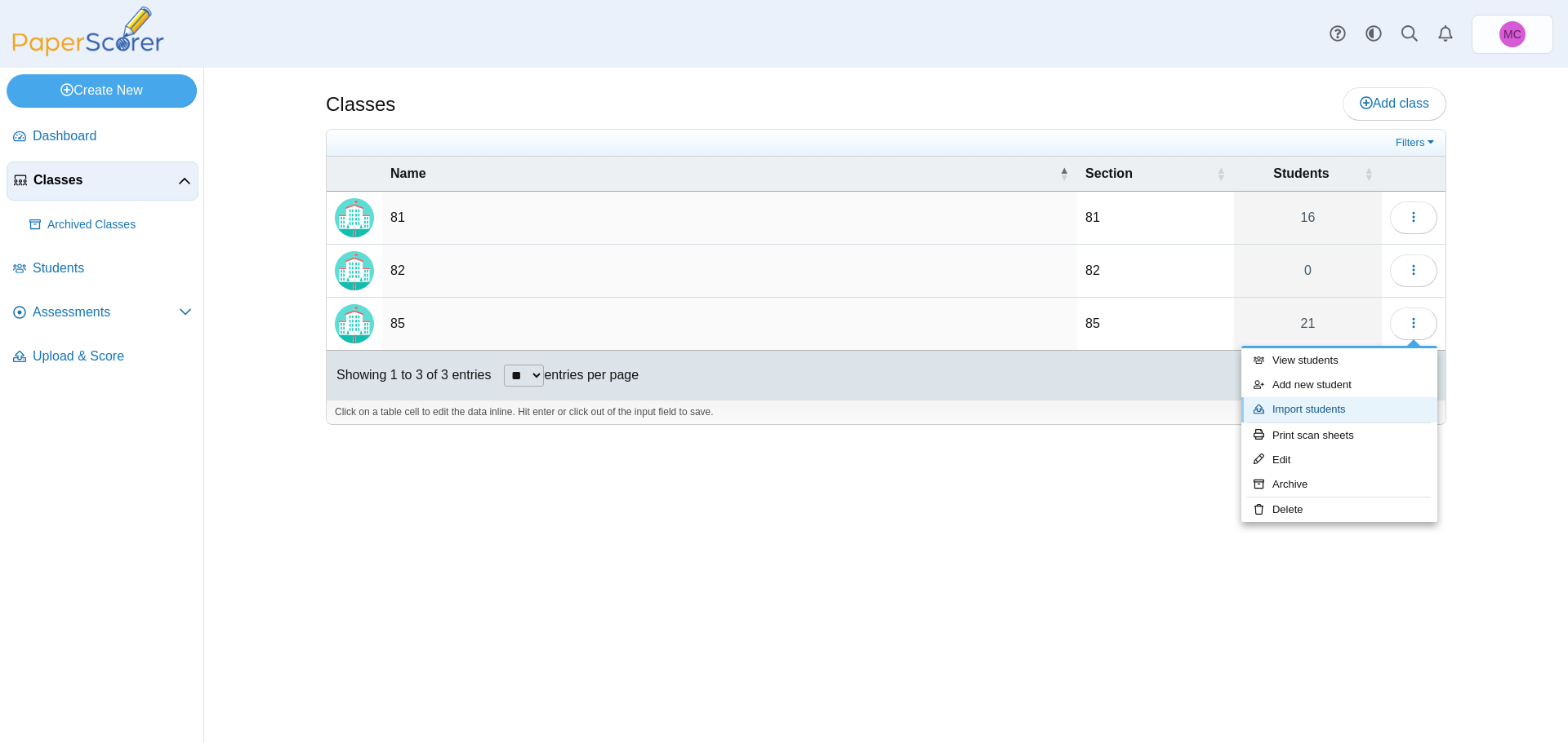
click at [1312, 408] on link "Import students" at bounding box center [1339, 409] width 196 height 24
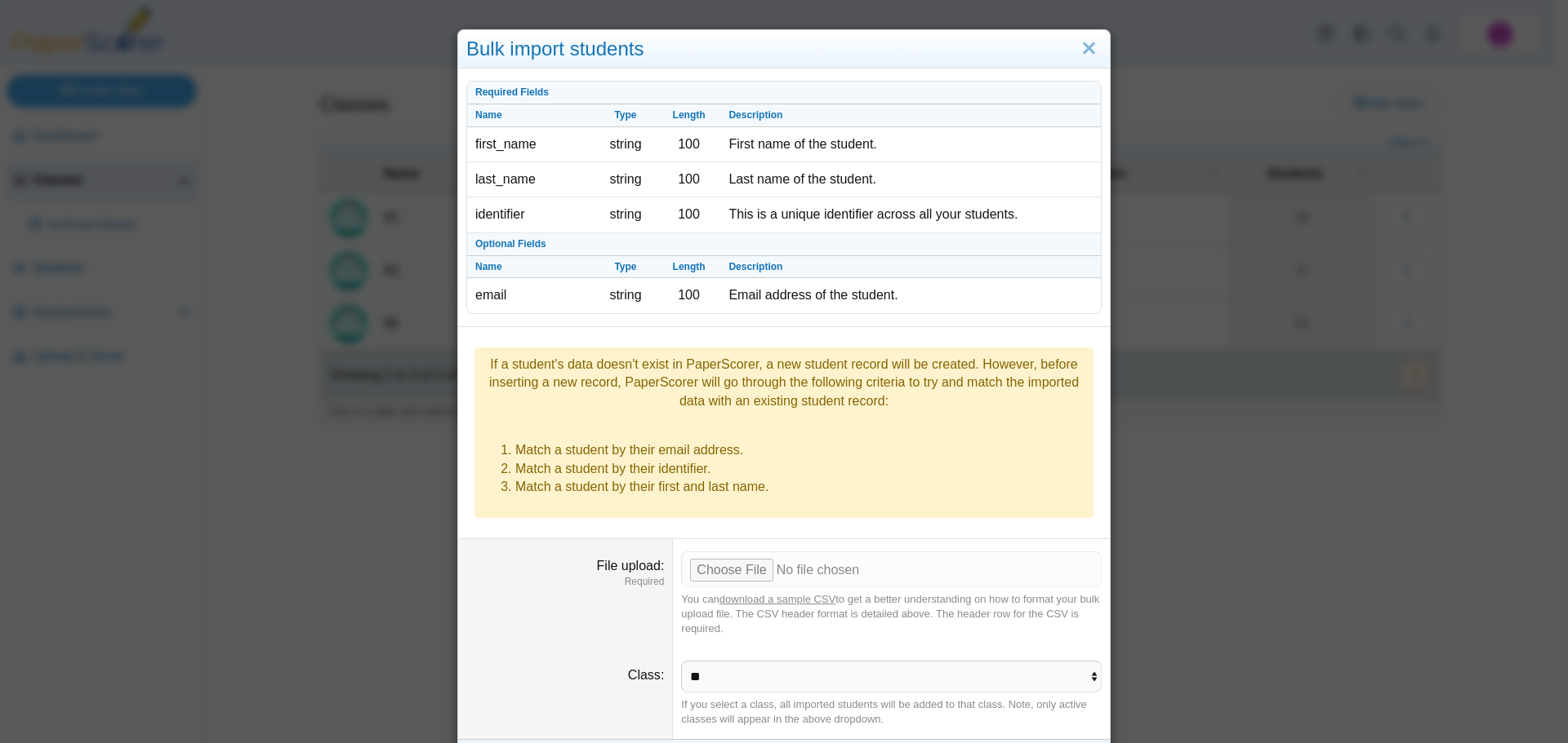
click at [800, 593] on link "download a sample CSV" at bounding box center [777, 599] width 116 height 13
click at [295, 649] on div "Bulk import students Required Fields Name Type Length Description first_name st…" at bounding box center [784, 372] width 1568 height 743
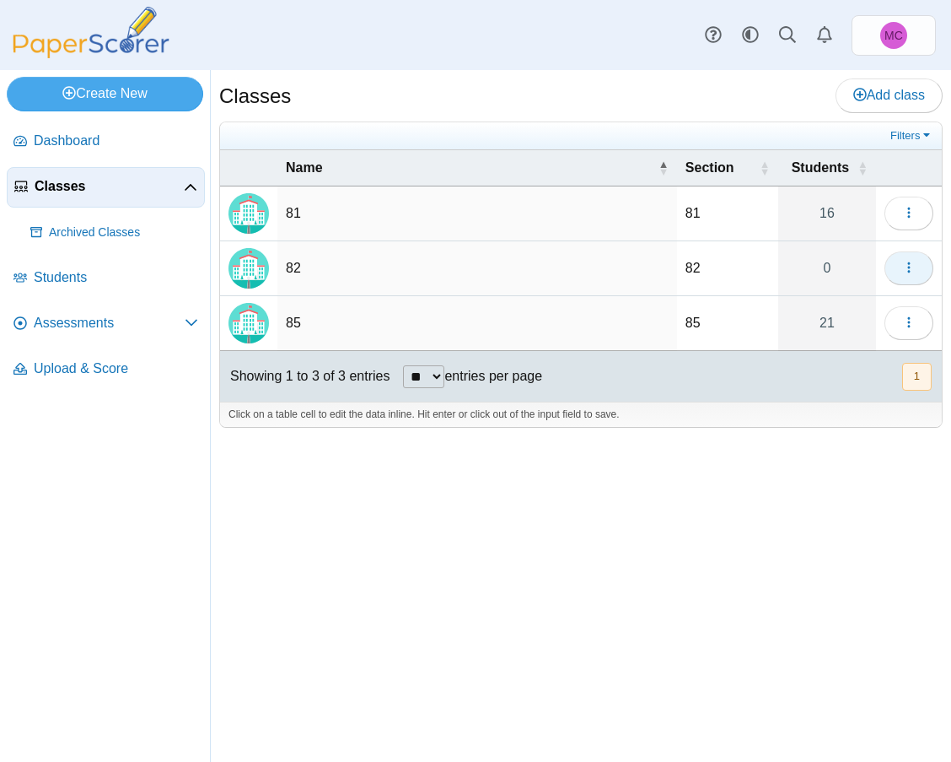
click at [908, 271] on use "button" at bounding box center [909, 267] width 3 height 11
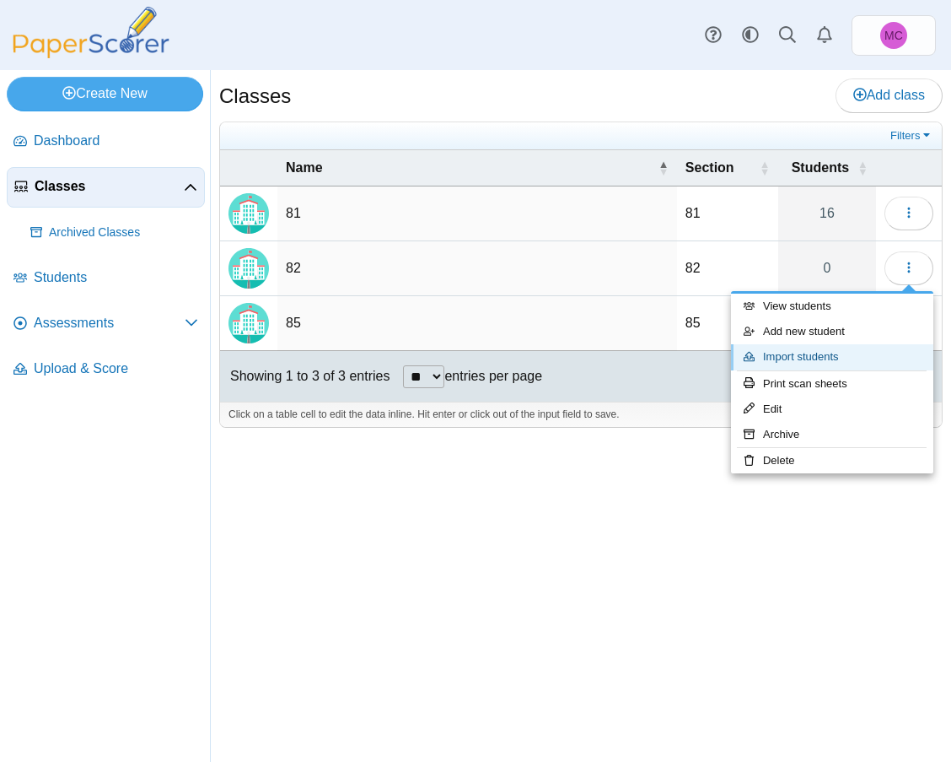
click at [831, 358] on link "Import students" at bounding box center [832, 356] width 202 height 25
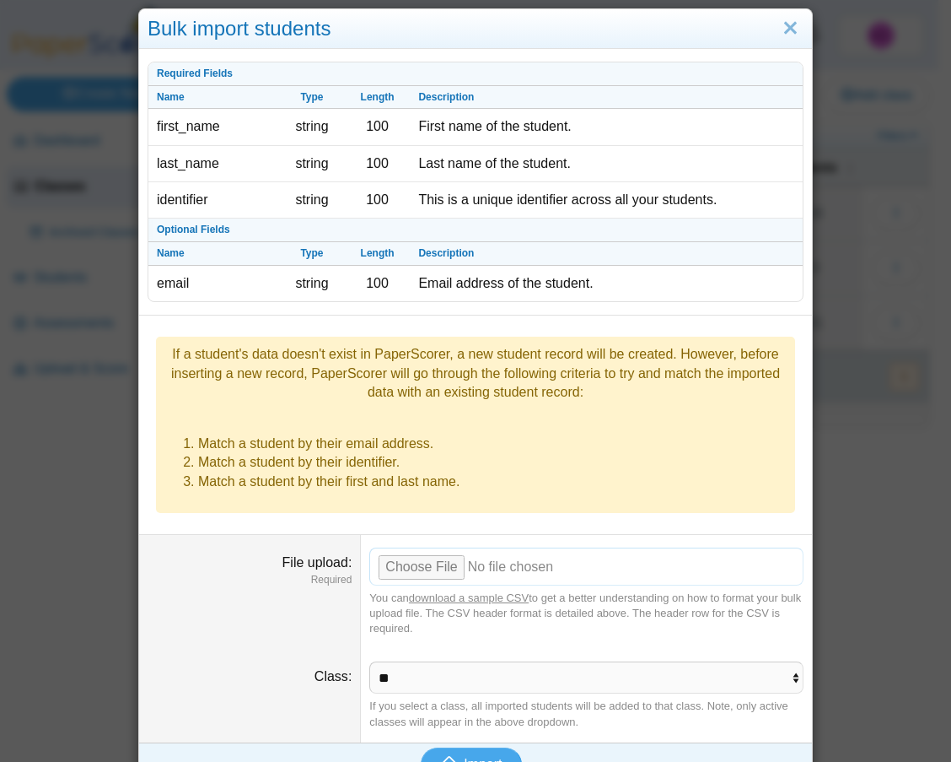
scroll to position [29, 0]
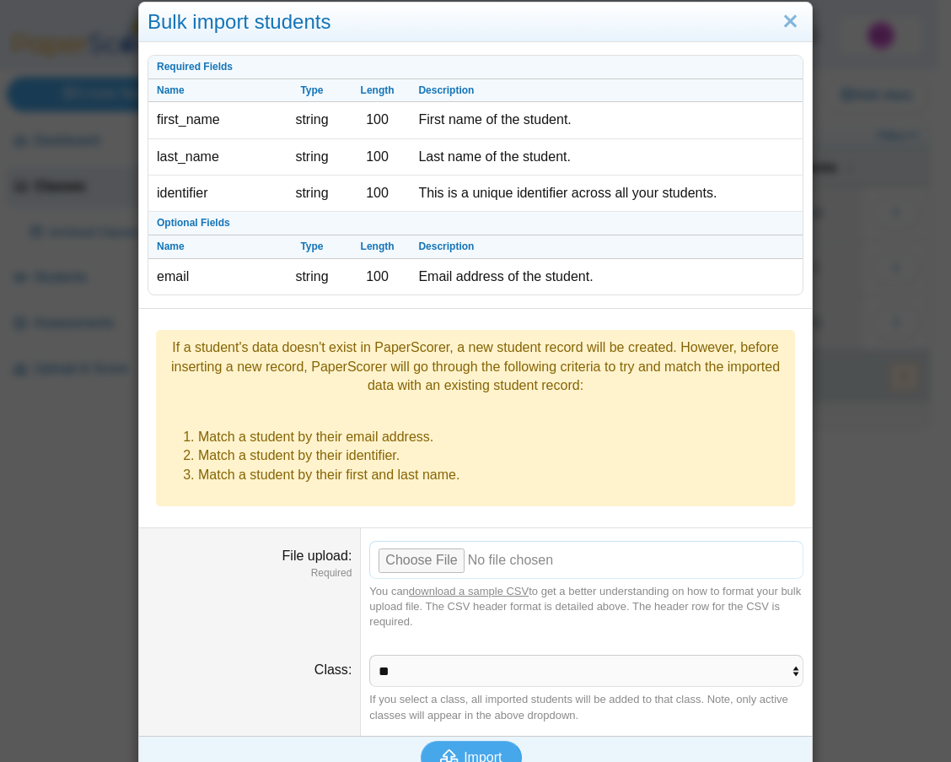
click at [435, 541] on input "File upload" at bounding box center [586, 559] width 434 height 37
type input "**********"
click at [478, 750] on span "Import" at bounding box center [483, 757] width 38 height 14
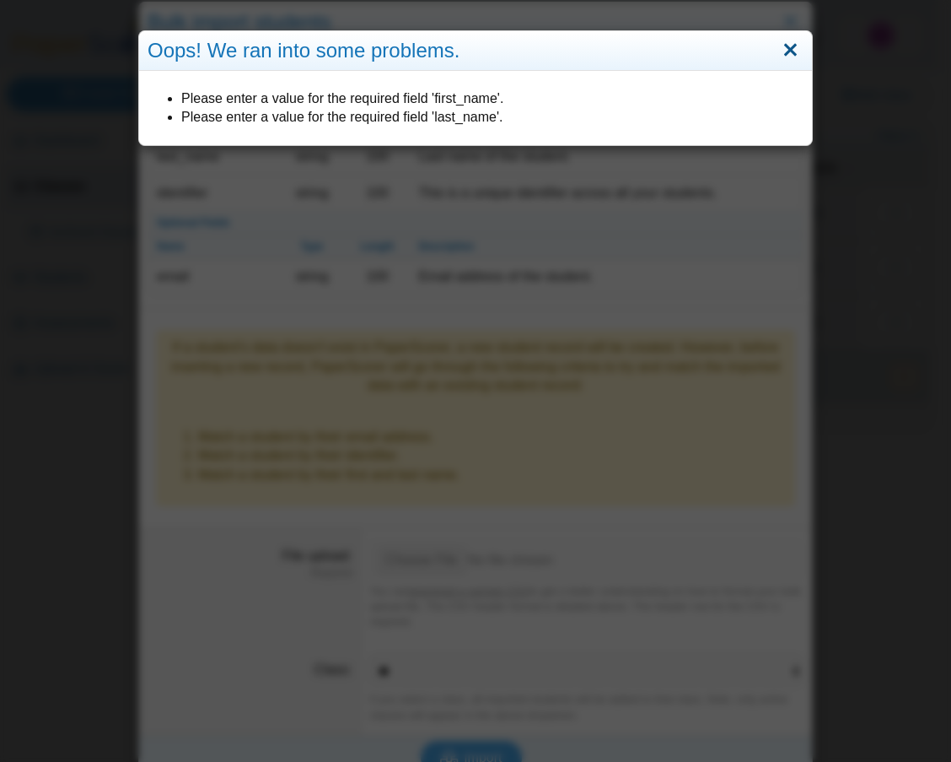
click at [786, 45] on link "Close" at bounding box center [791, 50] width 26 height 29
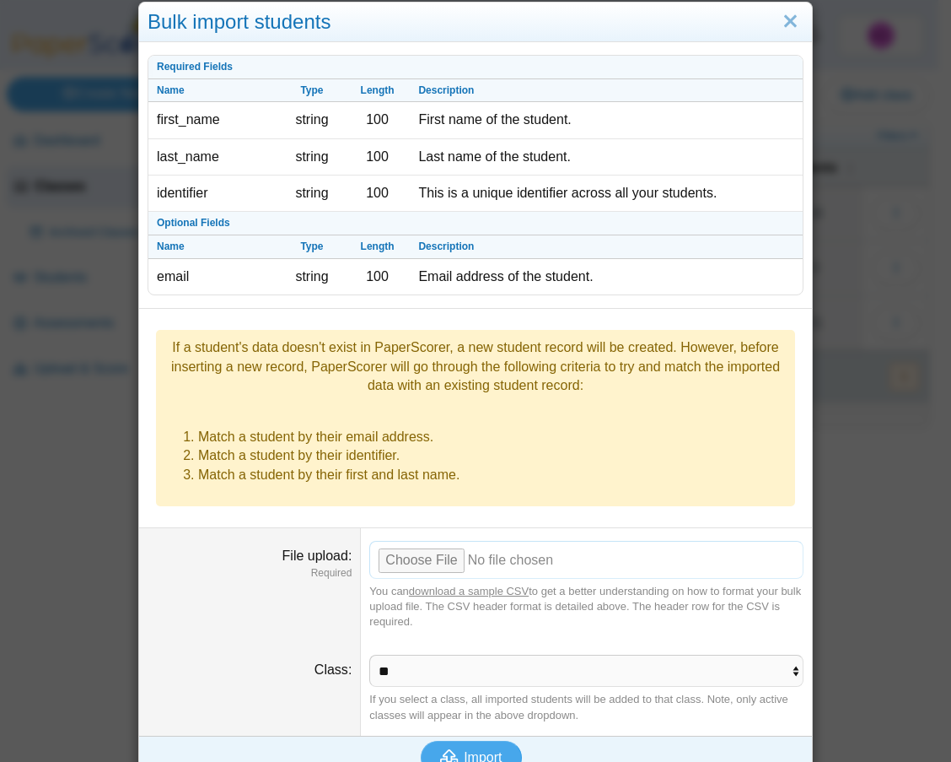
click at [405, 541] on input "File upload" at bounding box center [586, 559] width 434 height 37
click at [464, 750] on span "Import" at bounding box center [483, 757] width 38 height 14
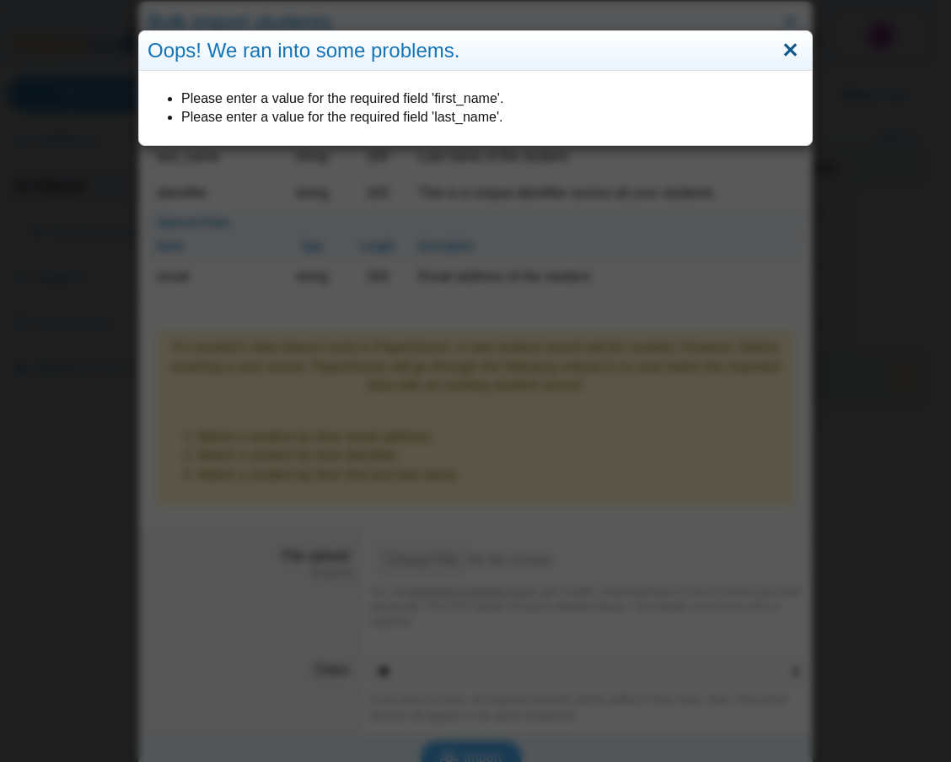
click at [784, 49] on link "Close" at bounding box center [791, 50] width 26 height 29
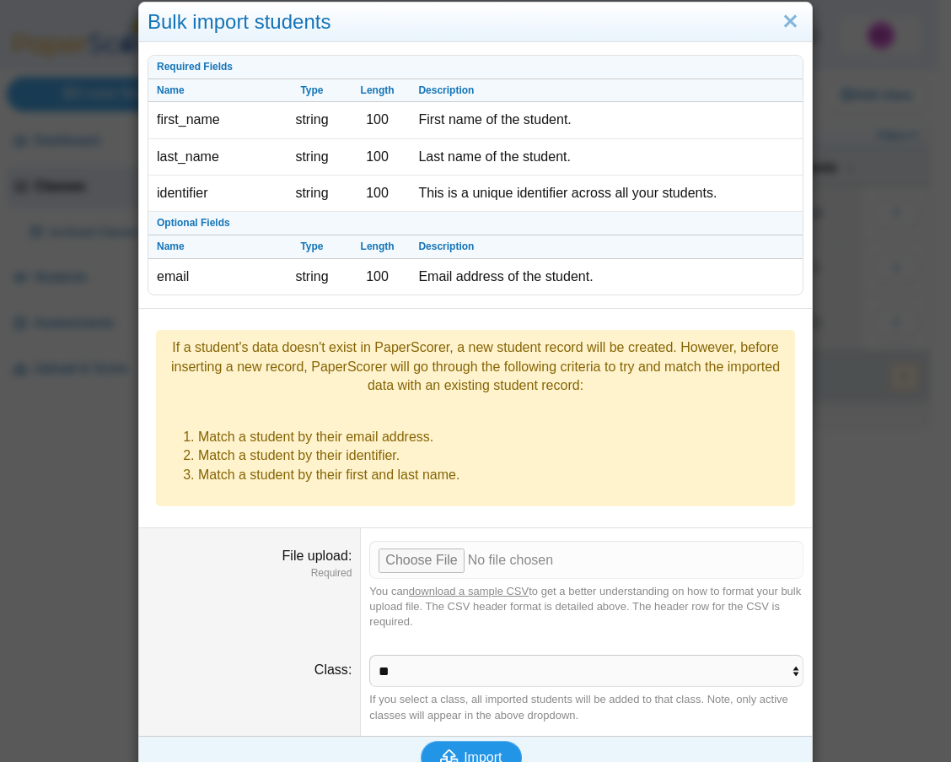
click at [462, 741] on button "Import" at bounding box center [471, 758] width 101 height 34
click at [423, 541] on input "File upload" at bounding box center [586, 559] width 434 height 37
click at [472, 750] on span "Import" at bounding box center [483, 757] width 38 height 14
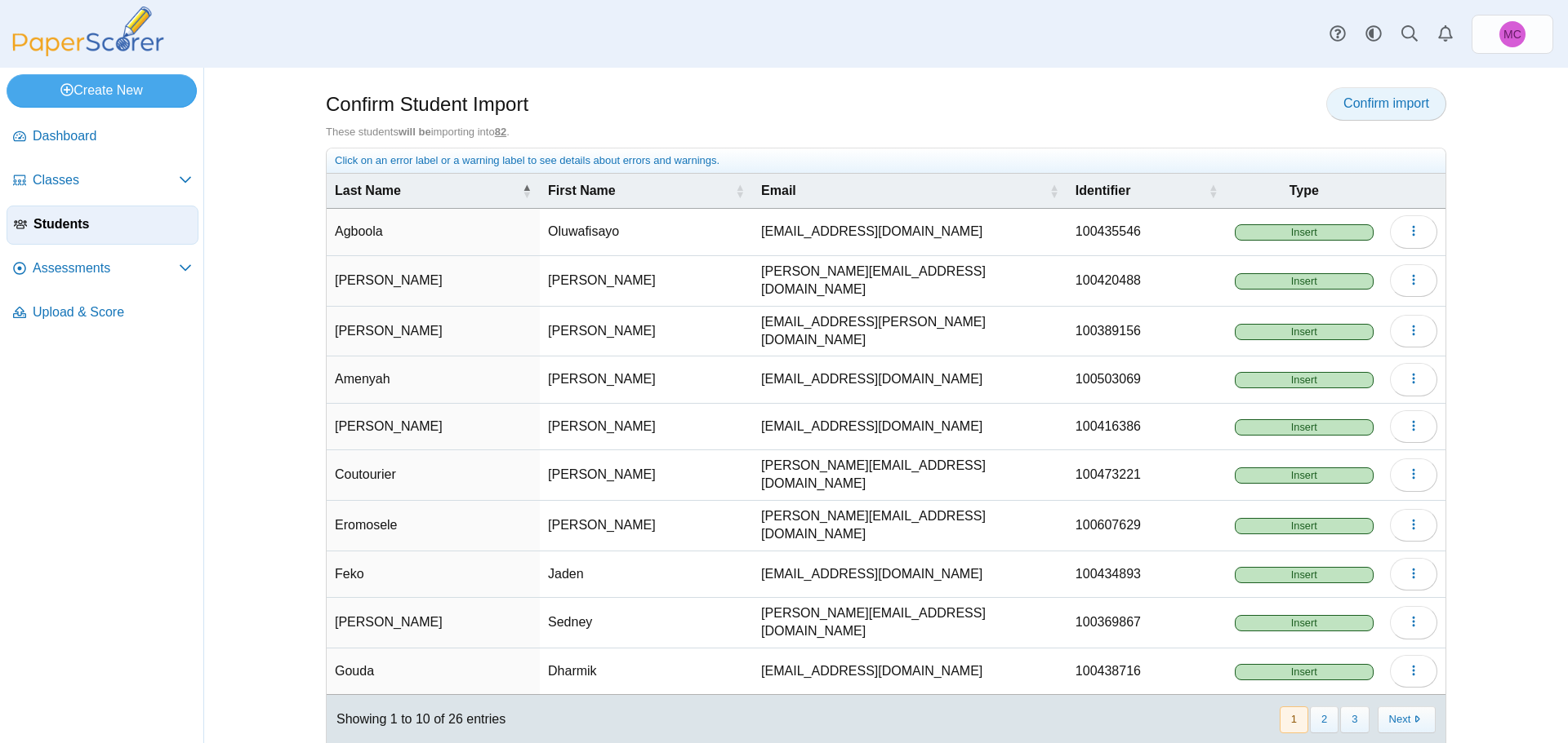
click at [920, 105] on span "Confirm import" at bounding box center [1386, 104] width 86 height 14
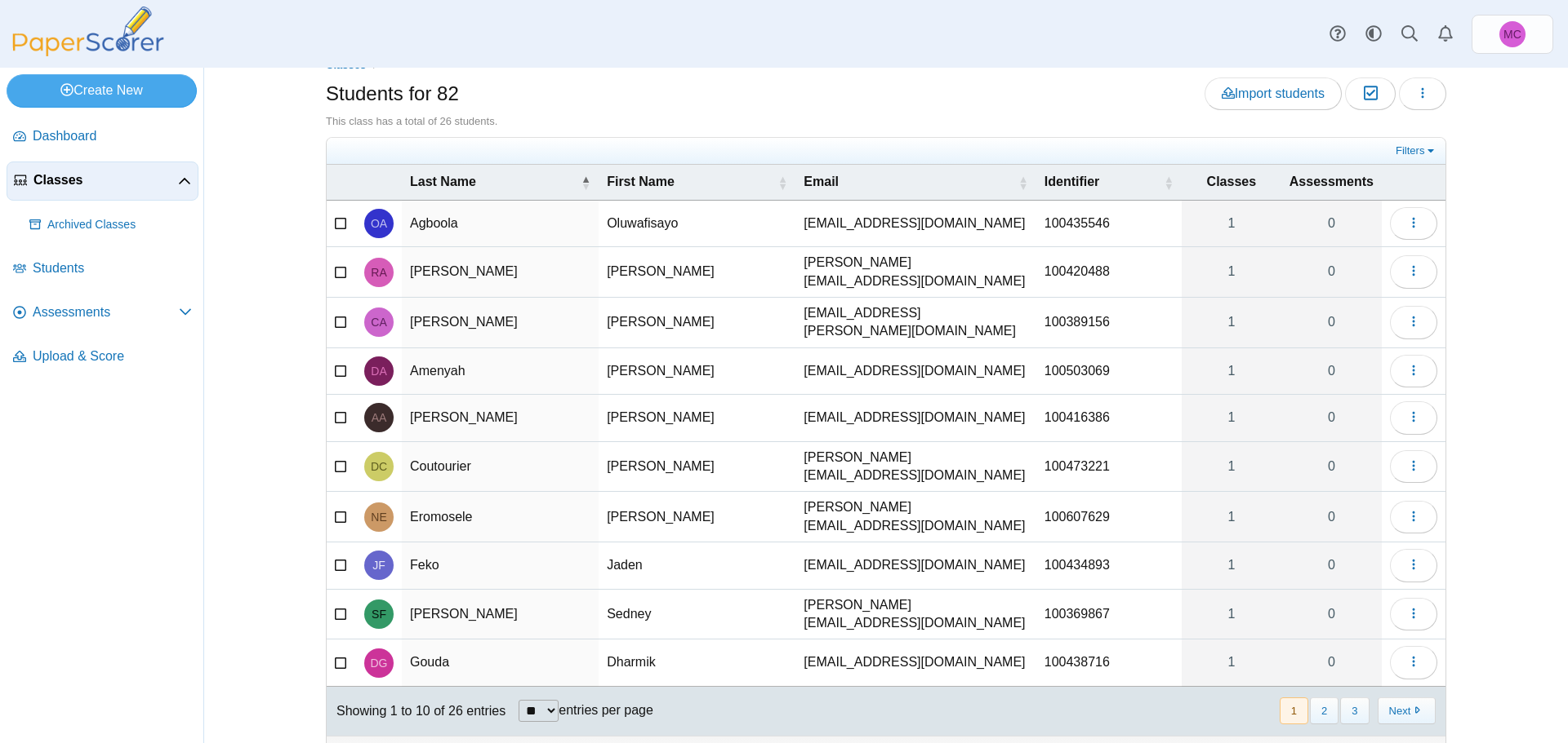
scroll to position [45, 0]
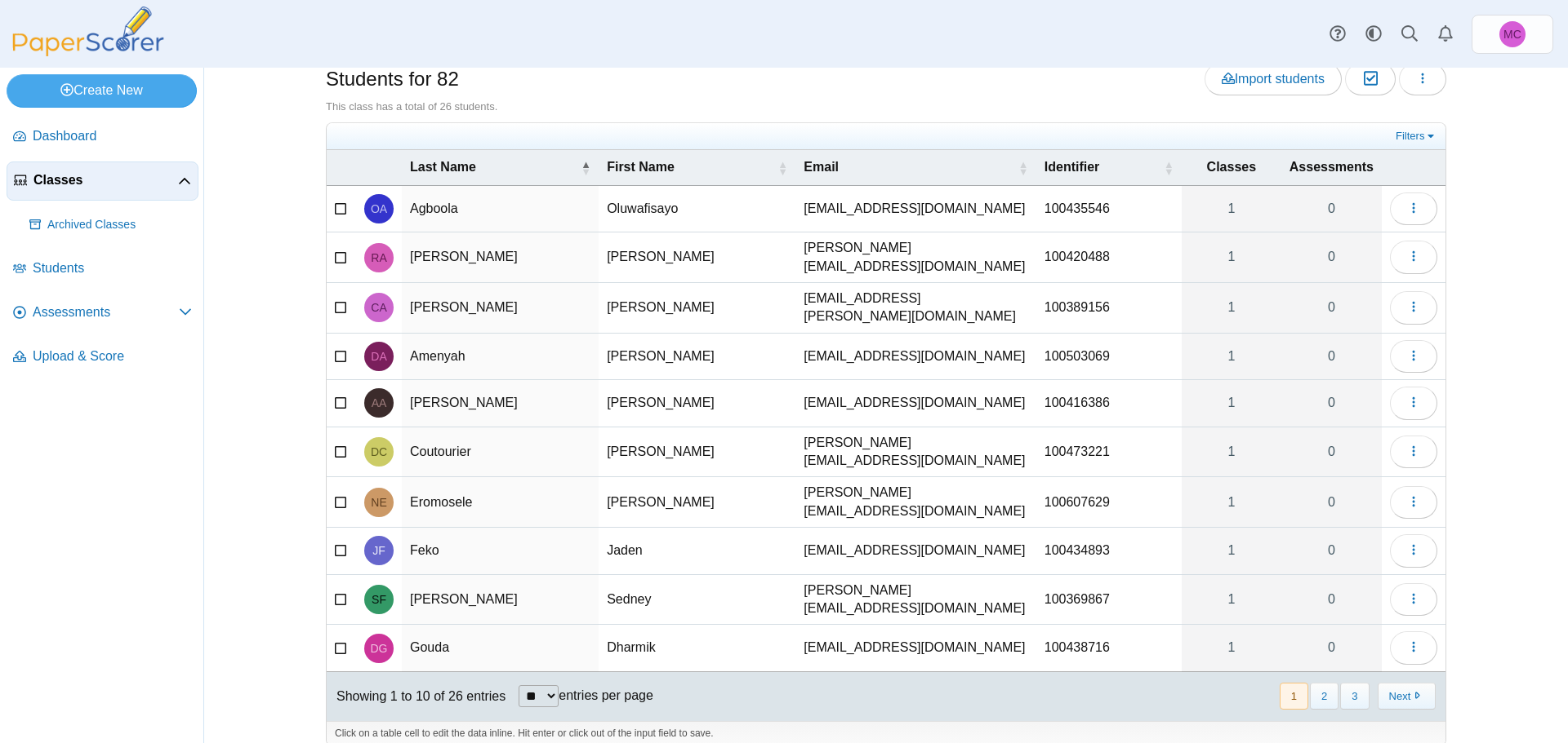
click at [67, 178] on span "Classes" at bounding box center [106, 180] width 144 height 18
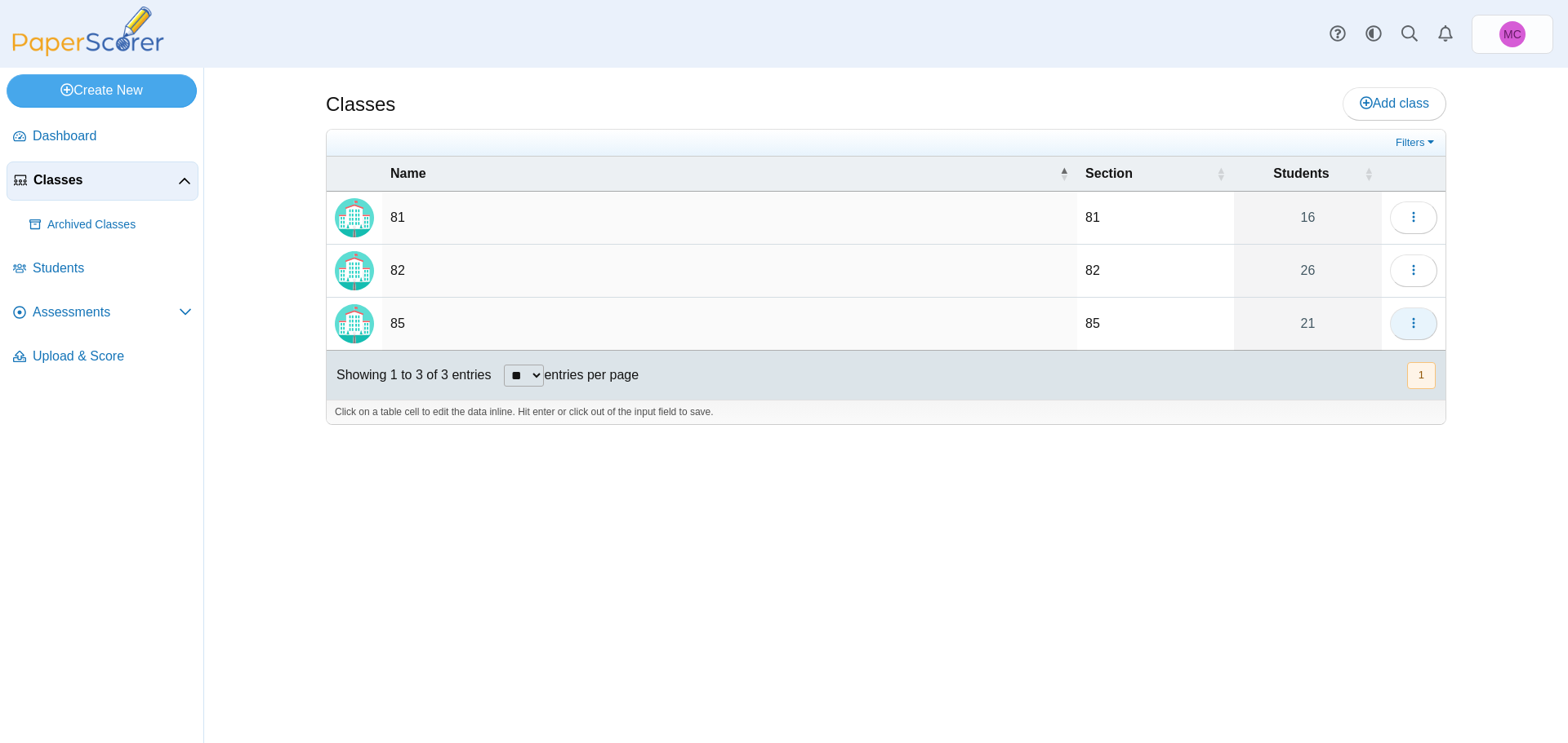
click at [1405, 319] on button "button" at bounding box center [1413, 324] width 47 height 33
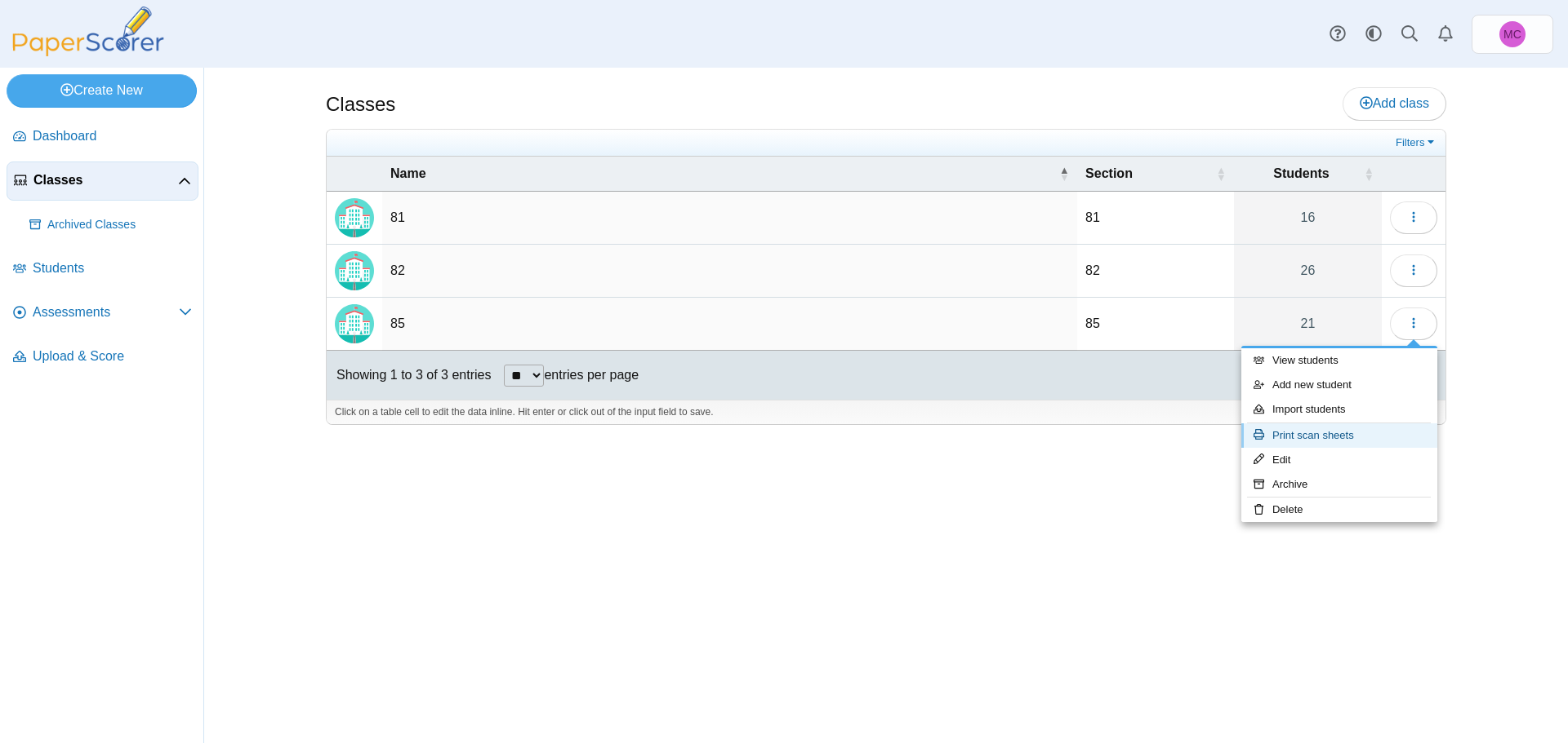
click at [1303, 440] on link "Print scan sheets" at bounding box center [1339, 435] width 196 height 24
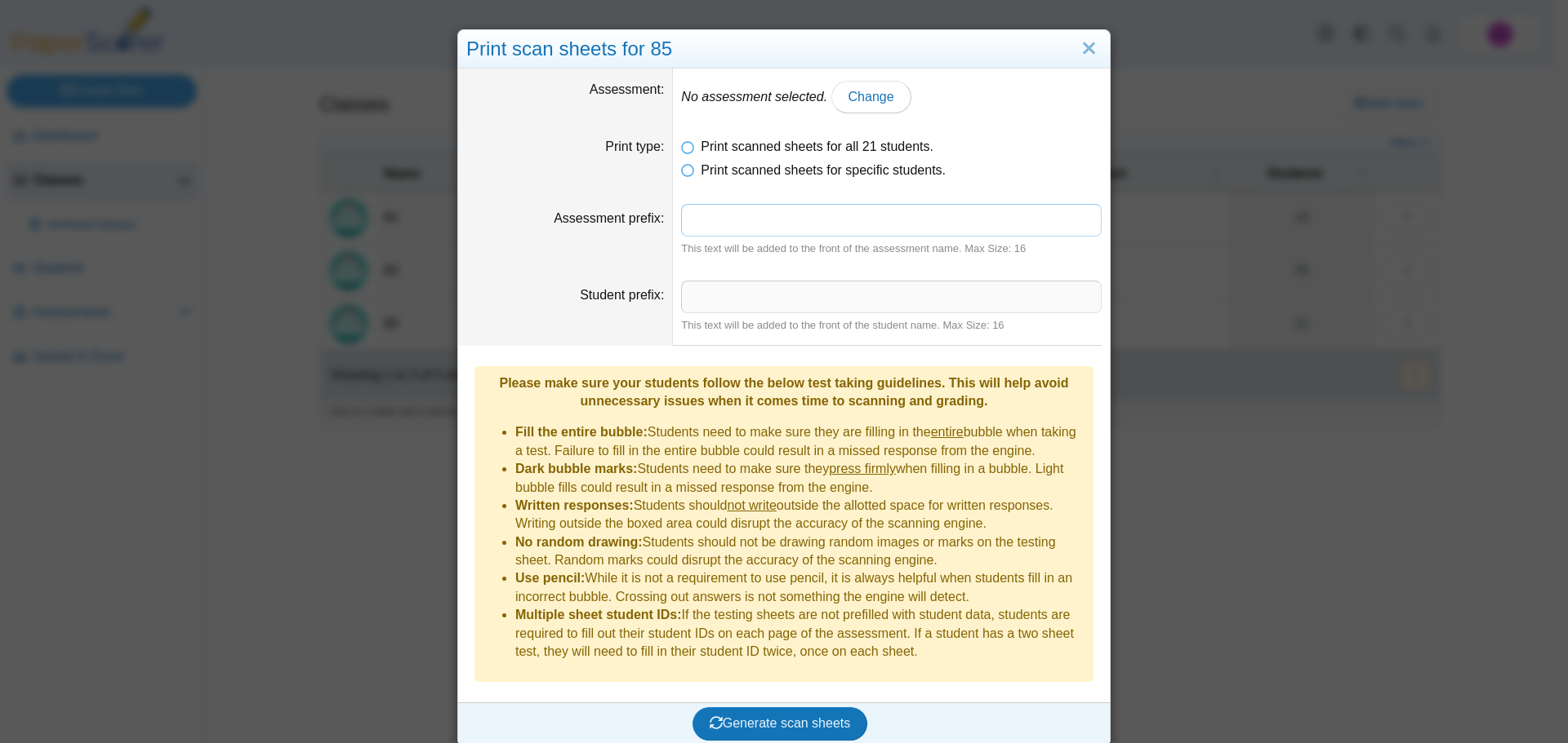
click at [856, 222] on input "Assessment prefix" at bounding box center [890, 221] width 420 height 33
click at [1081, 44] on link "Close" at bounding box center [1089, 48] width 25 height 28
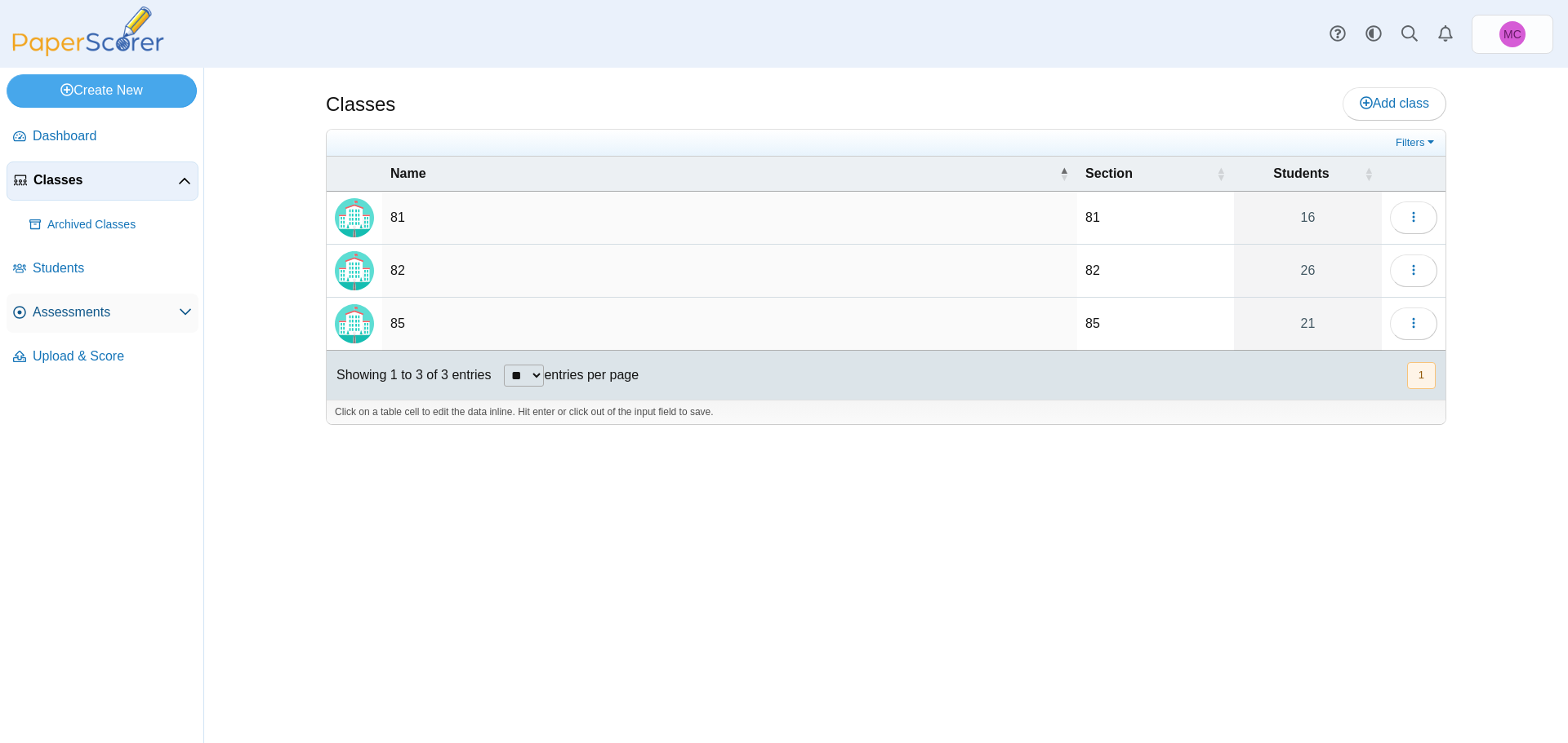
click at [127, 304] on span "Assessments" at bounding box center [106, 312] width 146 height 18
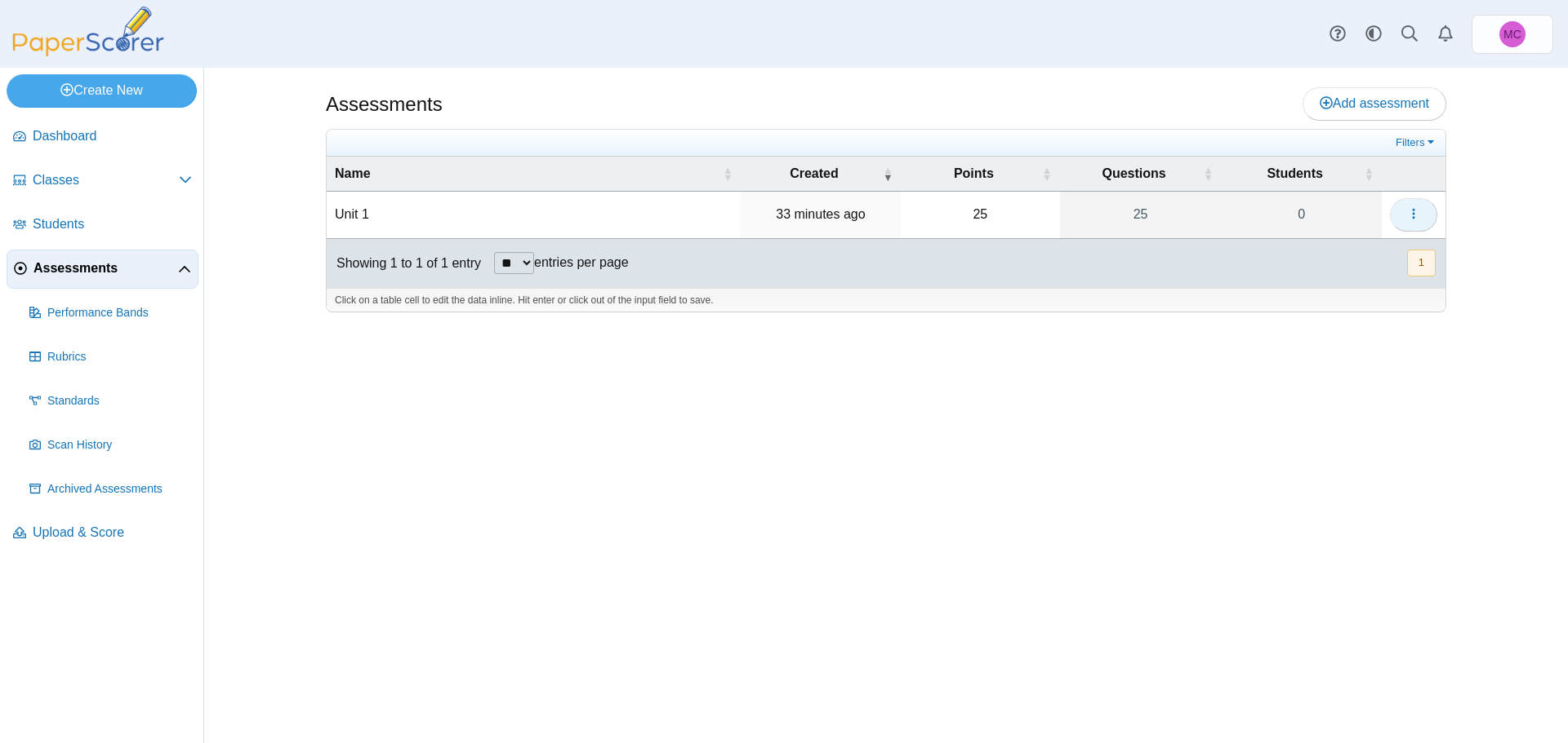
drag, startPoint x: 1414, startPoint y: 214, endPoint x: 1425, endPoint y: 213, distance: 11.0
click at [1416, 214] on icon "button" at bounding box center [1412, 213] width 13 height 13
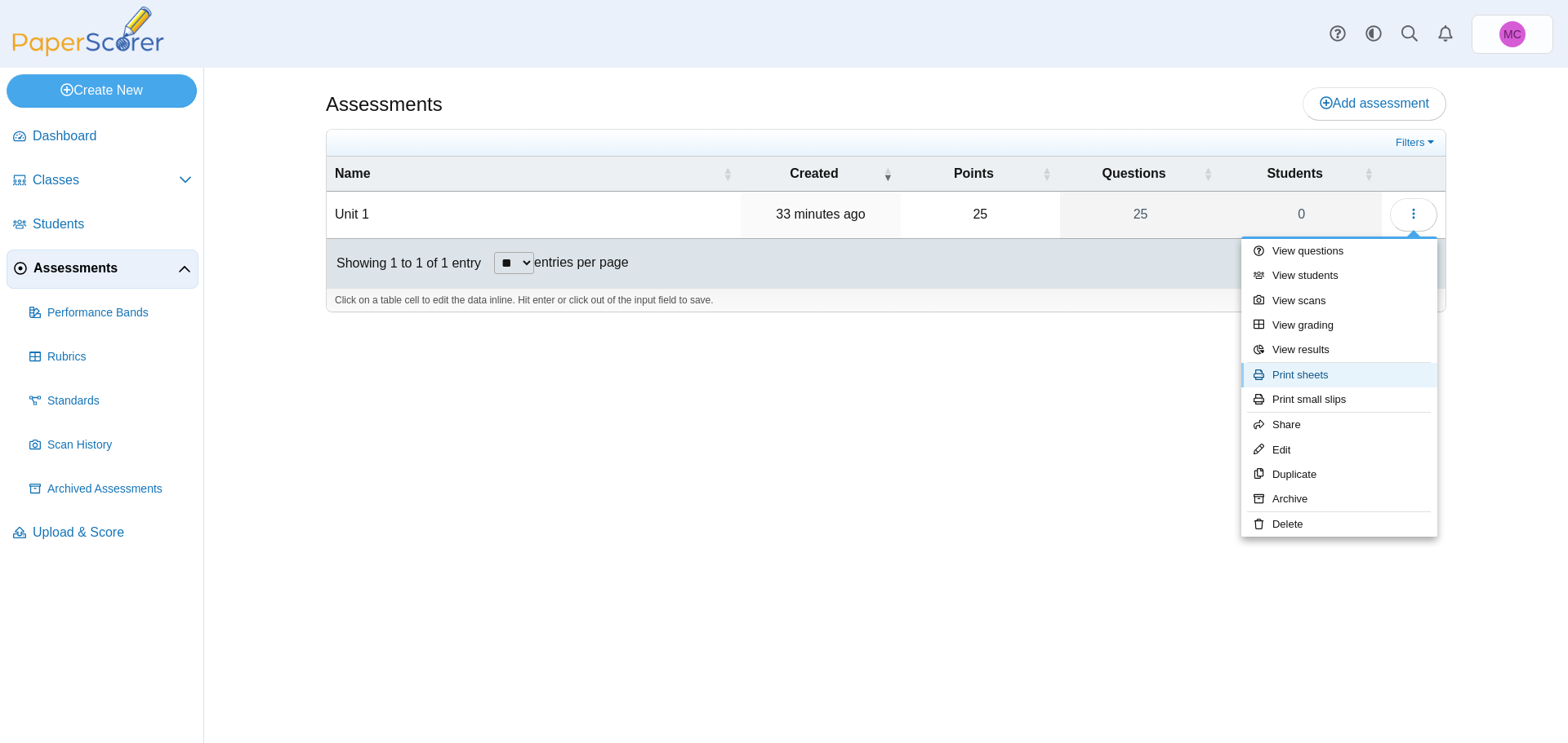
click at [1328, 382] on link "Print sheets" at bounding box center [1339, 374] width 196 height 24
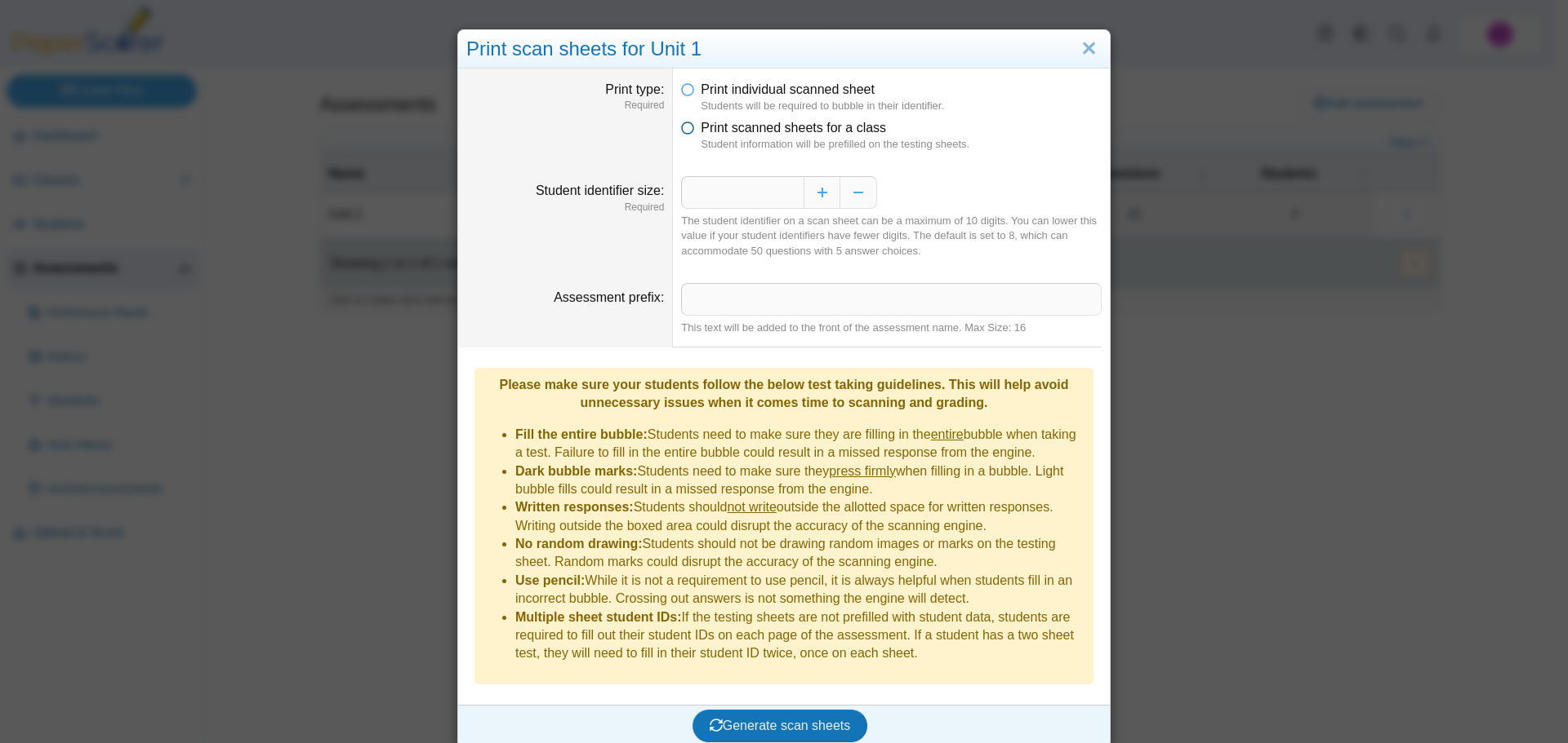
click at [716, 132] on span "Print scanned sheets for a class" at bounding box center [793, 128] width 185 height 14
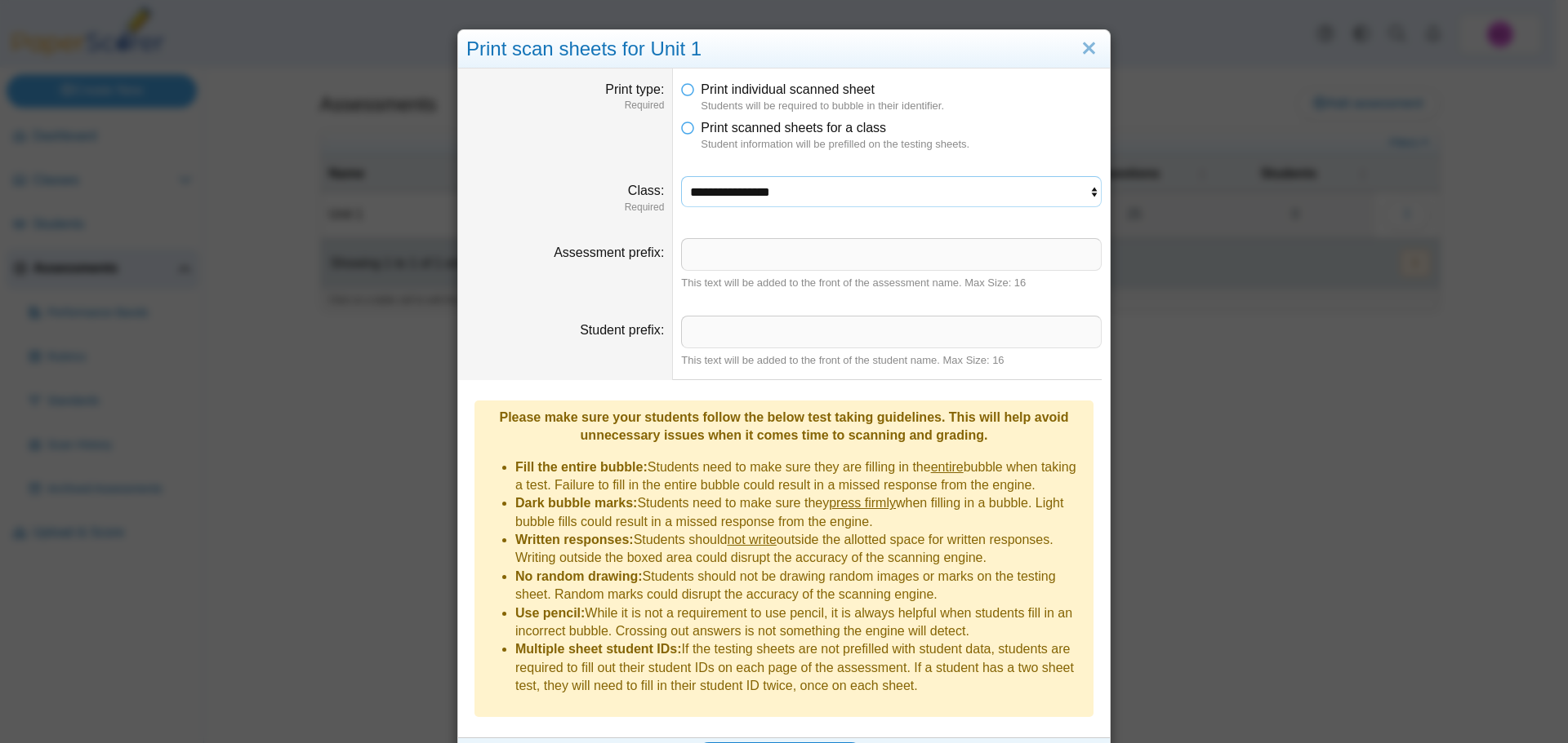
click at [726, 193] on select "**********" at bounding box center [890, 192] width 420 height 31
select select "**********"
click at [680, 176] on select "**********" at bounding box center [890, 192] width 420 height 31
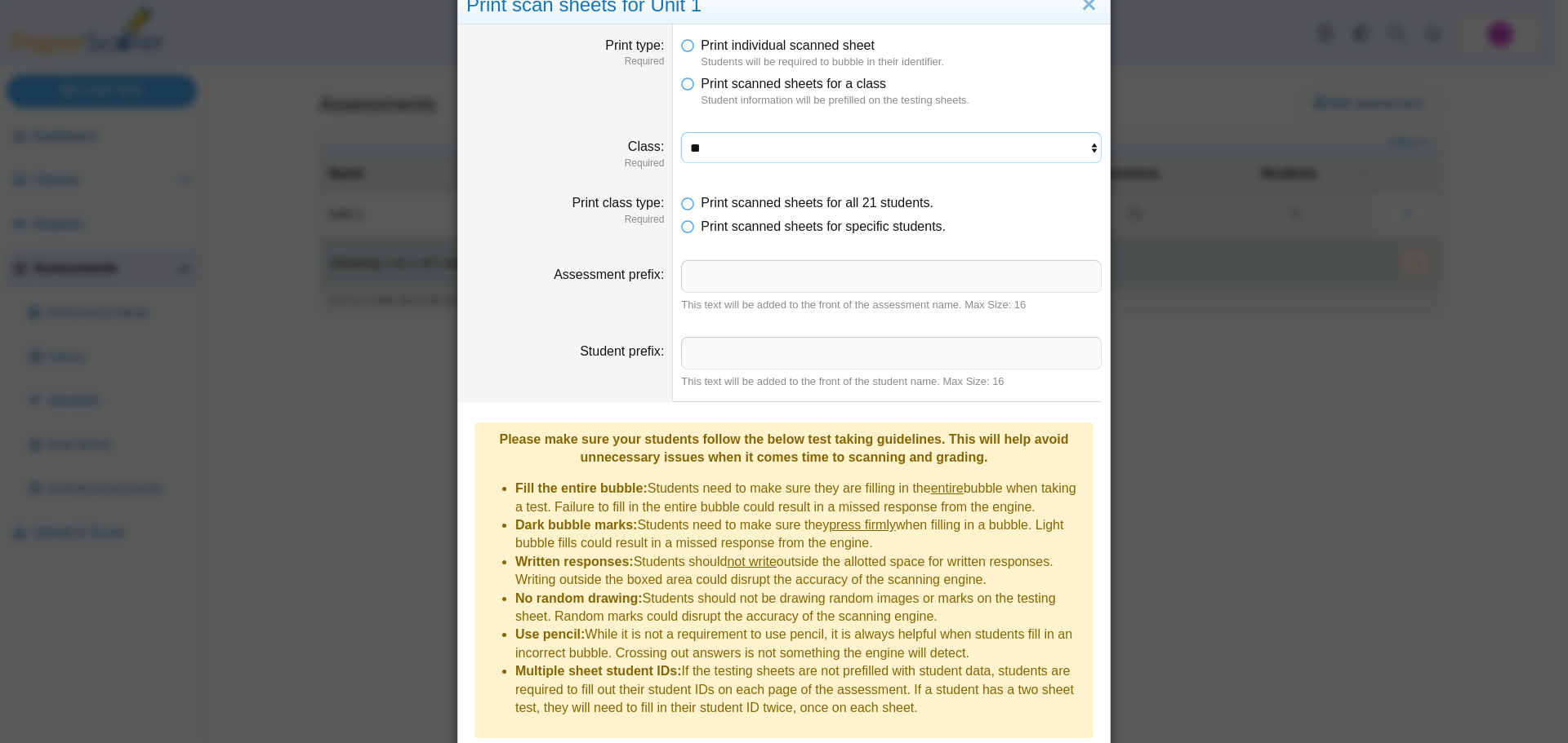
scroll to position [86, 0]
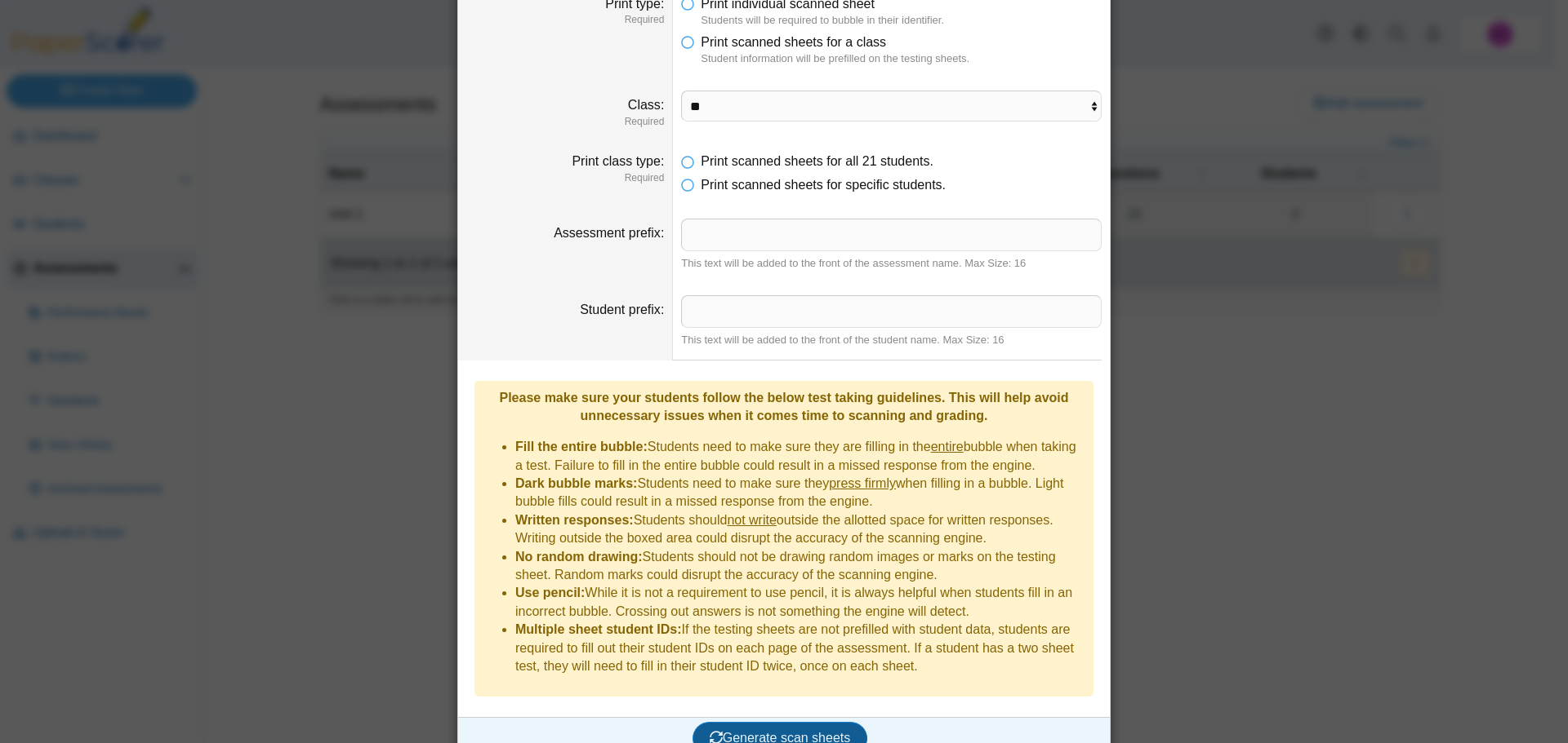
click at [811, 723] on button "Generate scan sheets" at bounding box center [779, 739] width 175 height 33
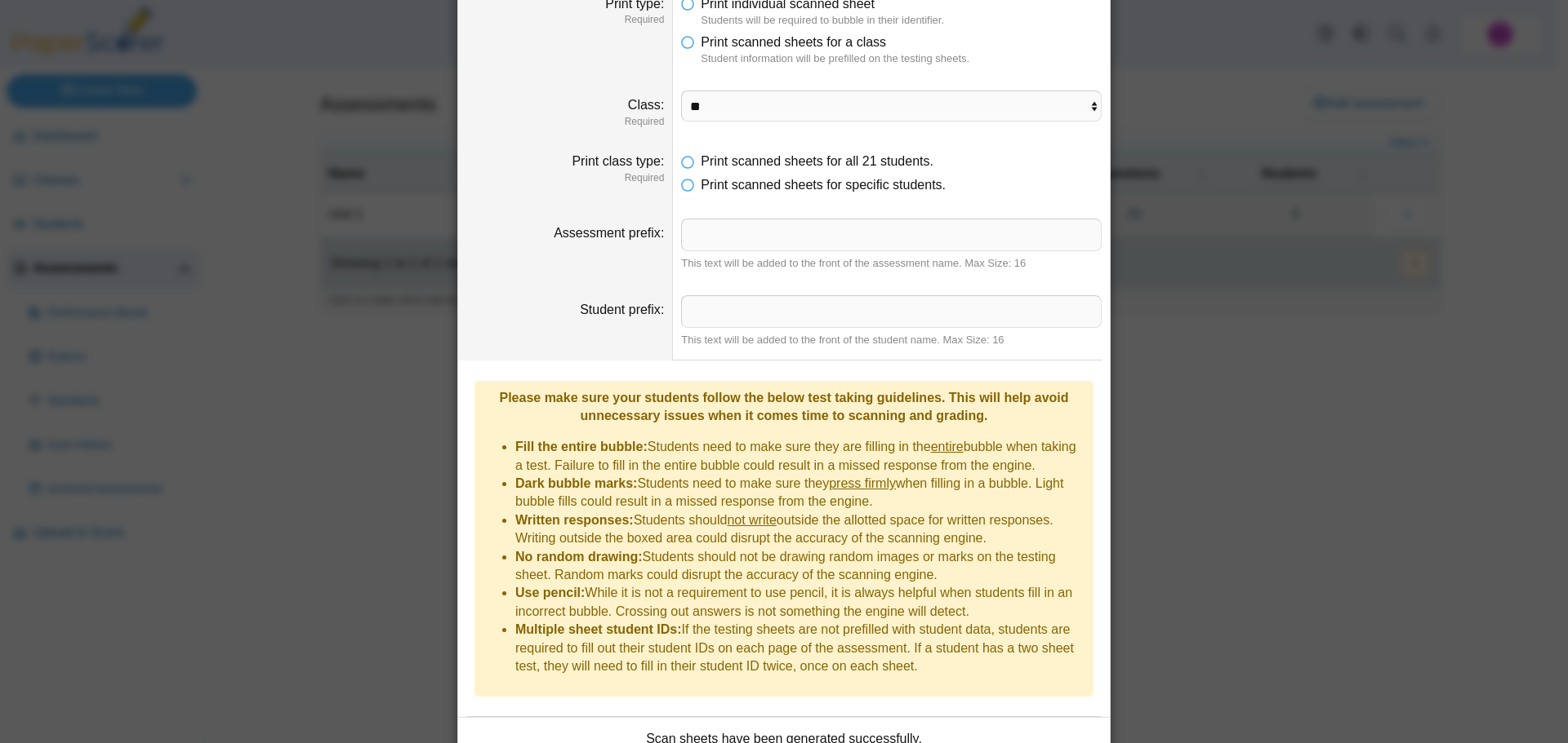
scroll to position [217, 0]
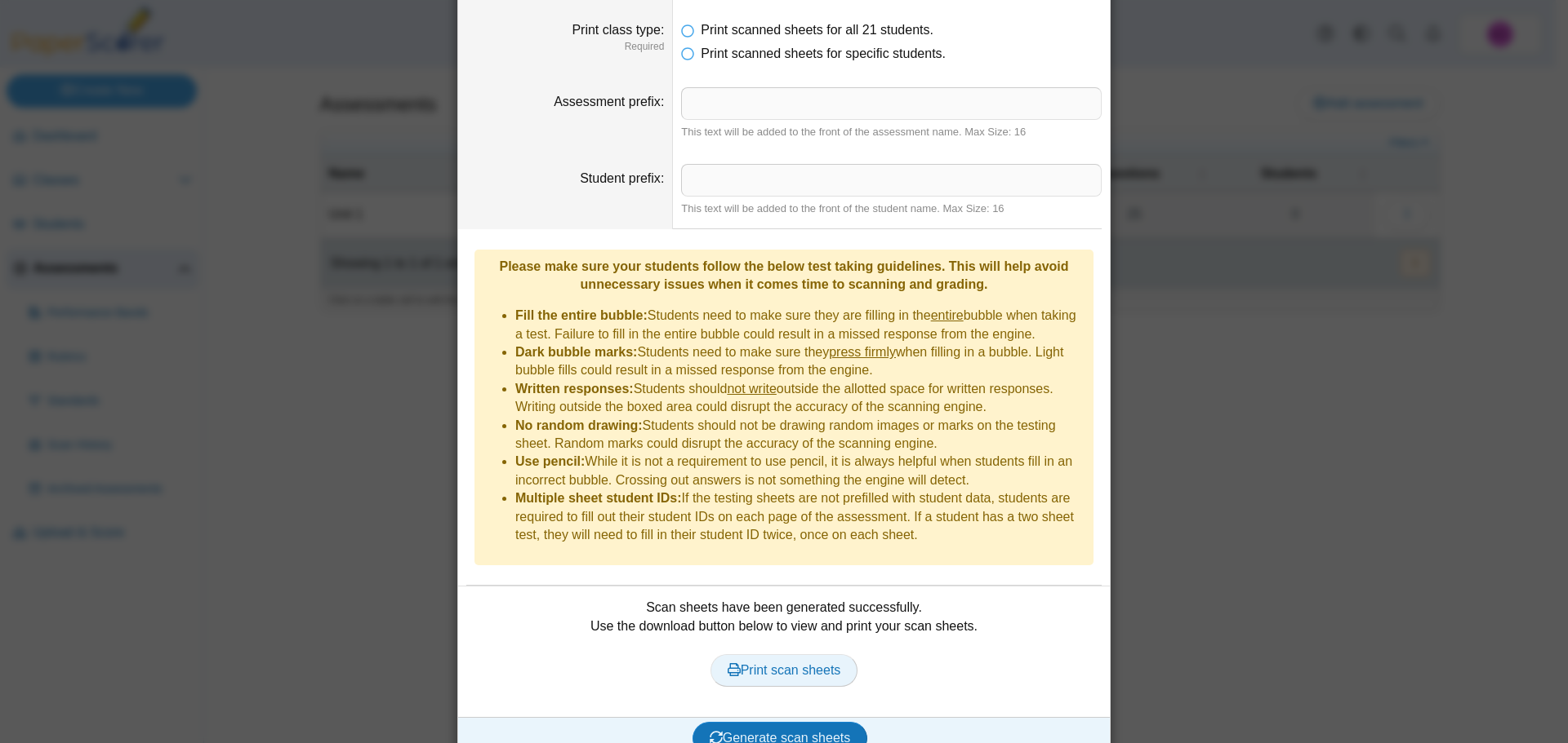
click at [803, 664] on span "Print scan sheets" at bounding box center [784, 670] width 113 height 14
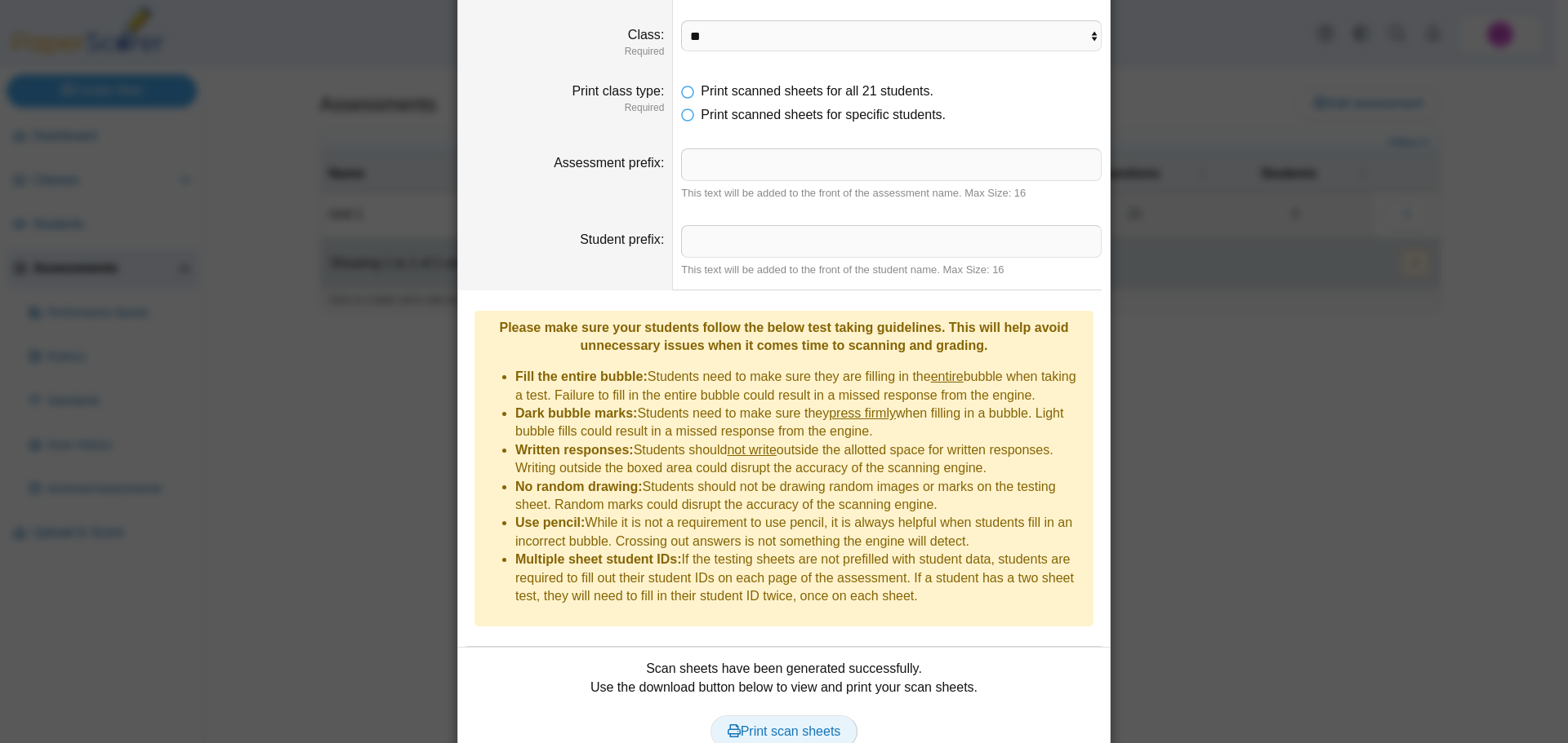
scroll to position [0, 0]
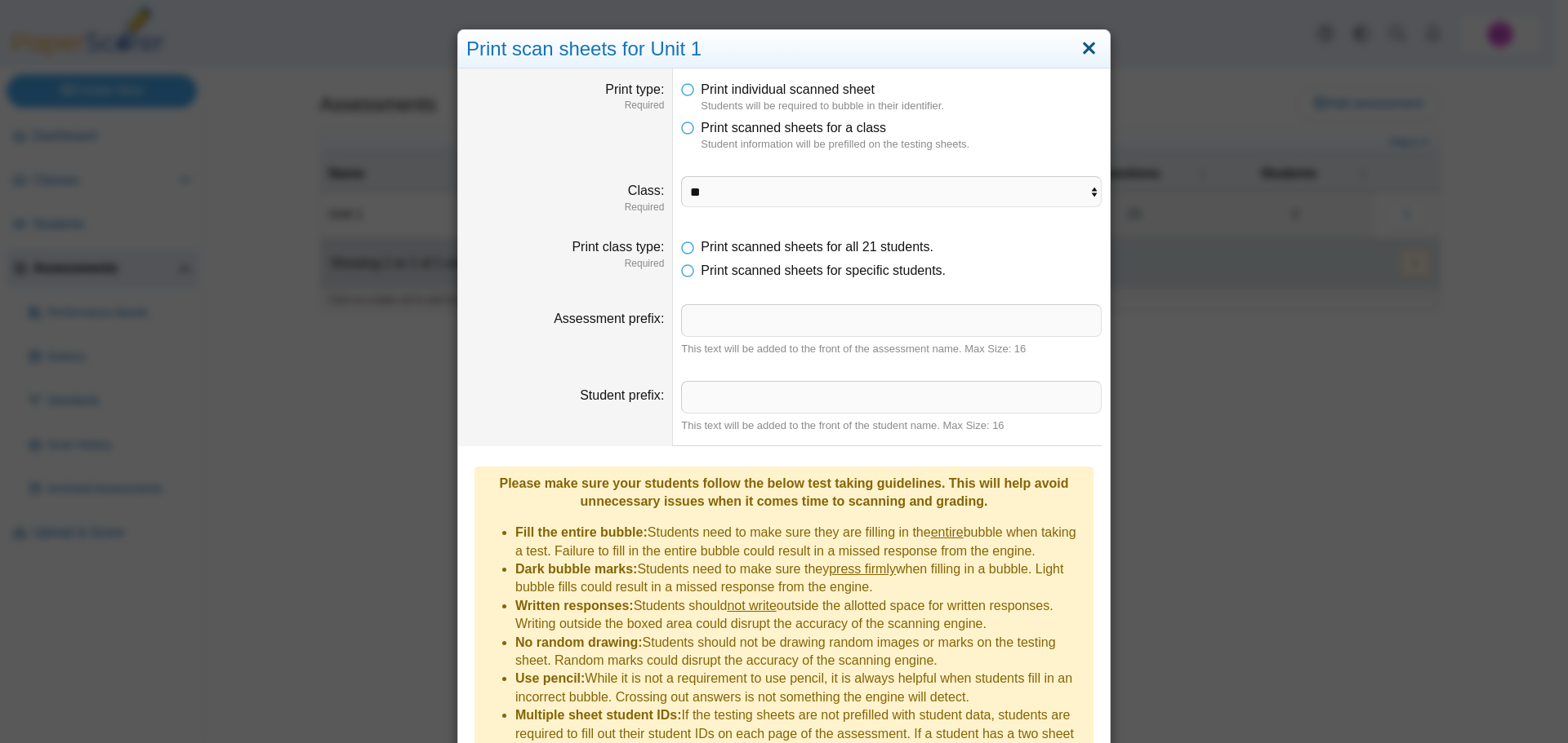
click at [1081, 55] on link "Close" at bounding box center [1089, 48] width 25 height 28
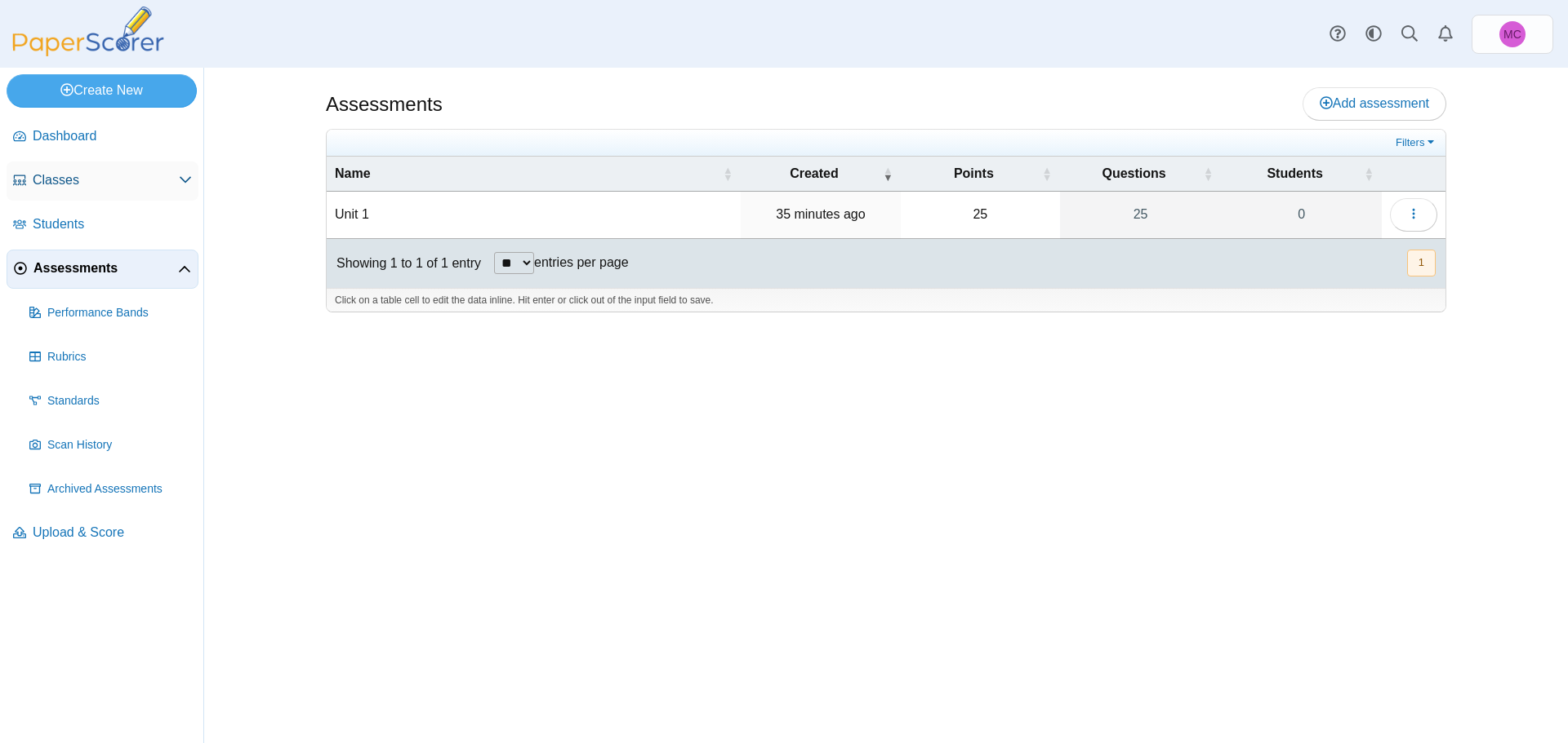
click at [84, 178] on span "Classes" at bounding box center [106, 180] width 146 height 18
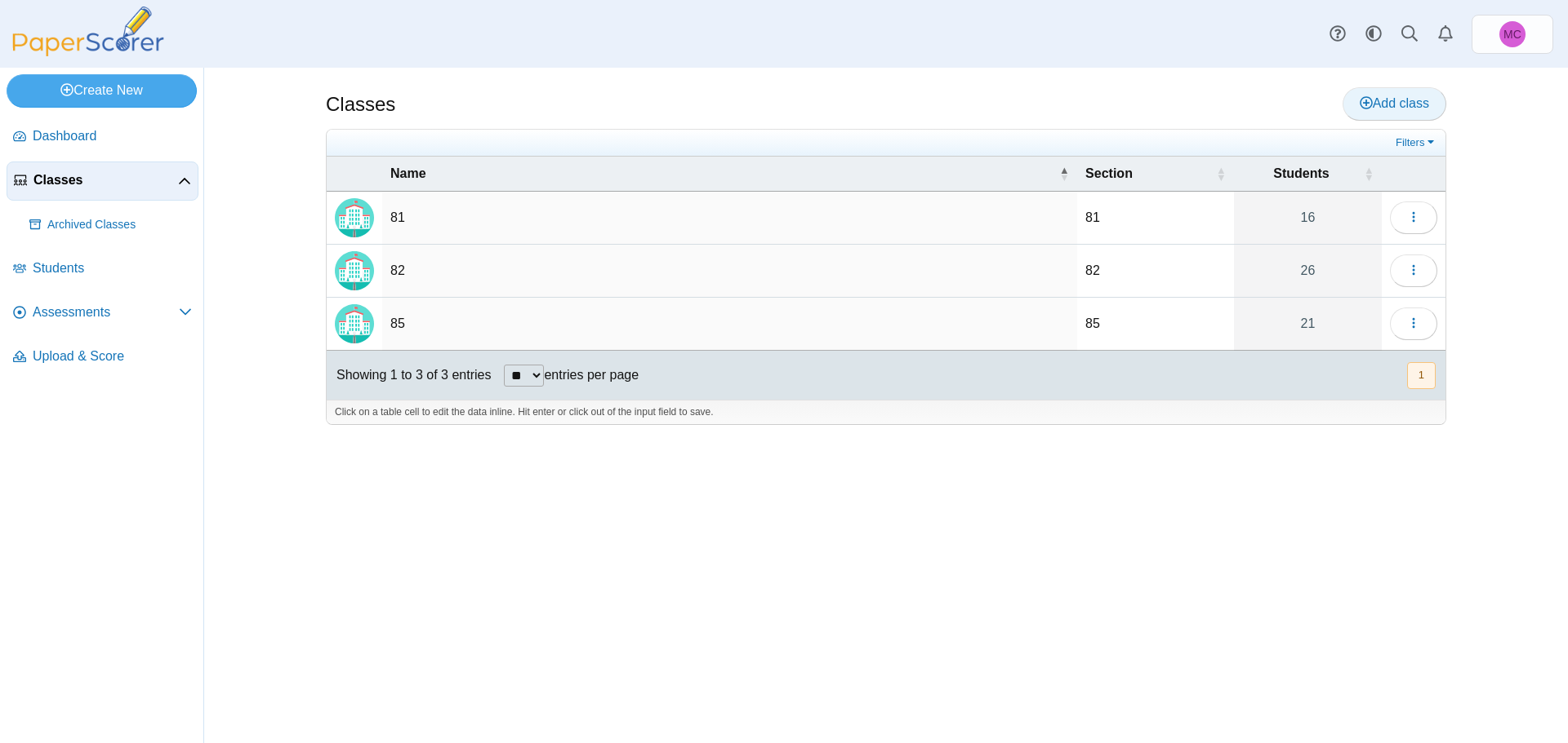
click at [1419, 113] on link "Add class" at bounding box center [1394, 104] width 104 height 33
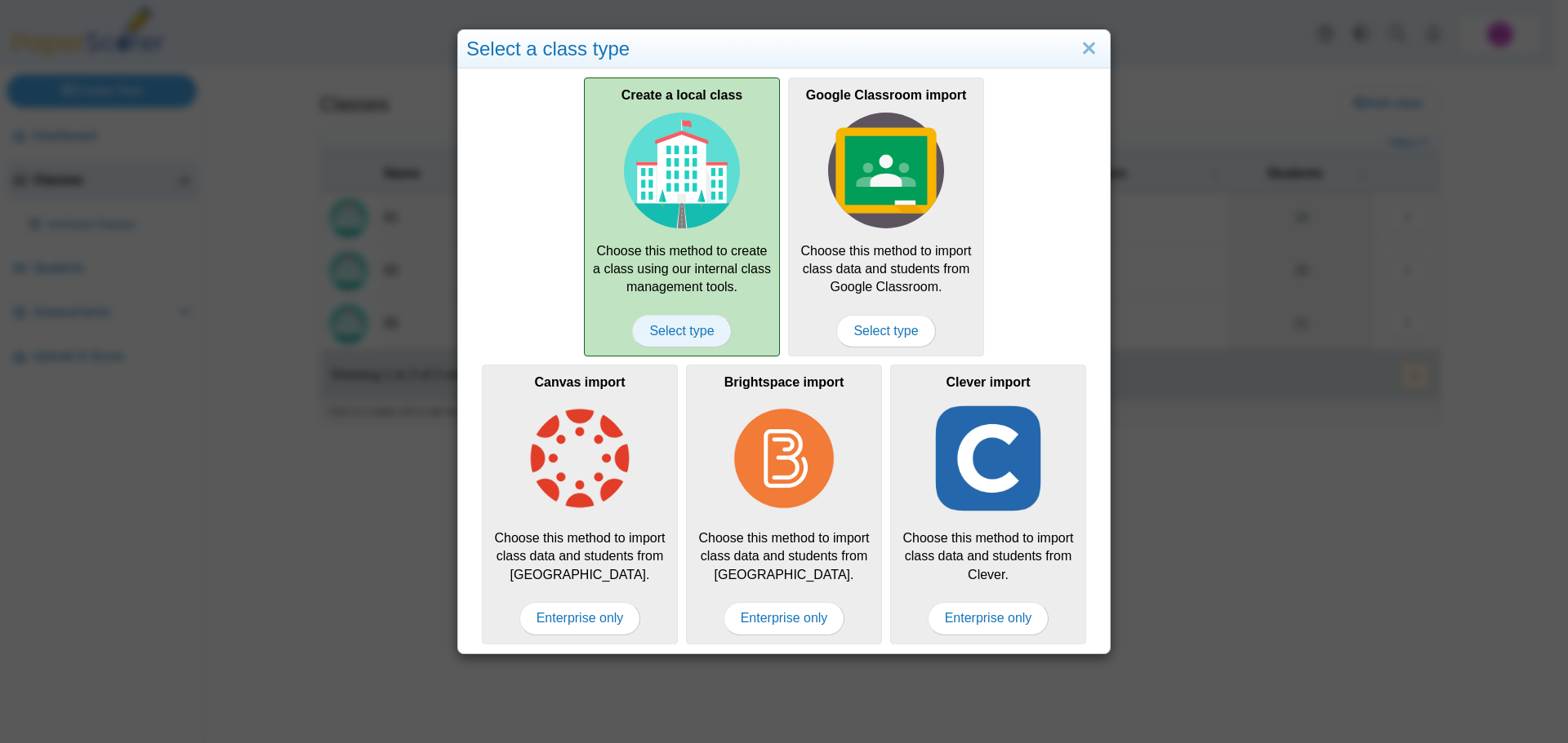
click at [673, 328] on span "Select type" at bounding box center [681, 332] width 99 height 33
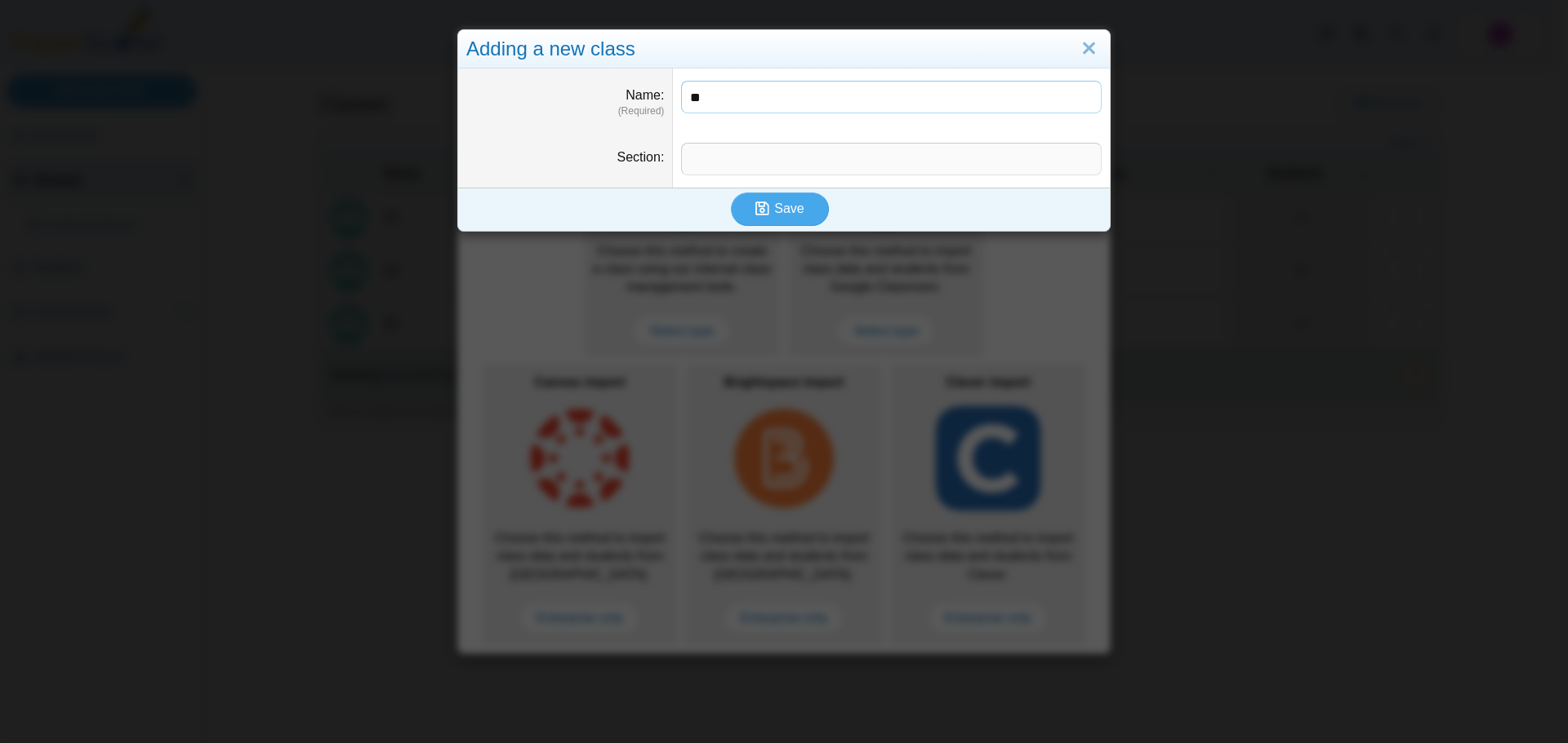
type input "**"
click at [702, 167] on input "Section" at bounding box center [890, 160] width 420 height 33
type input "**"
click at [787, 223] on button "Save" at bounding box center [779, 209] width 98 height 33
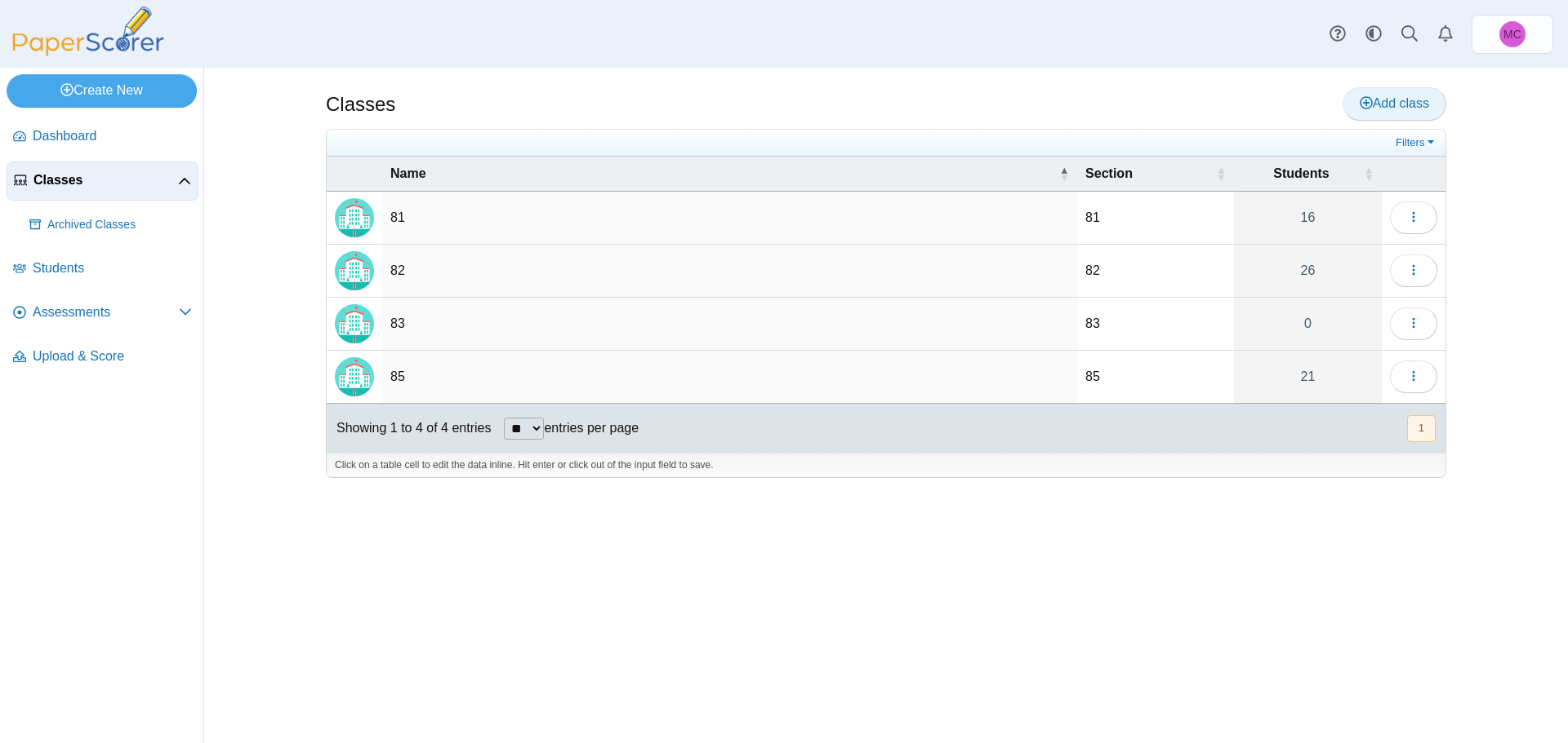
click at [1415, 114] on link "Add class" at bounding box center [1394, 104] width 104 height 33
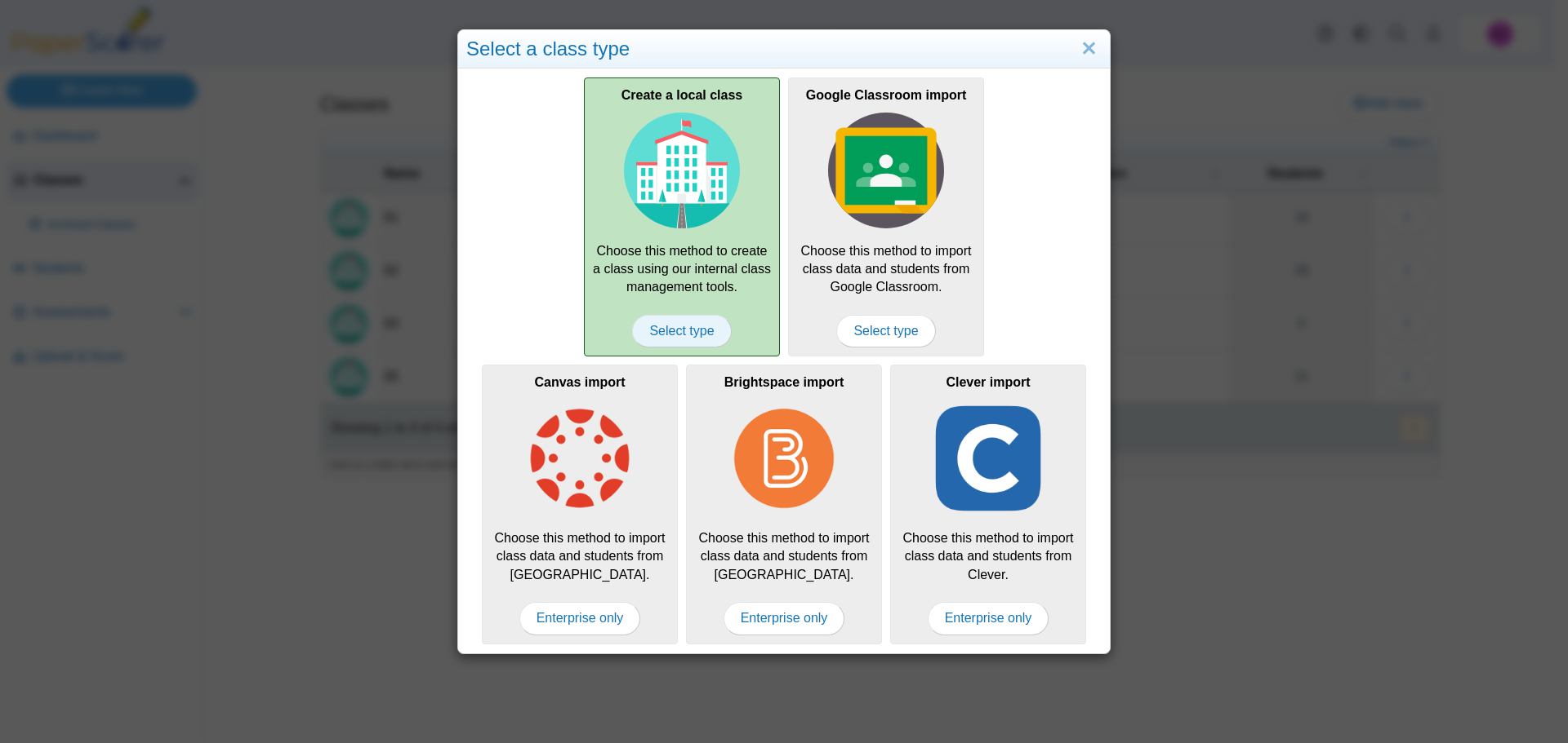
click at [650, 323] on span "Select type" at bounding box center [681, 332] width 99 height 33
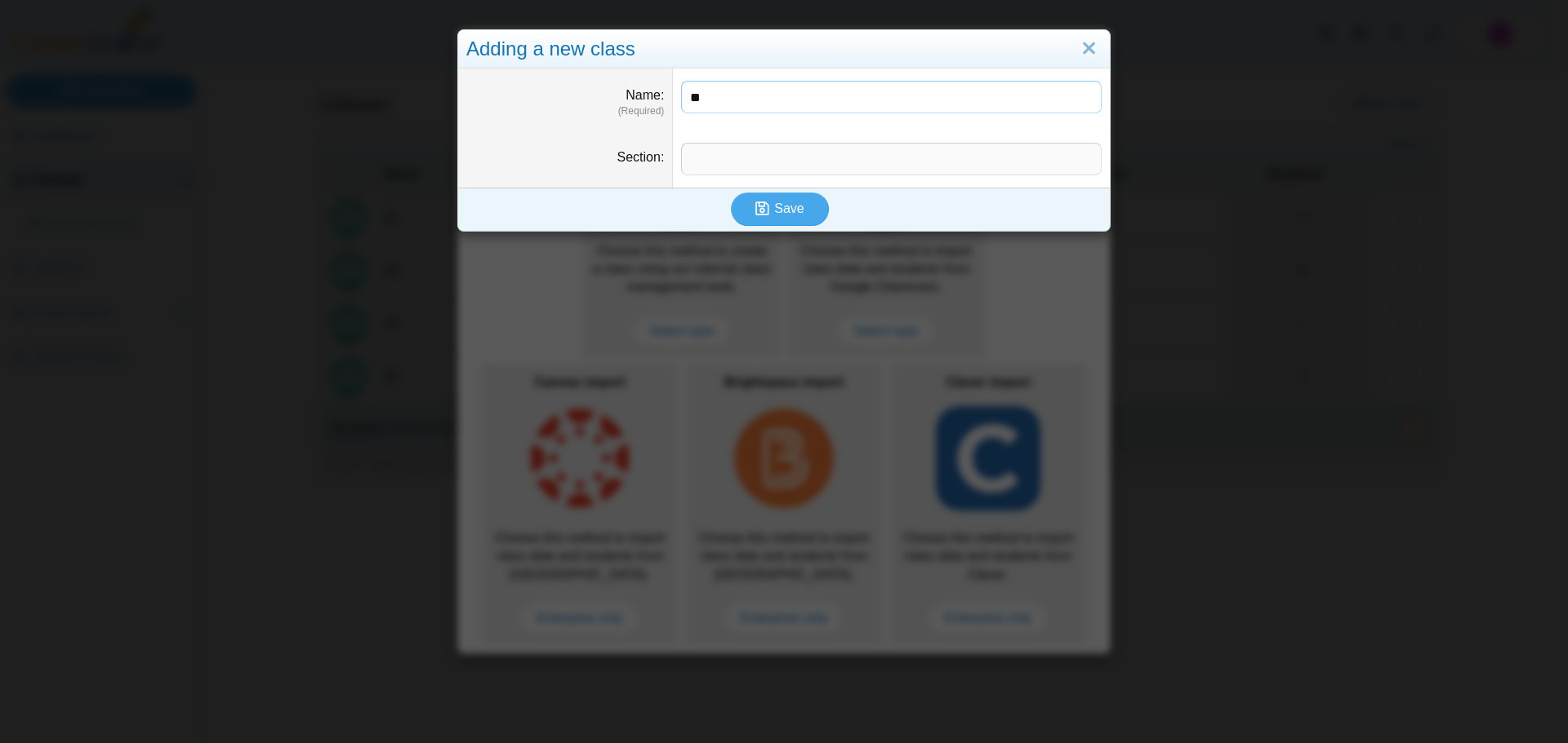
type input "**"
click at [707, 143] on input "Section" at bounding box center [890, 160] width 420 height 33
type input "**"
click at [767, 218] on icon "submit" at bounding box center [764, 209] width 18 height 18
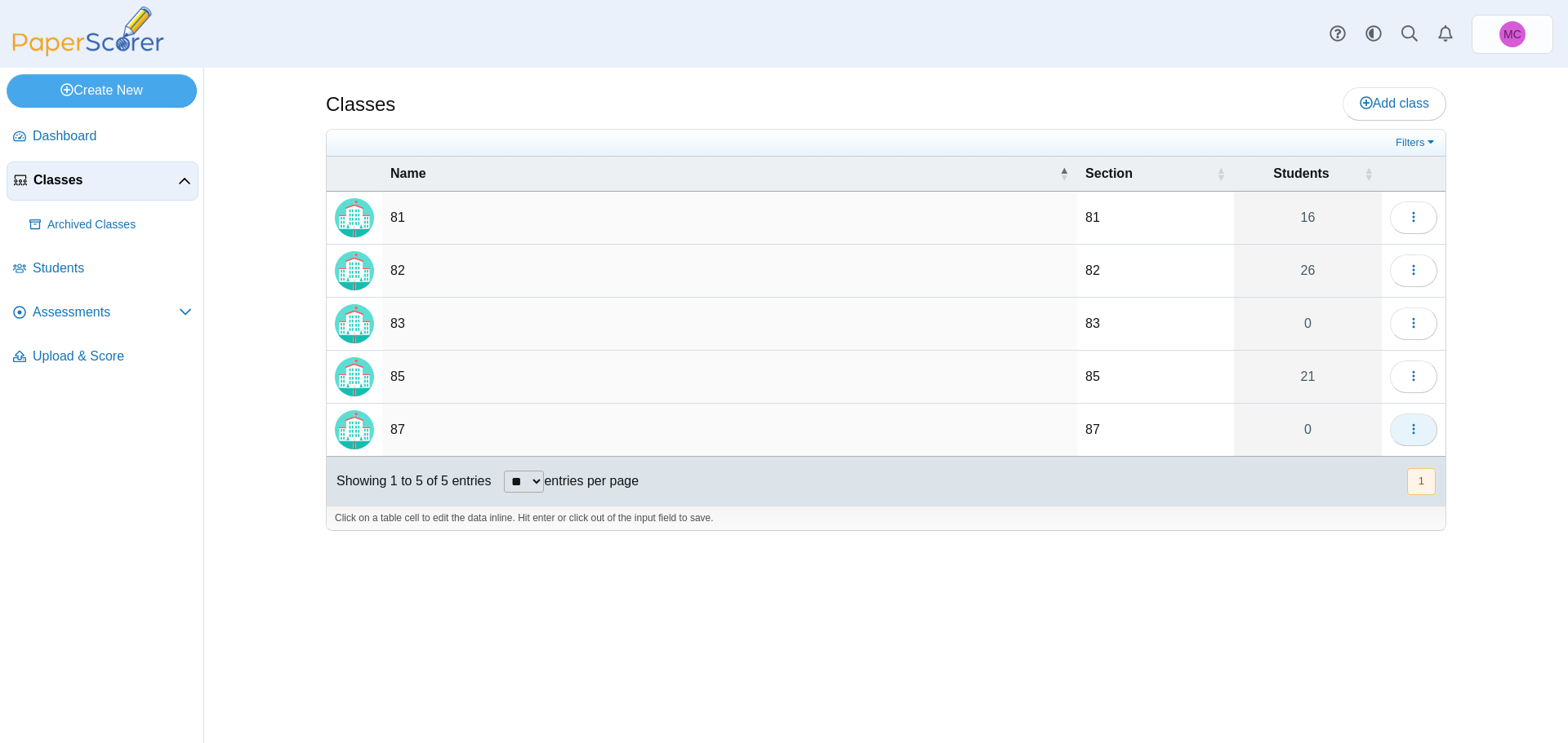
click at [1408, 434] on icon "button" at bounding box center [1412, 429] width 13 height 13
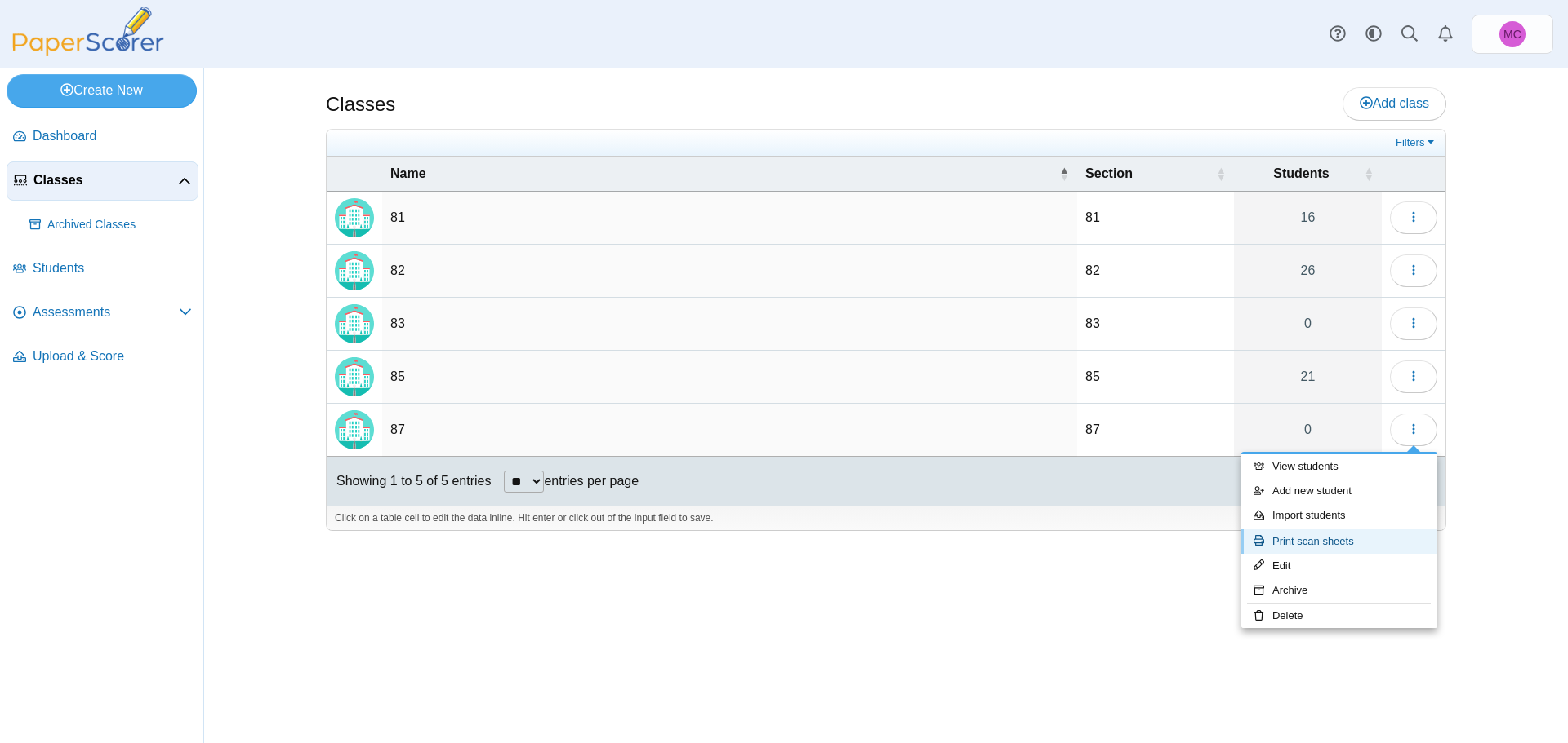
click at [1332, 546] on link "Print scan sheets" at bounding box center [1339, 541] width 196 height 24
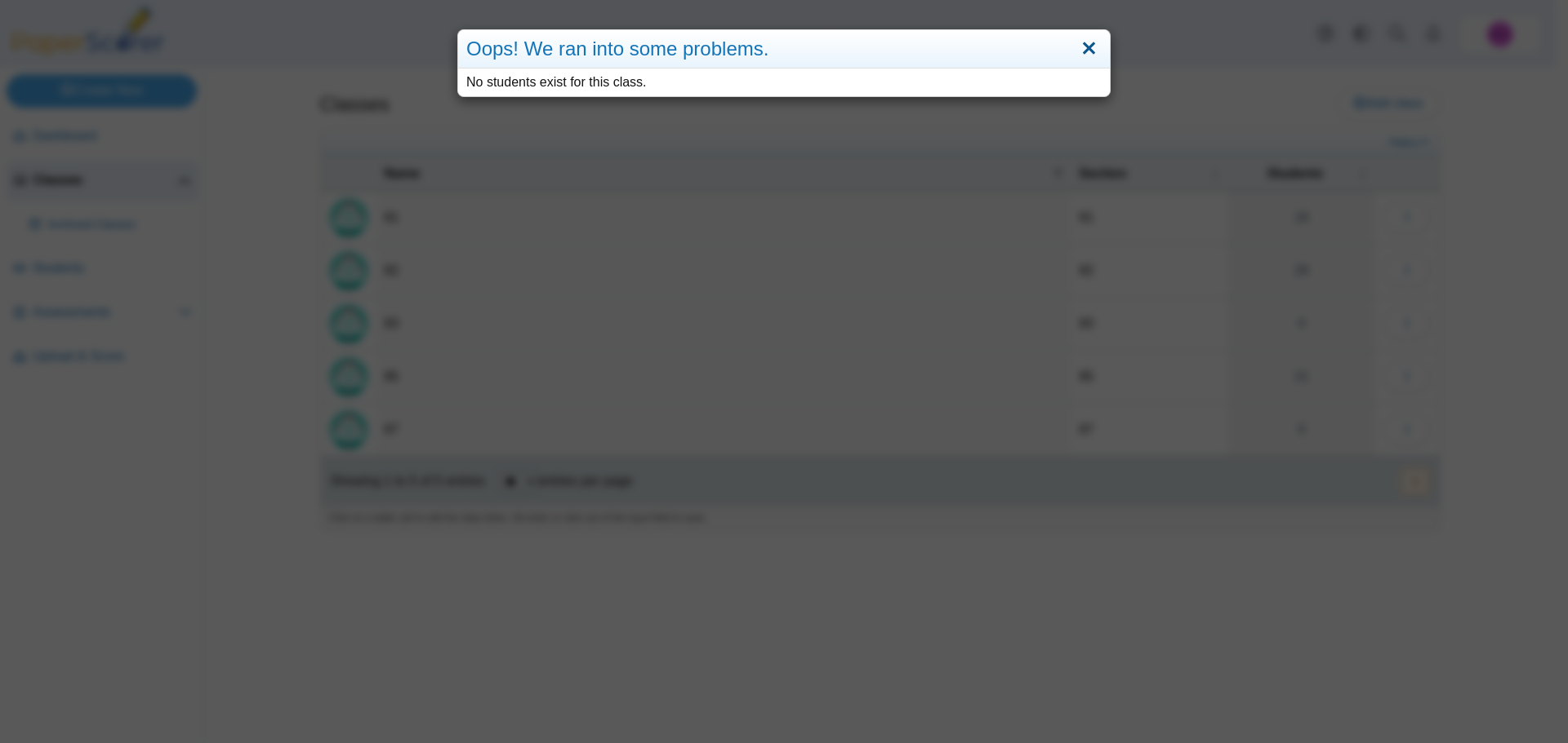
click at [1083, 51] on link "Close" at bounding box center [1089, 48] width 25 height 28
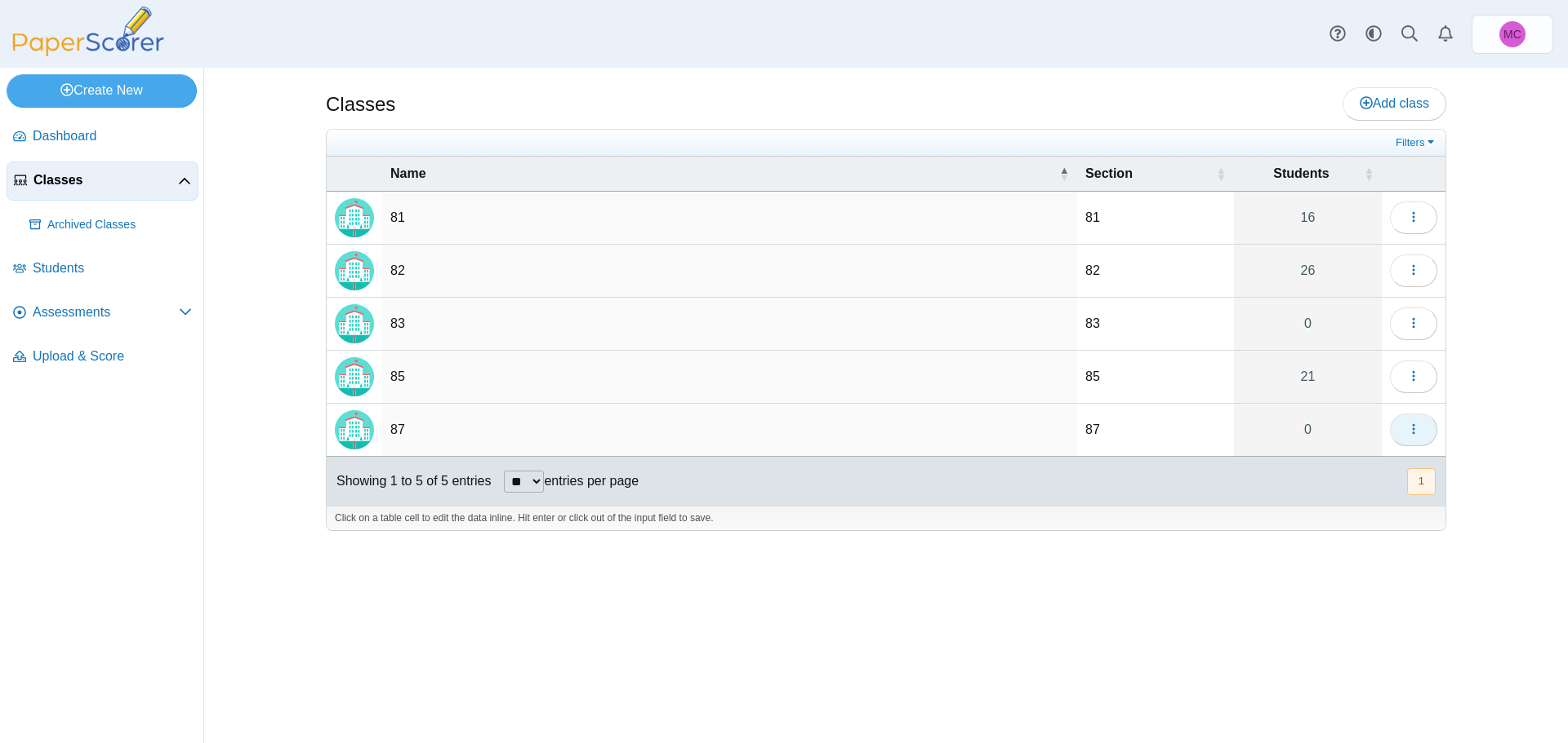
click at [1425, 430] on button "button" at bounding box center [1413, 431] width 47 height 33
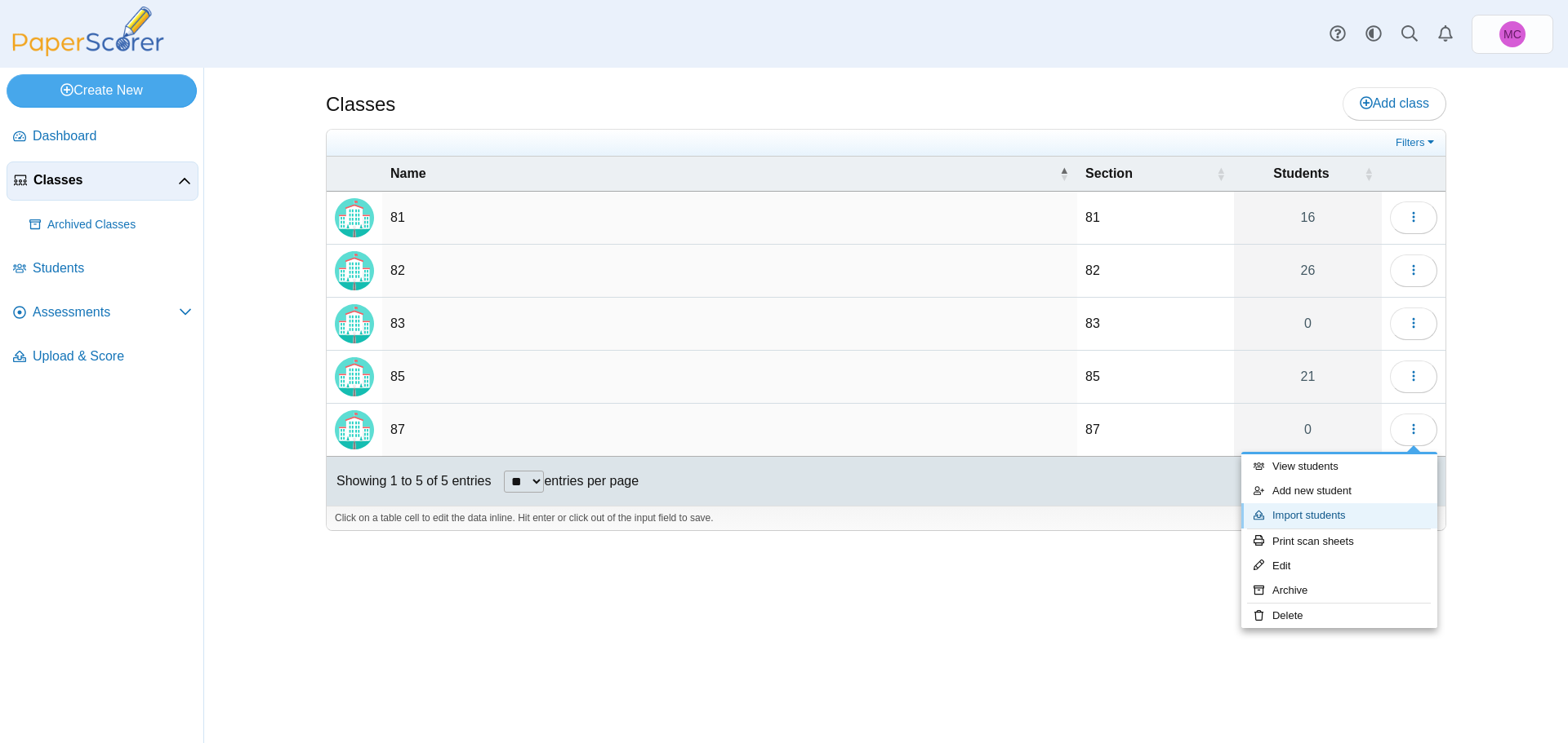
click at [1313, 516] on link "Import students" at bounding box center [1339, 515] width 196 height 24
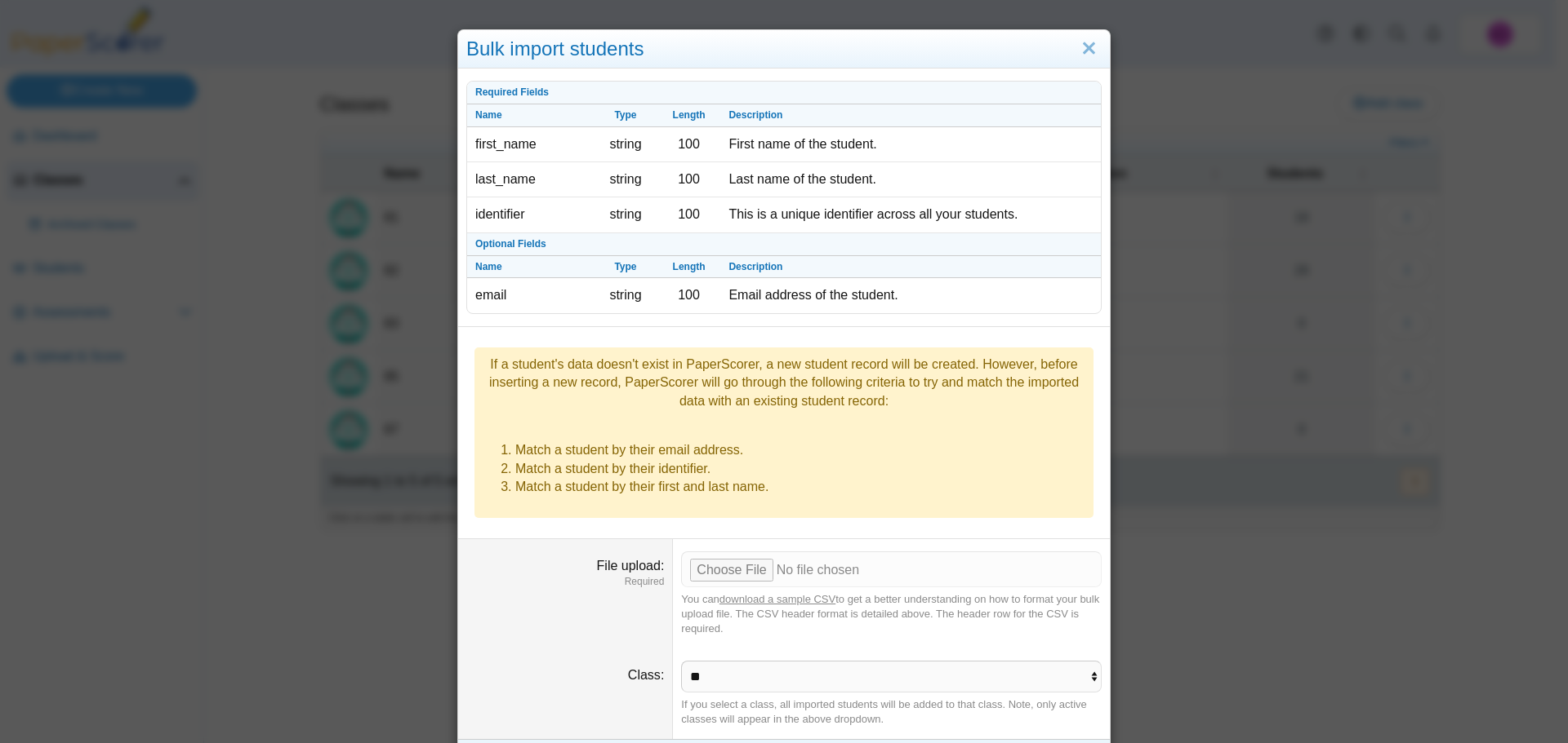
click at [797, 593] on link "download a sample CSV" at bounding box center [777, 599] width 116 height 13
click at [1209, 599] on div "Bulk import students Required Fields Name Type Length Description first_name st…" at bounding box center [784, 372] width 1568 height 743
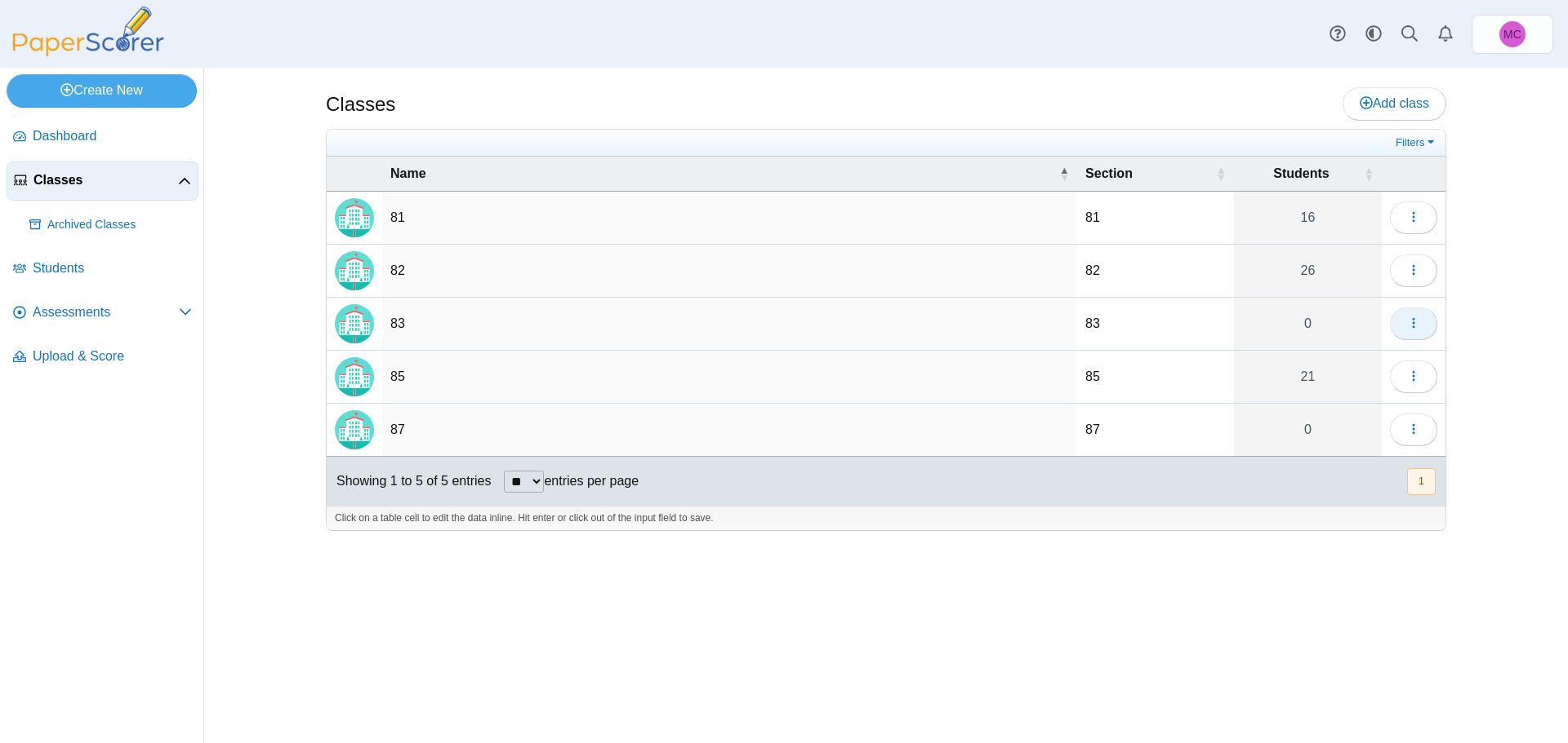
click at [1415, 316] on icon "button" at bounding box center [1412, 322] width 13 height 13
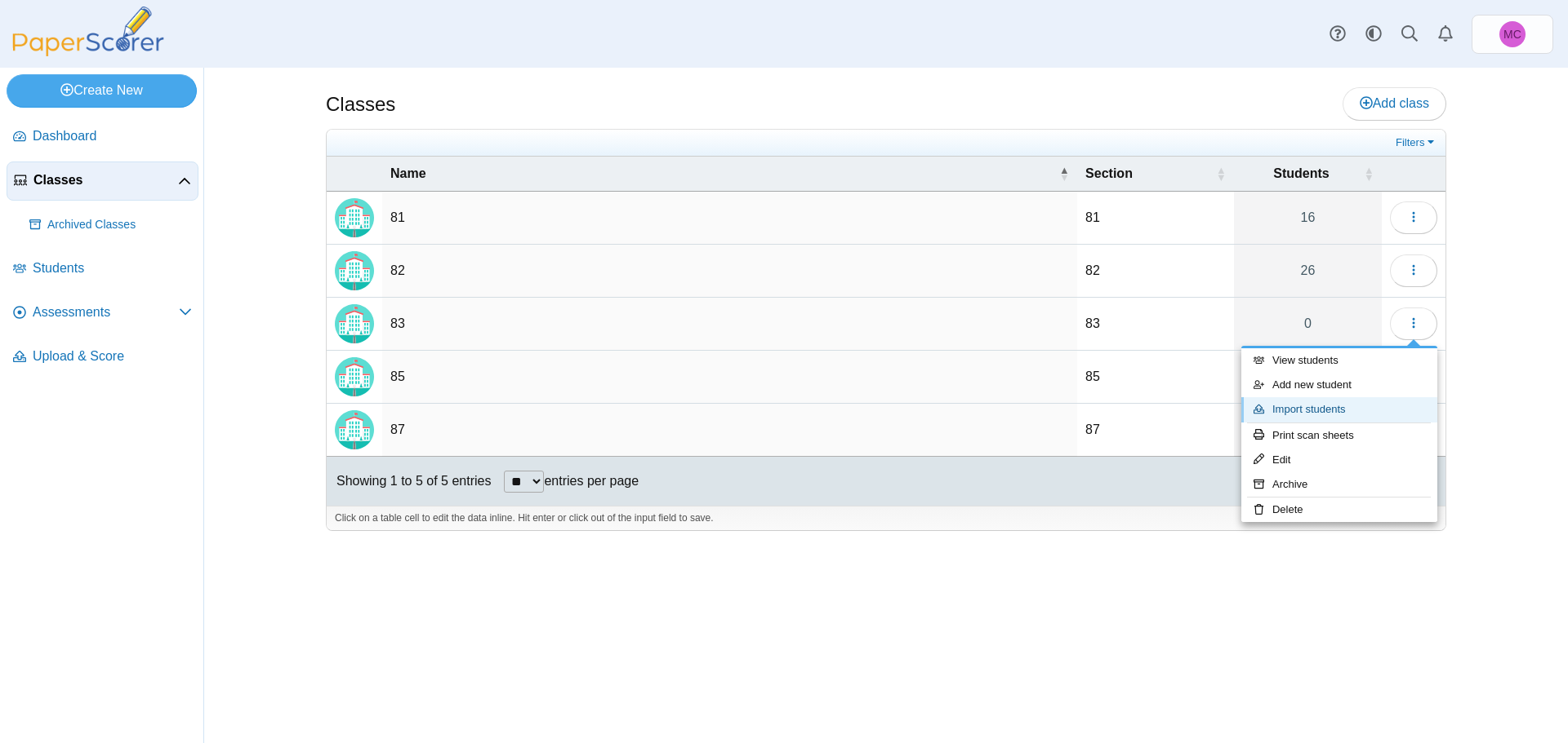
click at [1342, 410] on link "Import students" at bounding box center [1339, 409] width 196 height 24
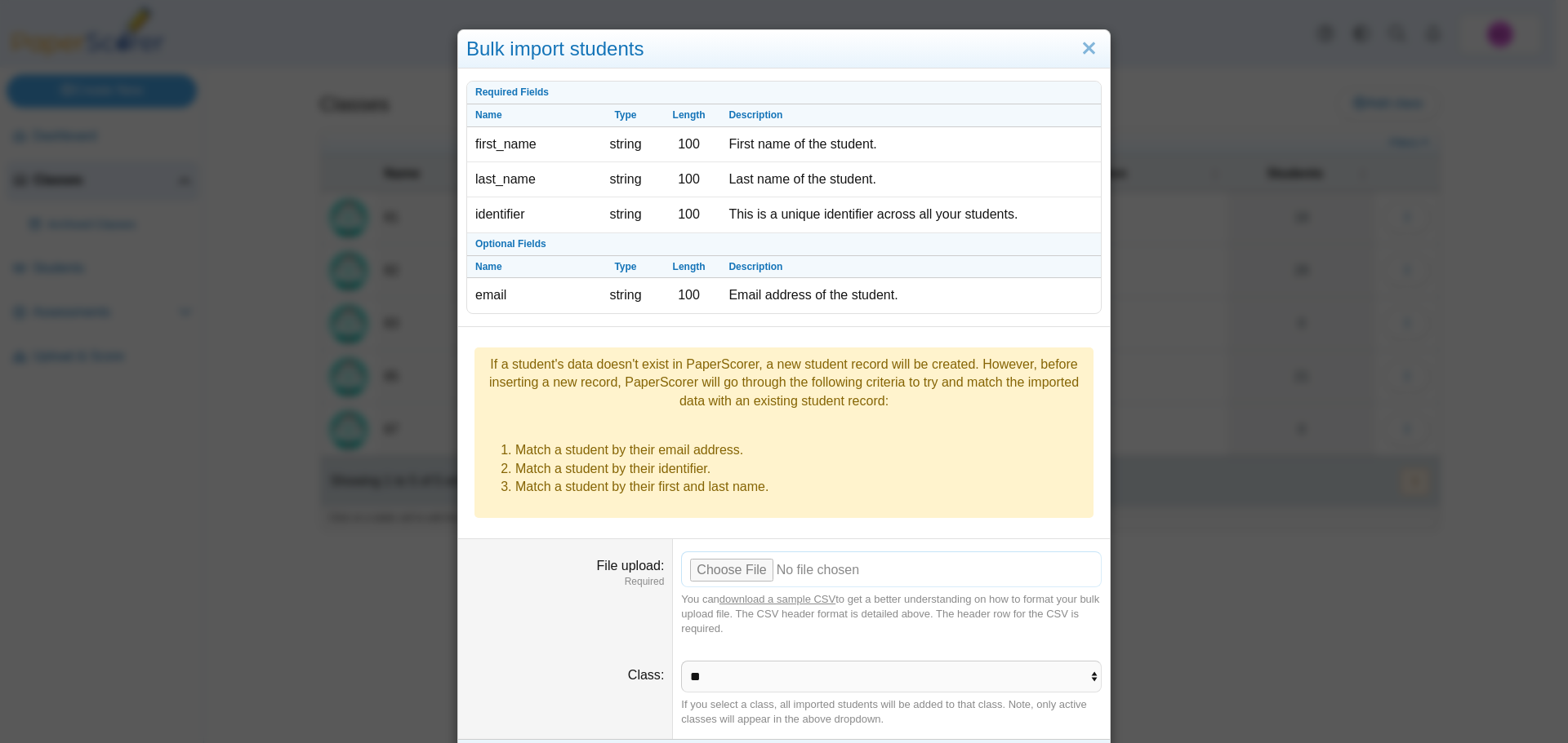
click at [739, 551] on input "File upload" at bounding box center [890, 569] width 420 height 36
type input "**********"
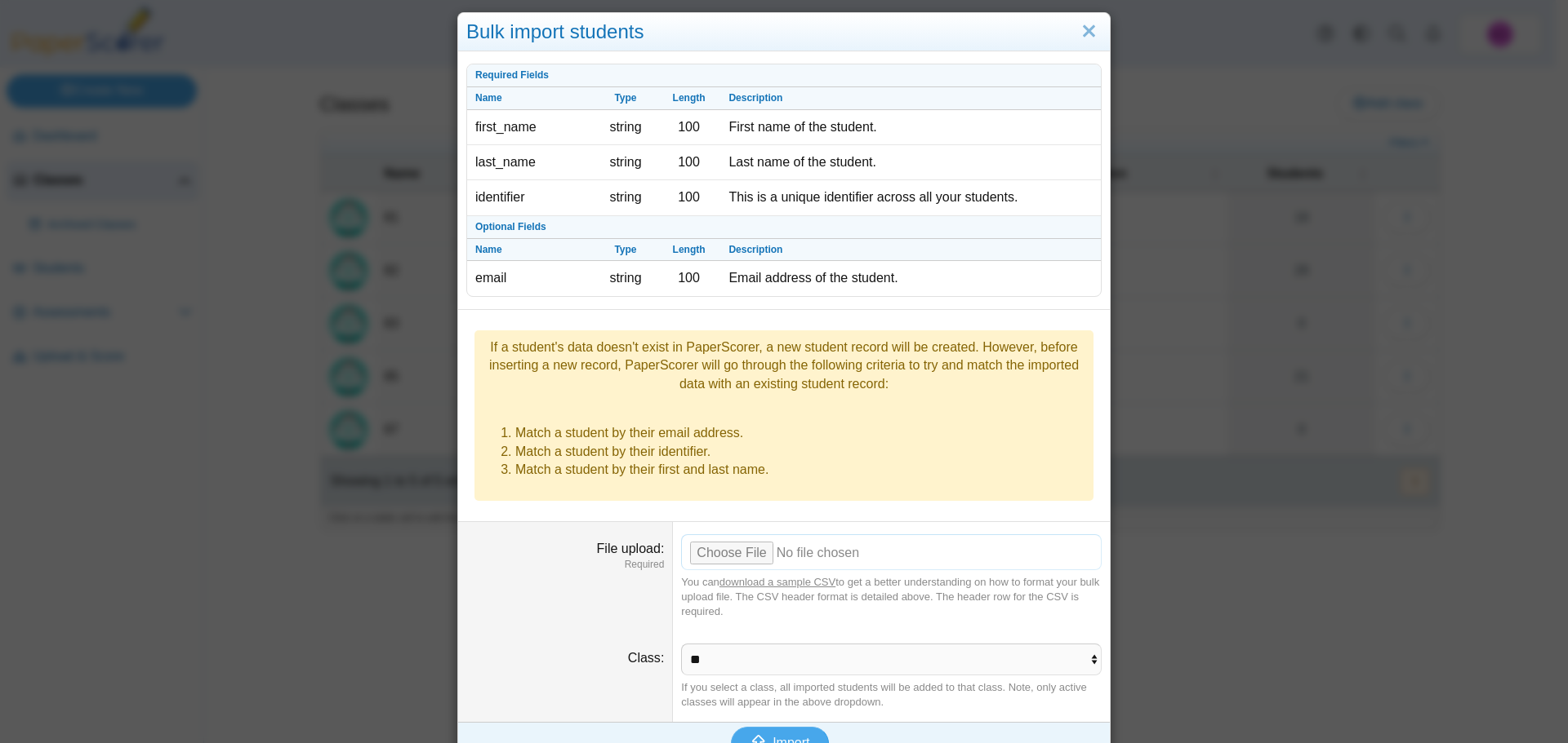
scroll to position [22, 0]
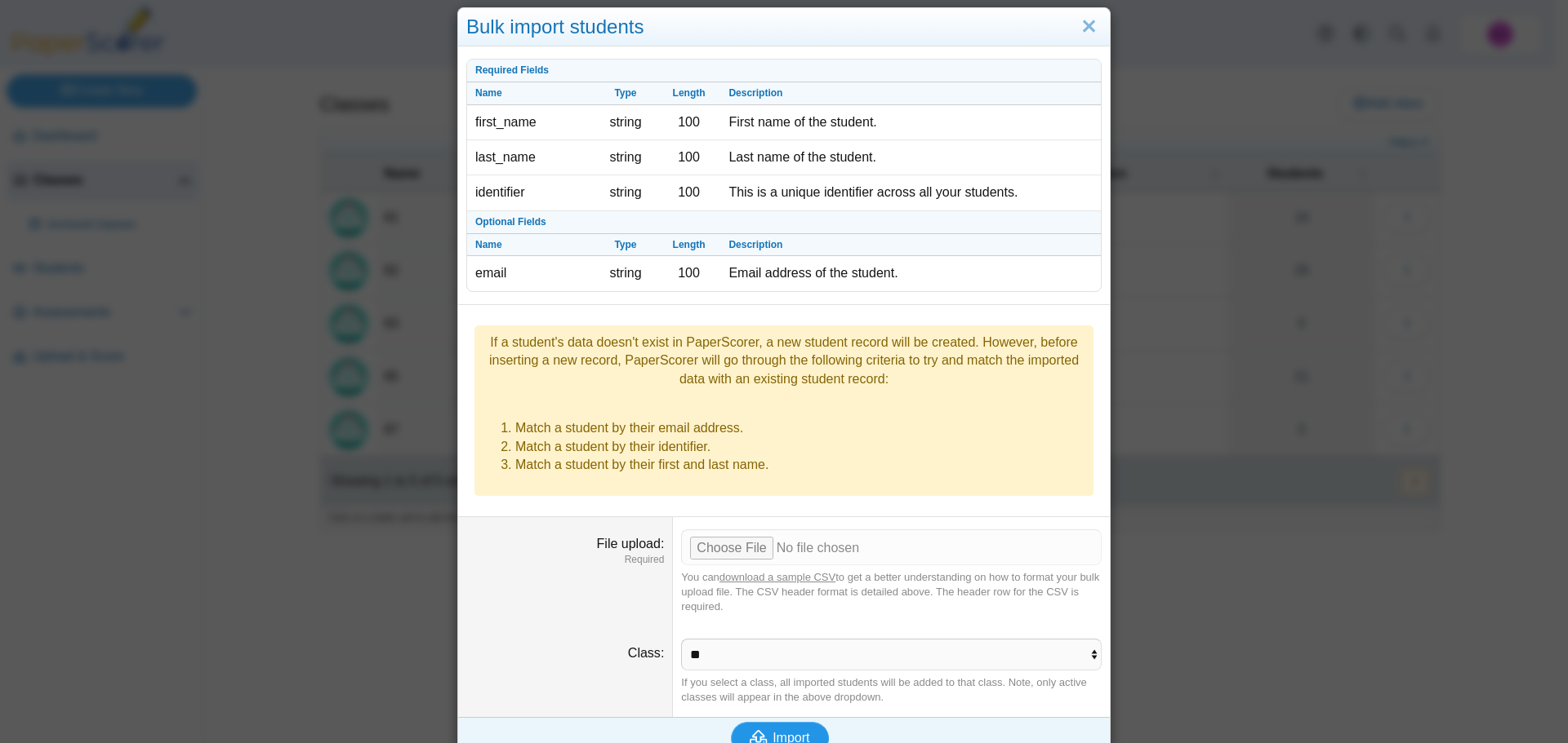
click at [749, 729] on icon "submit" at bounding box center [761, 738] width 23 height 18
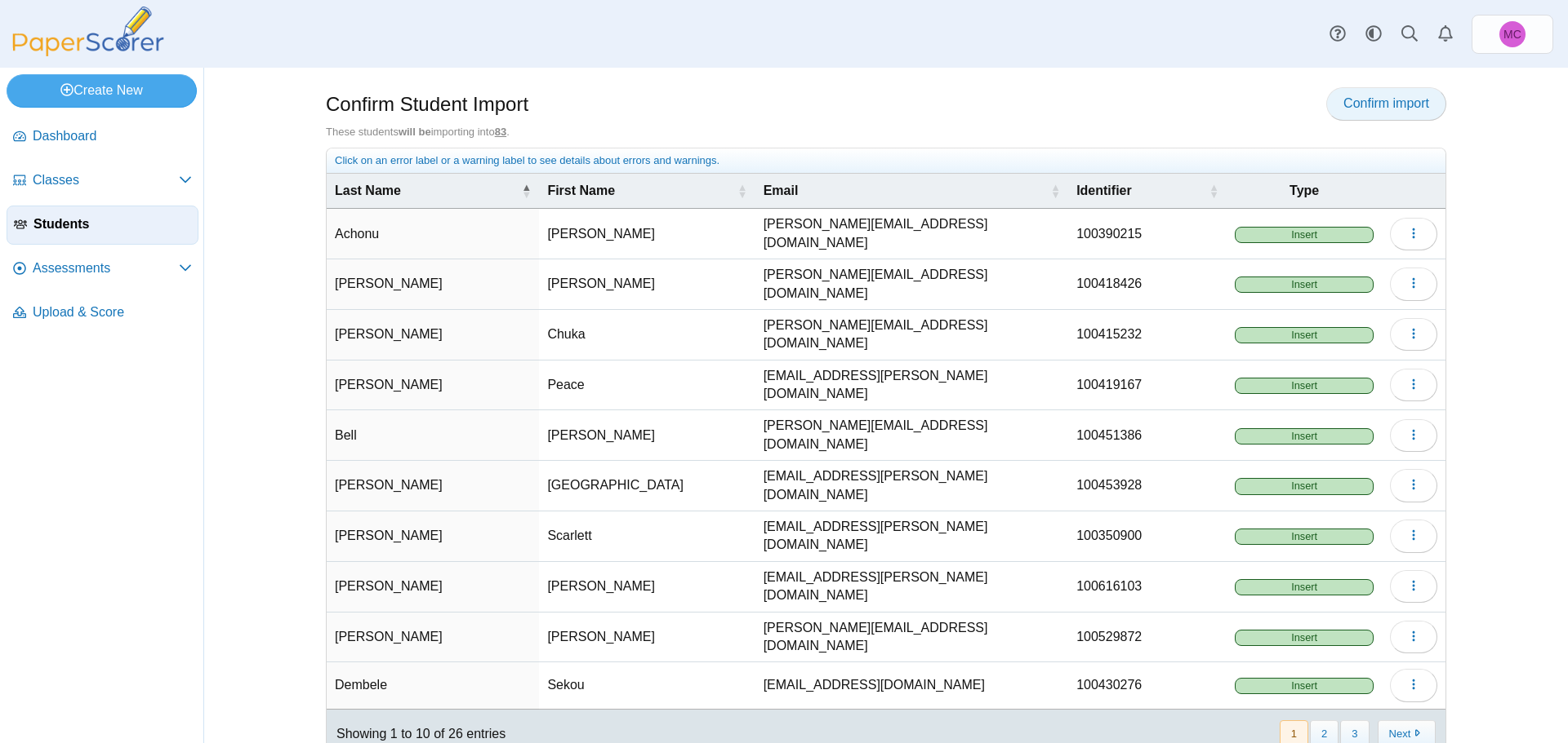
click at [1403, 104] on span "Confirm import" at bounding box center [1386, 104] width 86 height 14
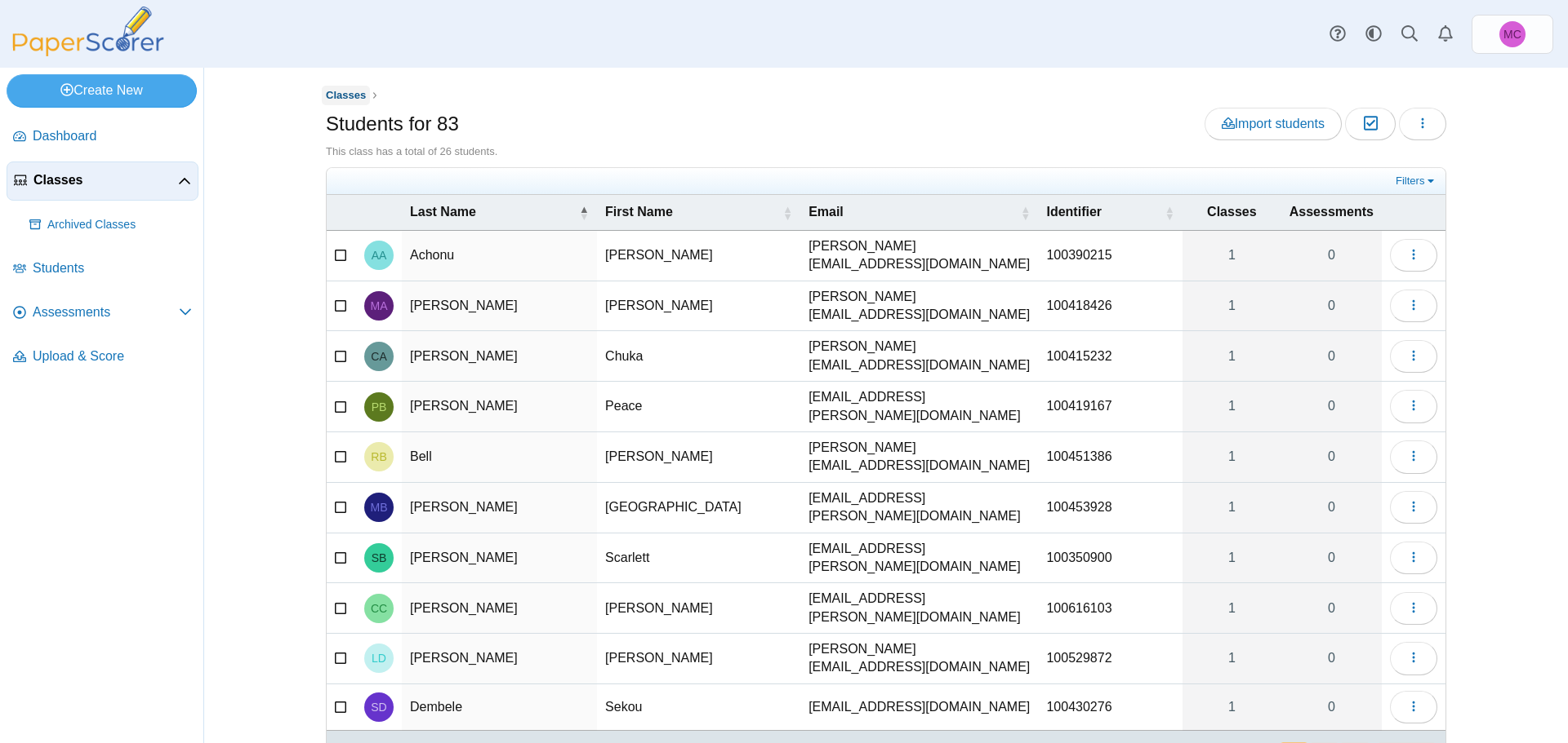
click at [346, 94] on span "Classes" at bounding box center [346, 95] width 40 height 13
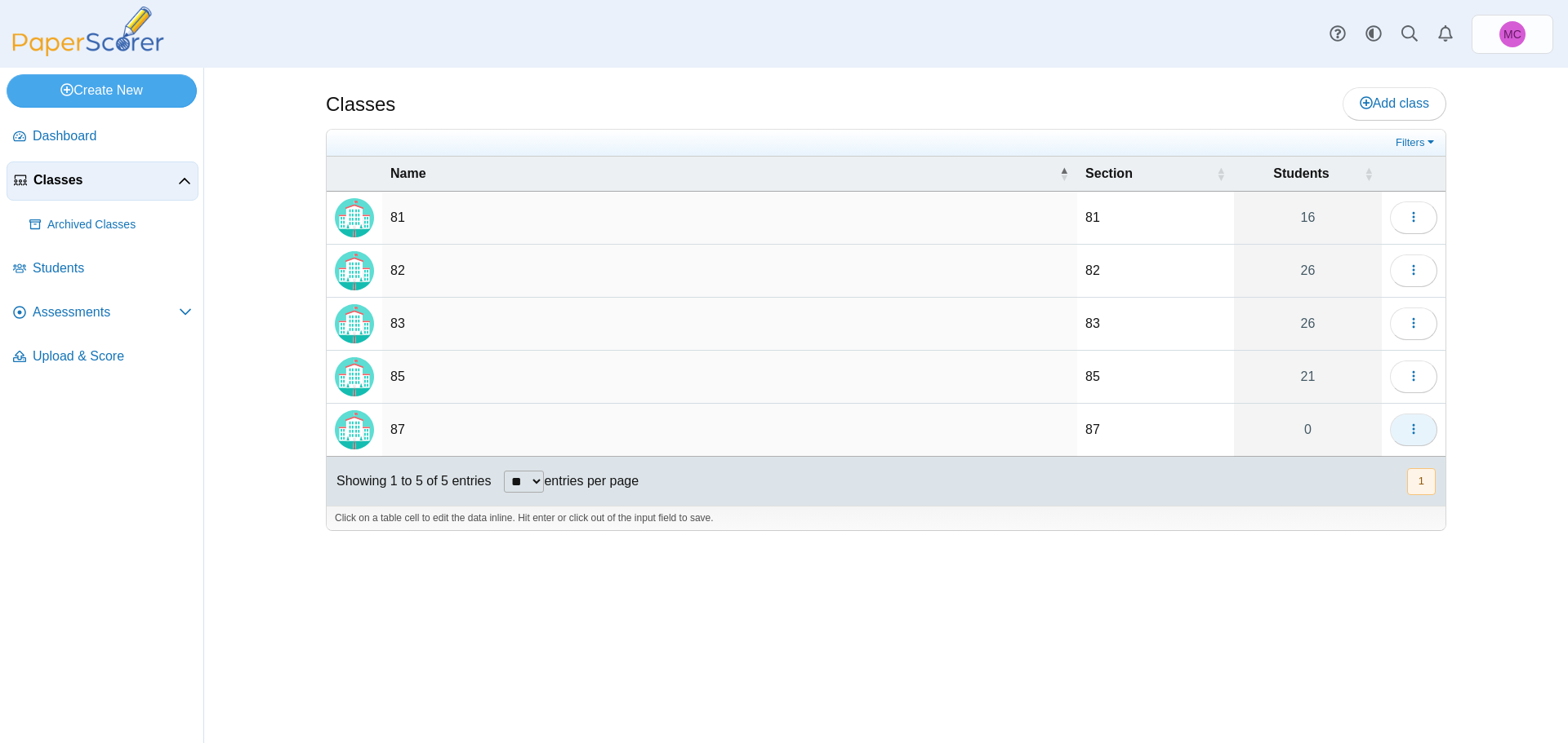
click at [1411, 426] on icon "button" at bounding box center [1412, 429] width 13 height 13
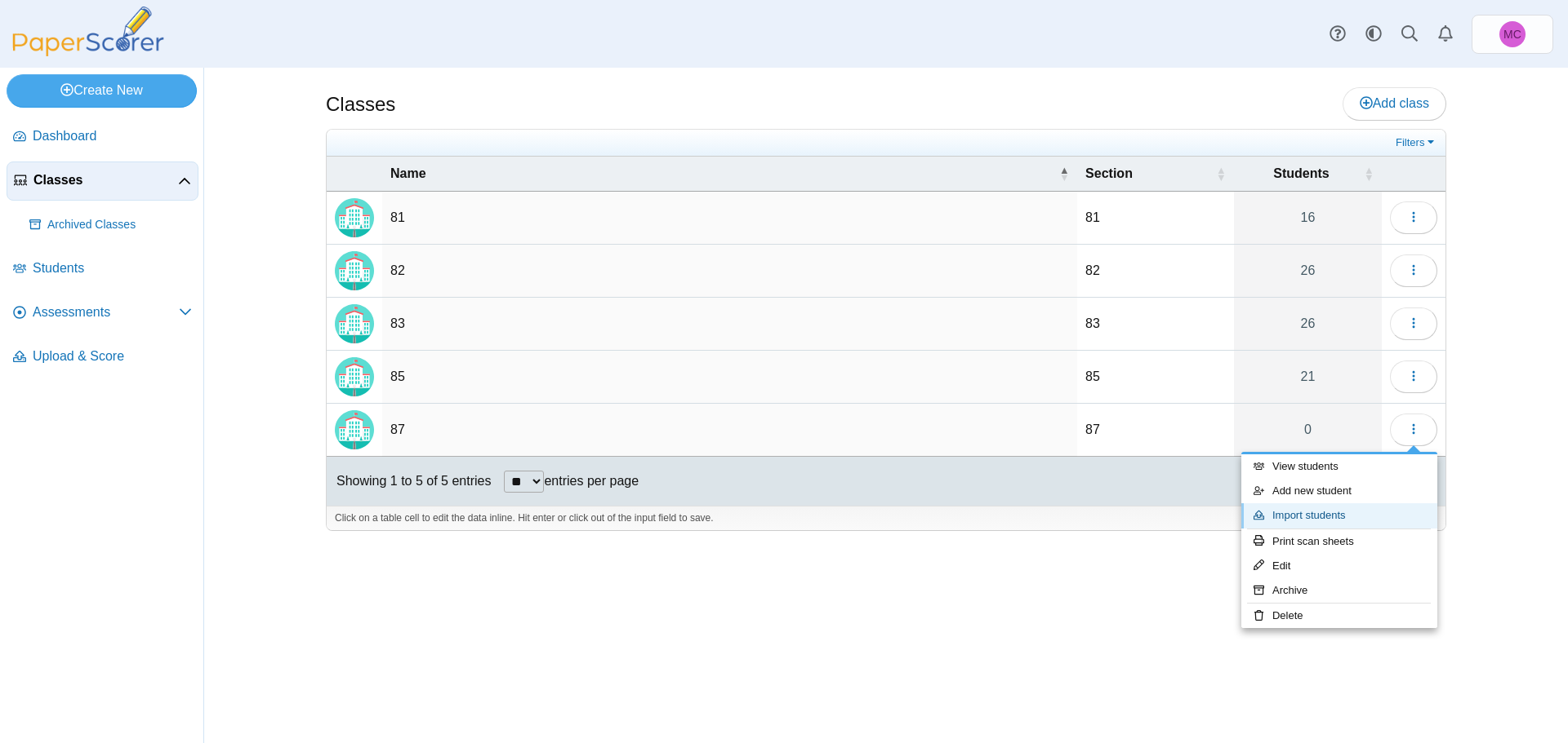
click at [1318, 519] on link "Import students" at bounding box center [1339, 515] width 196 height 24
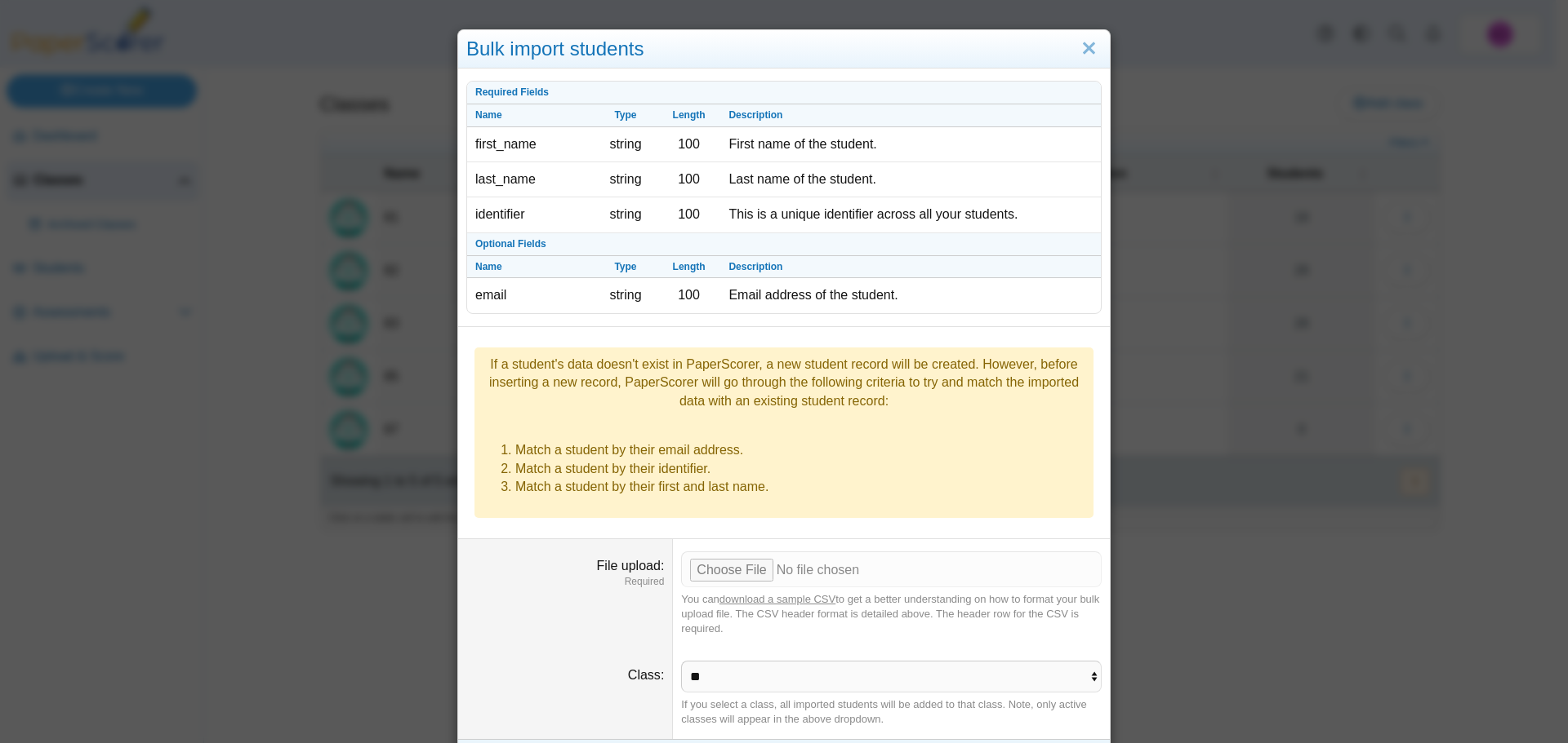
click at [785, 593] on link "download a sample CSV" at bounding box center [777, 599] width 116 height 13
drag, startPoint x: 265, startPoint y: 401, endPoint x: 317, endPoint y: 364, distance: 63.8
click at [266, 400] on div "Bulk import students Required Fields Name Type Length Description first_name st…" at bounding box center [784, 372] width 1568 height 743
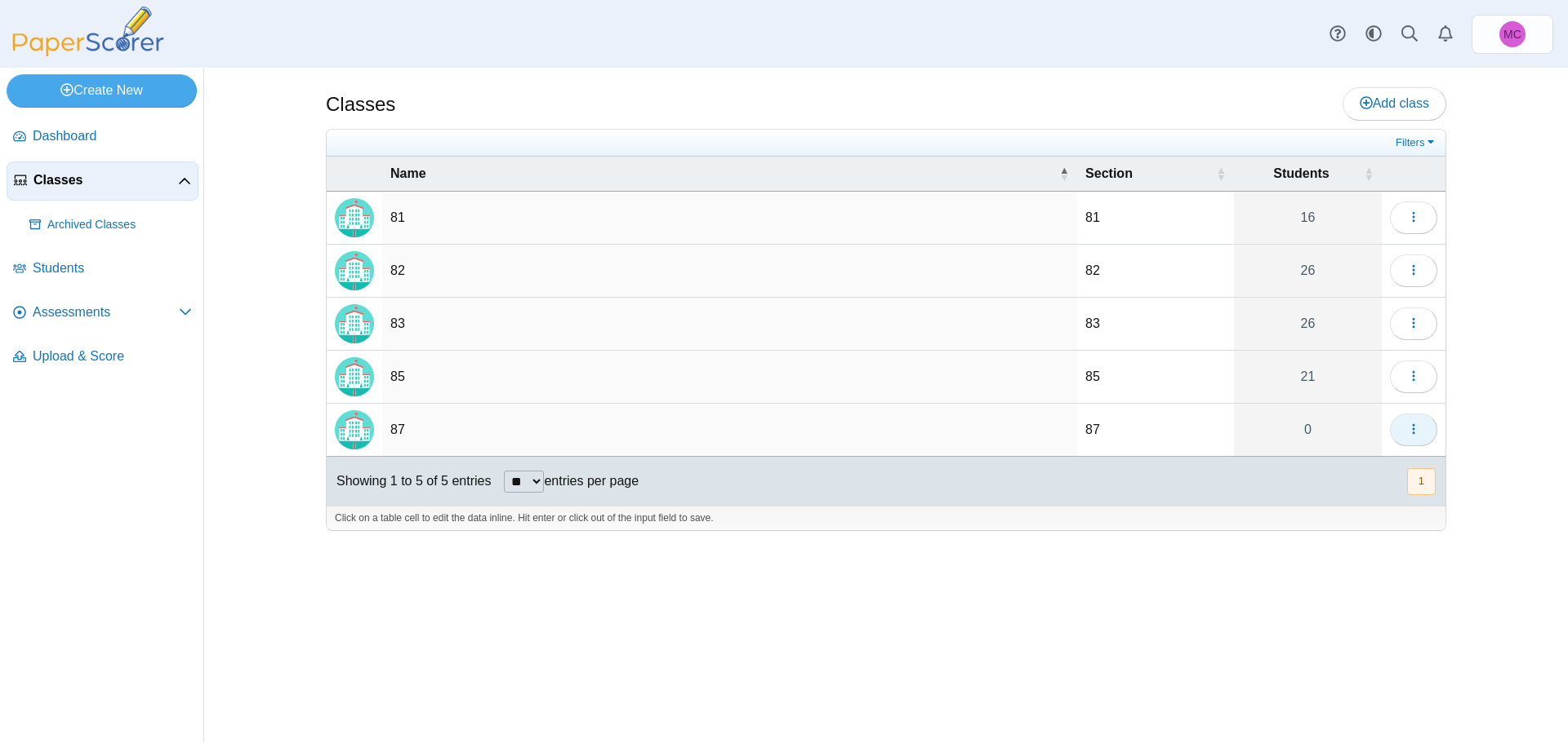
click at [1416, 427] on icon "button" at bounding box center [1412, 429] width 13 height 13
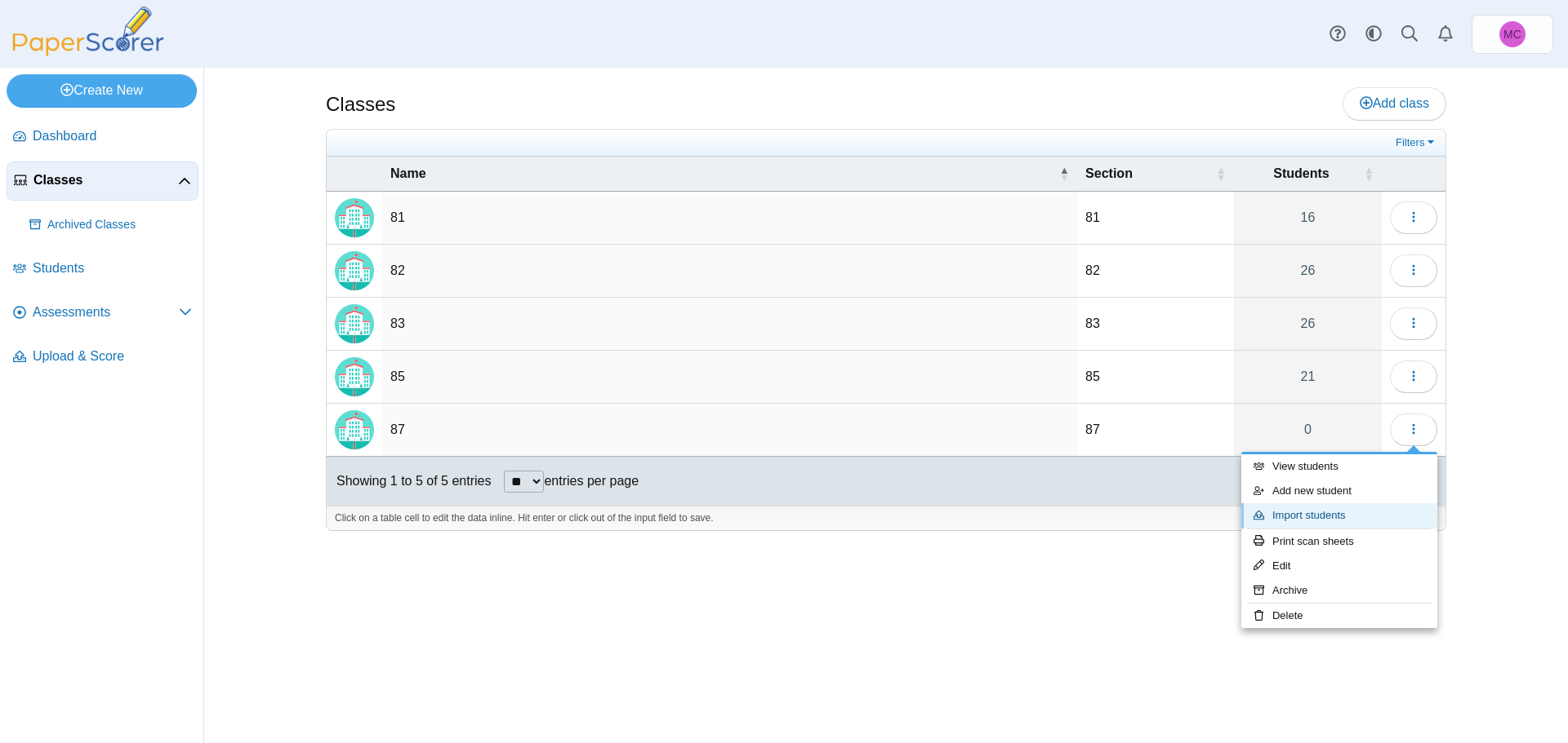
click at [1312, 519] on link "Import students" at bounding box center [1339, 515] width 196 height 24
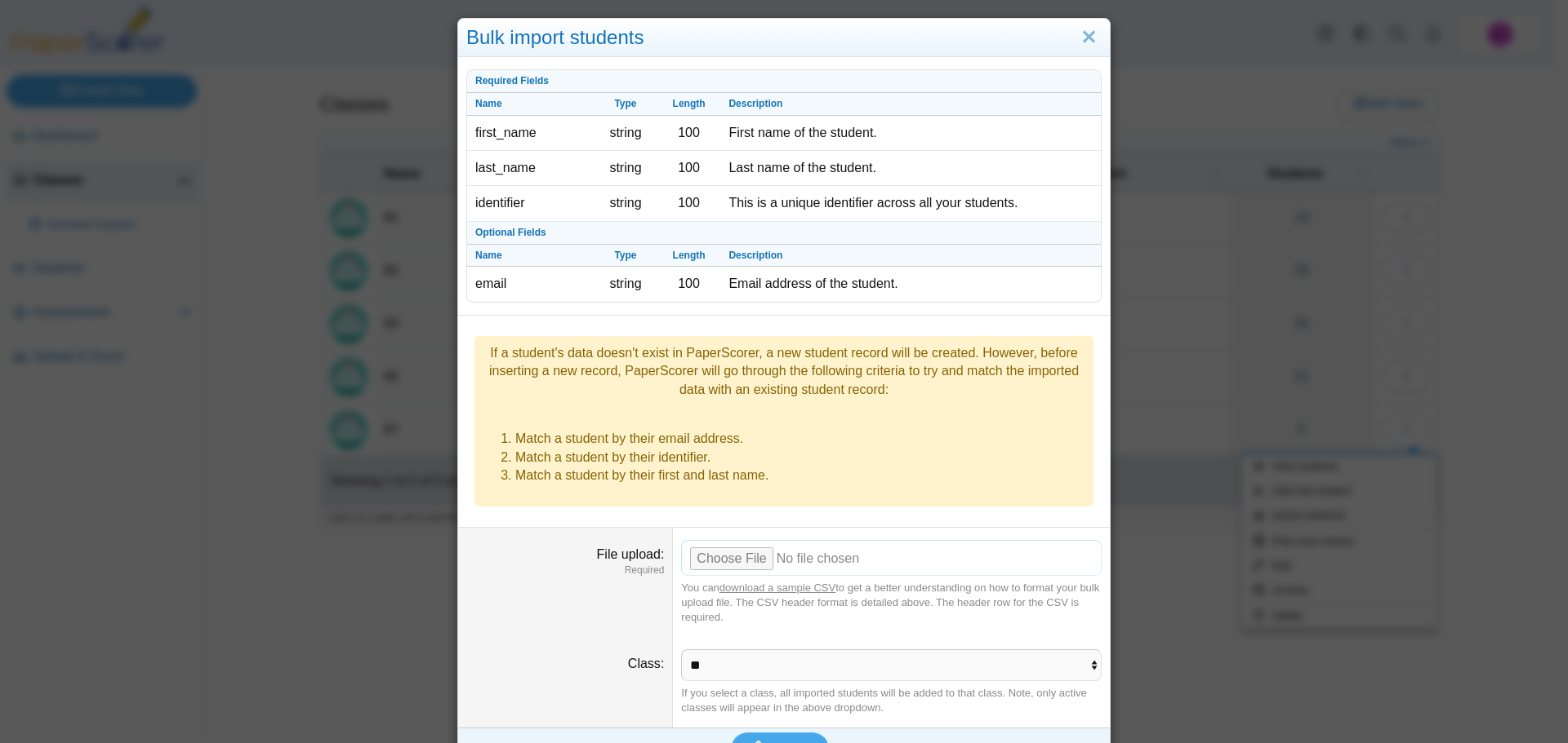
scroll to position [22, 0]
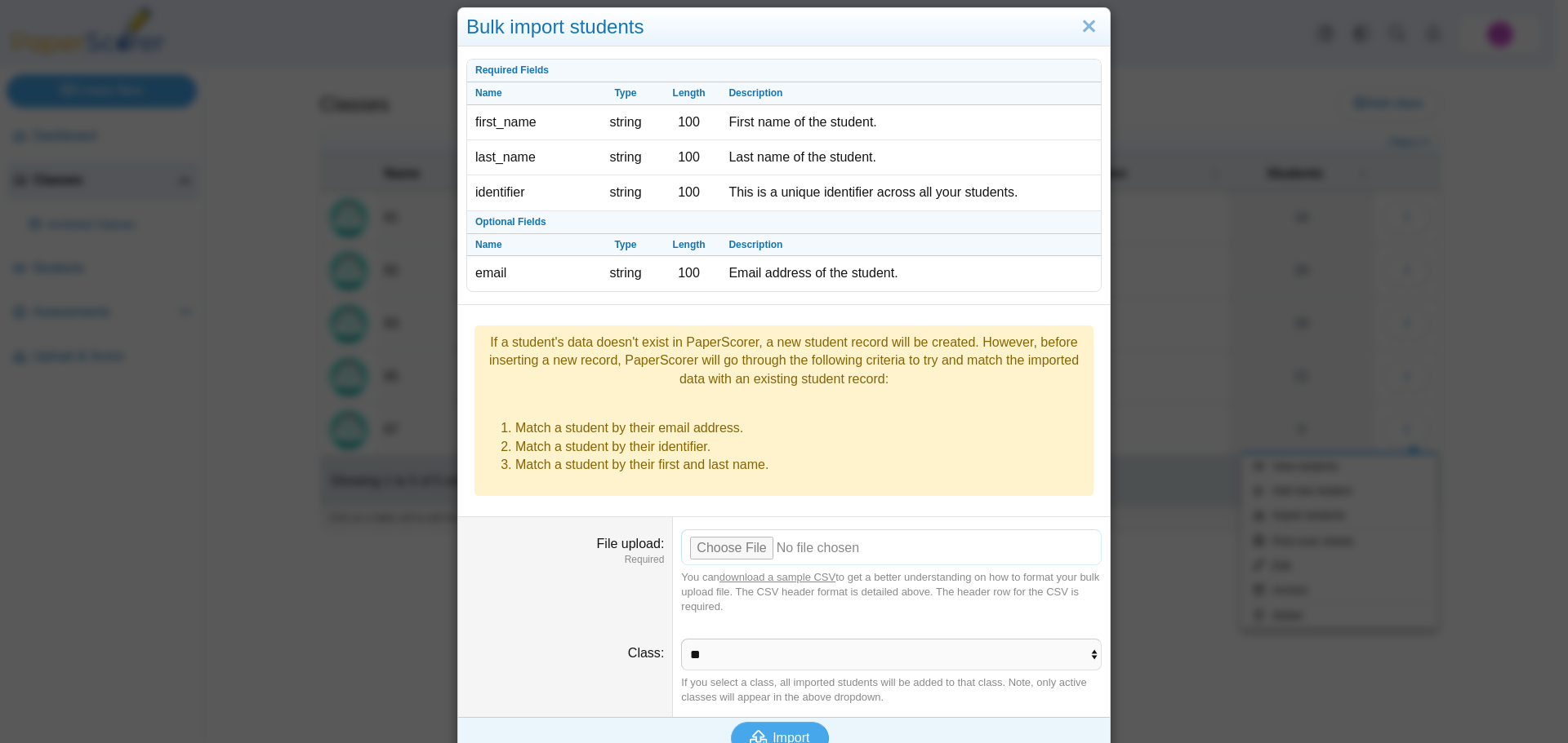
click at [731, 529] on input "File upload" at bounding box center [890, 547] width 420 height 36
type input "**********"
click at [774, 731] on span "Import" at bounding box center [791, 738] width 37 height 14
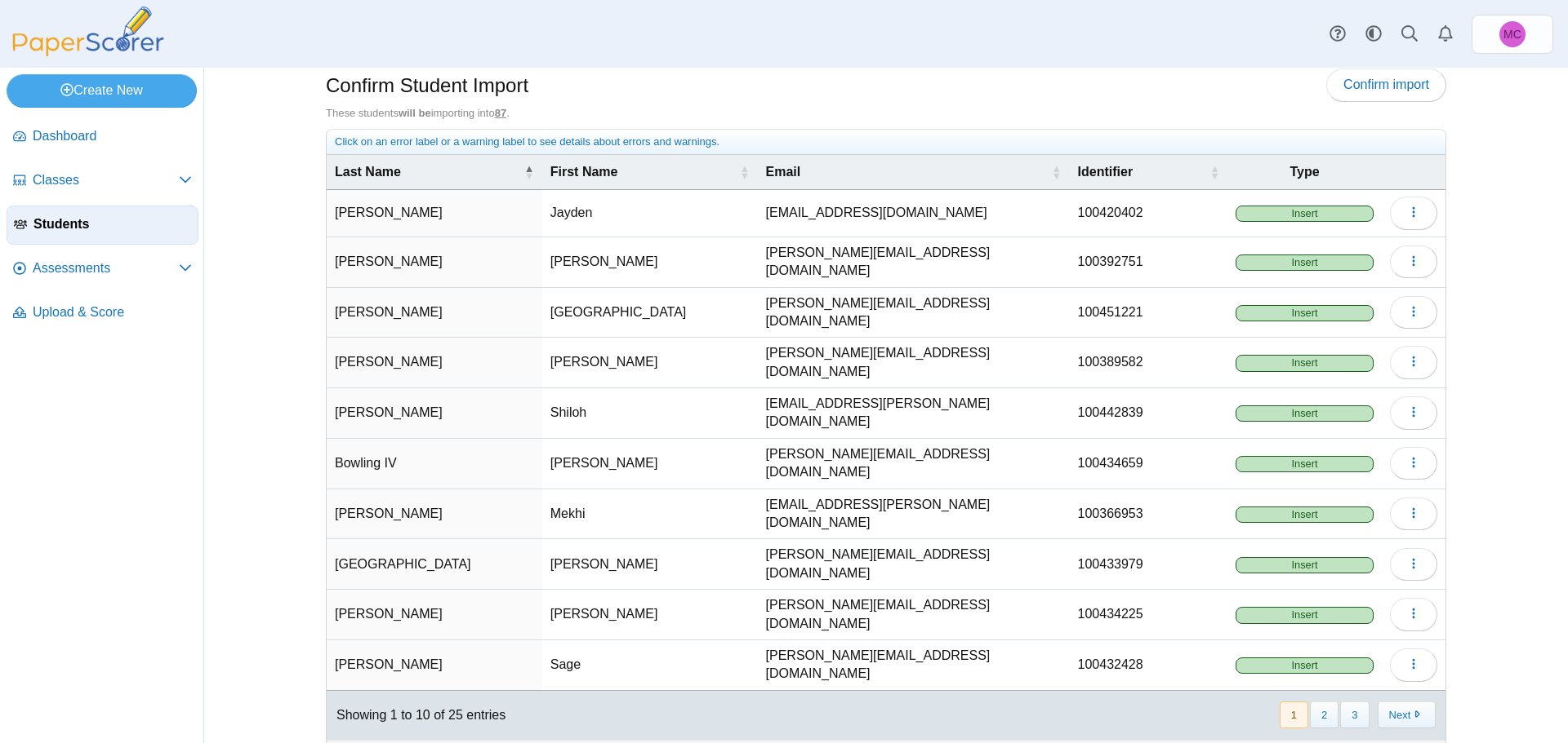
scroll to position [23, 0]
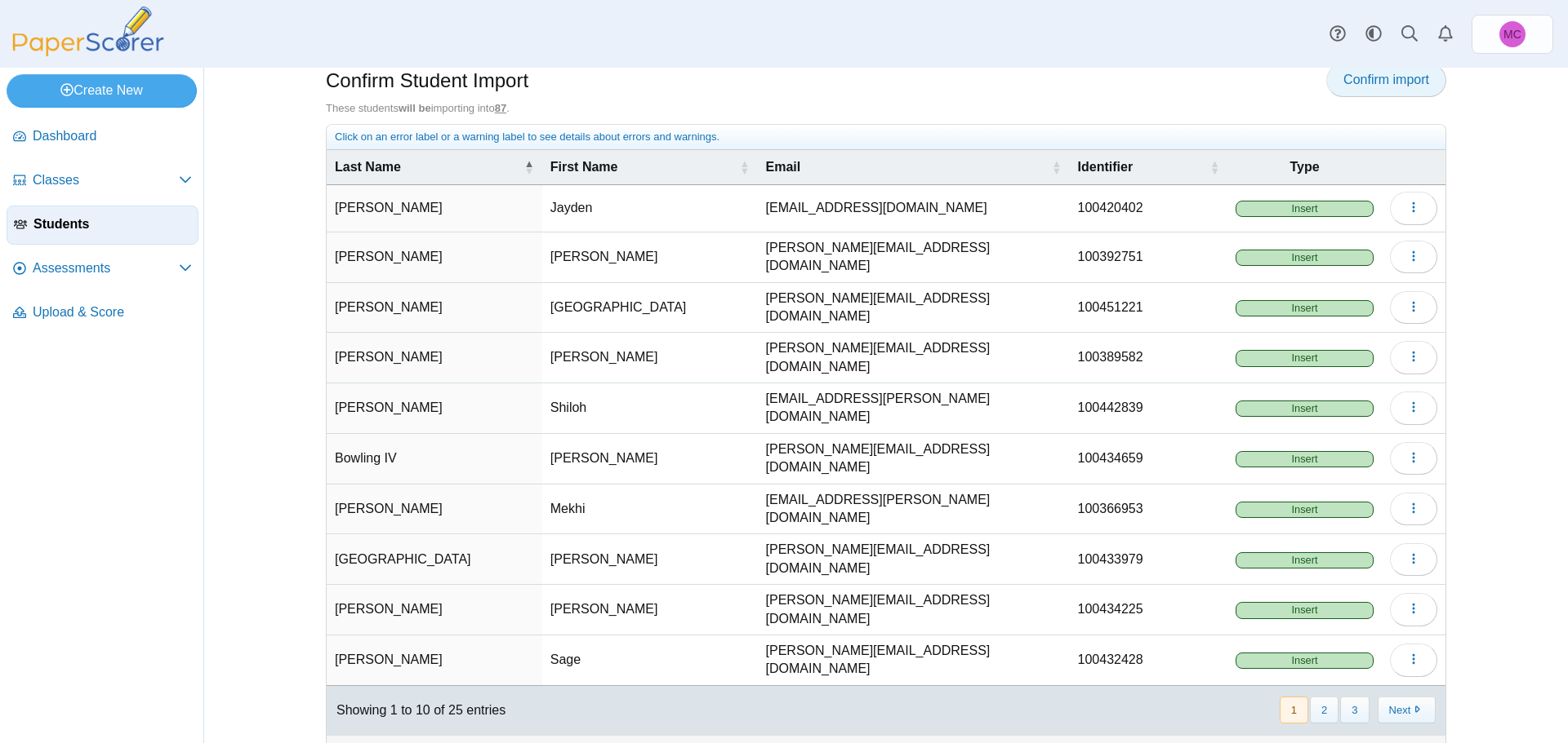
click at [1399, 90] on link "Confirm import" at bounding box center [1386, 80] width 120 height 33
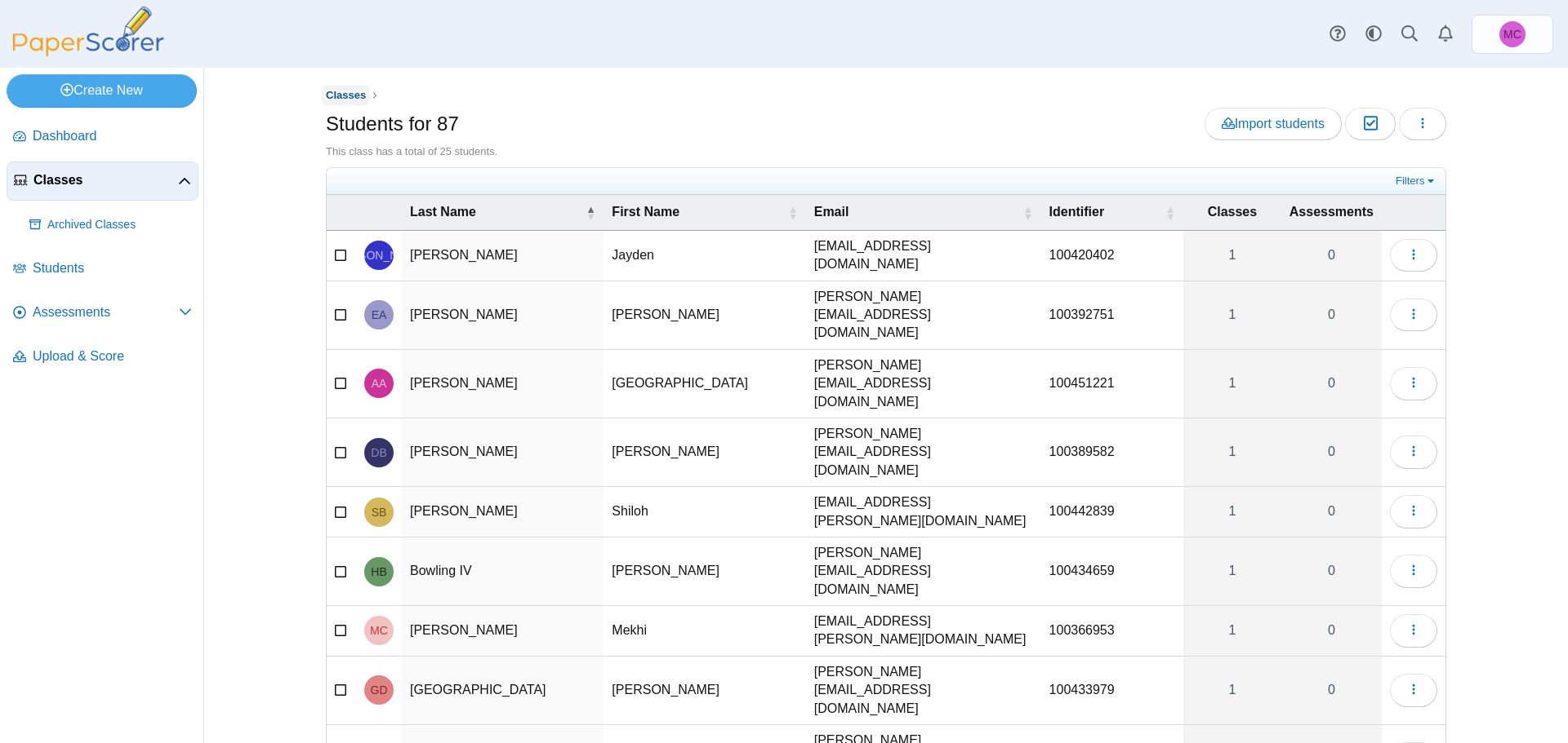
click at [346, 100] on span "Classes" at bounding box center [346, 95] width 40 height 13
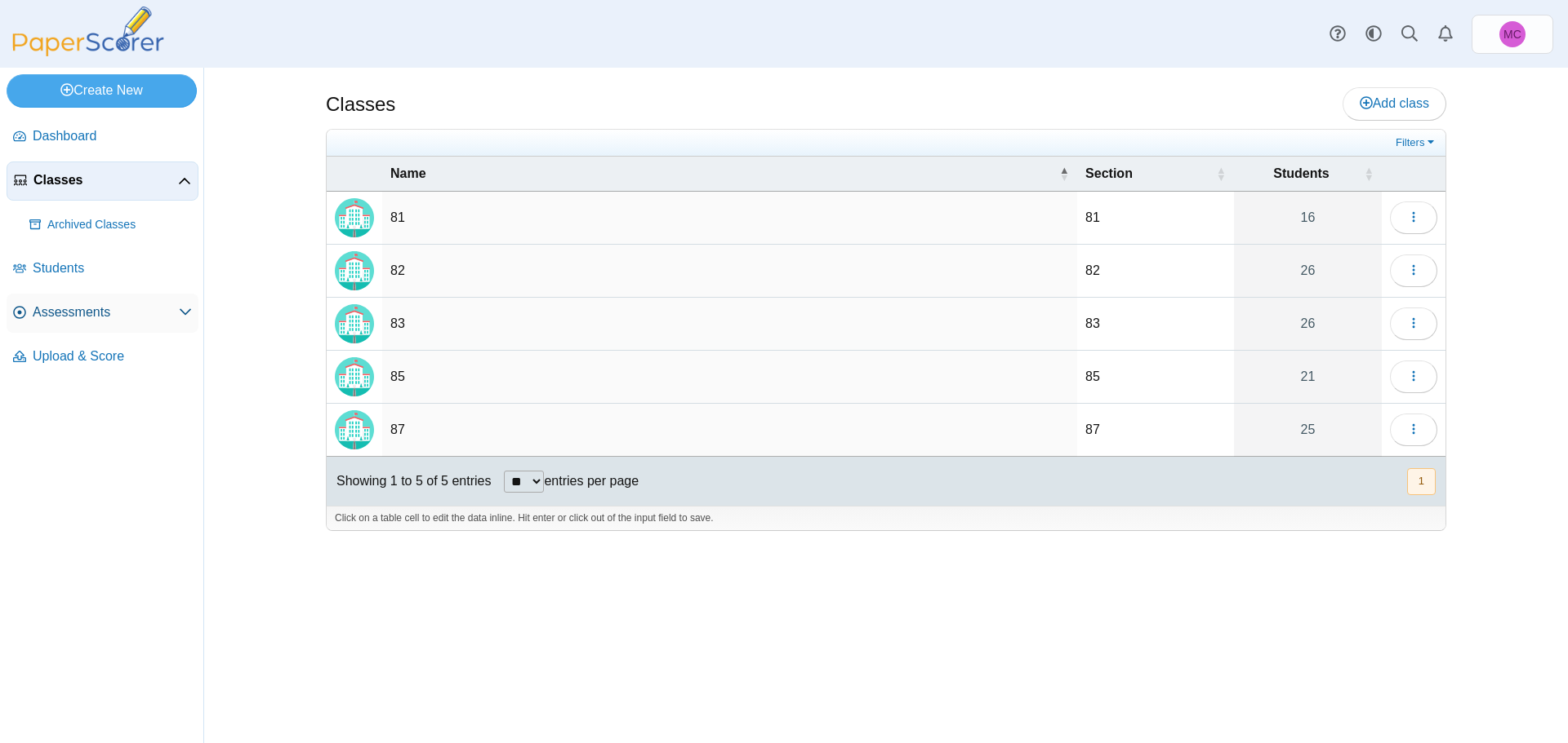
click at [62, 321] on span "Assessments" at bounding box center [106, 312] width 146 height 18
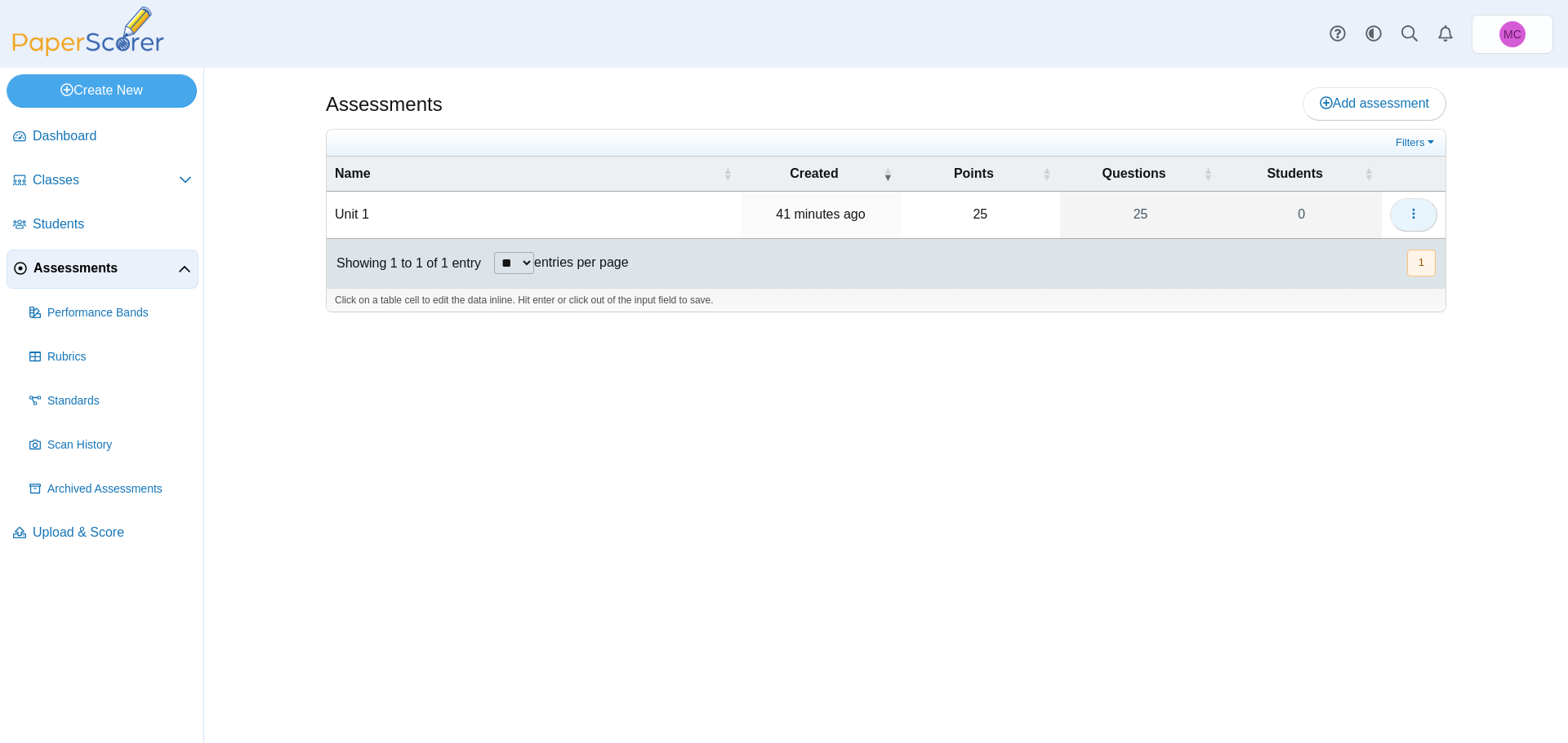
click at [1401, 211] on button "button" at bounding box center [1413, 215] width 47 height 33
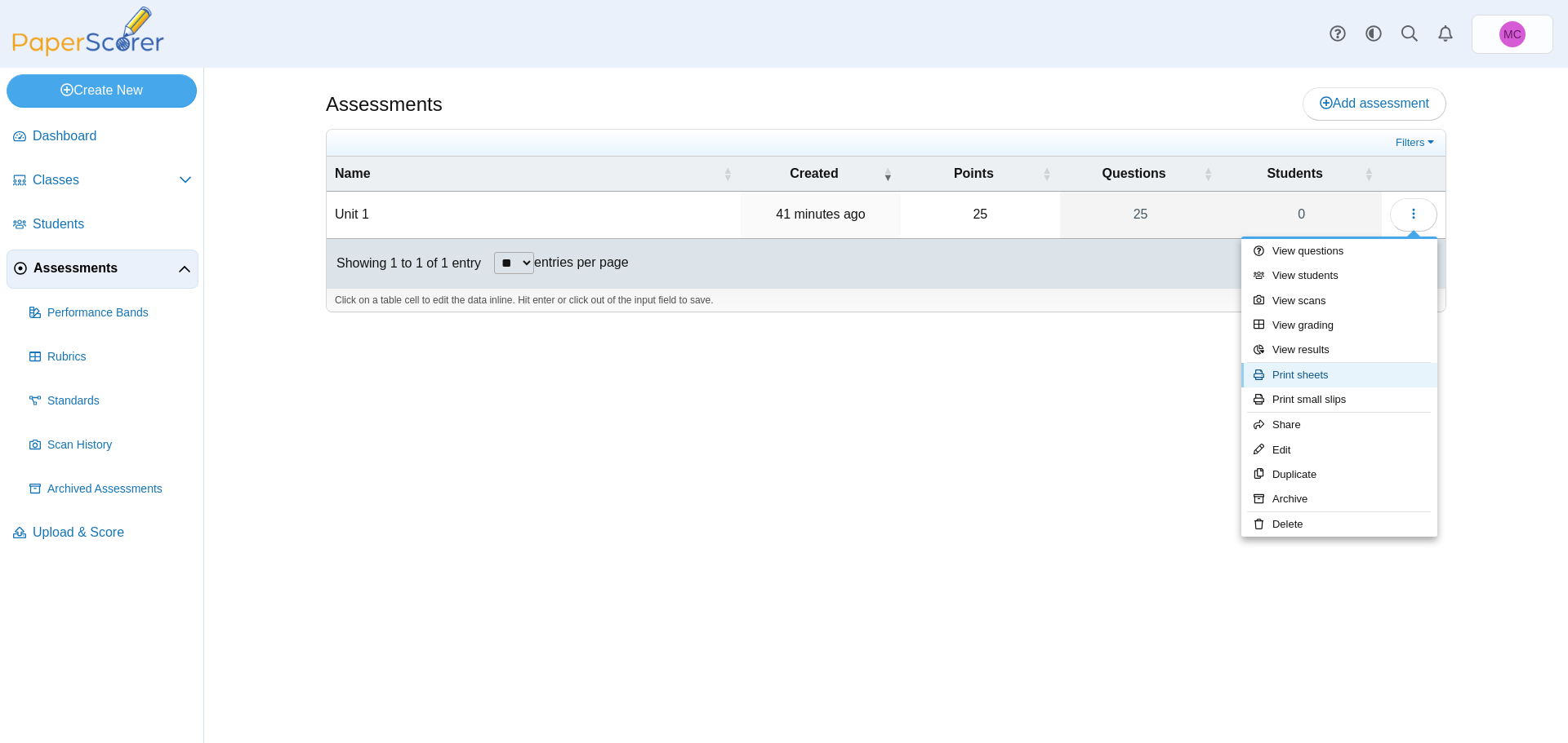
click at [1303, 382] on link "Print sheets" at bounding box center [1339, 374] width 196 height 24
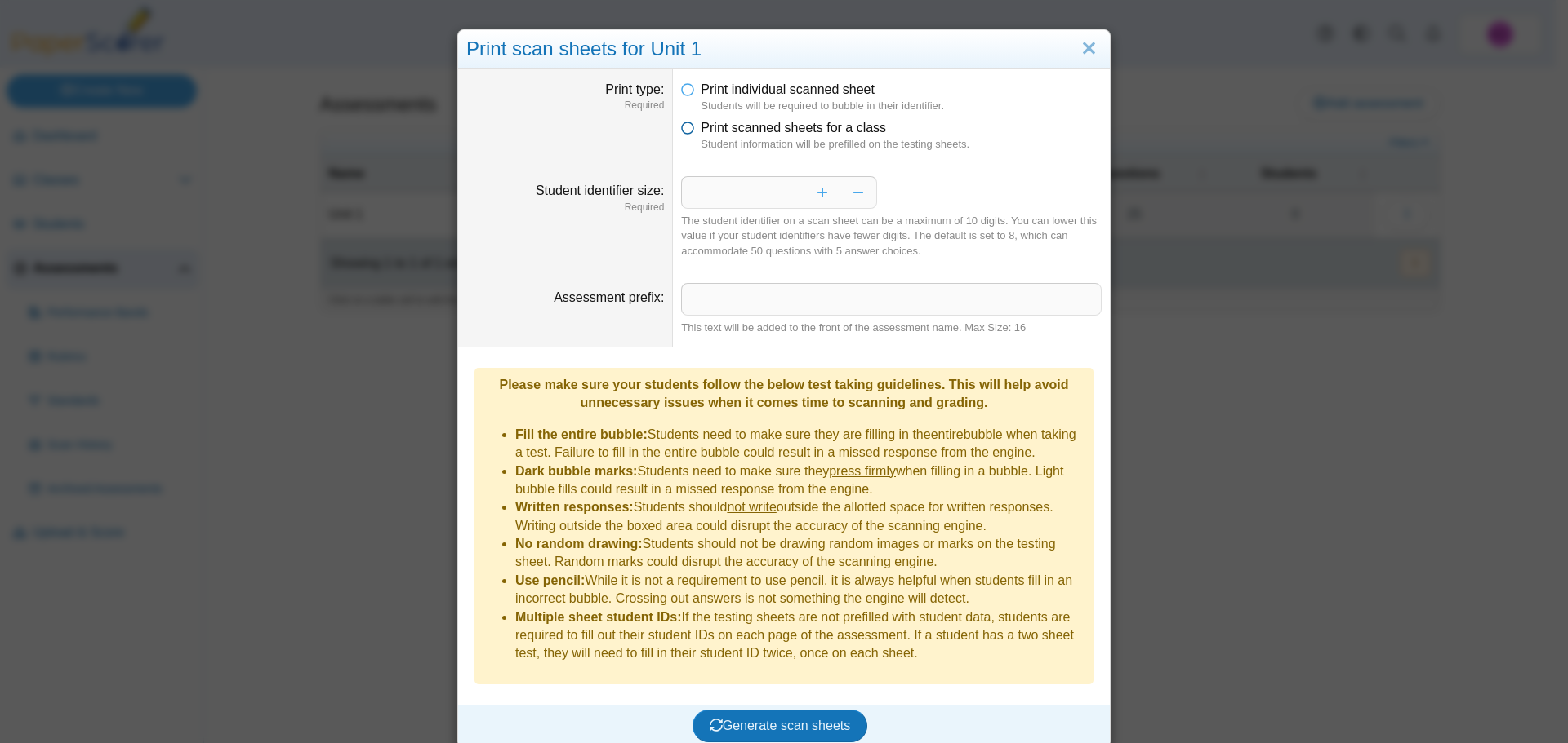
click at [837, 133] on span "Print scanned sheets for a class" at bounding box center [793, 128] width 185 height 14
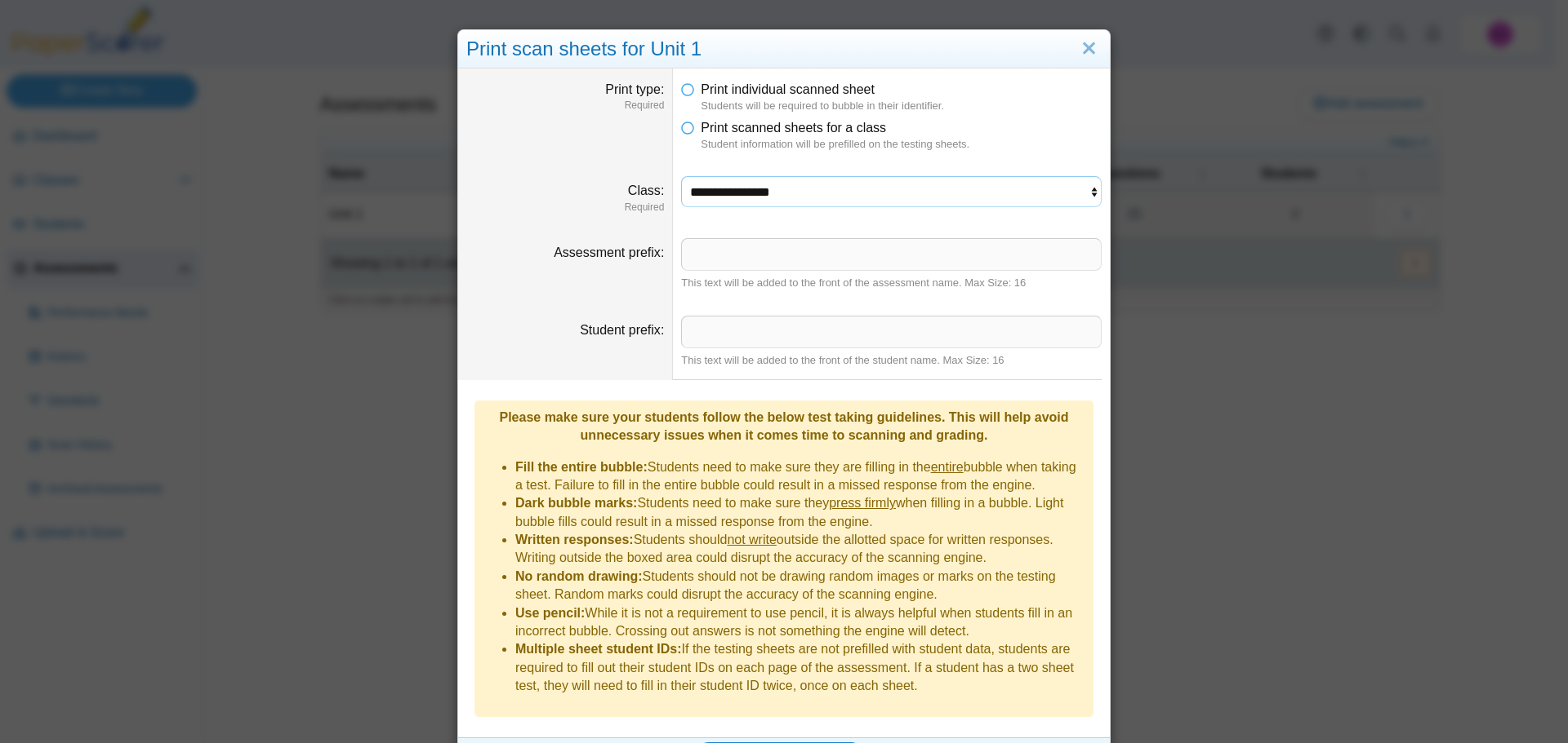
click at [790, 179] on select "**********" at bounding box center [890, 192] width 420 height 31
click at [680, 176] on select "**********" at bounding box center [890, 192] width 420 height 31
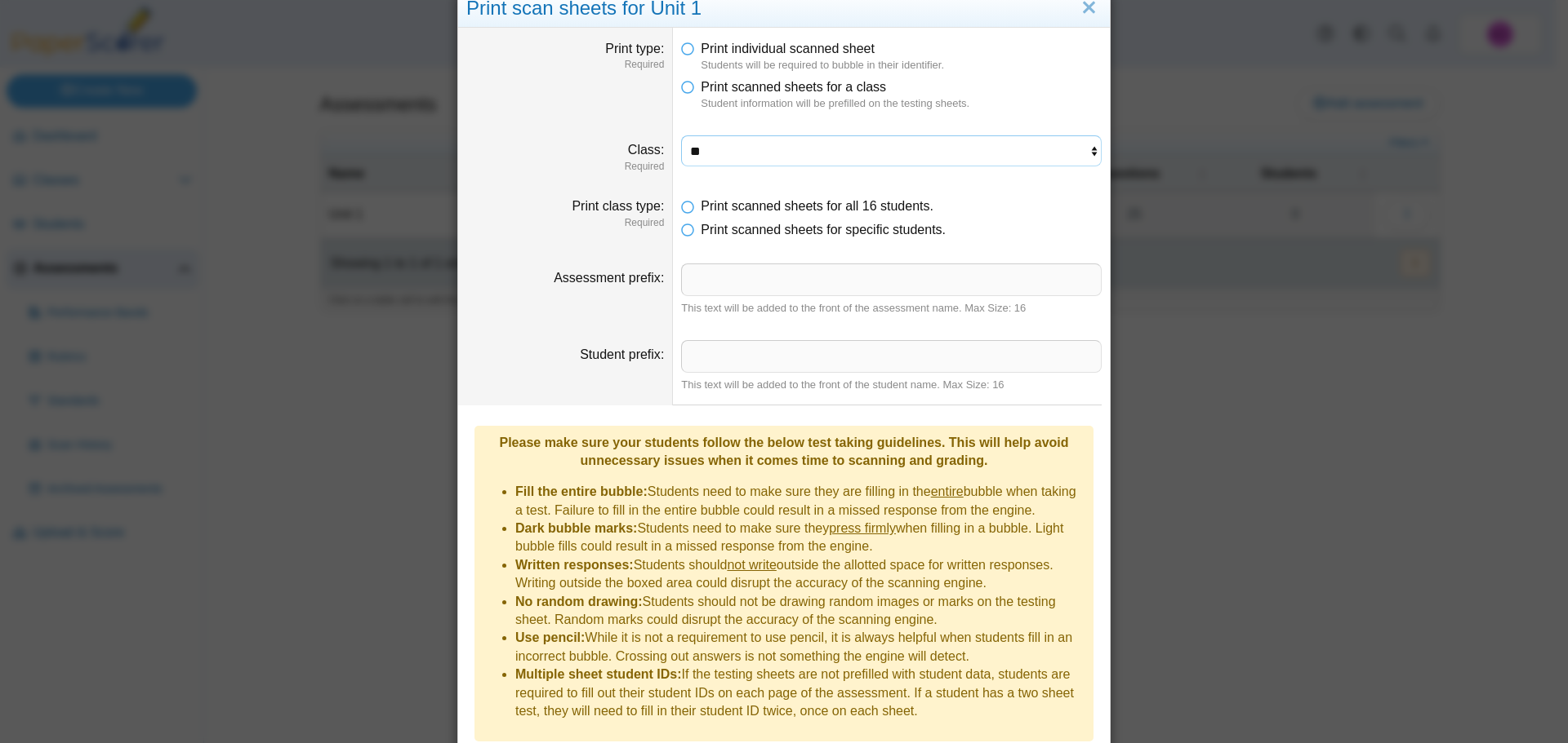
scroll to position [86, 0]
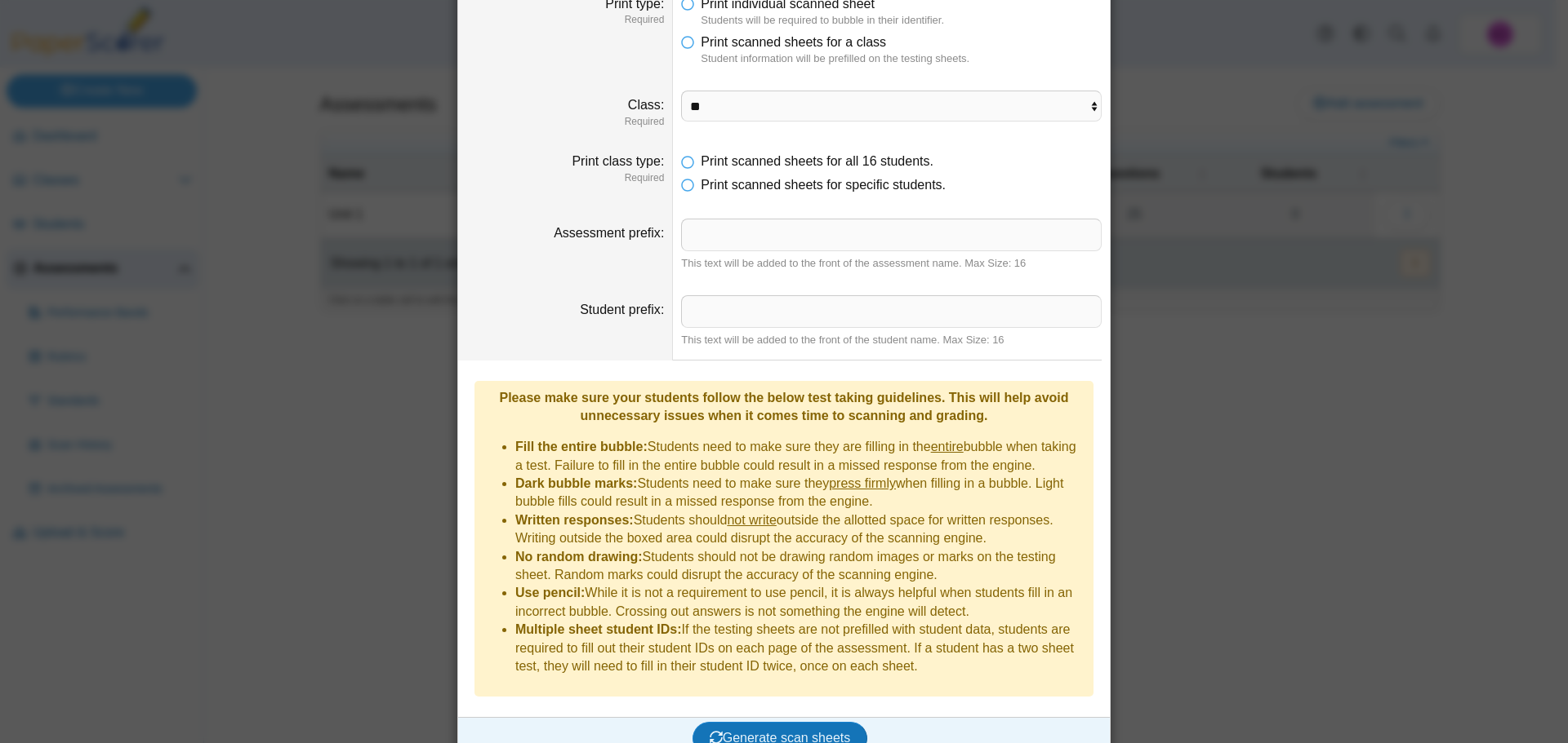
click at [1039, 533] on li "Written responses: Students should not write outside the allotted space for wri…" at bounding box center [799, 530] width 570 height 37
click at [807, 731] on span "Generate scan sheets" at bounding box center [780, 738] width 141 height 14
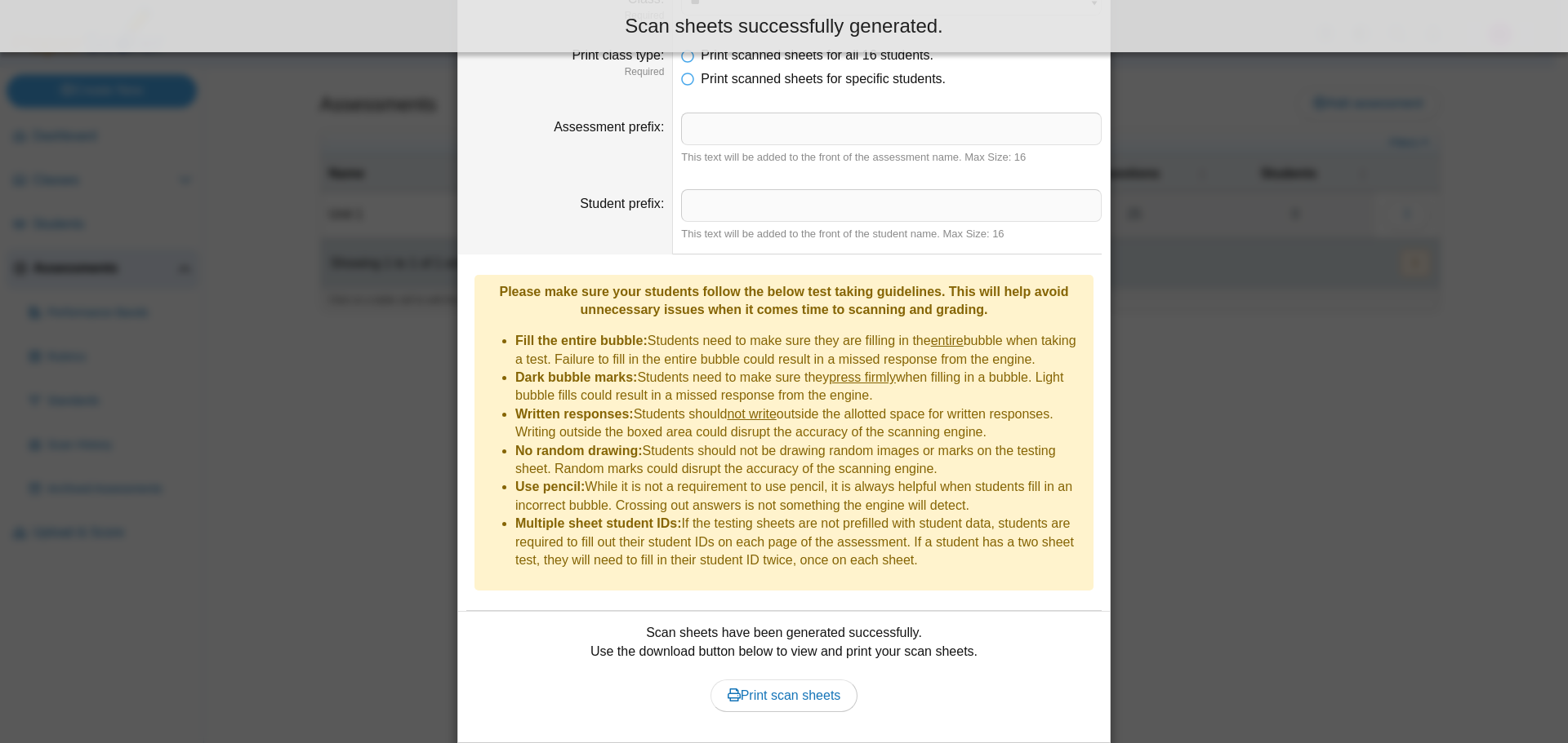
scroll to position [217, 0]
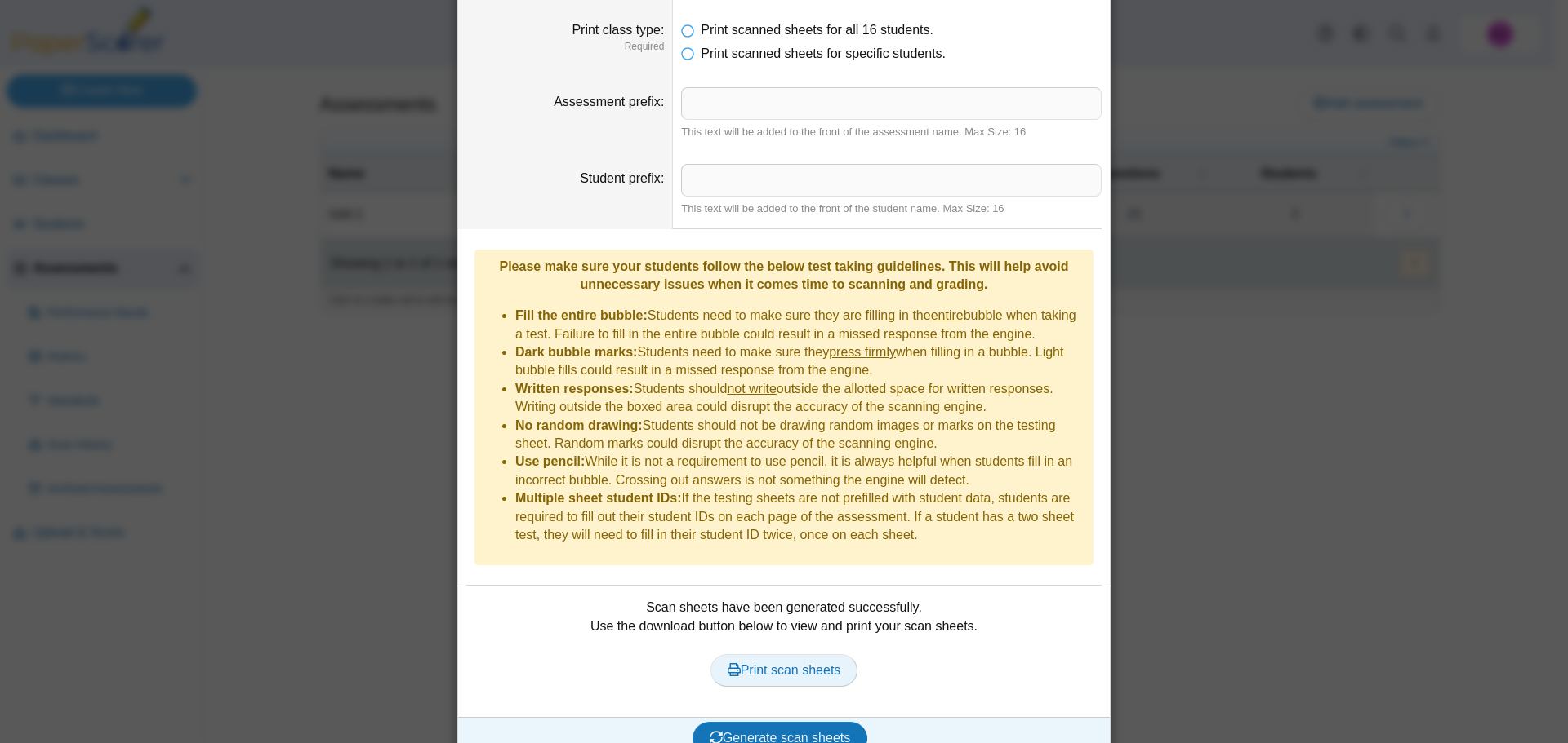
click at [785, 664] on span "Print scan sheets" at bounding box center [784, 670] width 113 height 14
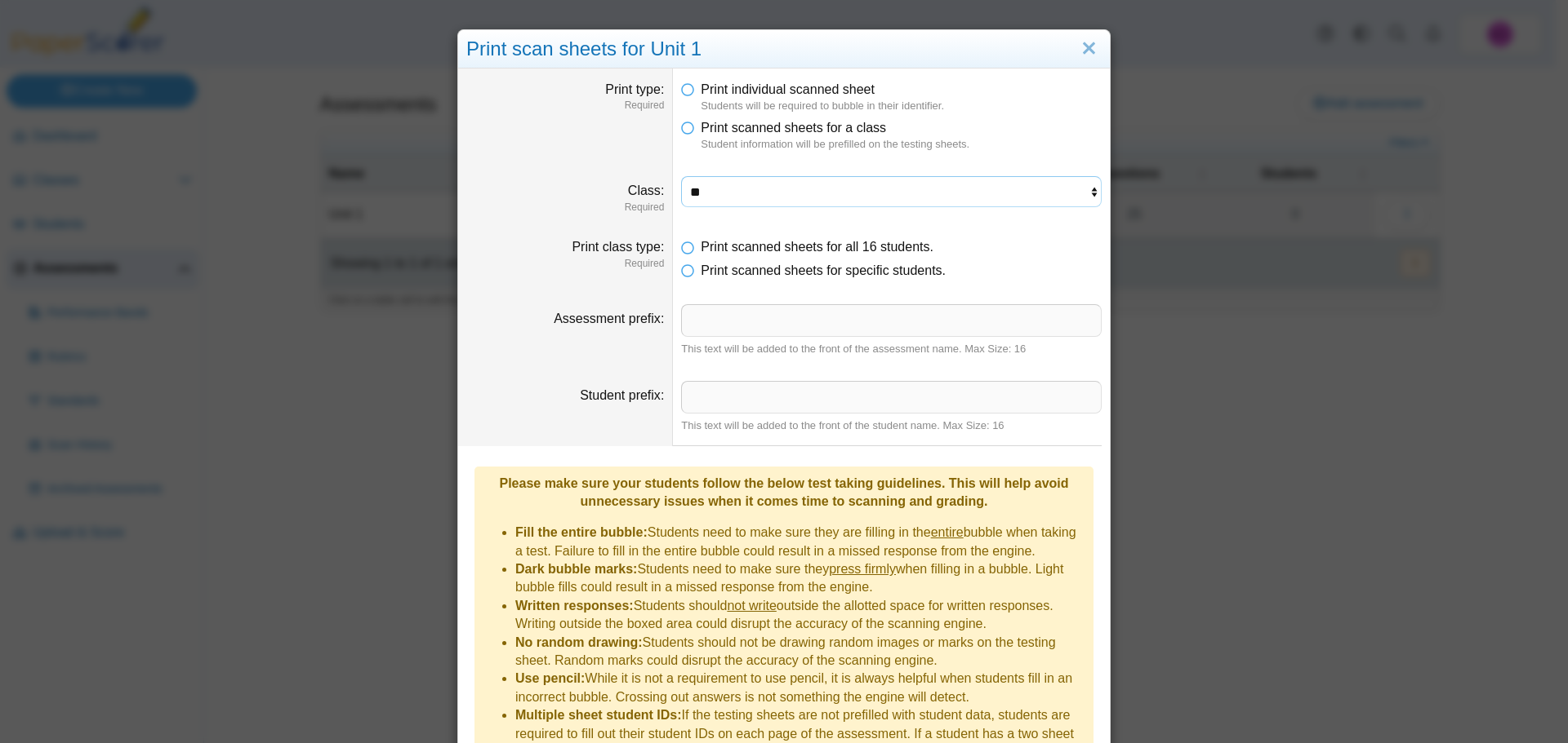
click at [783, 197] on select "**********" at bounding box center [890, 192] width 420 height 31
click at [680, 176] on select "**********" at bounding box center [890, 192] width 420 height 31
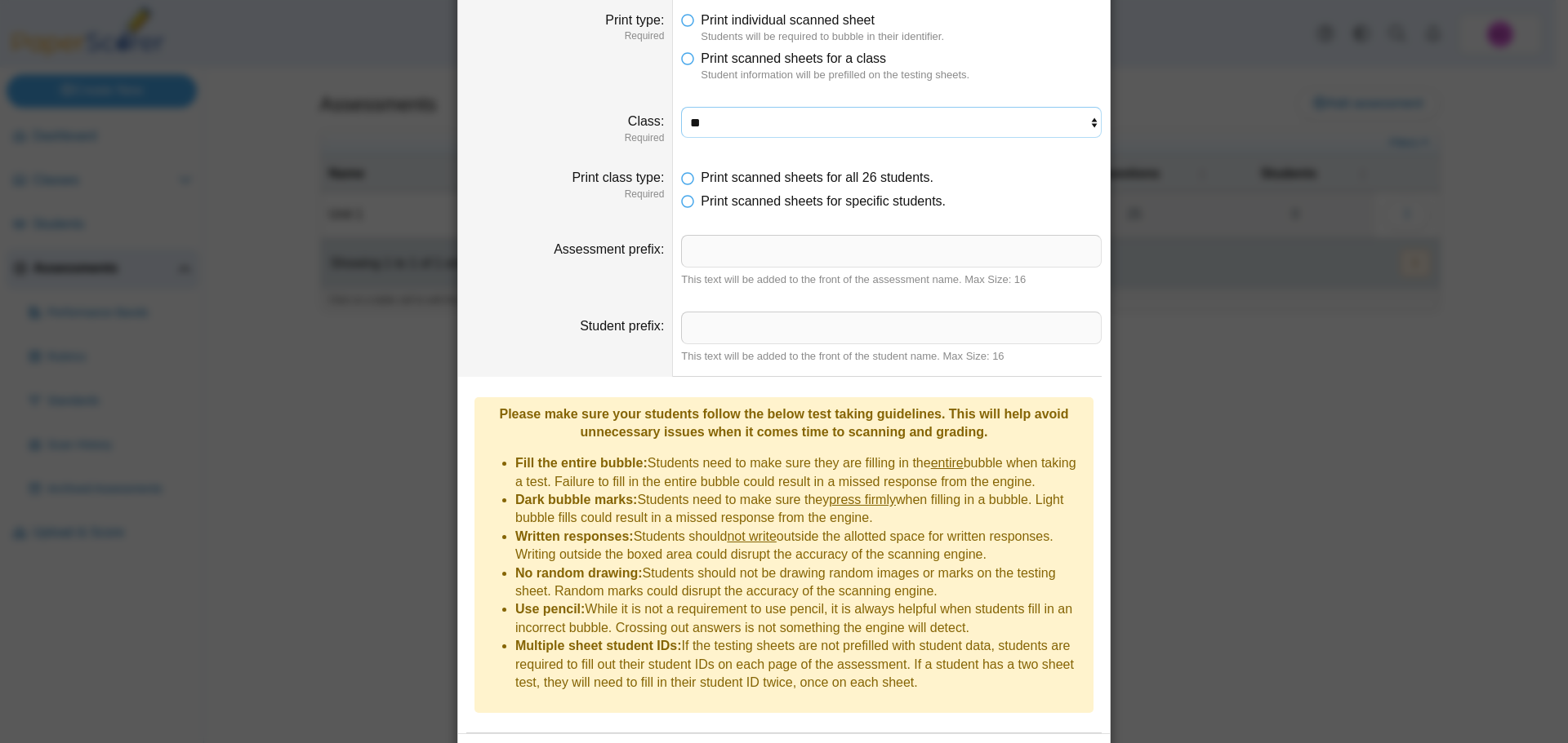
scroll to position [217, 0]
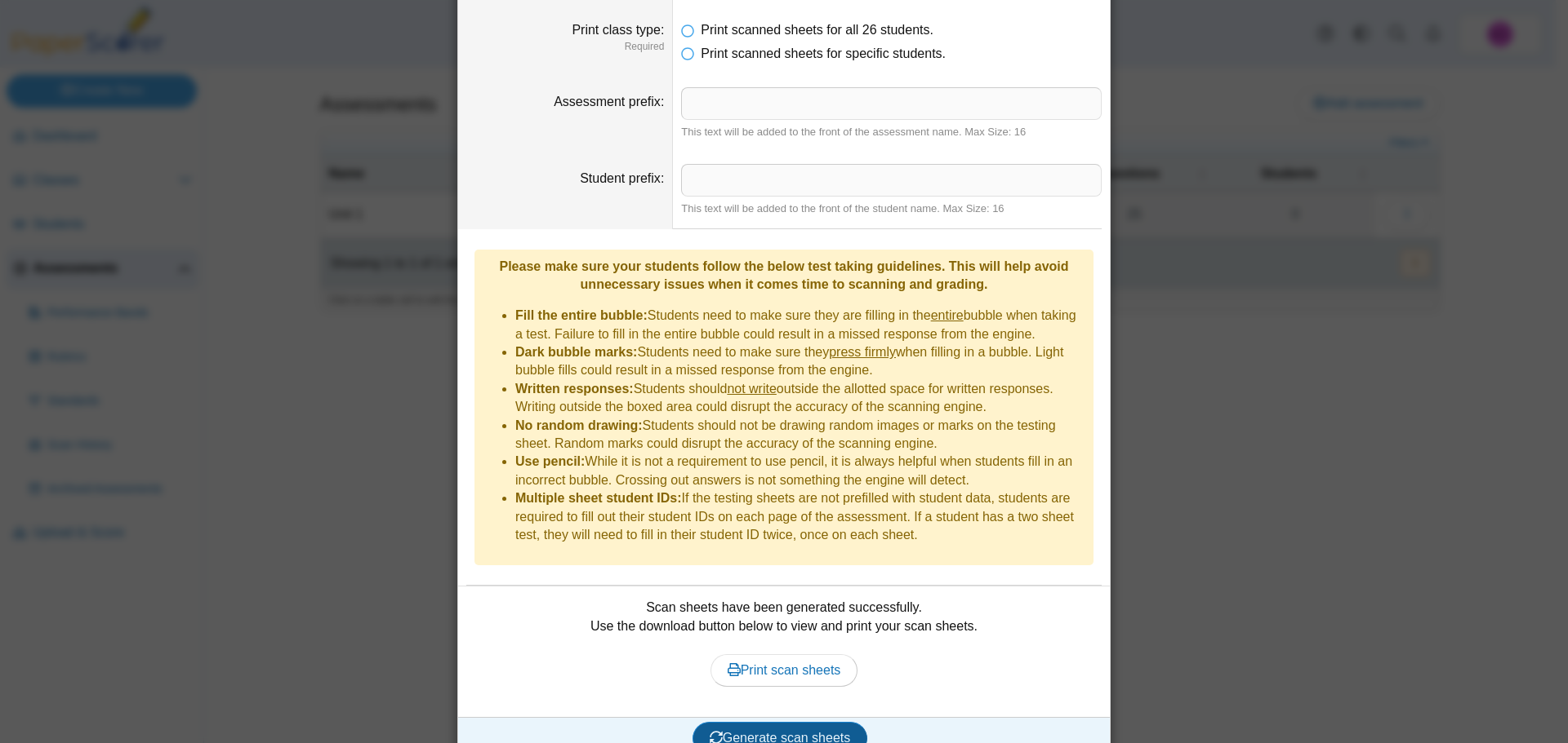
click at [732, 731] on span "Generate scan sheets" at bounding box center [780, 738] width 141 height 14
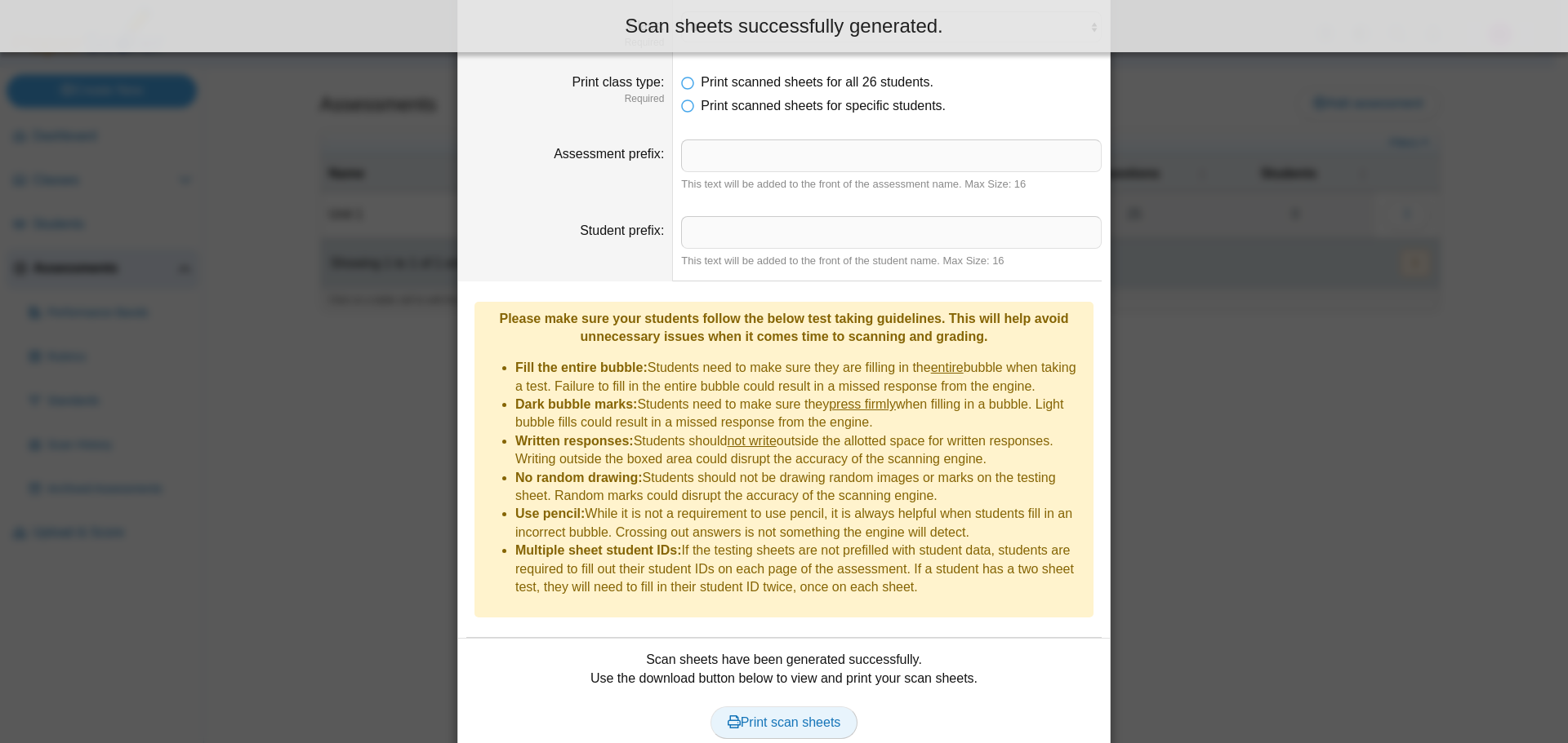
click at [760, 716] on span "Print scan sheets" at bounding box center [784, 723] width 113 height 14
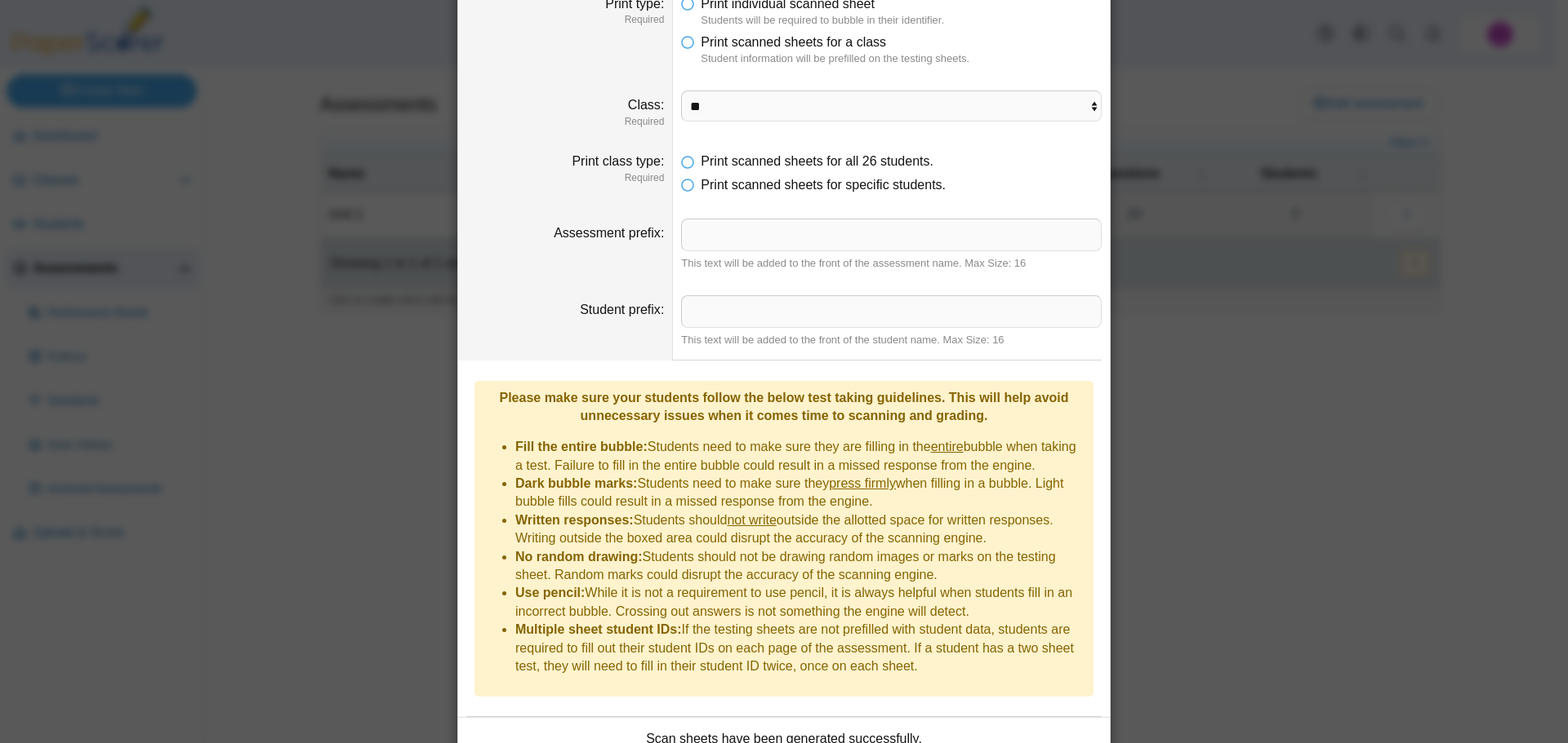
scroll to position [0, 0]
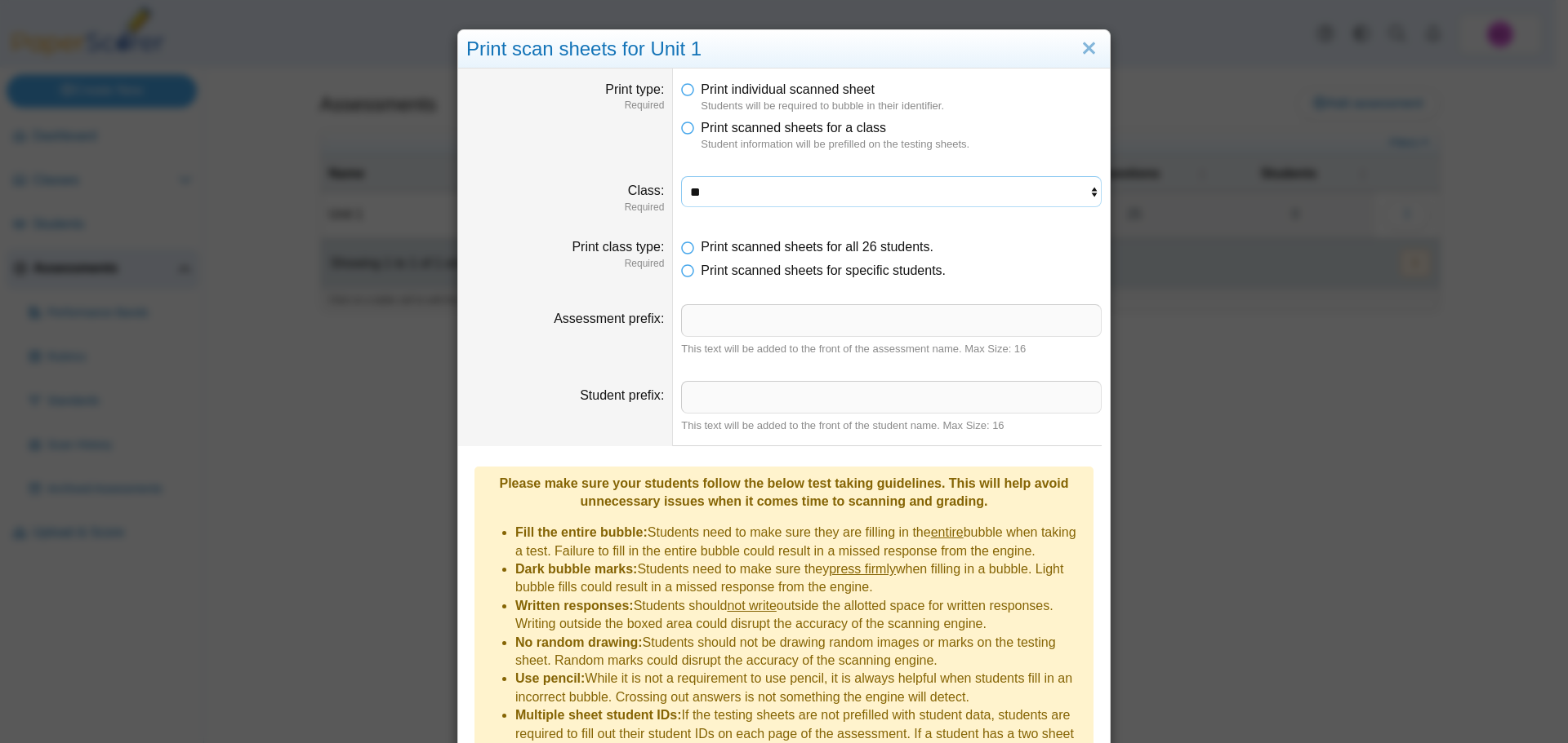
click at [720, 185] on select "**********" at bounding box center [890, 192] width 420 height 31
click at [680, 176] on select "**********" at bounding box center [890, 192] width 420 height 31
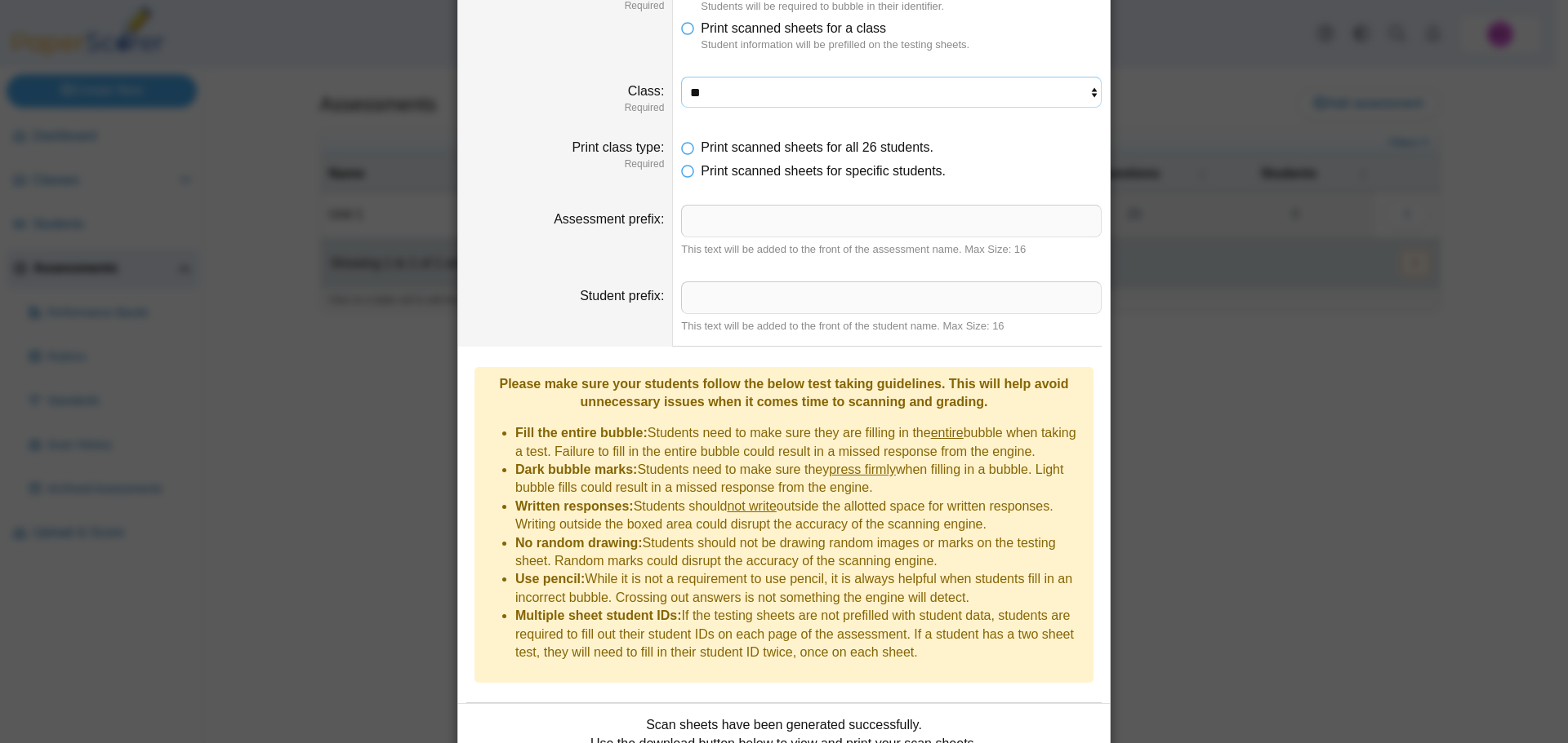
scroll to position [217, 0]
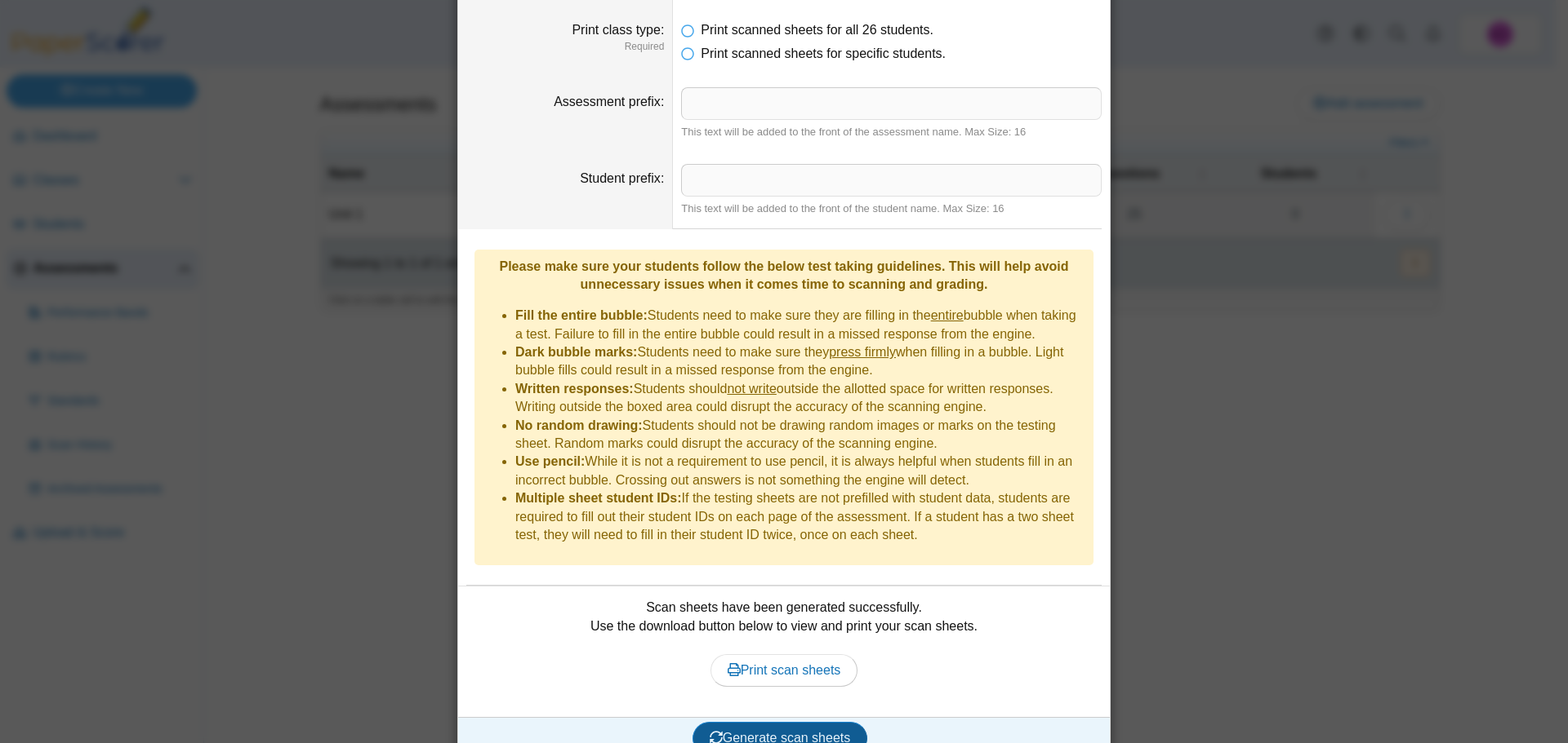
click at [796, 731] on span "Generate scan sheets" at bounding box center [780, 738] width 141 height 14
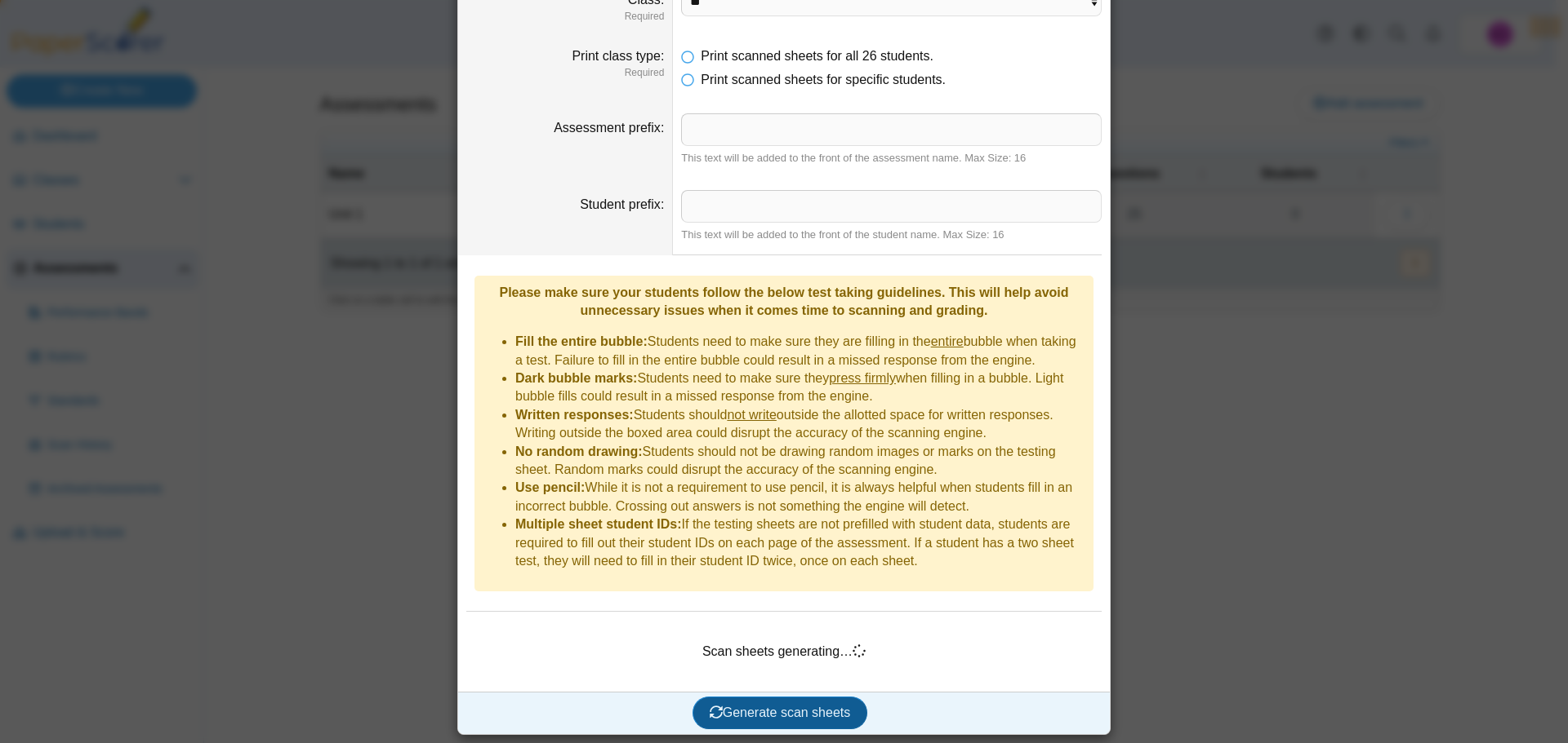
scroll to position [164, 0]
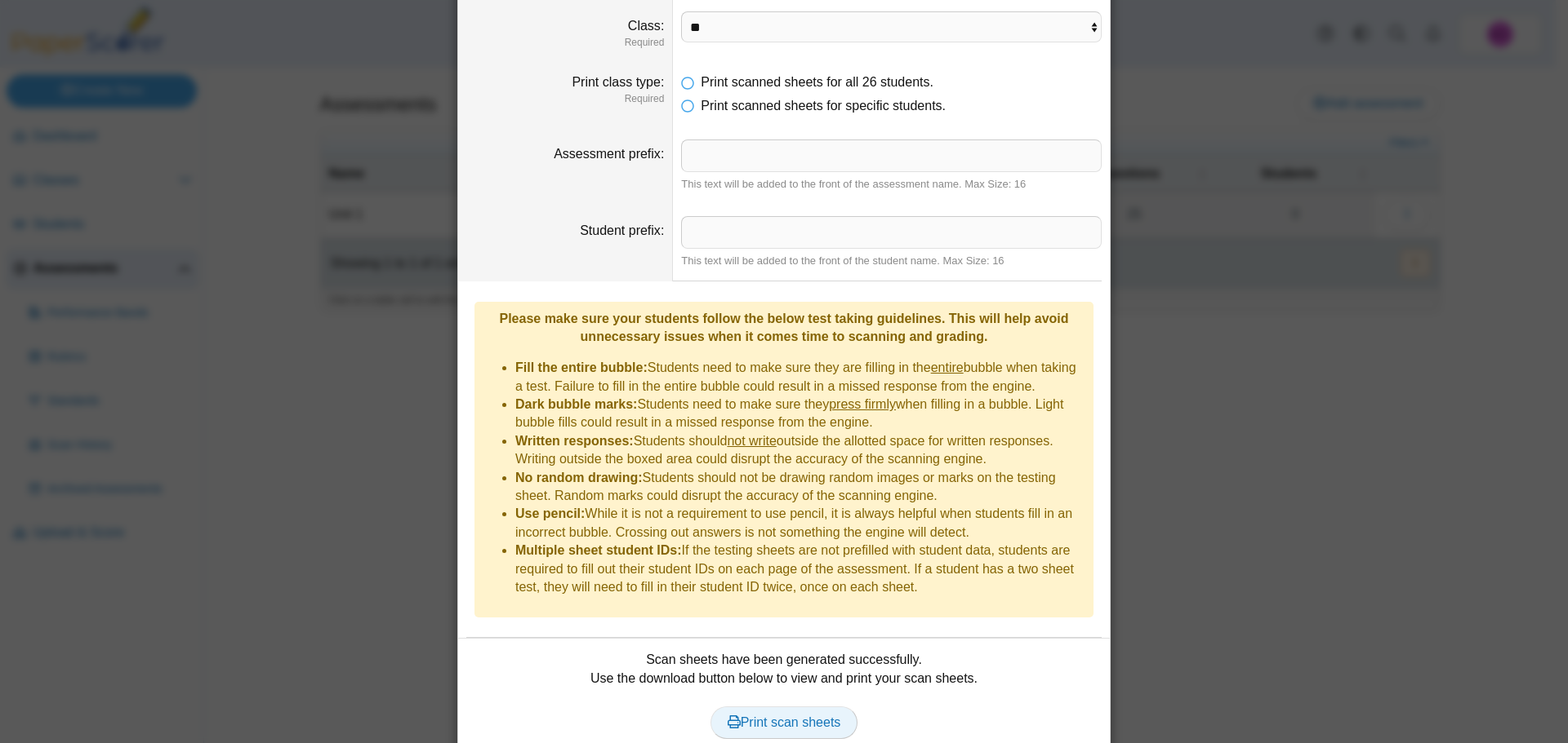
click at [785, 716] on span "Print scan sheets" at bounding box center [784, 723] width 113 height 14
click at [748, 36] on select "**********" at bounding box center [890, 27] width 420 height 31
select select "**********"
click at [680, 12] on select "**********" at bounding box center [890, 27] width 420 height 31
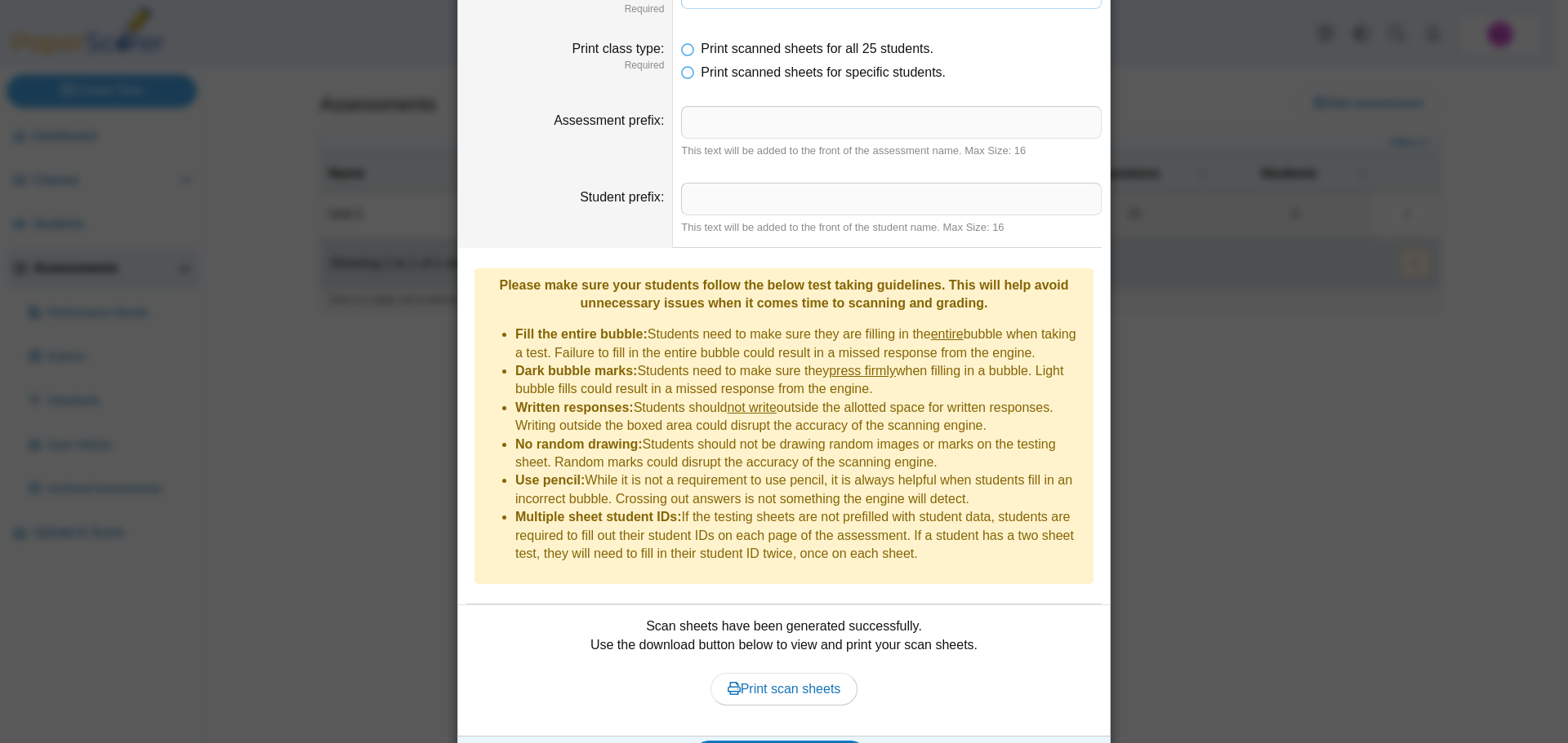
scroll to position [217, 0]
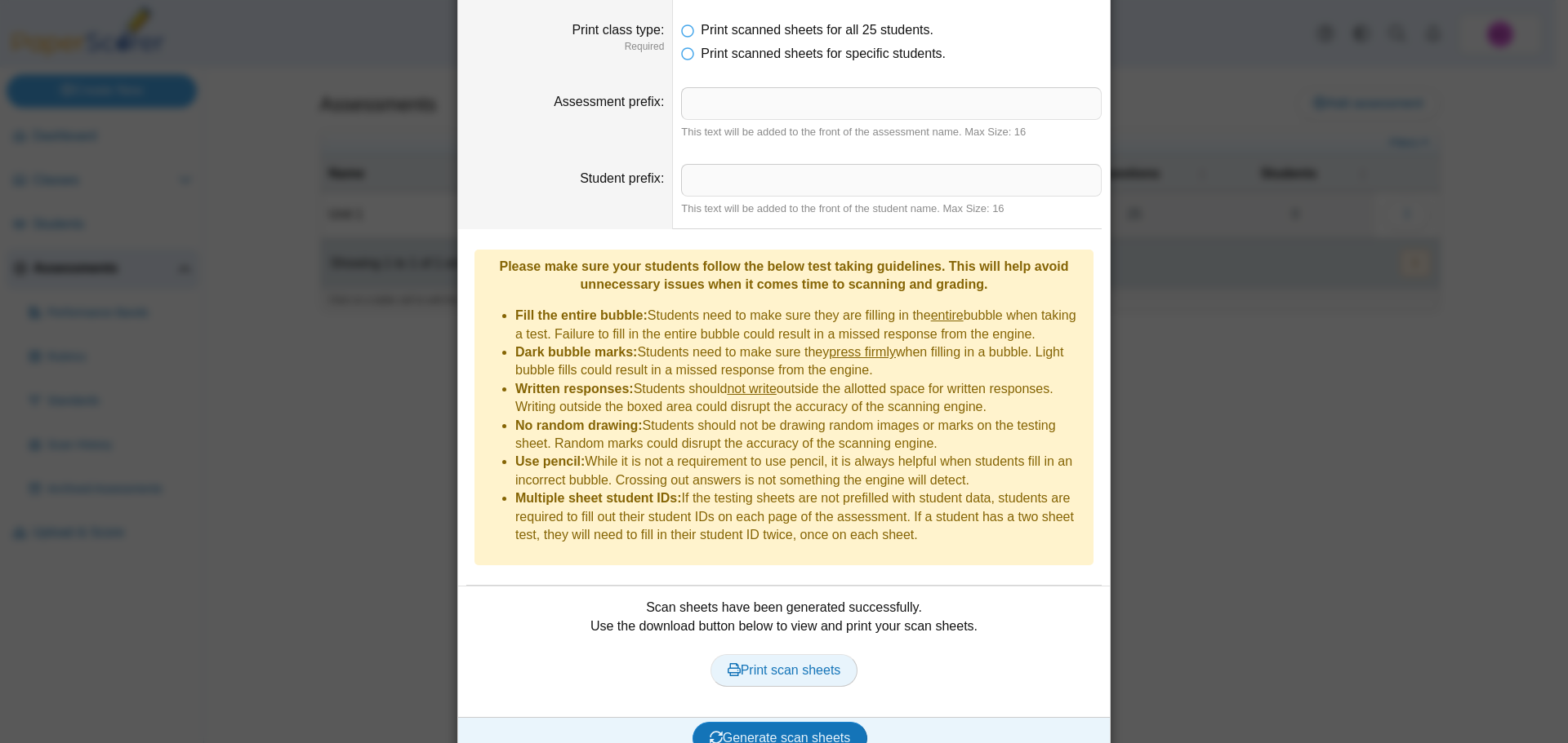
click at [789, 654] on link "Print scan sheets" at bounding box center [784, 670] width 148 height 33
click at [789, 731] on span "Generate scan sheets" at bounding box center [780, 738] width 141 height 14
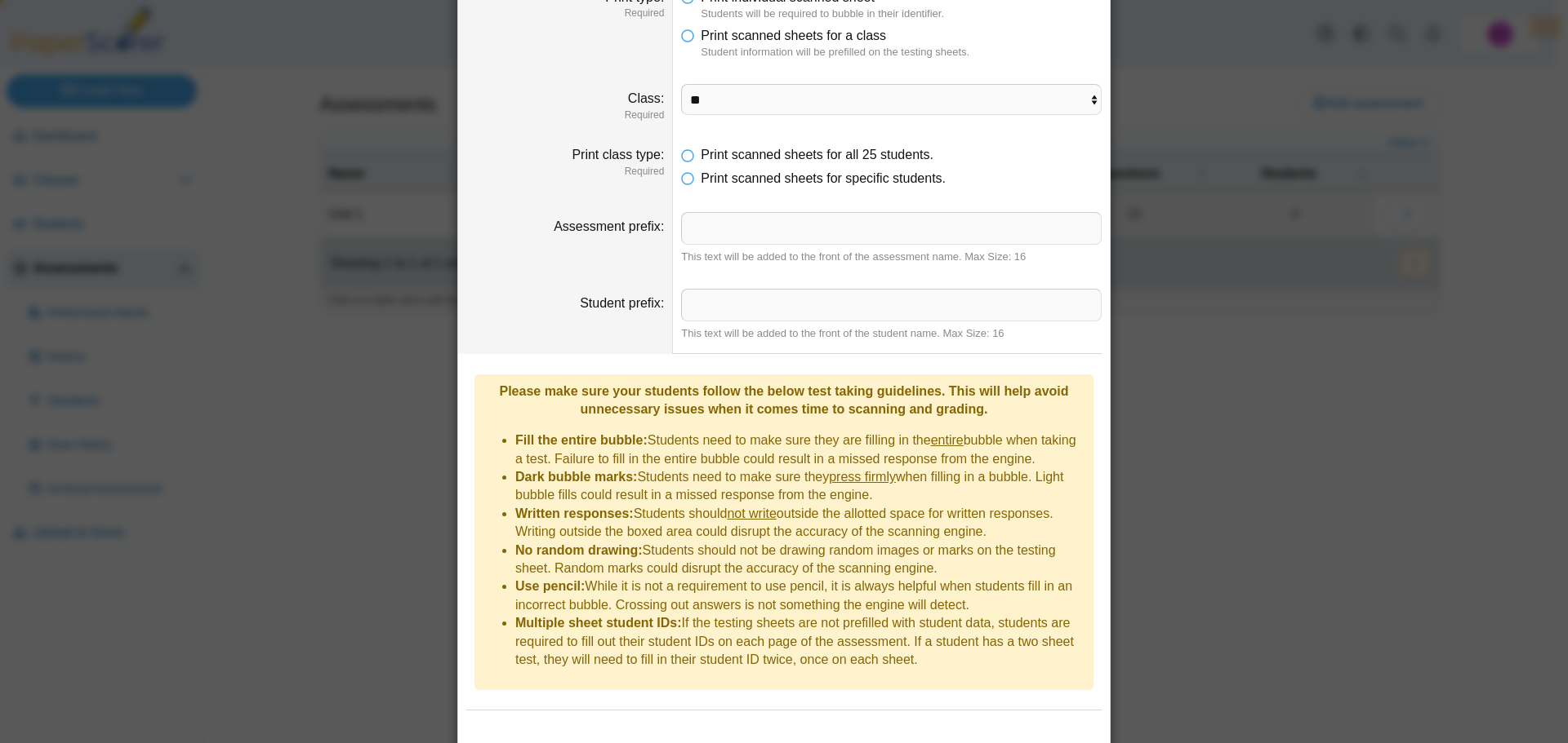
scroll to position [164, 0]
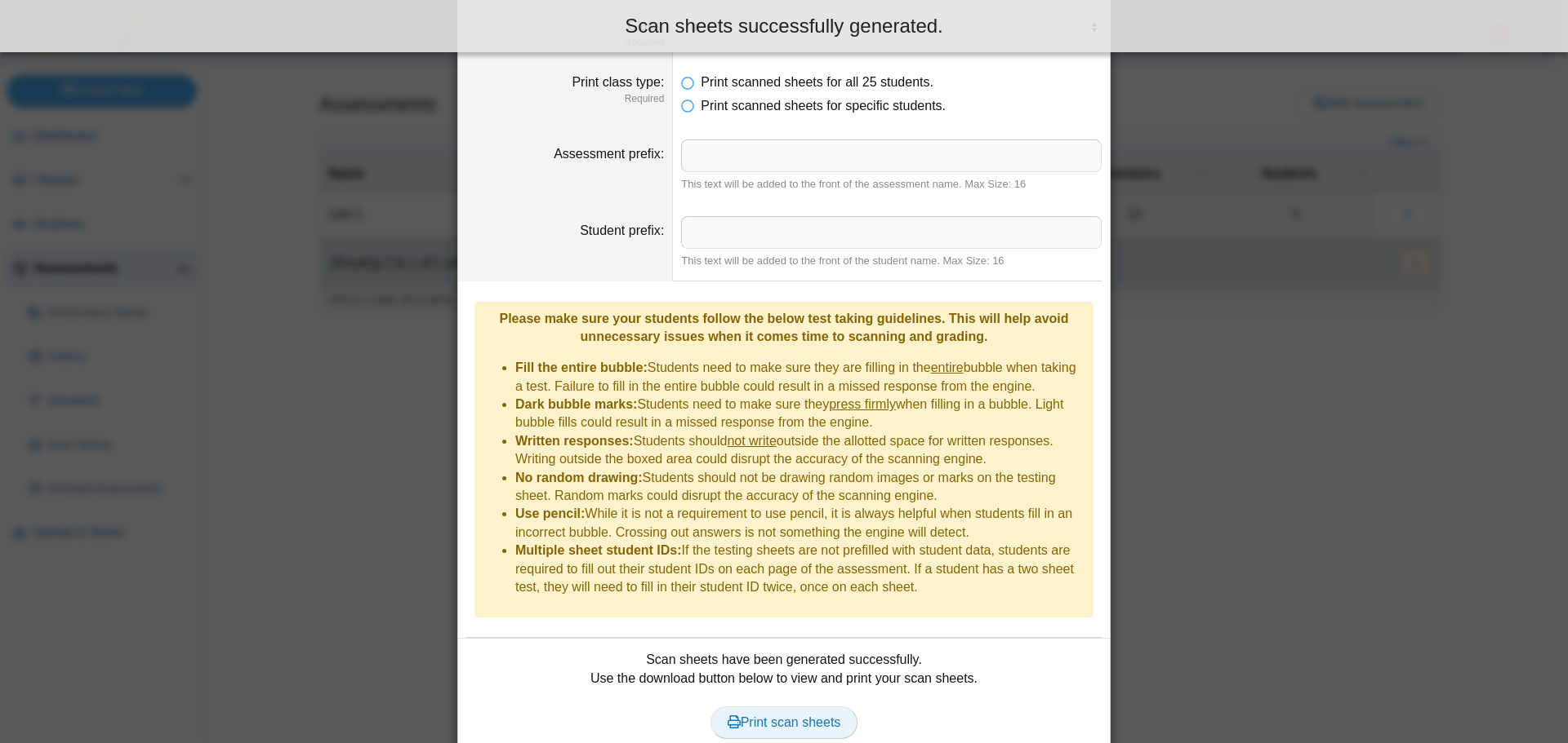
click at [791, 716] on span "Print scan sheets" at bounding box center [784, 723] width 113 height 14
